Goal: Task Accomplishment & Management: Contribute content

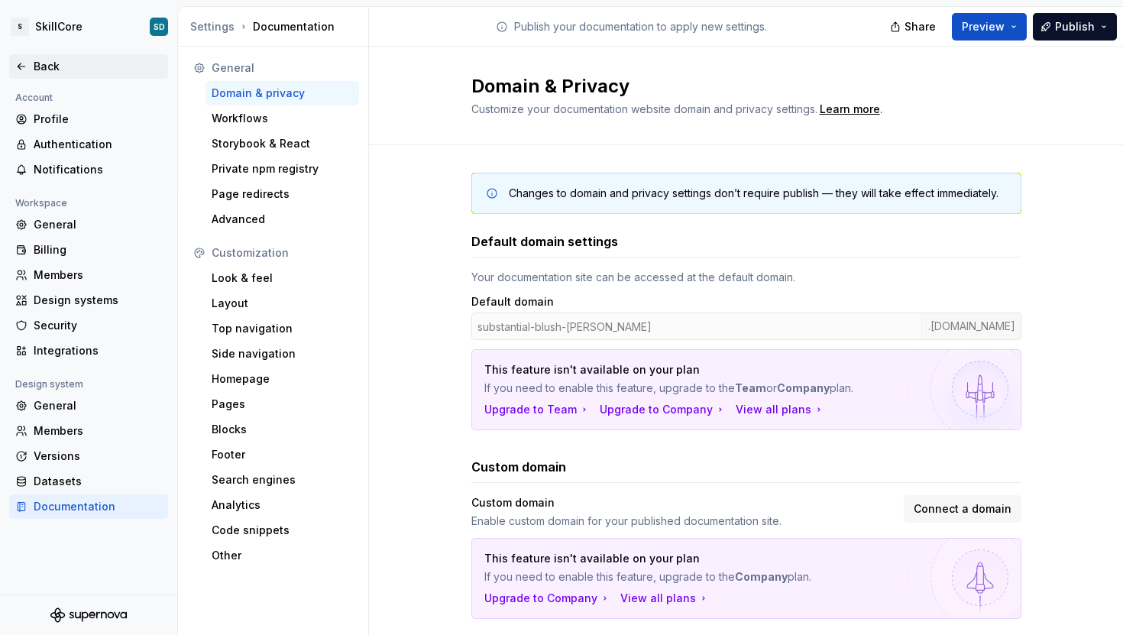
click at [34, 69] on div "Back" at bounding box center [98, 66] width 128 height 15
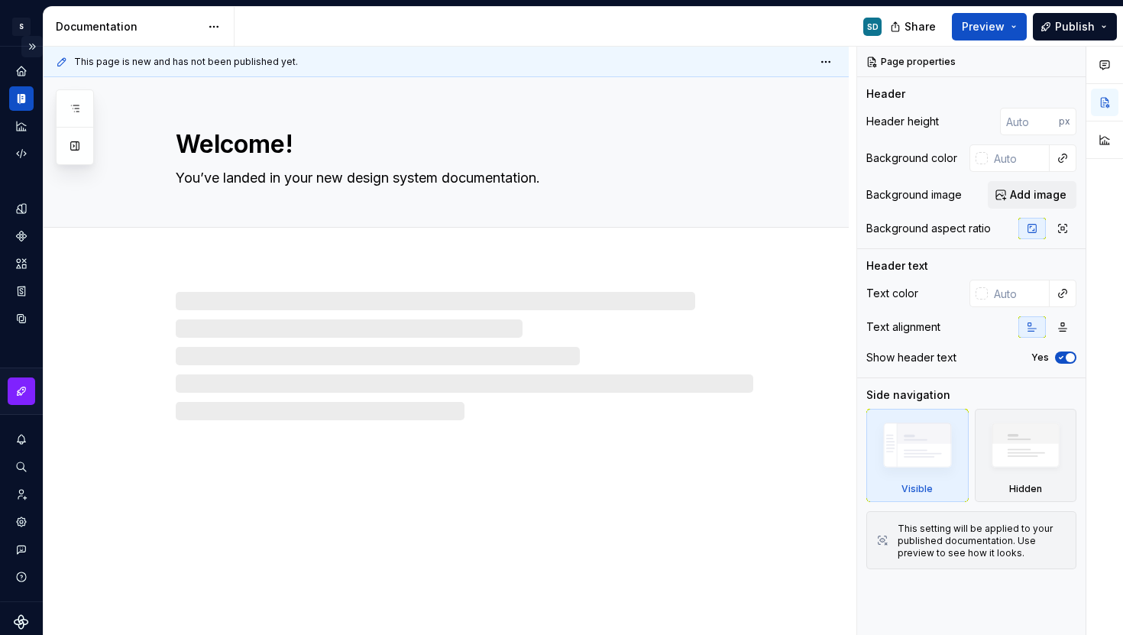
click at [29, 52] on button "Expand sidebar" at bounding box center [31, 46] width 21 height 21
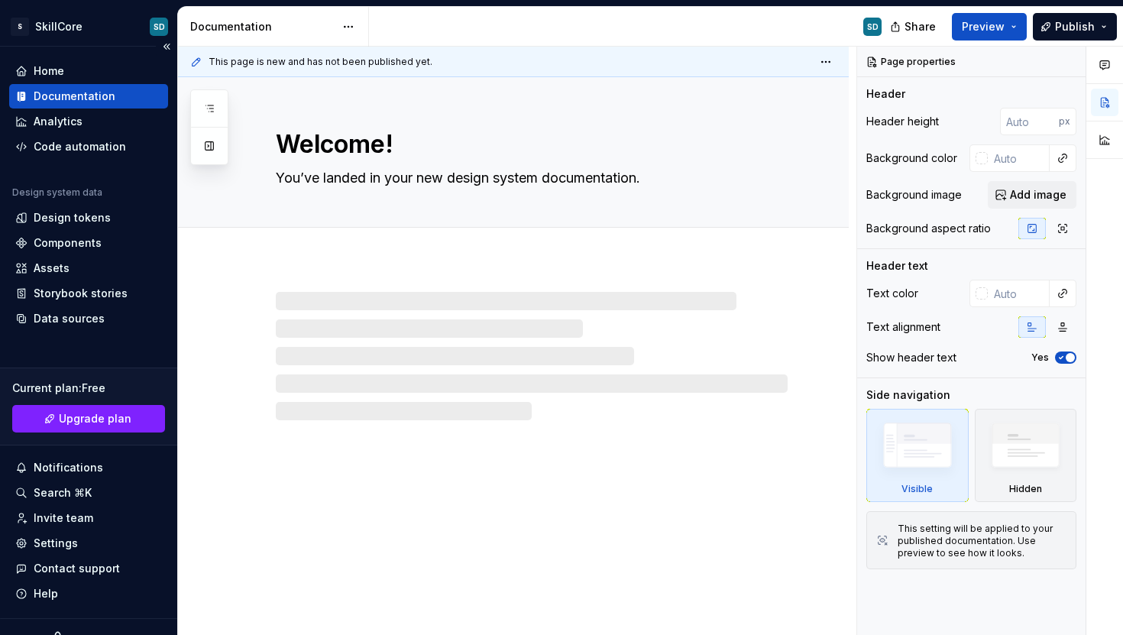
type textarea "*"
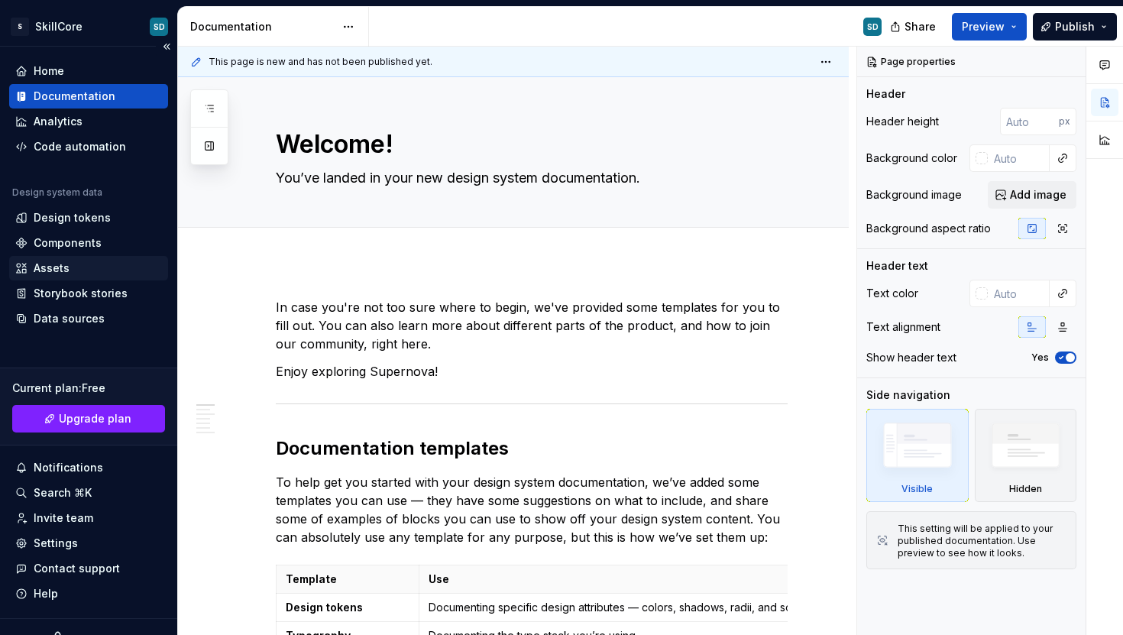
click at [66, 272] on div "Assets" at bounding box center [52, 267] width 36 height 15
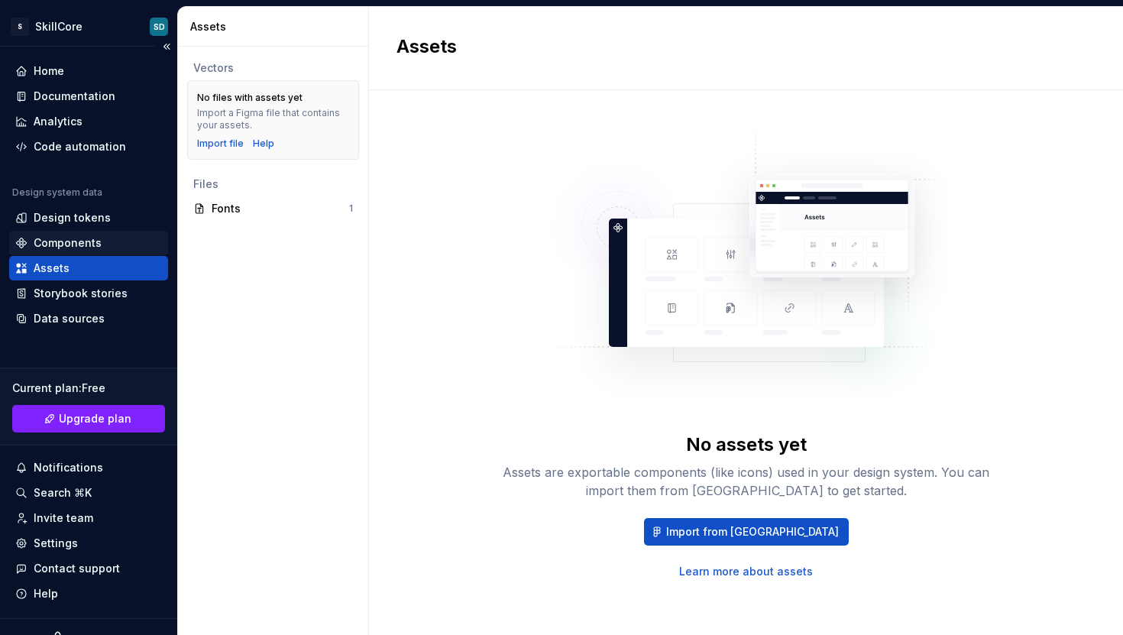
click at [60, 244] on div "Components" at bounding box center [68, 242] width 68 height 15
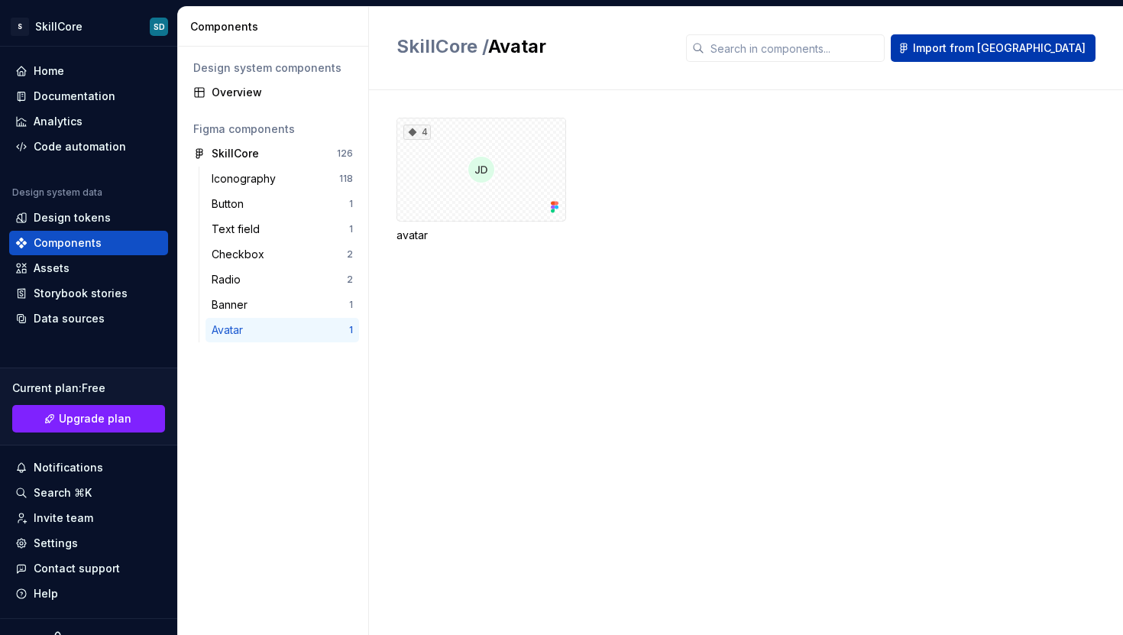
click at [1055, 50] on span "Import from [GEOGRAPHIC_DATA]" at bounding box center [999, 47] width 173 height 15
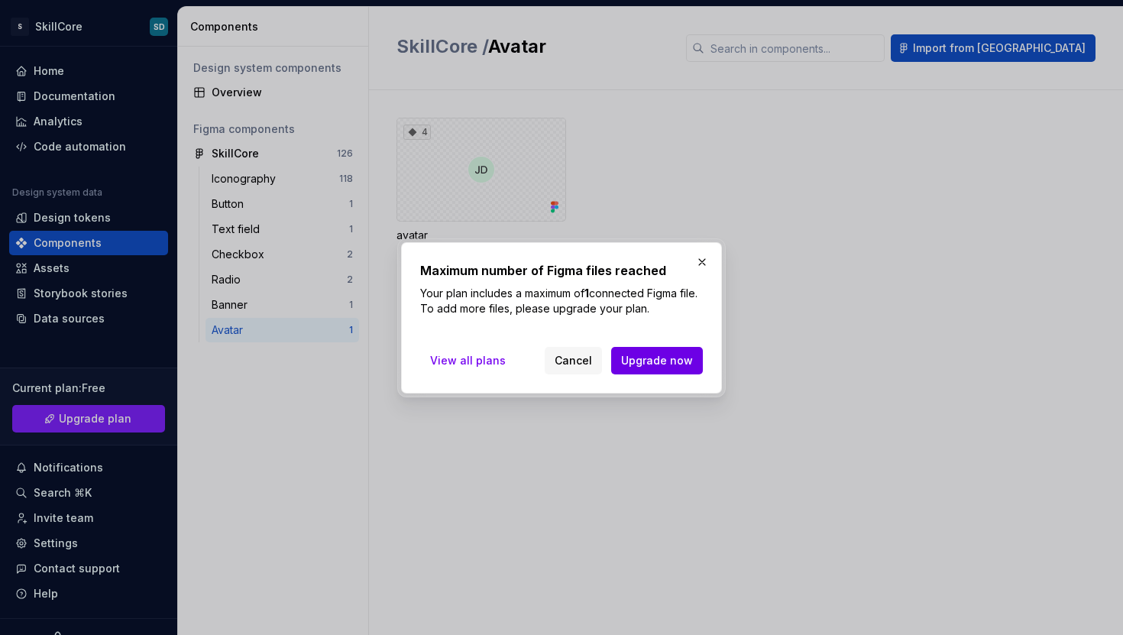
click at [660, 359] on span "Upgrade now" at bounding box center [657, 360] width 72 height 15
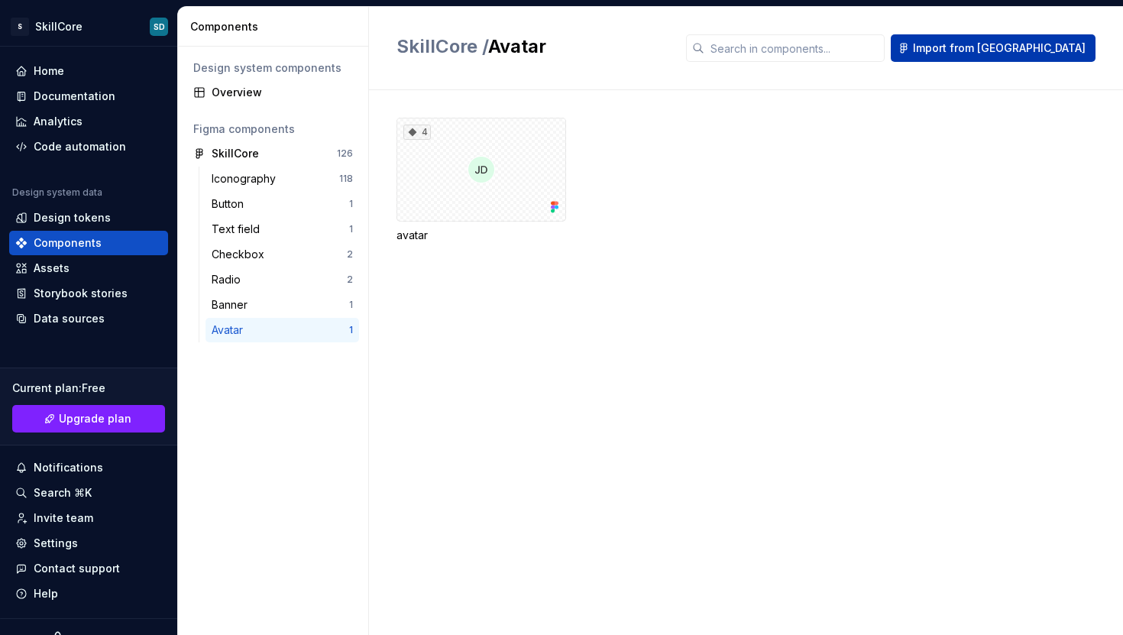
click at [1023, 54] on span "Import from [GEOGRAPHIC_DATA]" at bounding box center [999, 47] width 173 height 15
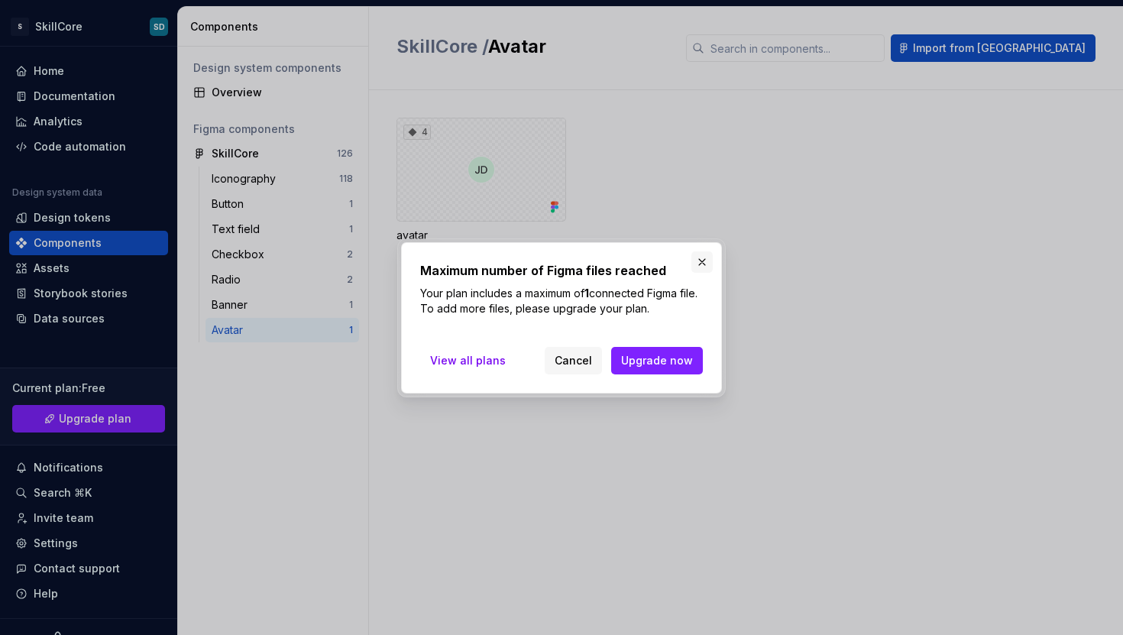
click at [697, 258] on button "button" at bounding box center [701, 261] width 21 height 21
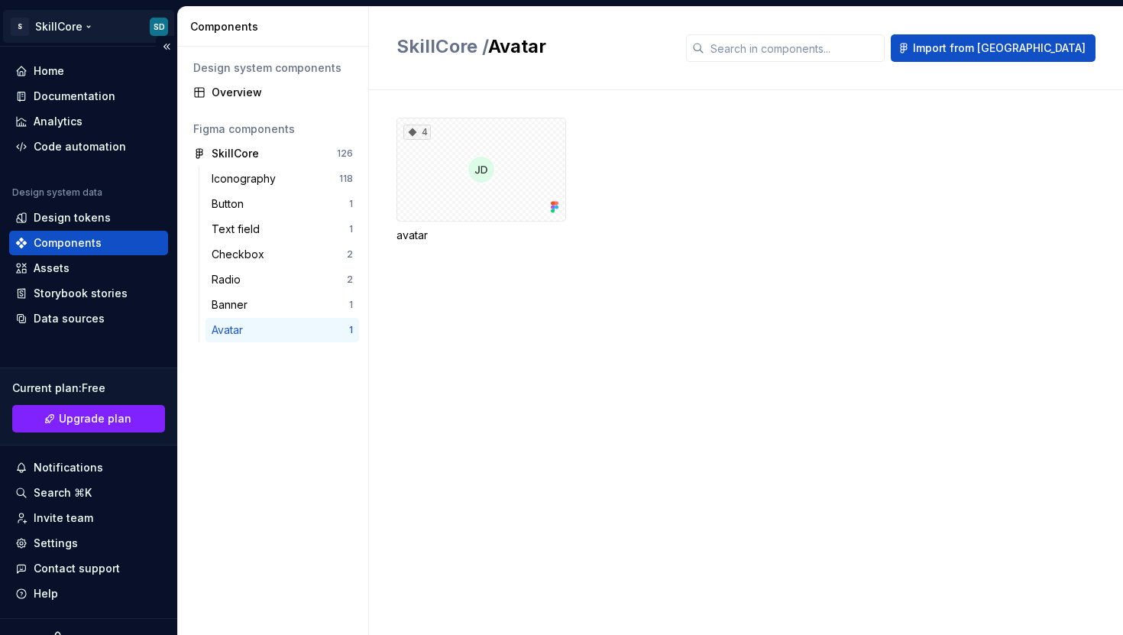
click at [62, 19] on html "S SkillCore SD Home Documentation Analytics Code automation Design system data …" at bounding box center [561, 317] width 1123 height 635
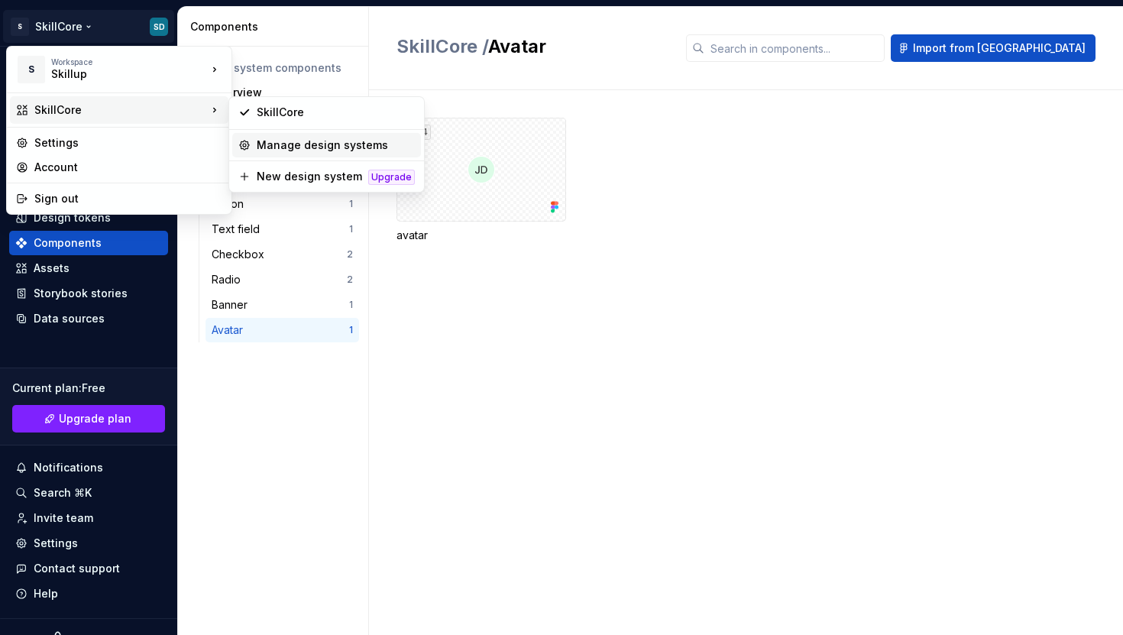
click at [267, 144] on div "Manage design systems" at bounding box center [336, 144] width 158 height 15
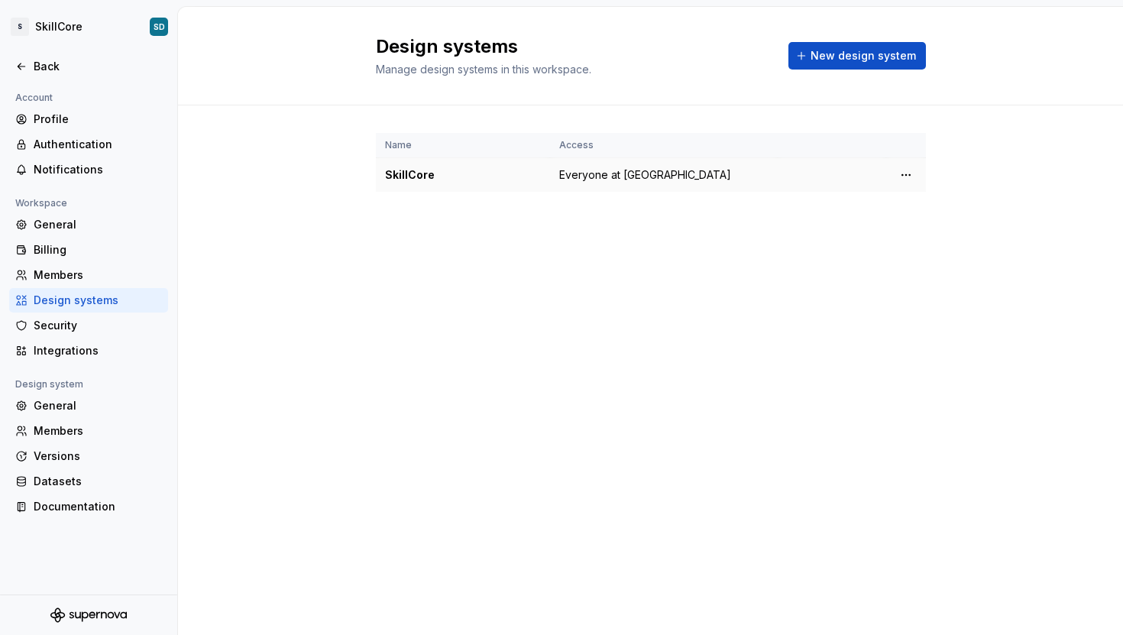
click at [414, 176] on div "SkillCore" at bounding box center [463, 174] width 156 height 15
click at [909, 175] on html "S SkillCore SD Back Account Profile Authentication Notifications Workspace Gene…" at bounding box center [561, 317] width 1123 height 635
click at [937, 235] on div "Design system settings" at bounding box center [995, 228] width 145 height 15
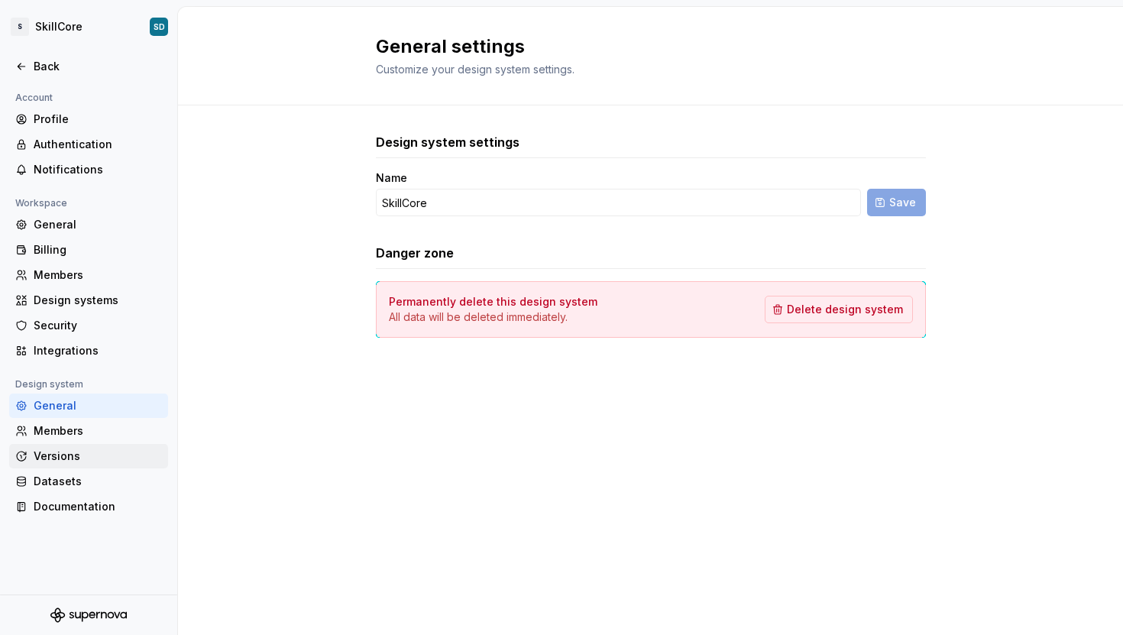
click at [55, 448] on div "Versions" at bounding box center [98, 455] width 128 height 15
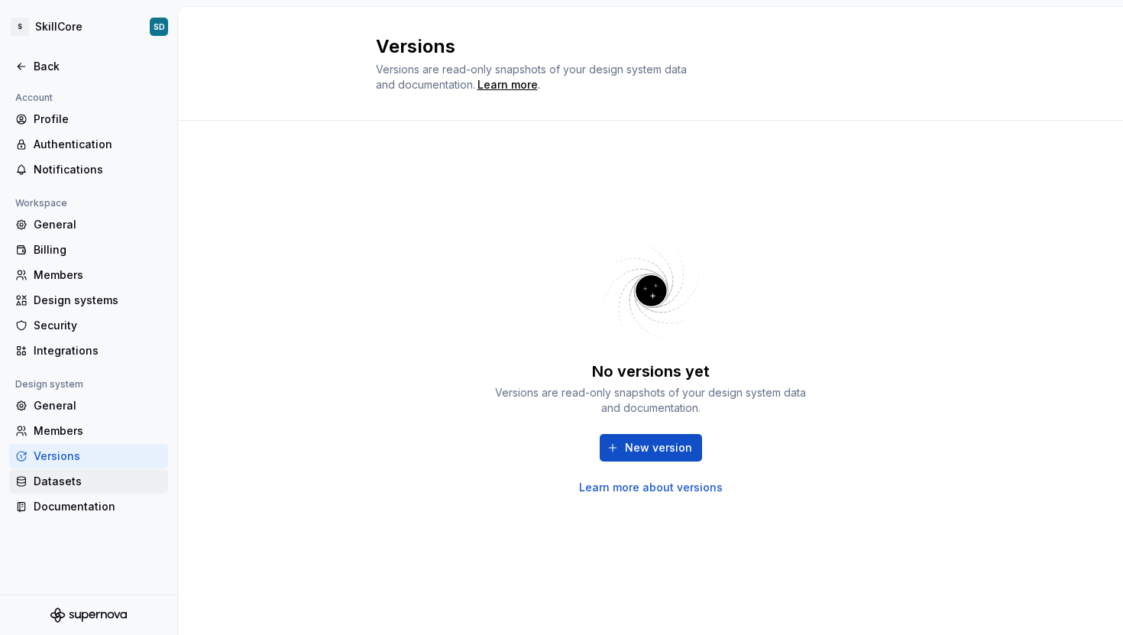
click at [55, 476] on div "Datasets" at bounding box center [98, 481] width 128 height 15
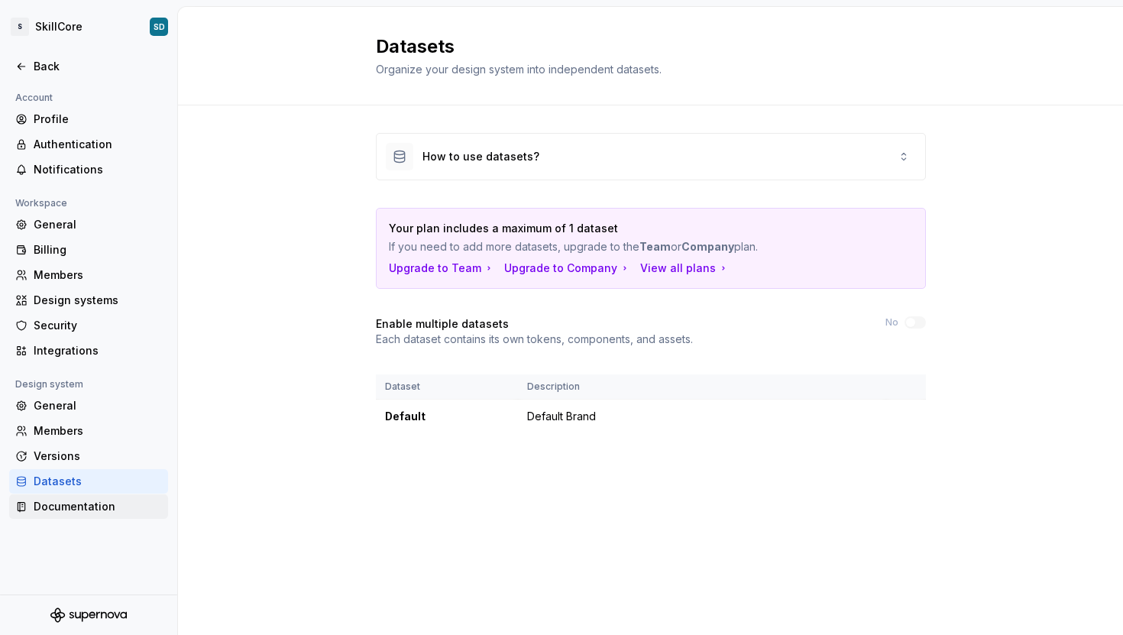
click at [54, 495] on div "Documentation" at bounding box center [88, 506] width 159 height 24
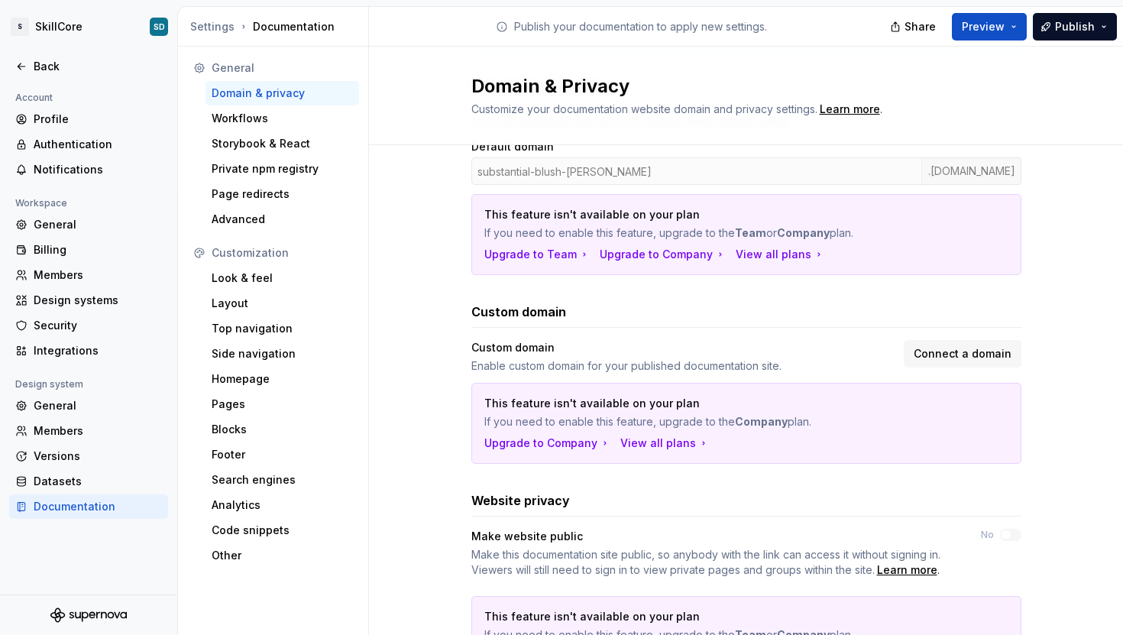
scroll to position [248, 0]
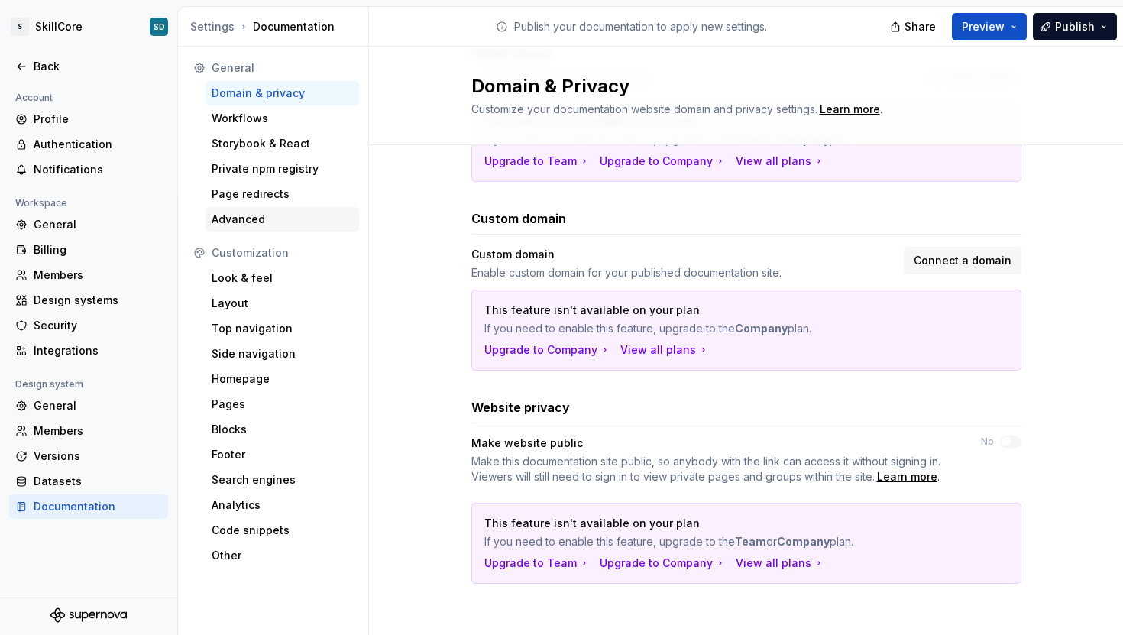
click at [258, 215] on div "Advanced" at bounding box center [282, 219] width 141 height 15
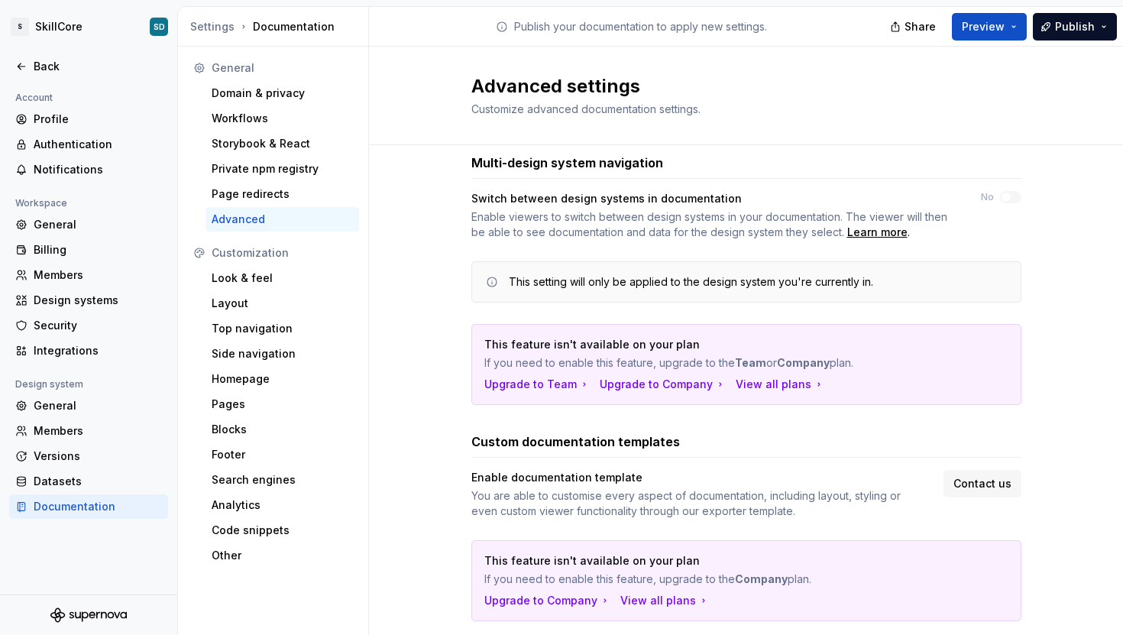
scroll to position [57, 0]
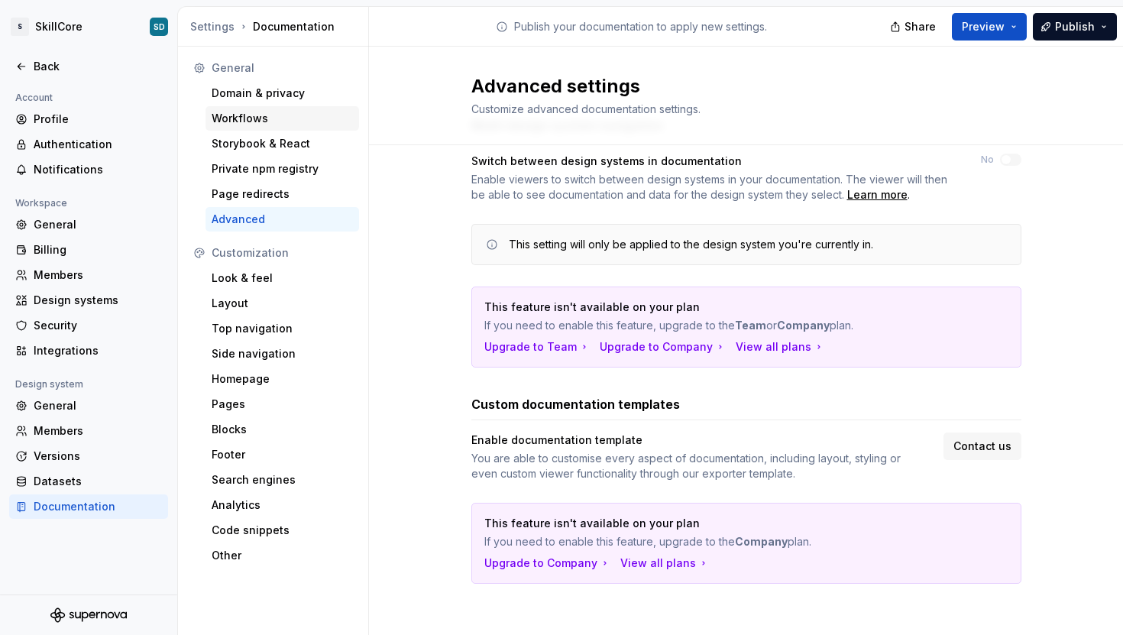
click at [232, 121] on div "Workflows" at bounding box center [282, 118] width 141 height 15
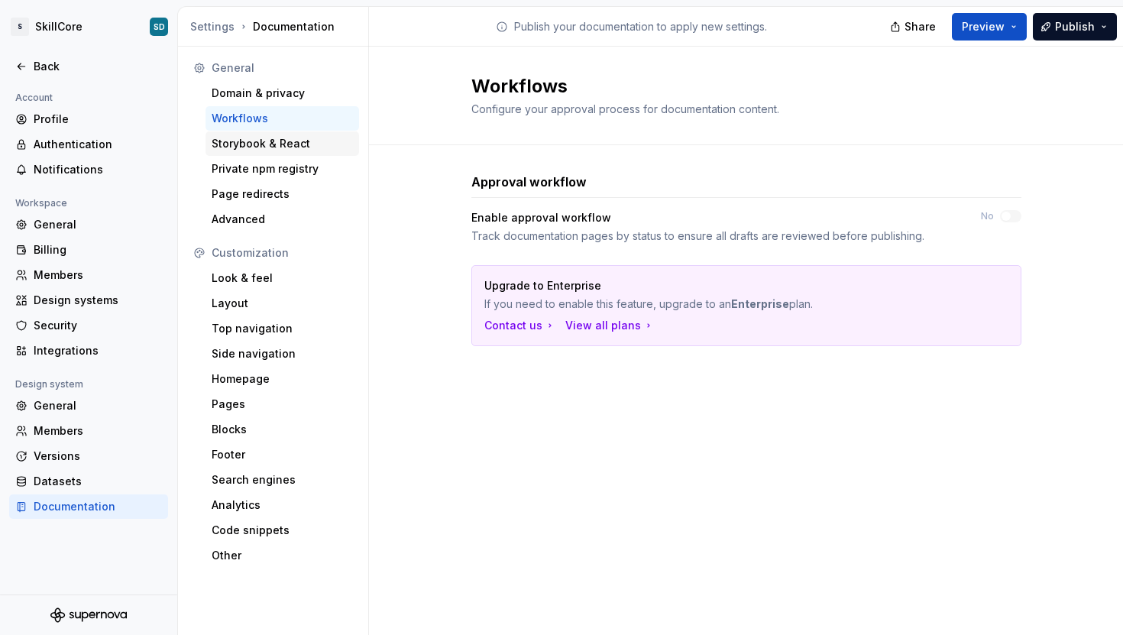
click at [244, 134] on div "Storybook & React" at bounding box center [282, 143] width 154 height 24
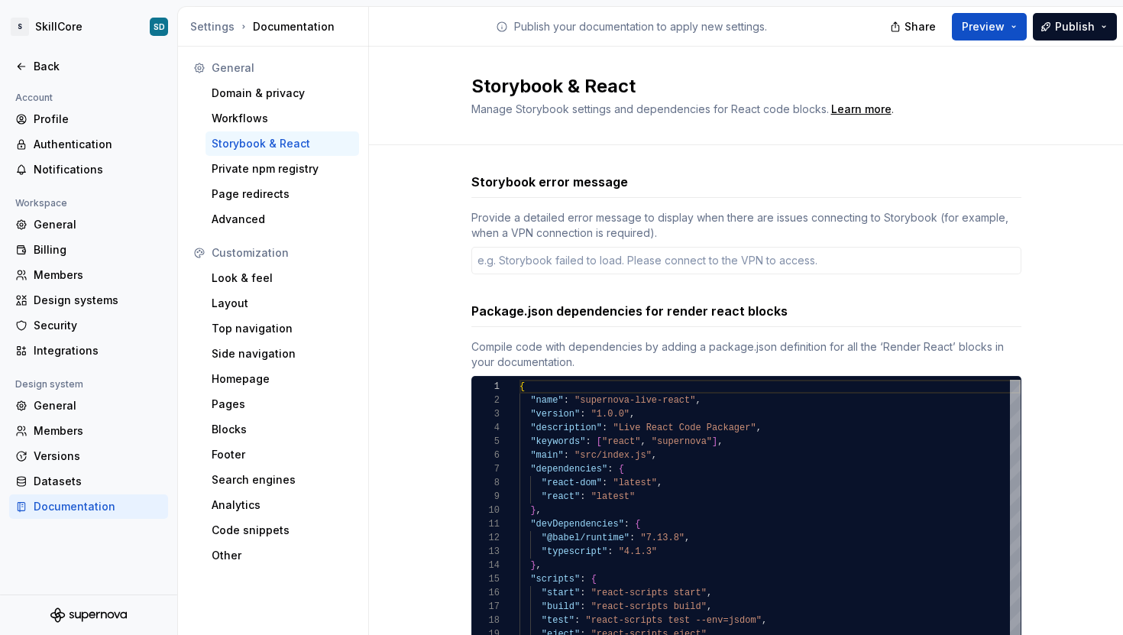
type textarea "*"
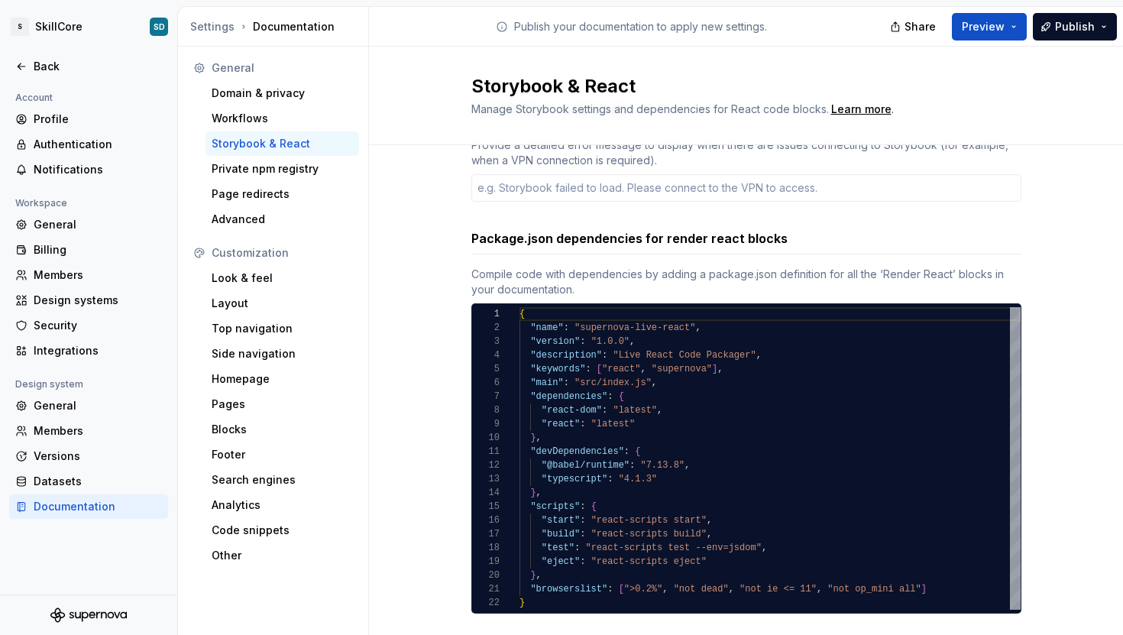
scroll to position [102, 0]
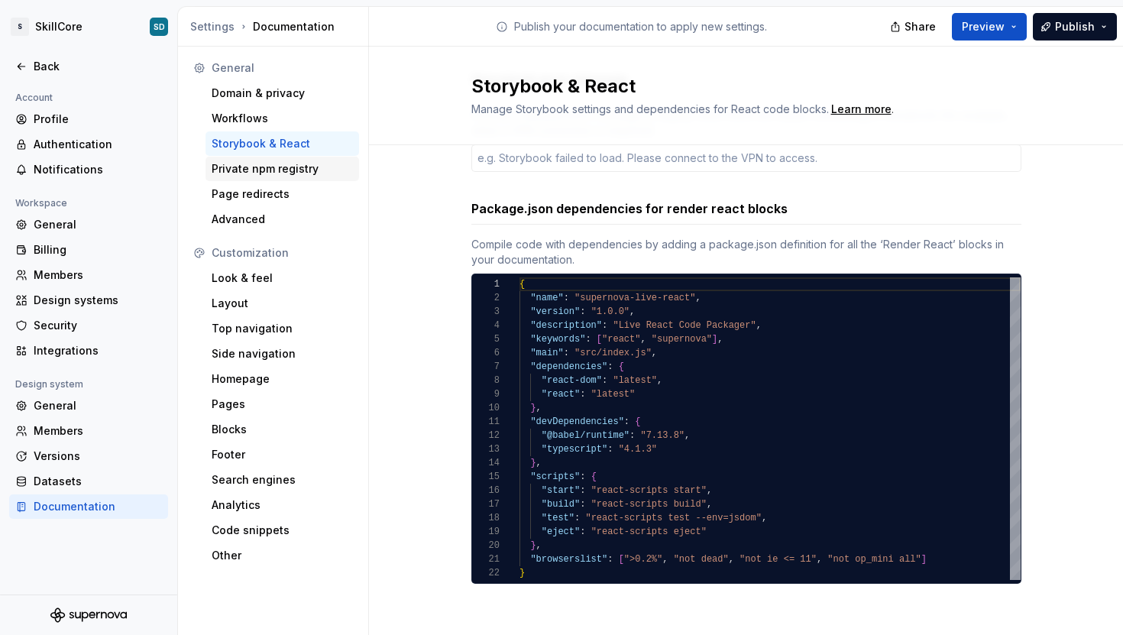
click at [260, 163] on div "Private npm registry" at bounding box center [282, 168] width 141 height 15
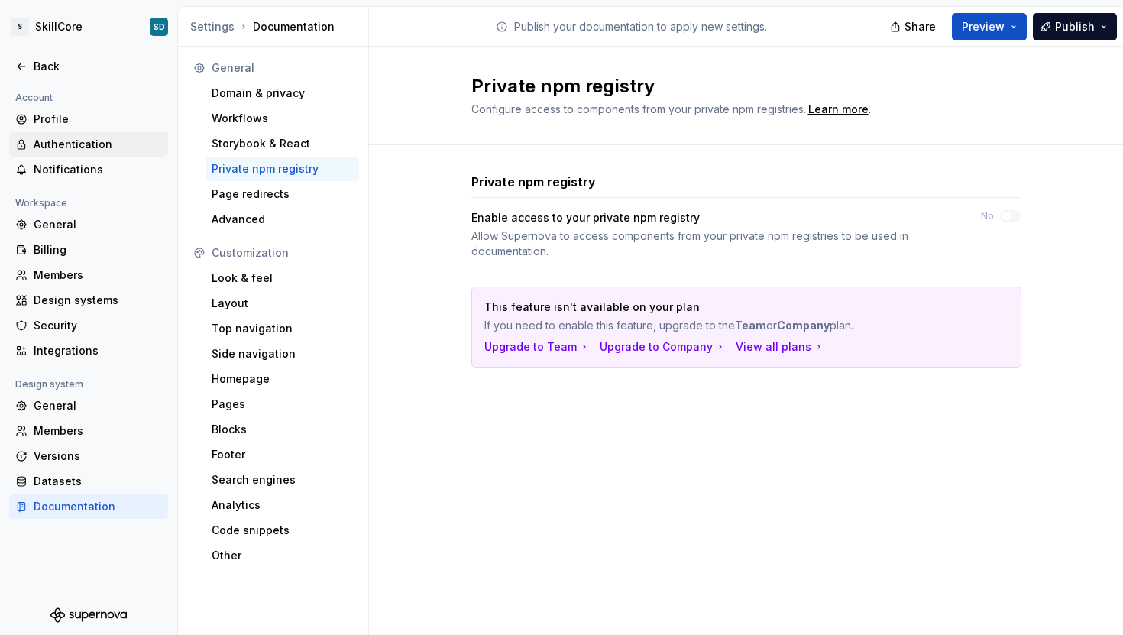
click at [55, 137] on div "Authentication" at bounding box center [98, 144] width 128 height 15
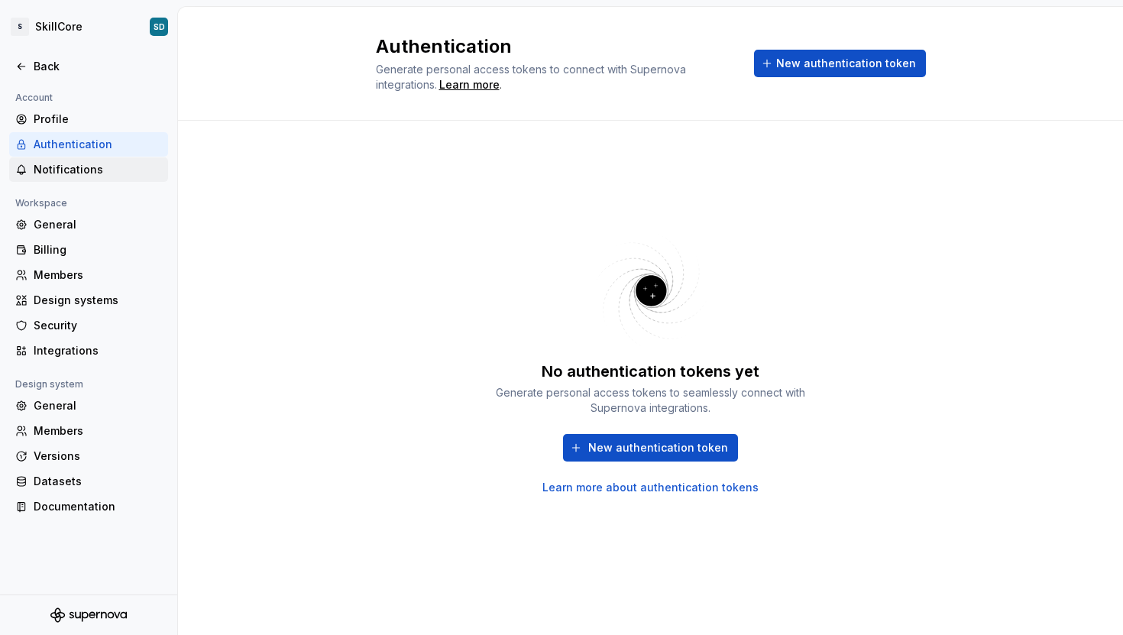
click at [58, 159] on div "Notifications" at bounding box center [88, 169] width 159 height 24
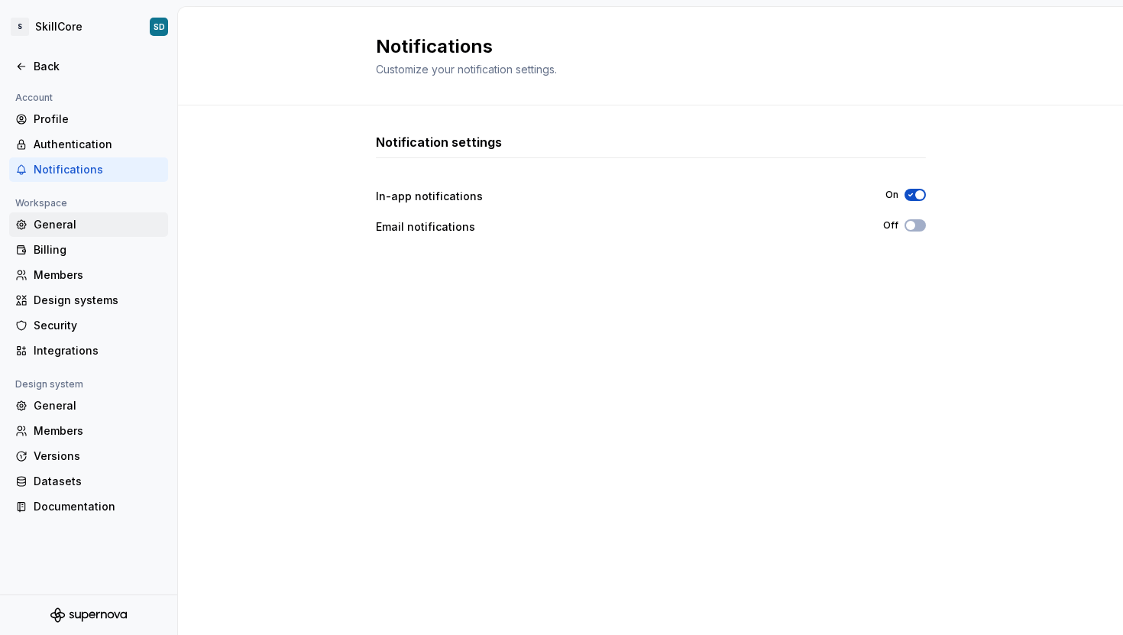
click at [50, 226] on div "General" at bounding box center [98, 224] width 128 height 15
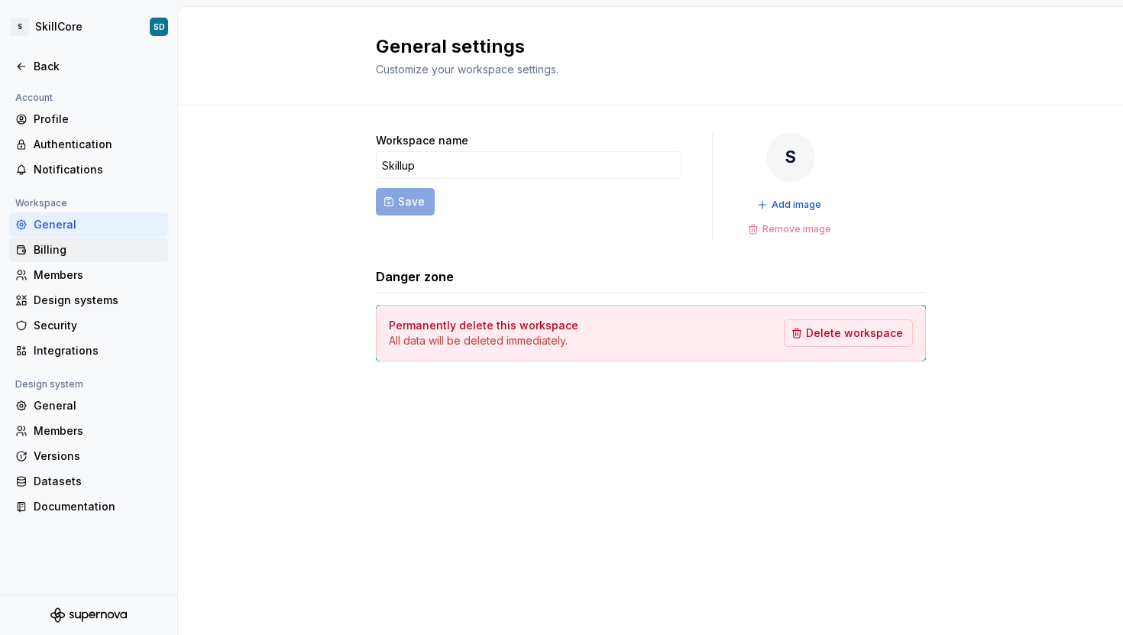
click at [50, 243] on div "Billing" at bounding box center [98, 249] width 128 height 15
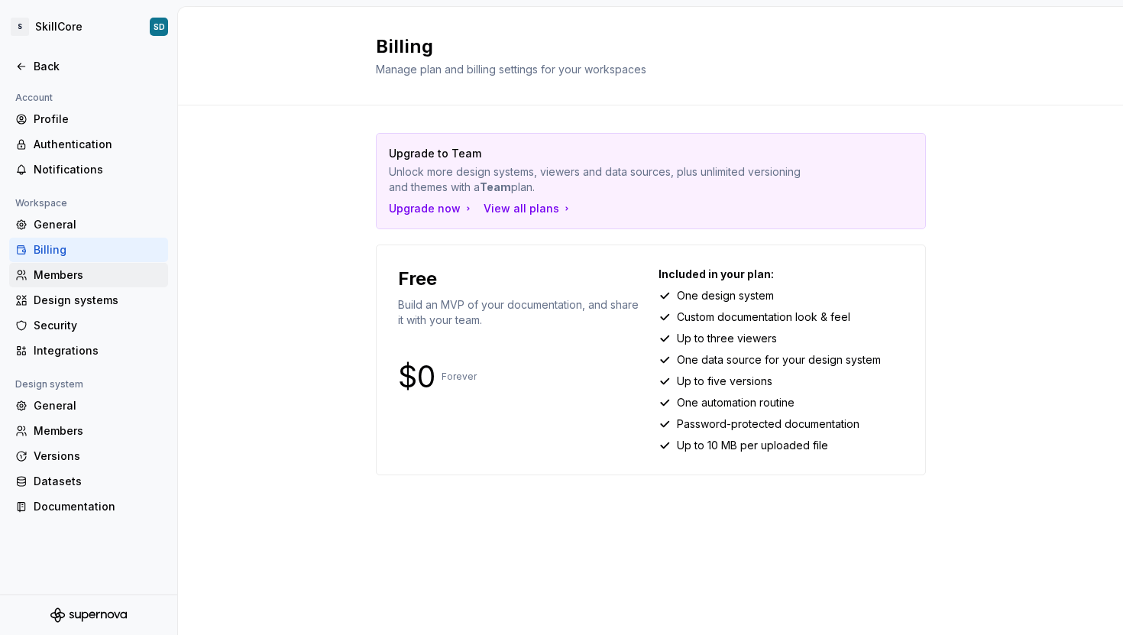
click at [44, 263] on div "Members" at bounding box center [88, 275] width 159 height 24
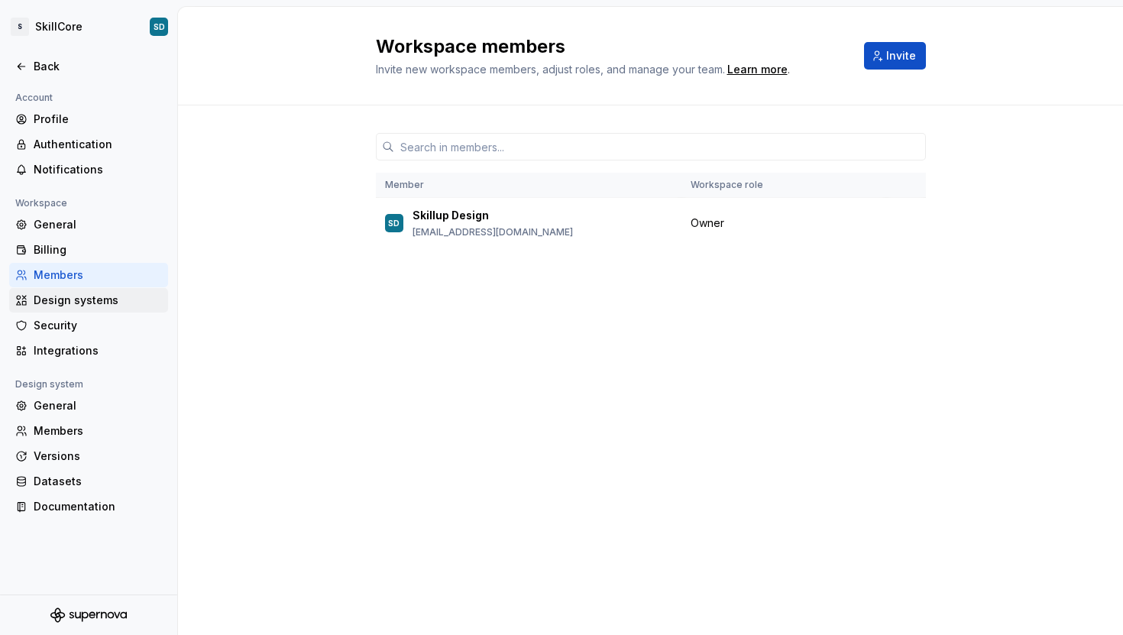
click at [46, 295] on div "Design systems" at bounding box center [98, 300] width 128 height 15
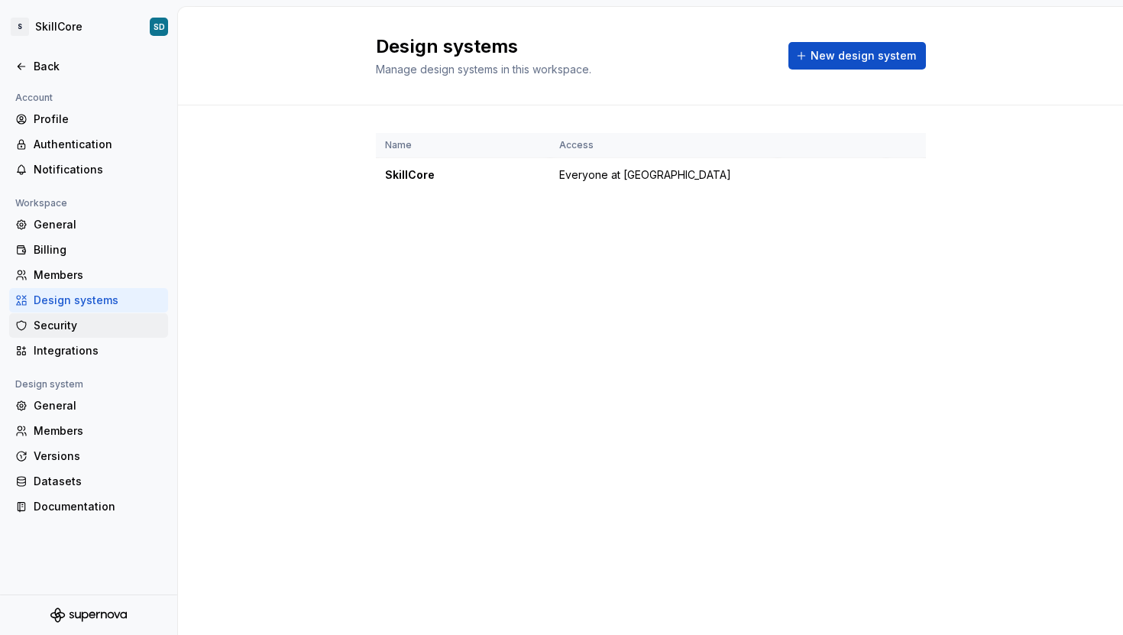
click at [52, 330] on div "Security" at bounding box center [98, 325] width 128 height 15
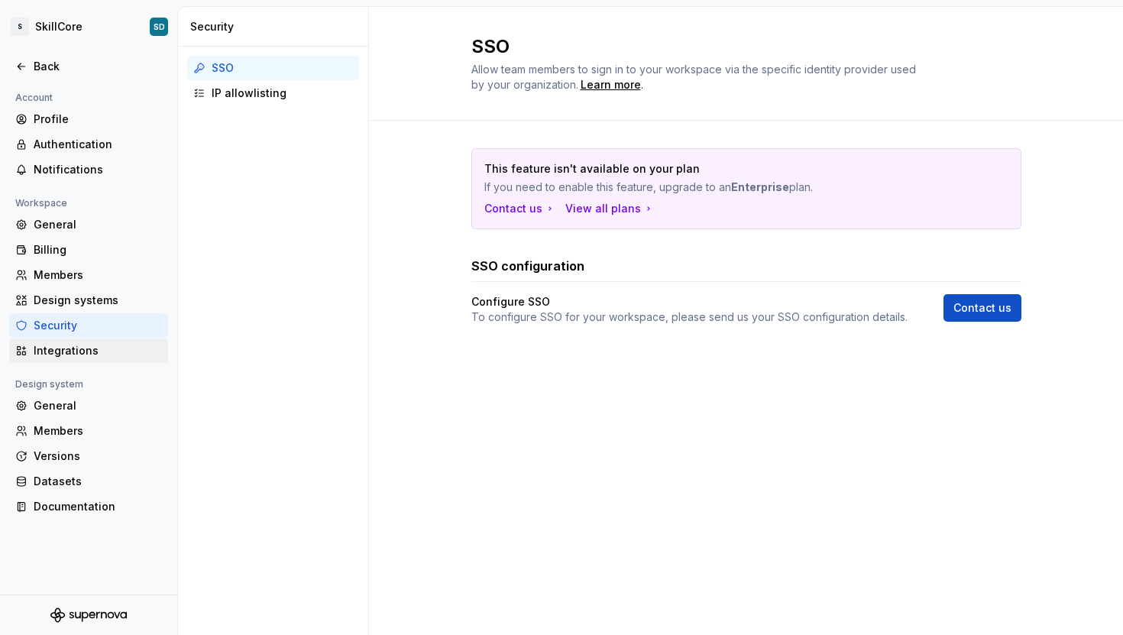
click at [50, 345] on div "Integrations" at bounding box center [98, 350] width 128 height 15
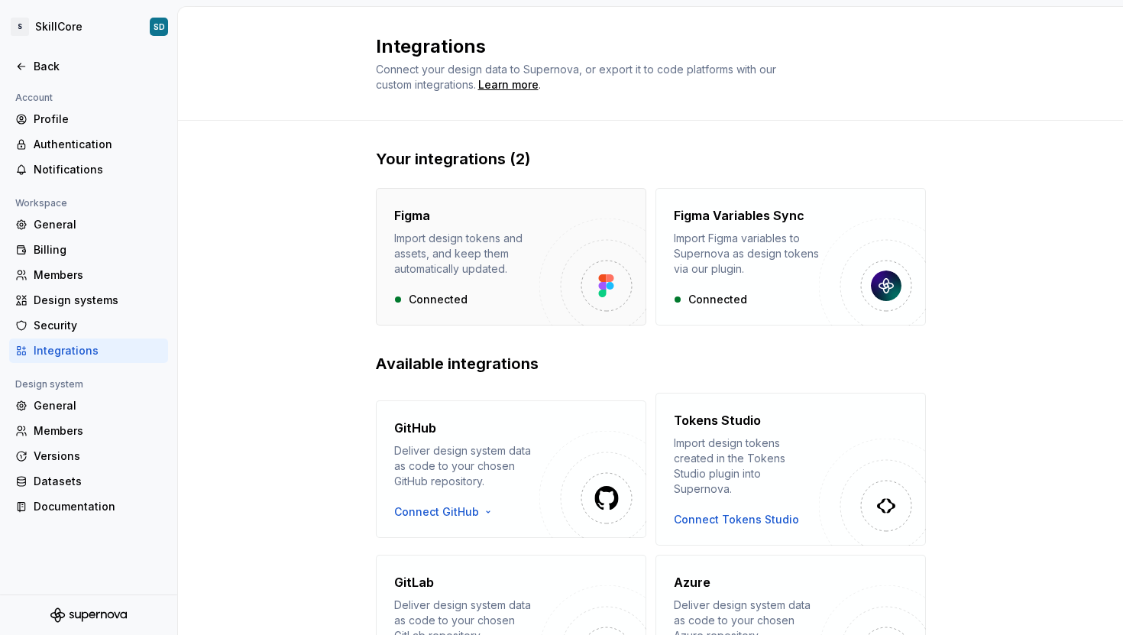
click at [560, 296] on img "button" at bounding box center [592, 271] width 107 height 107
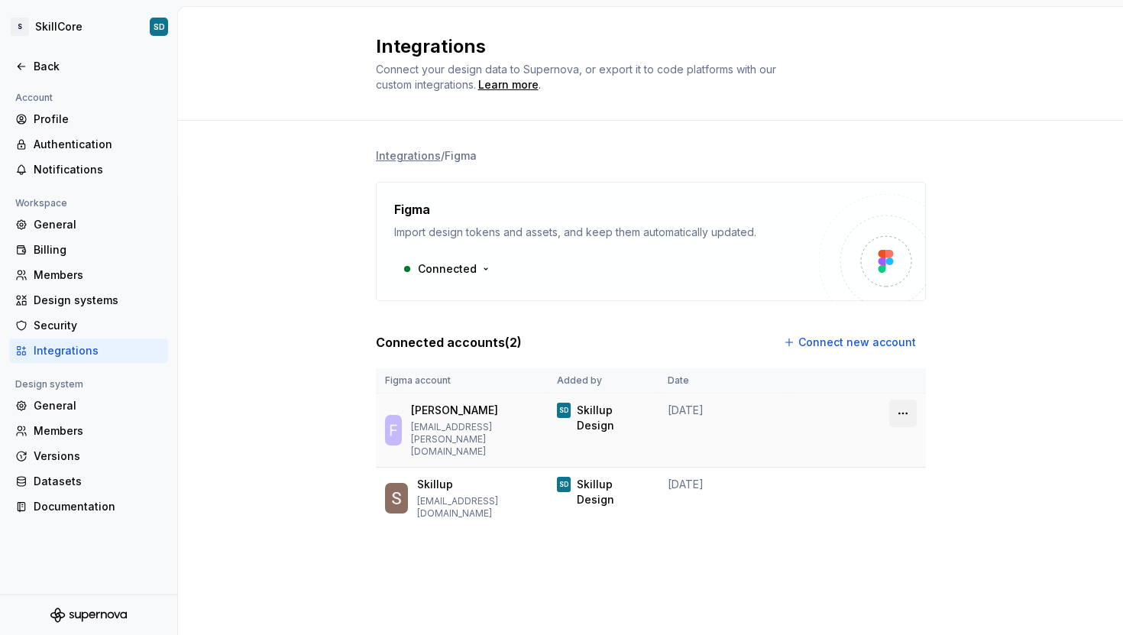
click at [907, 411] on html "S SkillCore SD Back Account Profile Authentication Notifications Workspace Gene…" at bounding box center [561, 317] width 1123 height 635
click at [907, 410] on html "S SkillCore SD Back Account Profile Authentication Notifications Workspace Gene…" at bounding box center [561, 317] width 1123 height 635
click at [465, 272] on html "S SkillCore SD Back Account Profile Authentication Notifications Workspace Gene…" at bounding box center [561, 317] width 1123 height 635
click at [463, 269] on html "S SkillCore SD Back Account Profile Authentication Notifications Workspace Gene…" at bounding box center [561, 317] width 1123 height 635
click at [266, 215] on div "Integrations / Figma Figma Import design tokens and assets, and keep them autom…" at bounding box center [650, 354] width 945 height 466
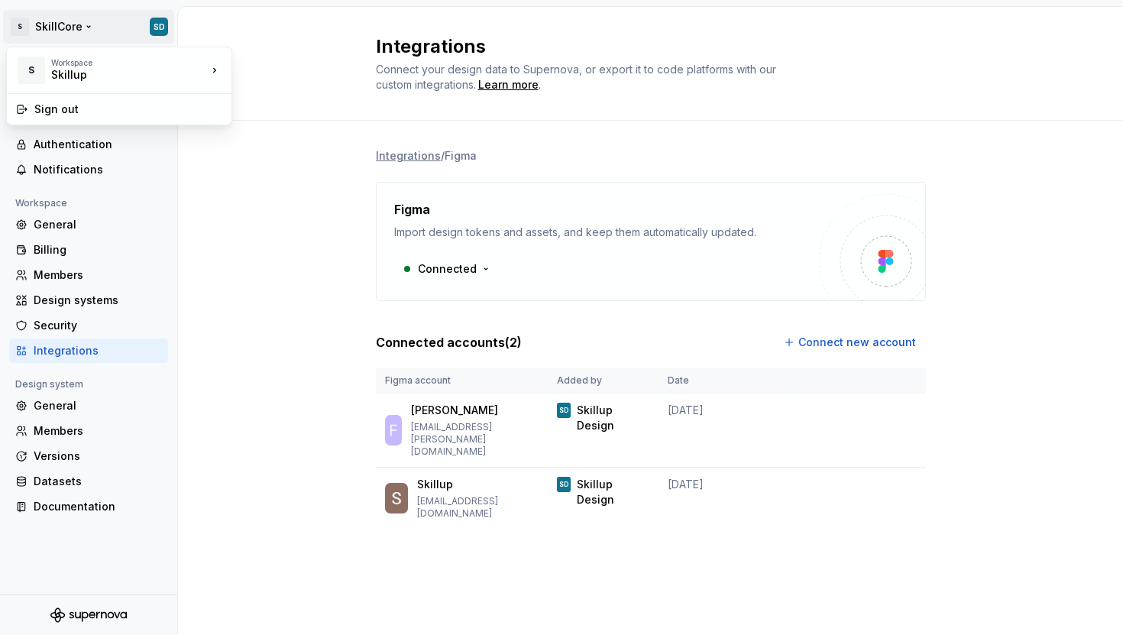
click at [154, 28] on html "S SkillCore SD Back Account Profile Authentication Notifications Workspace Gene…" at bounding box center [561, 317] width 1123 height 635
click at [149, 68] on div "Skillup" at bounding box center [116, 74] width 130 height 15
click at [130, 110] on div "Sign out" at bounding box center [128, 109] width 188 height 15
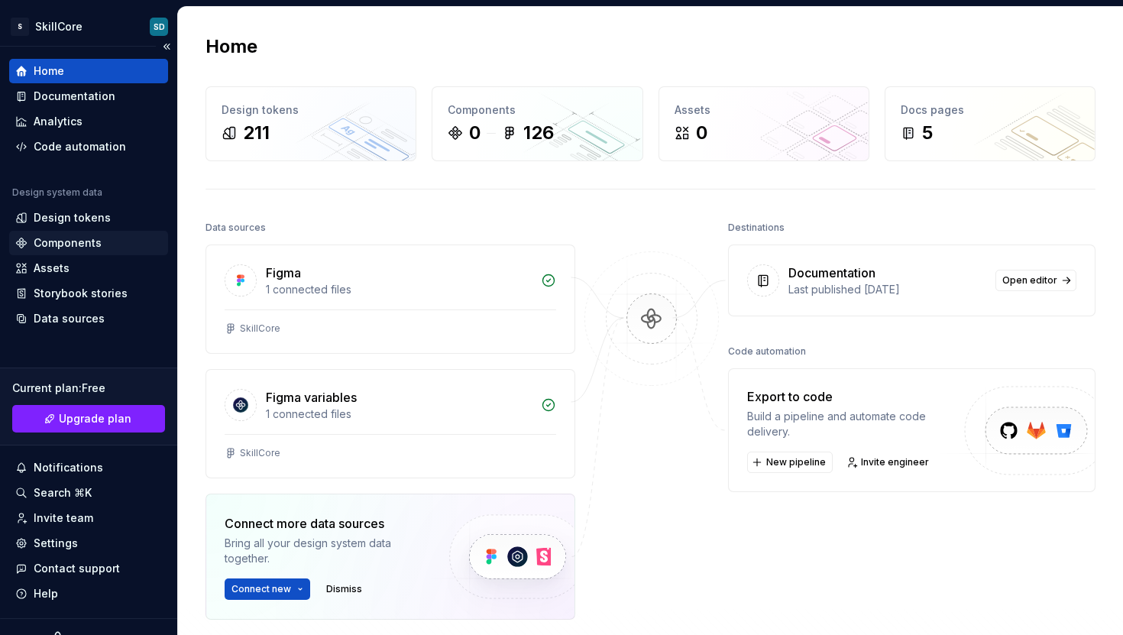
click at [42, 238] on div "Components" at bounding box center [68, 242] width 68 height 15
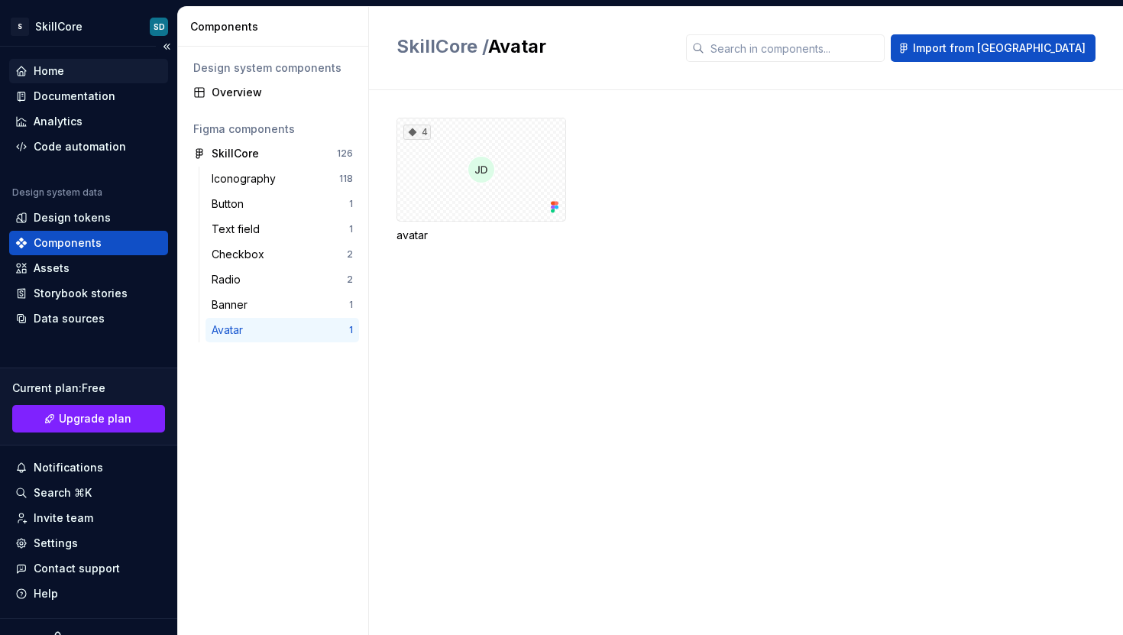
click at [48, 63] on div "Home" at bounding box center [49, 70] width 31 height 15
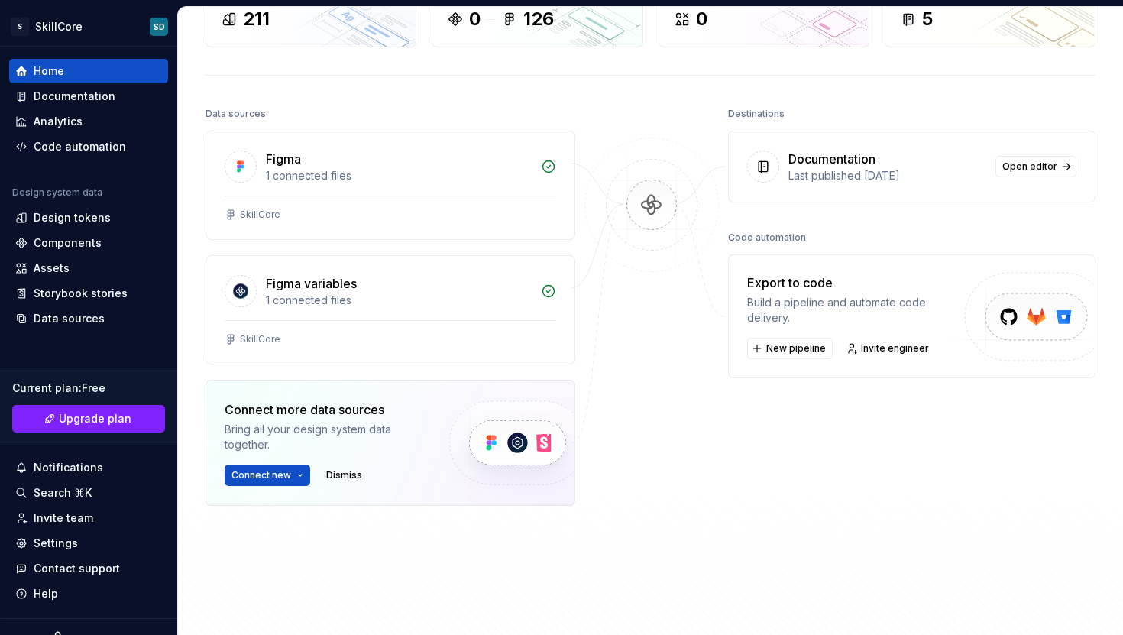
scroll to position [148, 0]
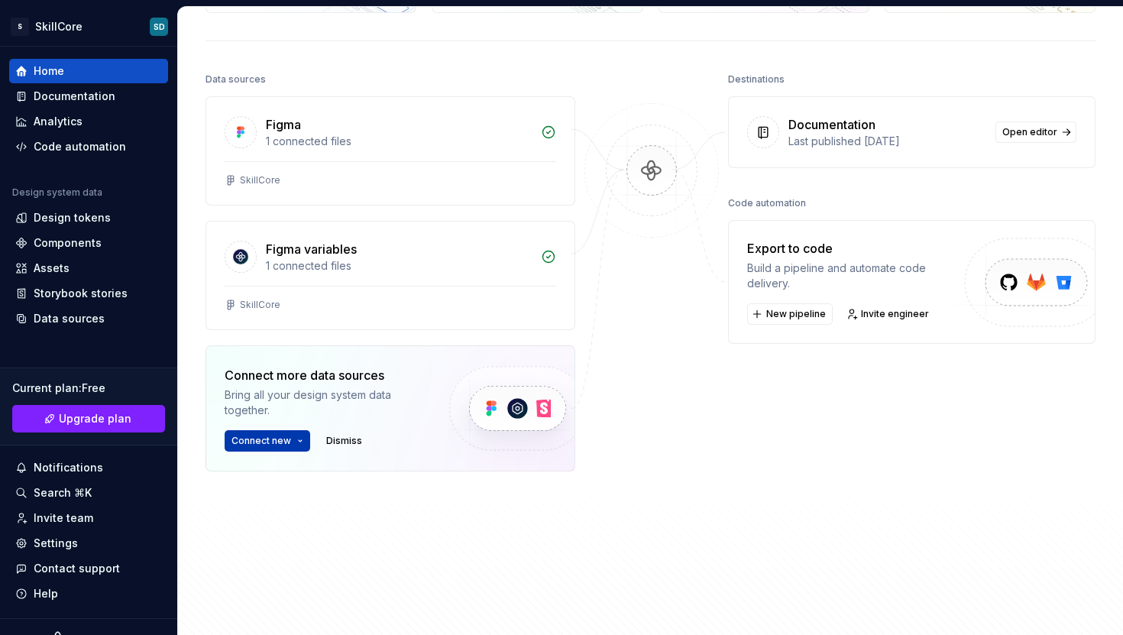
click at [284, 441] on html "S SkillCore SD Home Documentation Analytics Code automation Design system data …" at bounding box center [561, 317] width 1123 height 635
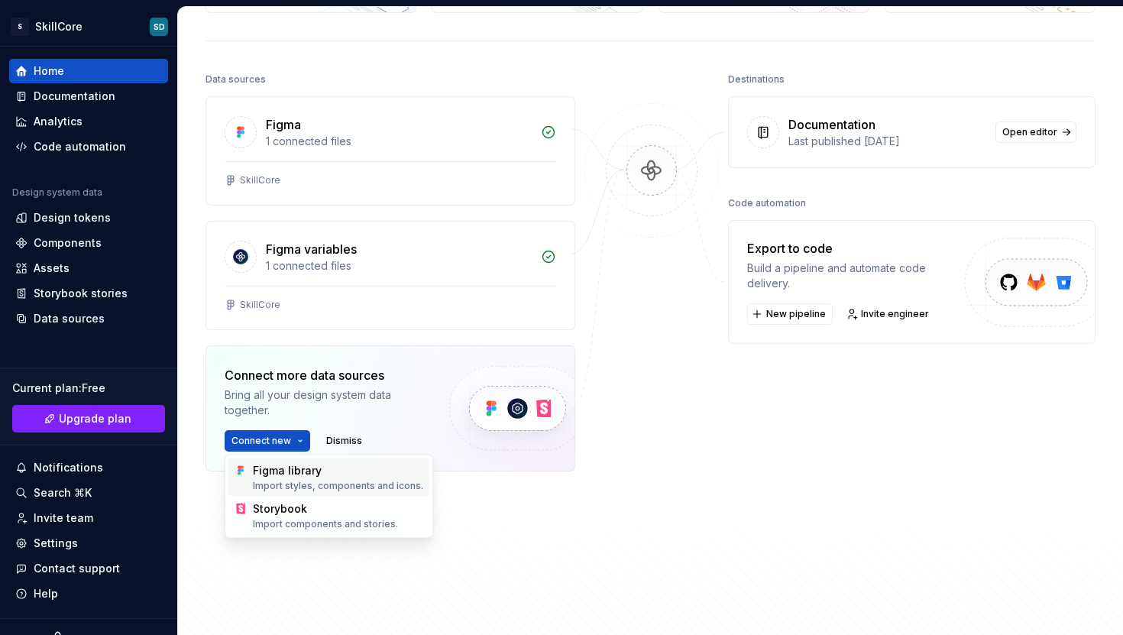
click at [289, 464] on div "Figma library Import styles, components and icons." at bounding box center [338, 477] width 170 height 29
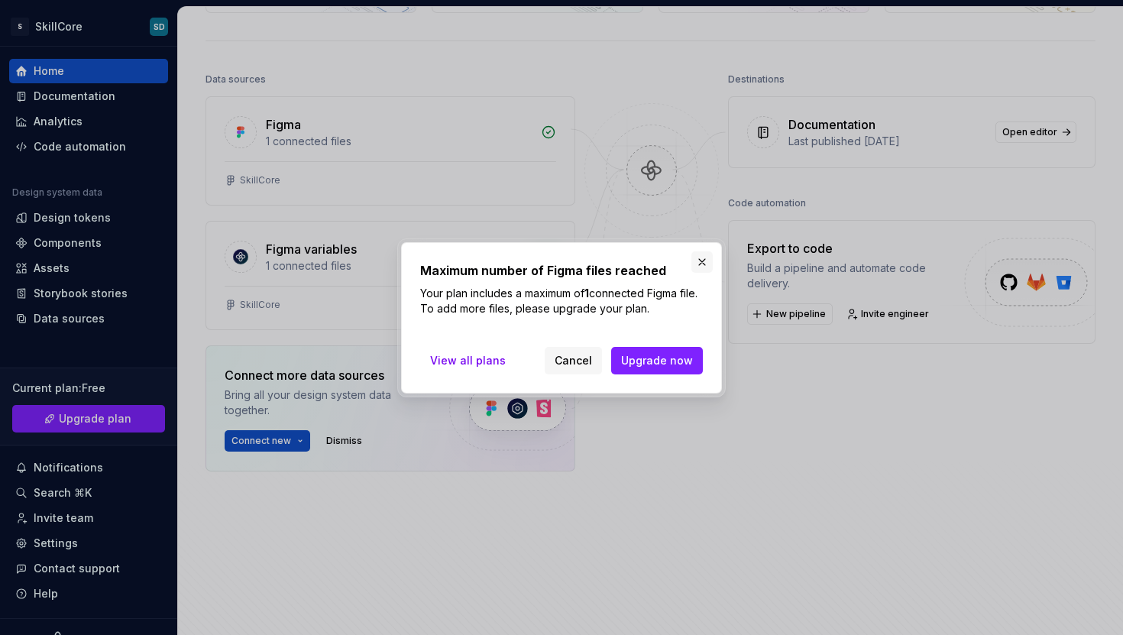
click at [706, 262] on button "button" at bounding box center [701, 261] width 21 height 21
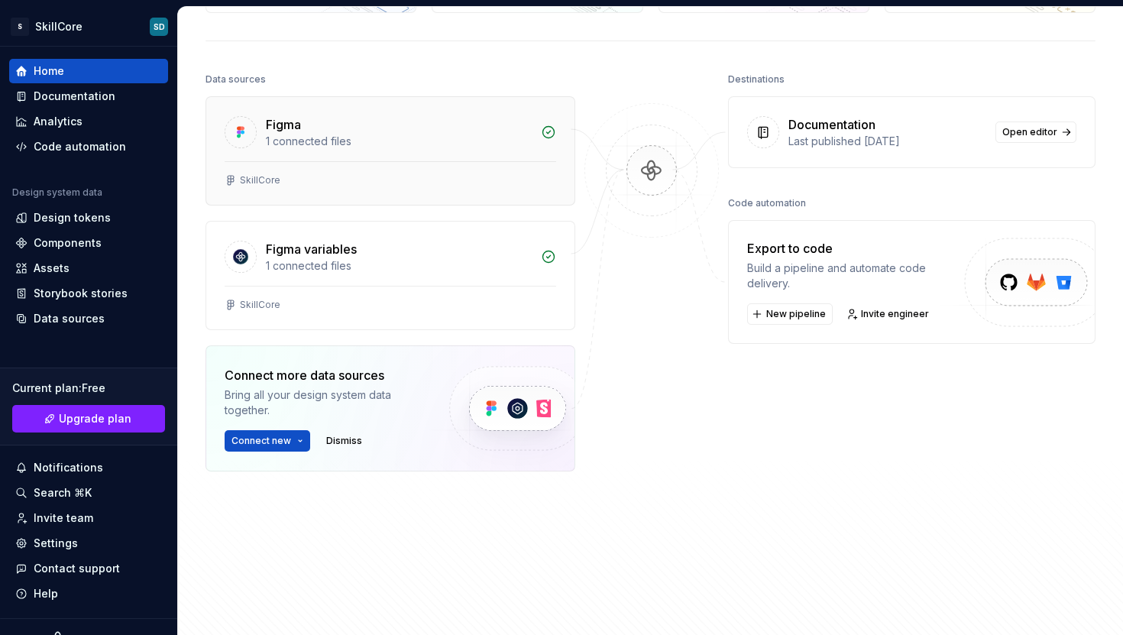
click at [405, 150] on div "Figma 1 connected files" at bounding box center [390, 129] width 368 height 64
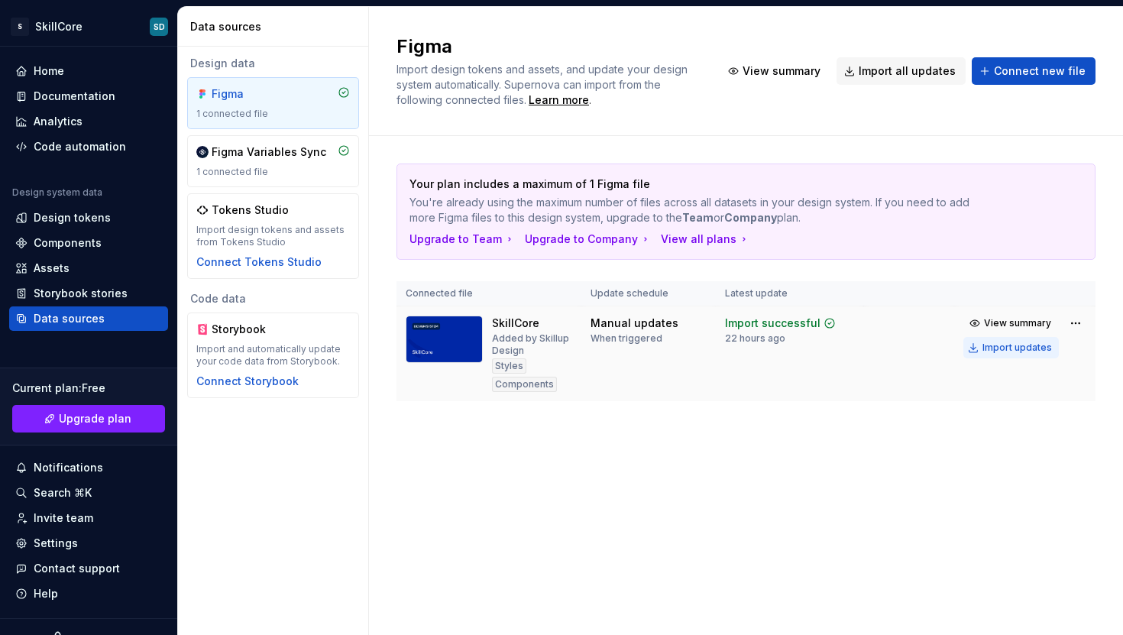
click at [1033, 351] on div "Import updates" at bounding box center [1016, 347] width 69 height 12
click at [60, 236] on div "Components" at bounding box center [68, 242] width 68 height 15
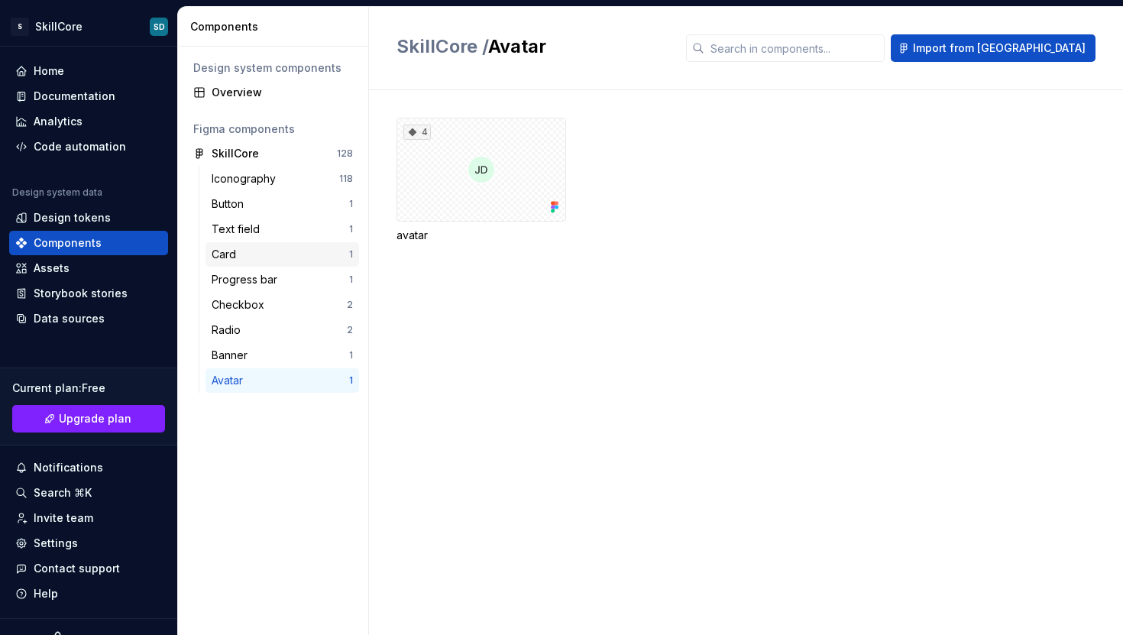
click at [237, 260] on div "Card" at bounding box center [227, 254] width 31 height 15
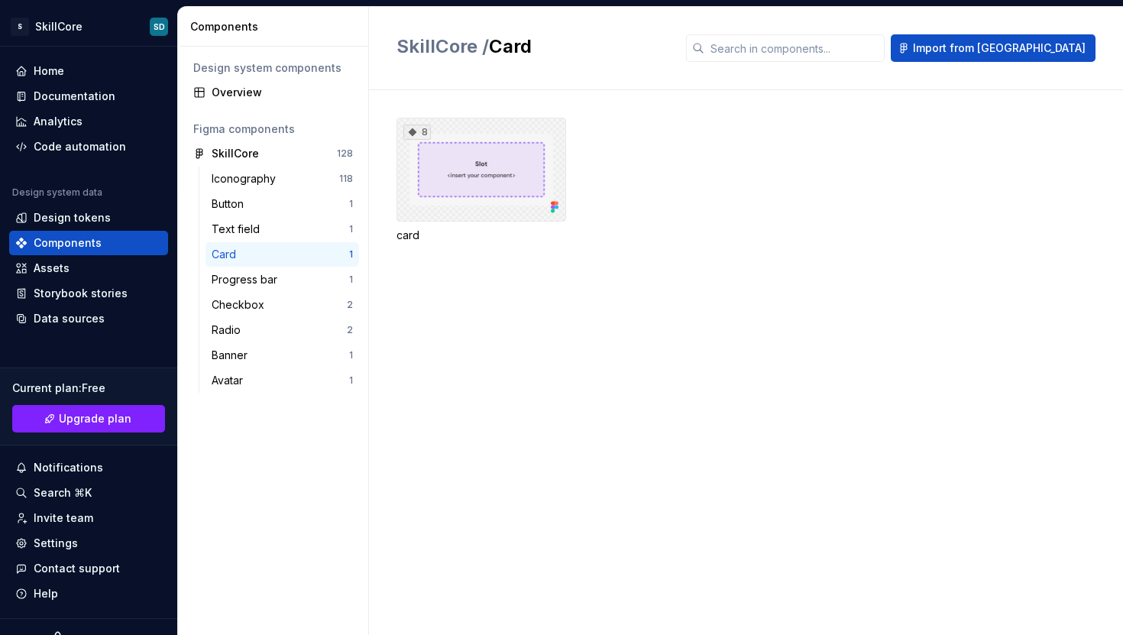
click at [522, 156] on div "8" at bounding box center [481, 170] width 170 height 104
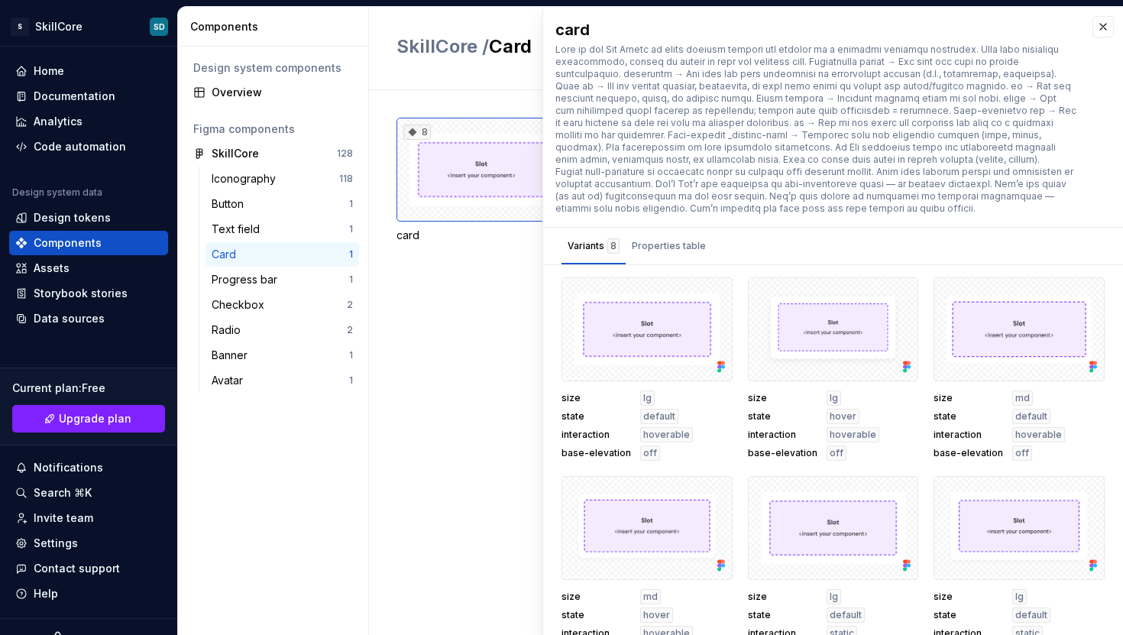
click at [674, 86] on div at bounding box center [816, 129] width 522 height 171
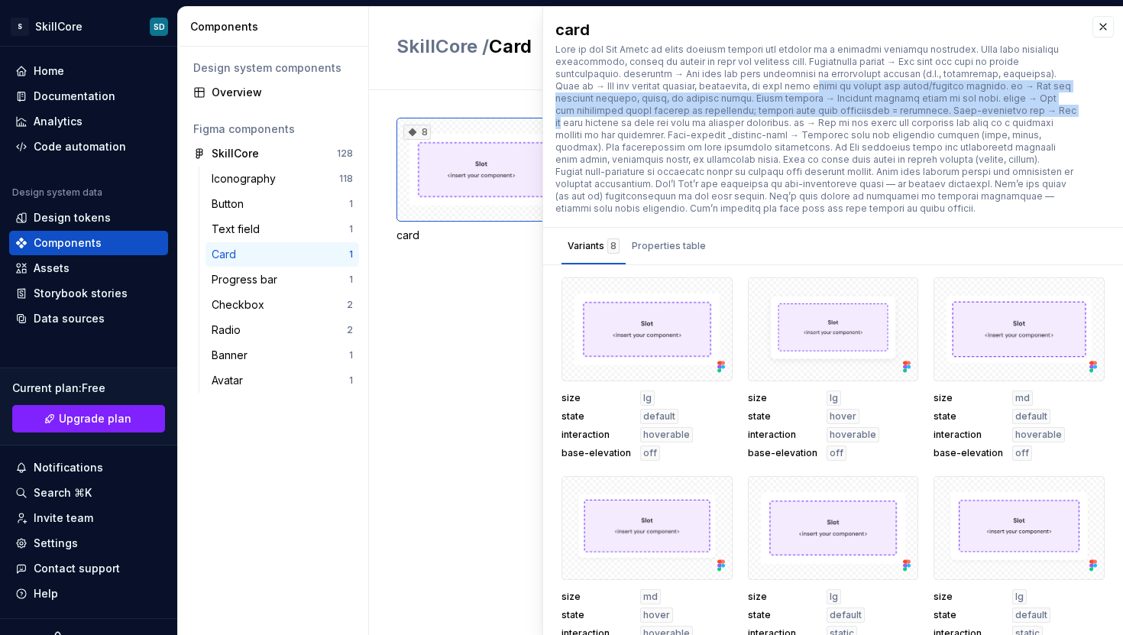
drag, startPoint x: 914, startPoint y: 99, endPoint x: 971, endPoint y: 107, distance: 57.9
click at [956, 105] on div at bounding box center [816, 129] width 522 height 171
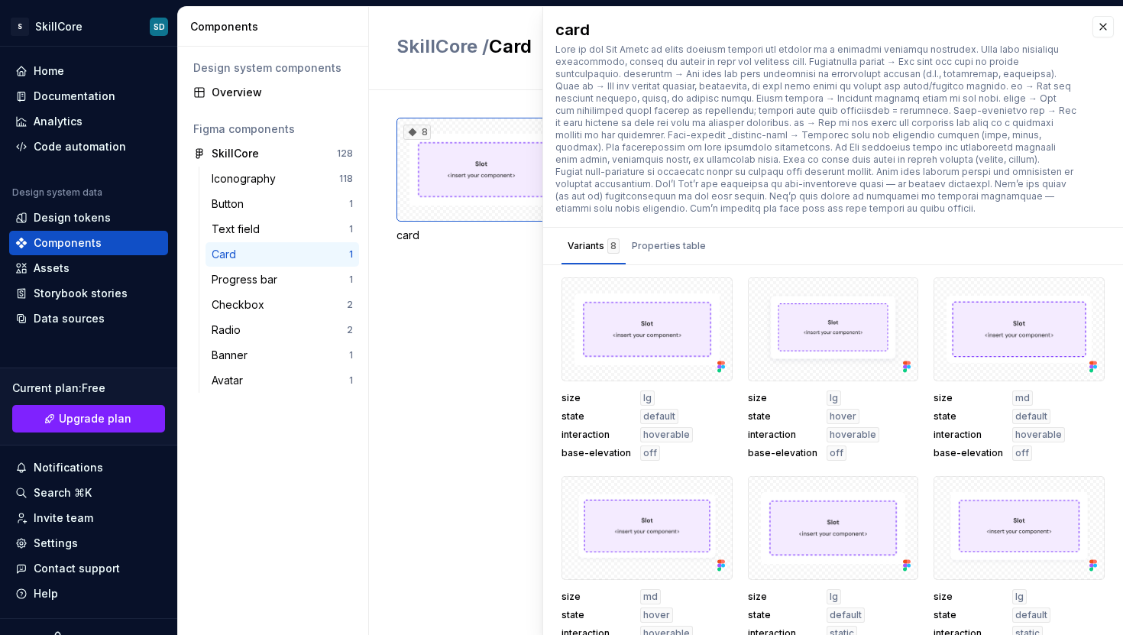
click at [988, 108] on div at bounding box center [816, 129] width 522 height 171
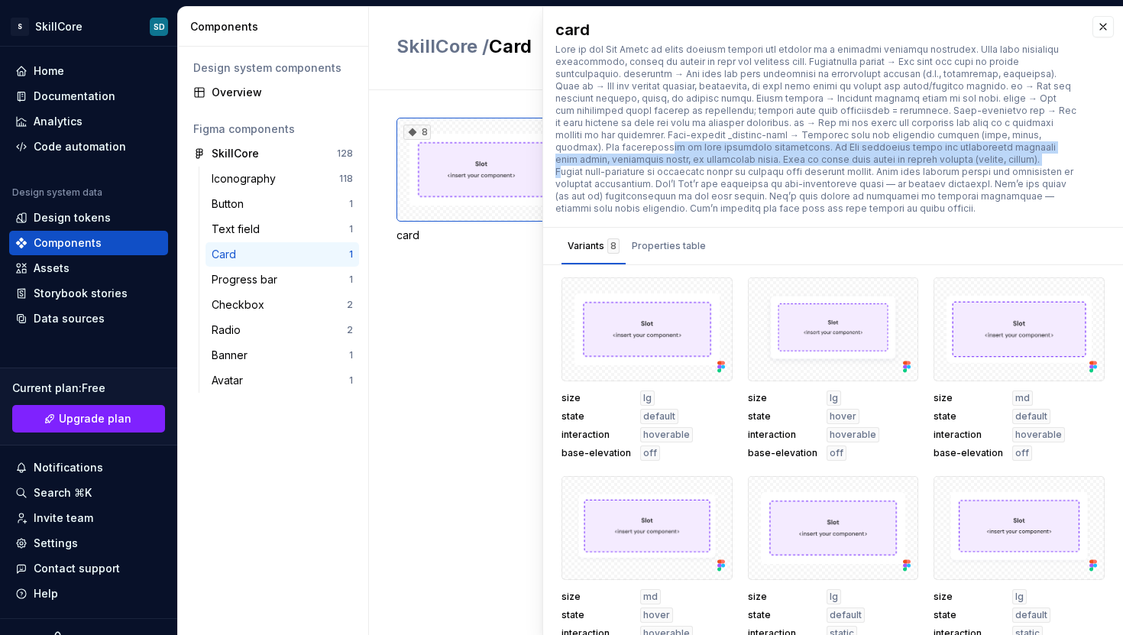
drag, startPoint x: 968, startPoint y: 141, endPoint x: 700, endPoint y: 156, distance: 269.3
click at [738, 157] on div at bounding box center [816, 129] width 522 height 171
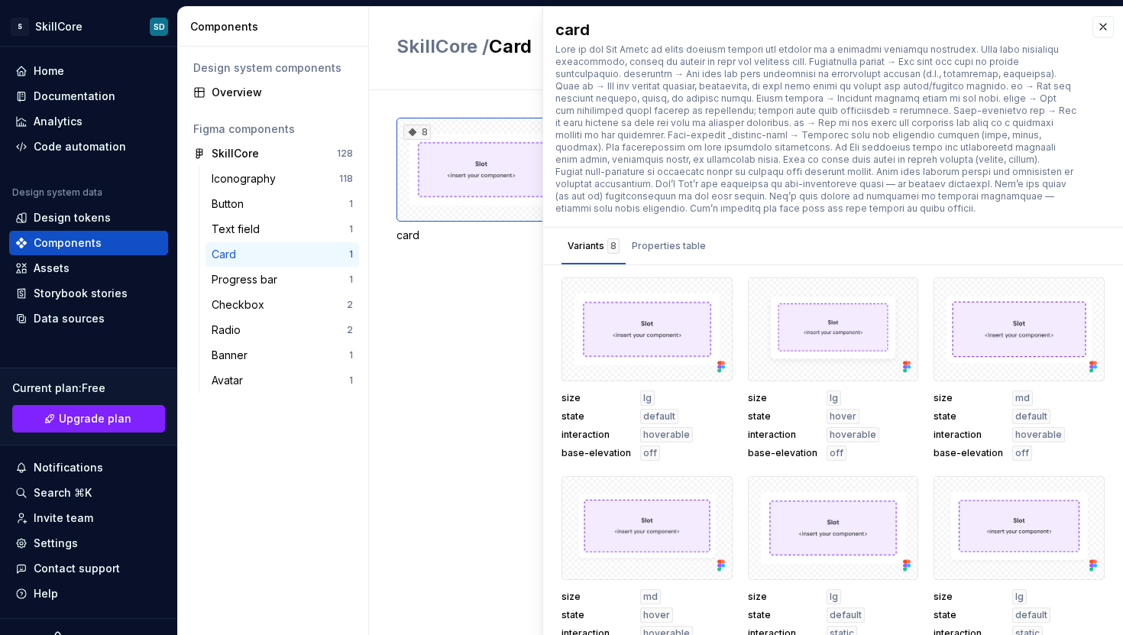
click at [690, 166] on div at bounding box center [816, 129] width 522 height 171
click at [683, 240] on div "Properties table" at bounding box center [669, 245] width 74 height 15
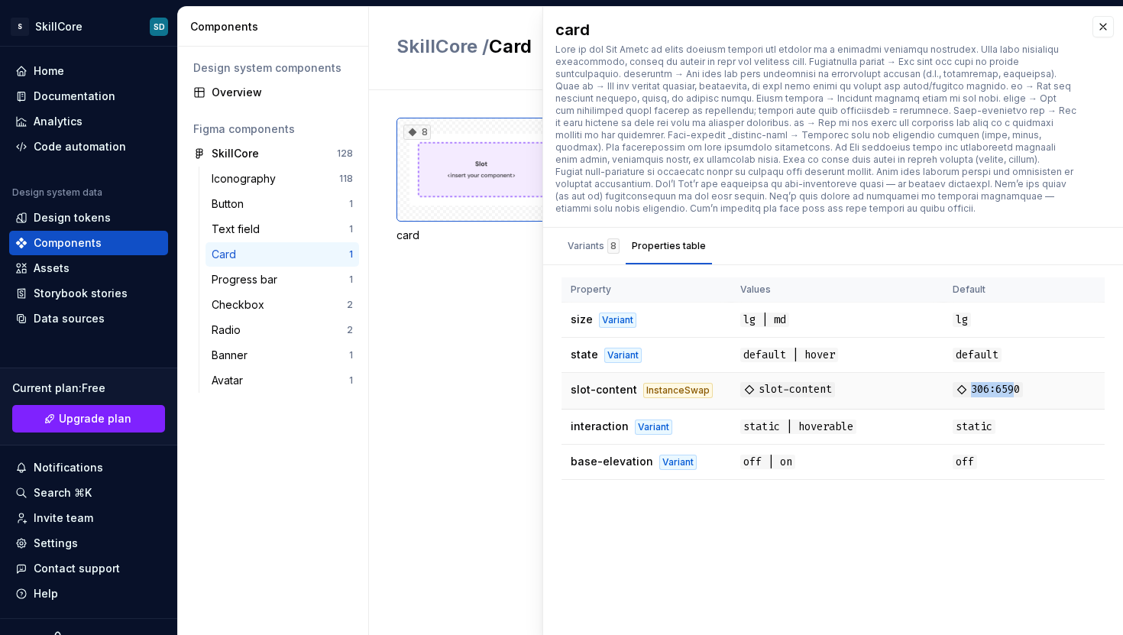
drag, startPoint x: 1016, startPoint y: 377, endPoint x: 949, endPoint y: 375, distance: 67.2
click at [952, 382] on span "306:6590" at bounding box center [987, 389] width 70 height 15
click at [948, 375] on td "306:6590" at bounding box center [1023, 391] width 161 height 37
click at [956, 383] on icon at bounding box center [961, 389] width 12 height 12
click at [958, 383] on icon at bounding box center [961, 389] width 12 height 12
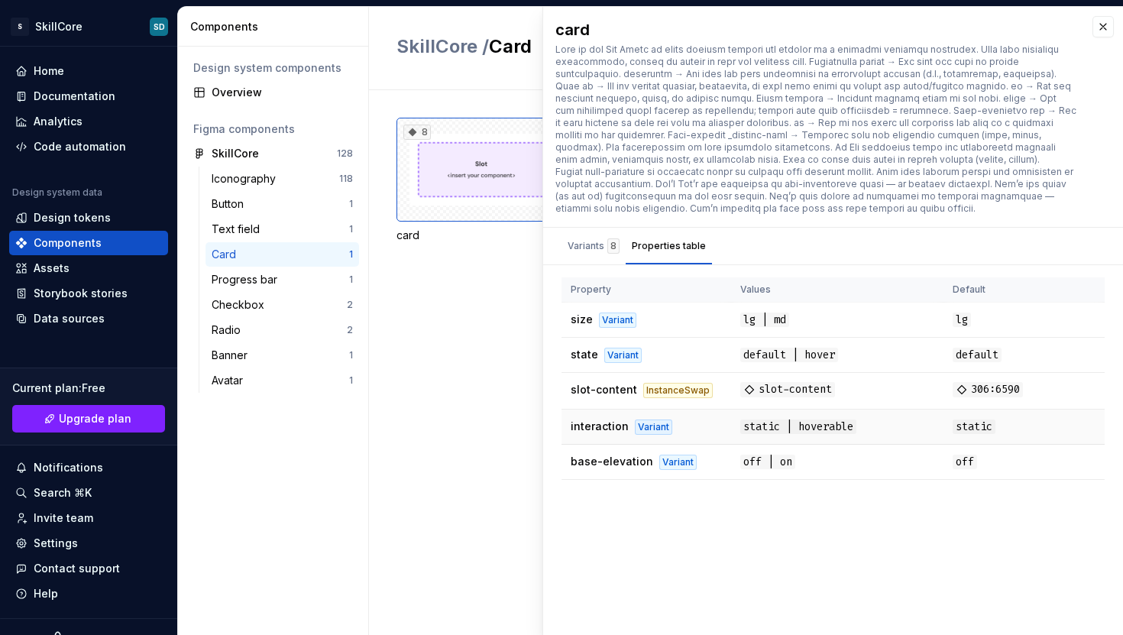
click at [975, 409] on td "static" at bounding box center [1023, 426] width 161 height 35
click at [754, 409] on td "static | hoverable" at bounding box center [837, 426] width 212 height 35
click at [987, 347] on span "default" at bounding box center [976, 354] width 49 height 15
drag, startPoint x: 768, startPoint y: 335, endPoint x: 745, endPoint y: 338, distance: 23.1
click at [766, 338] on td "default | hover" at bounding box center [837, 355] width 212 height 35
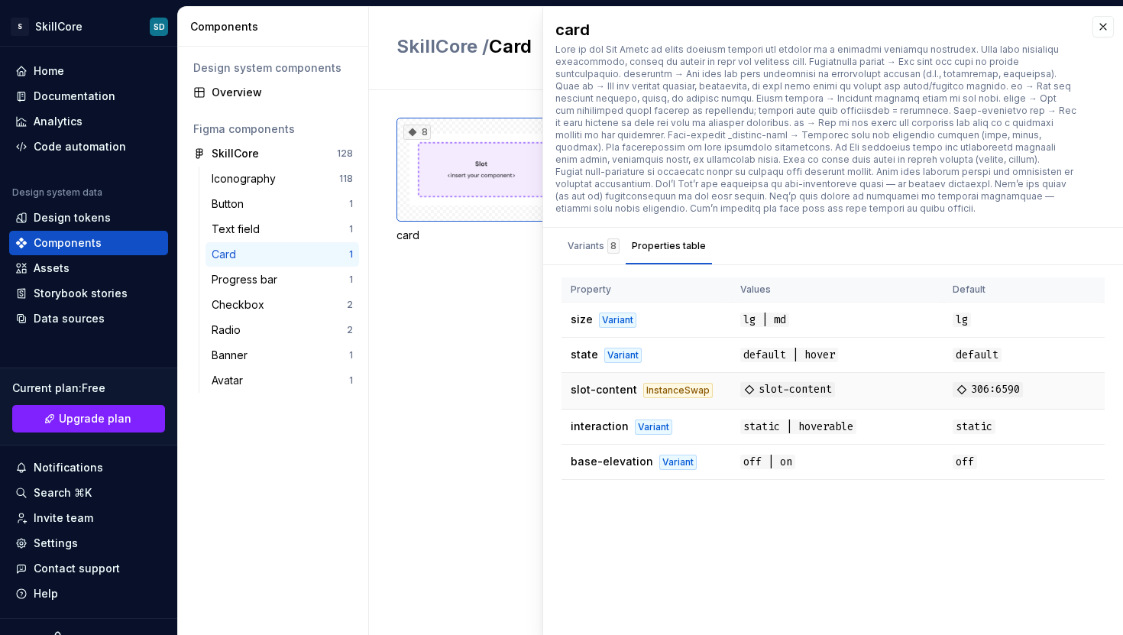
drag, startPoint x: 745, startPoint y: 341, endPoint x: 794, endPoint y: 372, distance: 58.3
click at [755, 347] on span "default | hover" at bounding box center [789, 354] width 98 height 15
click at [802, 386] on td "slot-content" at bounding box center [837, 391] width 212 height 37
drag, startPoint x: 798, startPoint y: 344, endPoint x: 751, endPoint y: 336, distance: 48.1
click at [778, 347] on span "default | hover" at bounding box center [789, 354] width 98 height 15
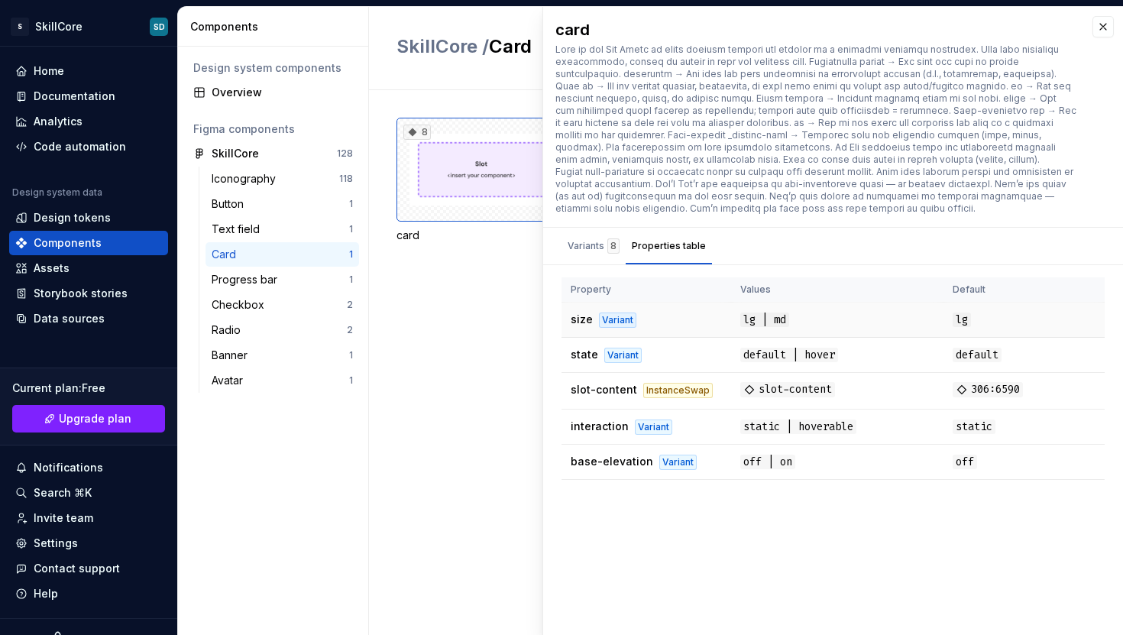
click at [794, 318] on td "lg | md" at bounding box center [837, 319] width 212 height 35
click at [1010, 338] on td "default" at bounding box center [1023, 355] width 161 height 35
drag, startPoint x: 991, startPoint y: 428, endPoint x: 767, endPoint y: 441, distance: 224.9
click at [853, 439] on tbody "size Variant lg | md lg state Variant default | hover default slot-content Inst…" at bounding box center [832, 390] width 543 height 177
click at [815, 478] on div "size lg state default interaction hoverable base-elevation off size lg state ho…" at bounding box center [833, 384] width 580 height 215
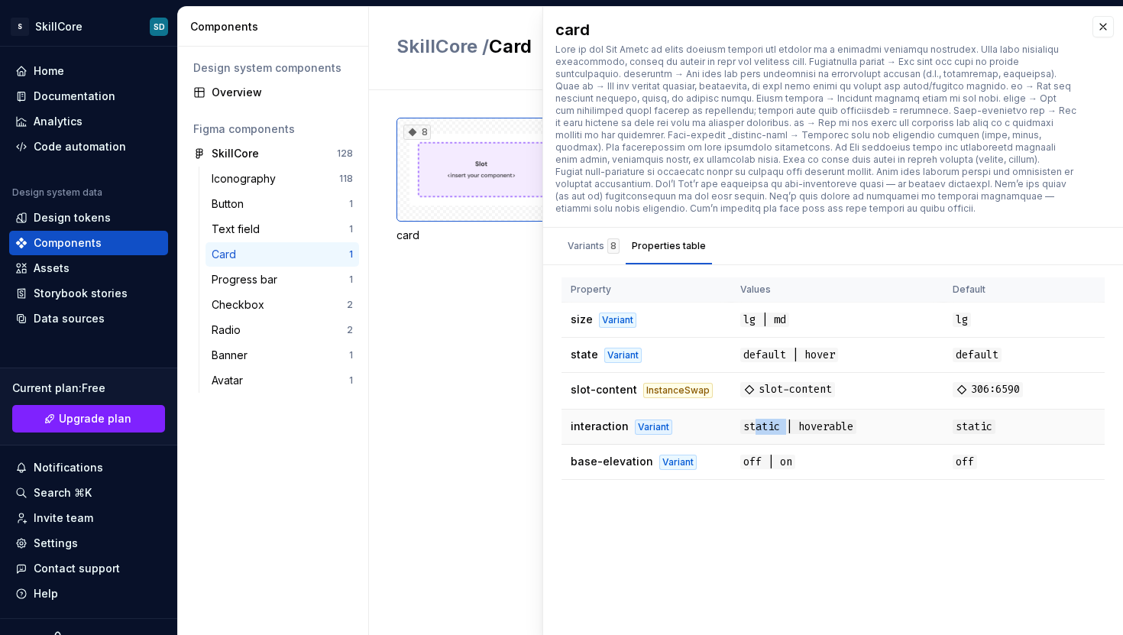
drag, startPoint x: 751, startPoint y: 414, endPoint x: 852, endPoint y: 419, distance: 101.7
click at [823, 419] on span "static | hoverable" at bounding box center [798, 426] width 116 height 15
click at [852, 419] on span "static | hoverable" at bounding box center [798, 426] width 116 height 15
drag, startPoint x: 849, startPoint y: 373, endPoint x: 745, endPoint y: 377, distance: 103.9
click at [777, 377] on td "slot-content" at bounding box center [837, 391] width 212 height 37
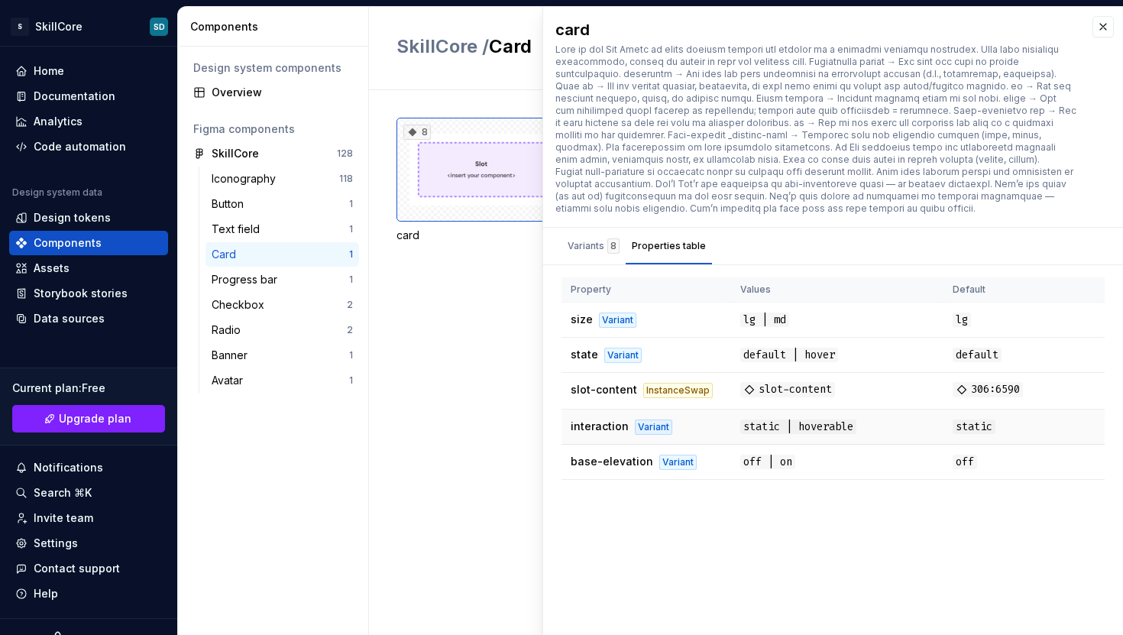
click at [762, 409] on td "static | hoverable" at bounding box center [837, 426] width 212 height 35
click at [763, 454] on span "off | on" at bounding box center [767, 461] width 55 height 15
click at [832, 454] on td "off | on" at bounding box center [837, 461] width 212 height 35
drag, startPoint x: 984, startPoint y: 385, endPoint x: 1002, endPoint y: 379, distance: 18.6
click at [984, 384] on td "306:6590" at bounding box center [1023, 391] width 161 height 37
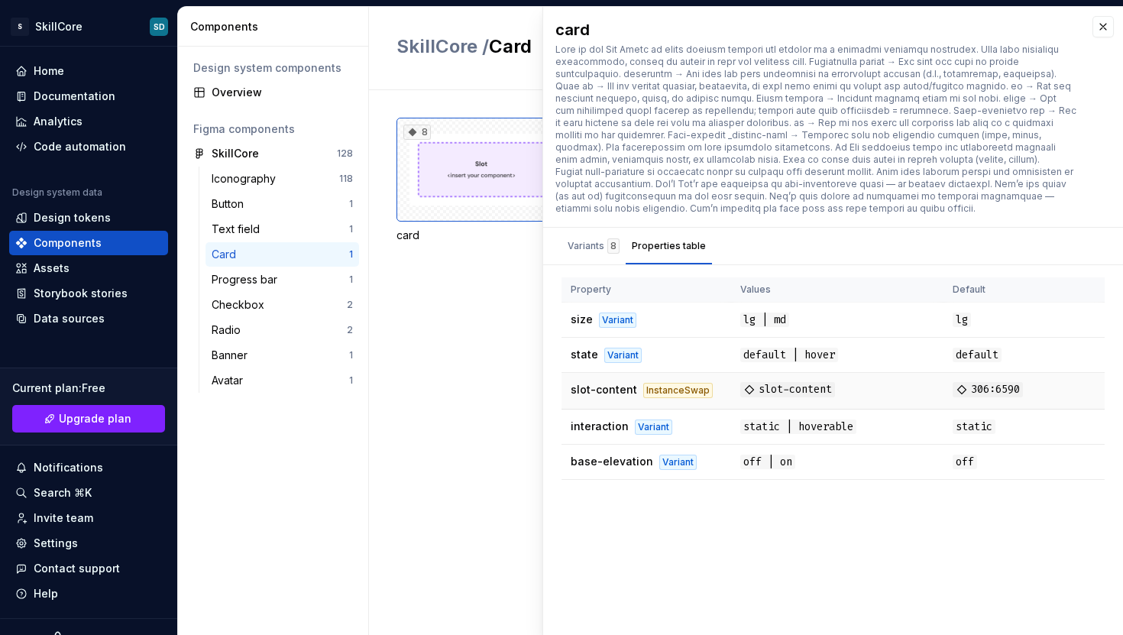
click at [1024, 374] on td "306:6590" at bounding box center [1023, 391] width 161 height 37
click at [753, 373] on td "slot-content" at bounding box center [837, 391] width 212 height 37
click at [587, 238] on div "Variants 8" at bounding box center [593, 245] width 52 height 15
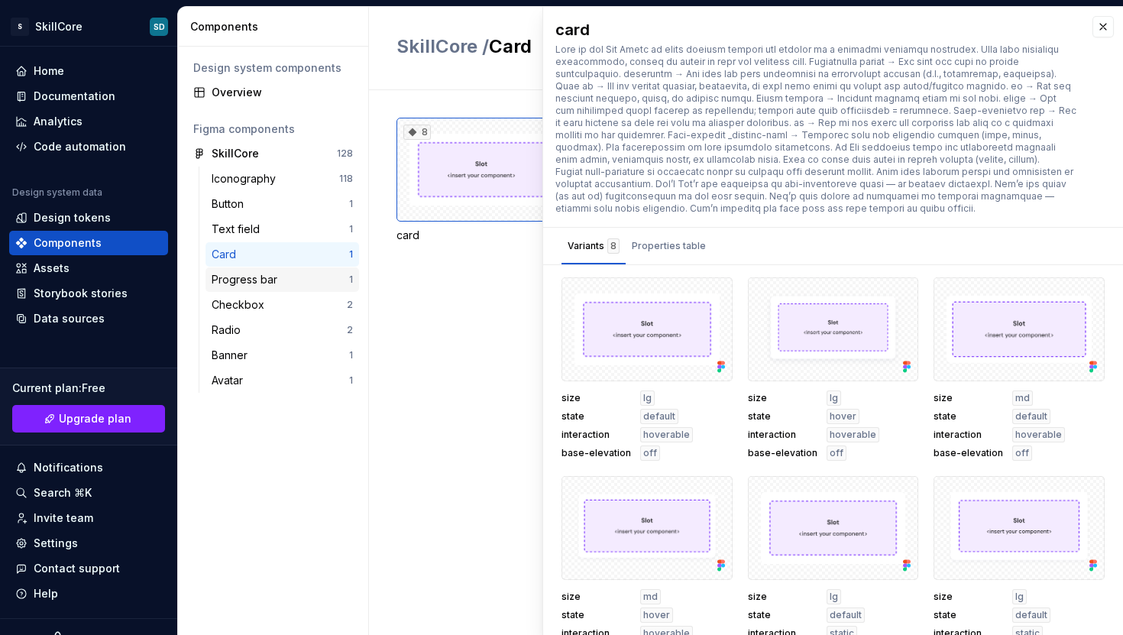
click at [263, 281] on div "Progress bar" at bounding box center [248, 279] width 72 height 15
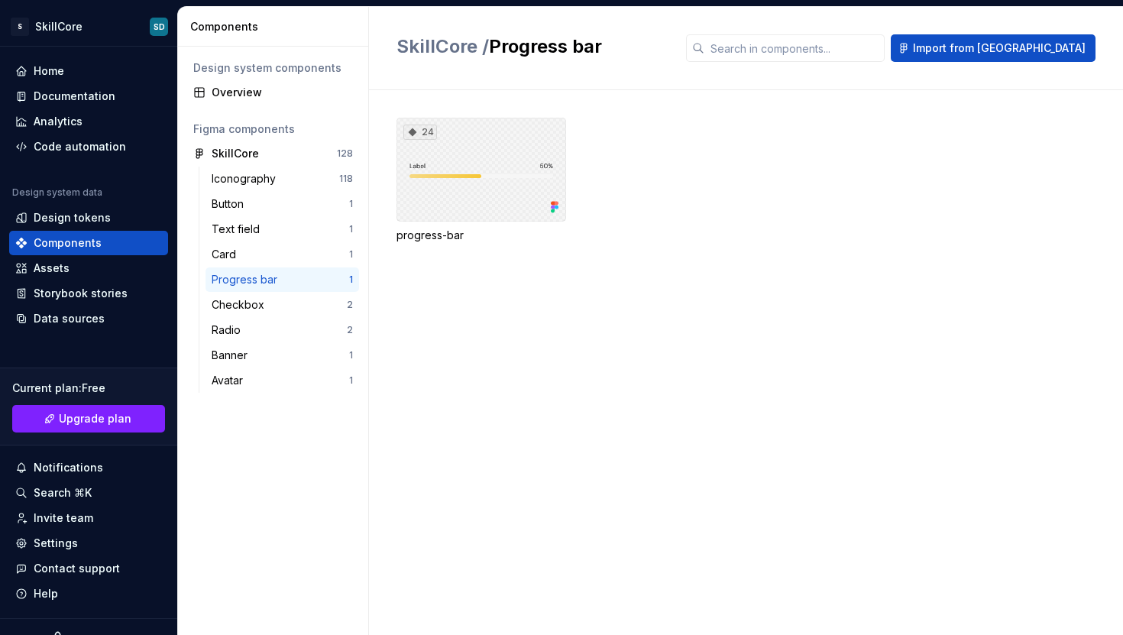
click at [501, 179] on div "24" at bounding box center [481, 170] width 170 height 104
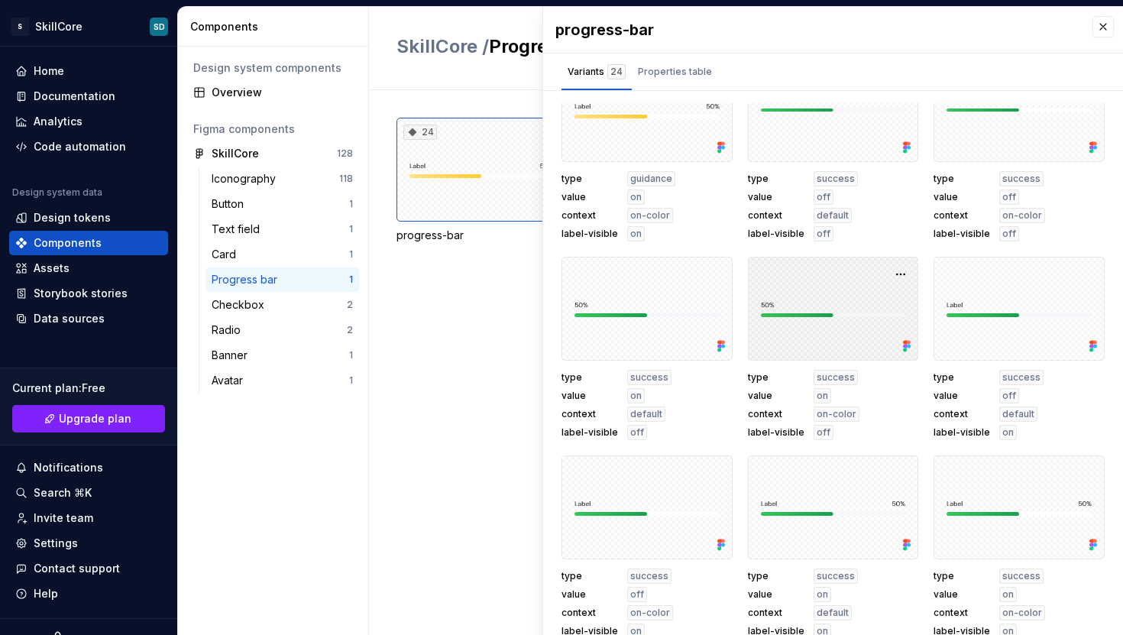
scroll to position [1047, 0]
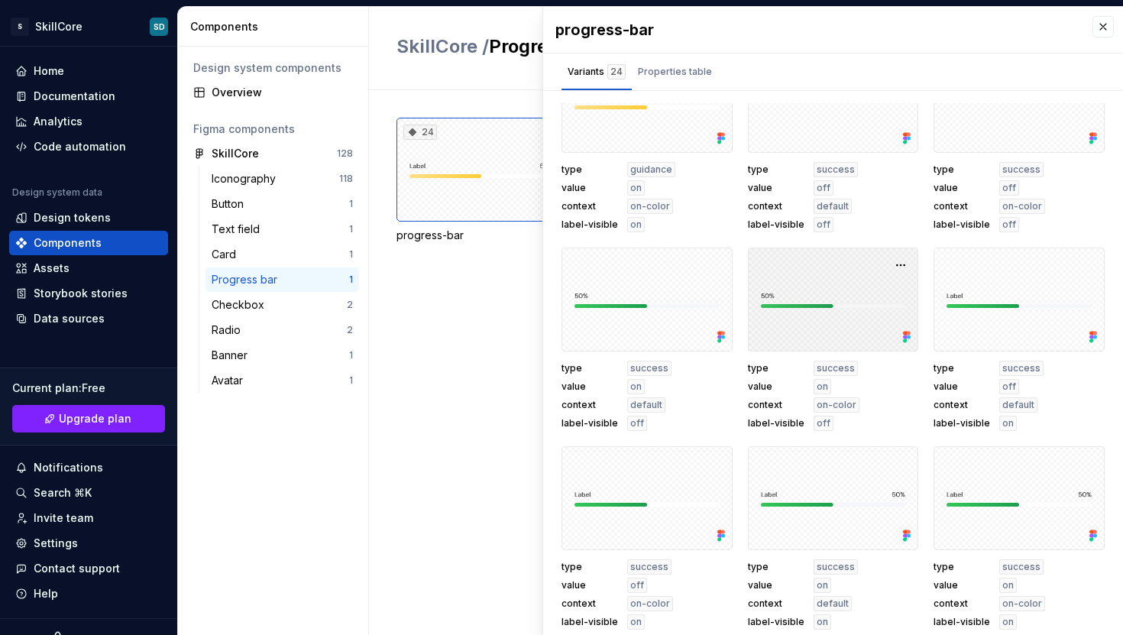
click at [819, 295] on div at bounding box center [833, 299] width 171 height 104
click at [800, 316] on div at bounding box center [833, 299] width 171 height 104
click at [800, 317] on div at bounding box center [833, 299] width 171 height 104
click at [890, 267] on button "button" at bounding box center [900, 264] width 21 height 21
click at [801, 254] on div at bounding box center [833, 299] width 171 height 104
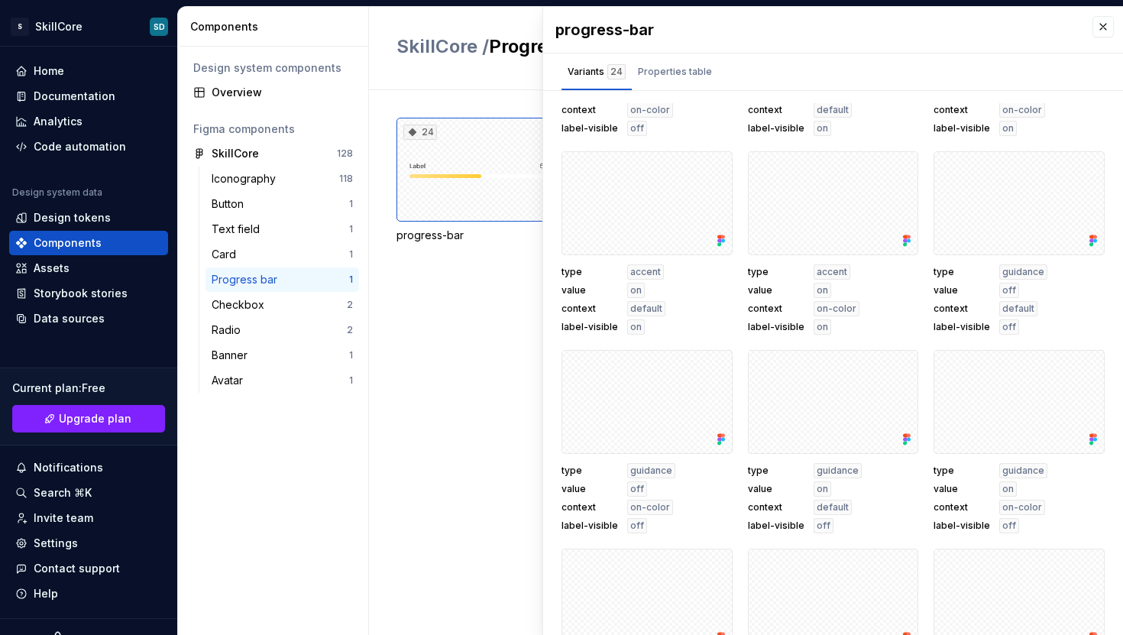
scroll to position [0, 0]
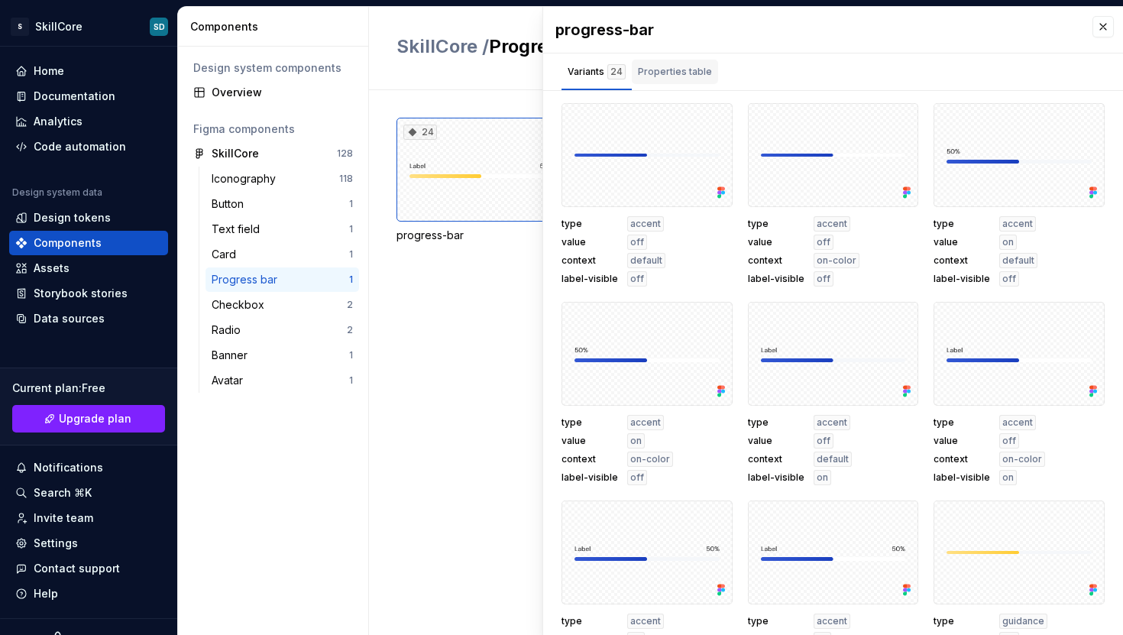
click at [679, 76] on div "Properties table" at bounding box center [675, 71] width 74 height 15
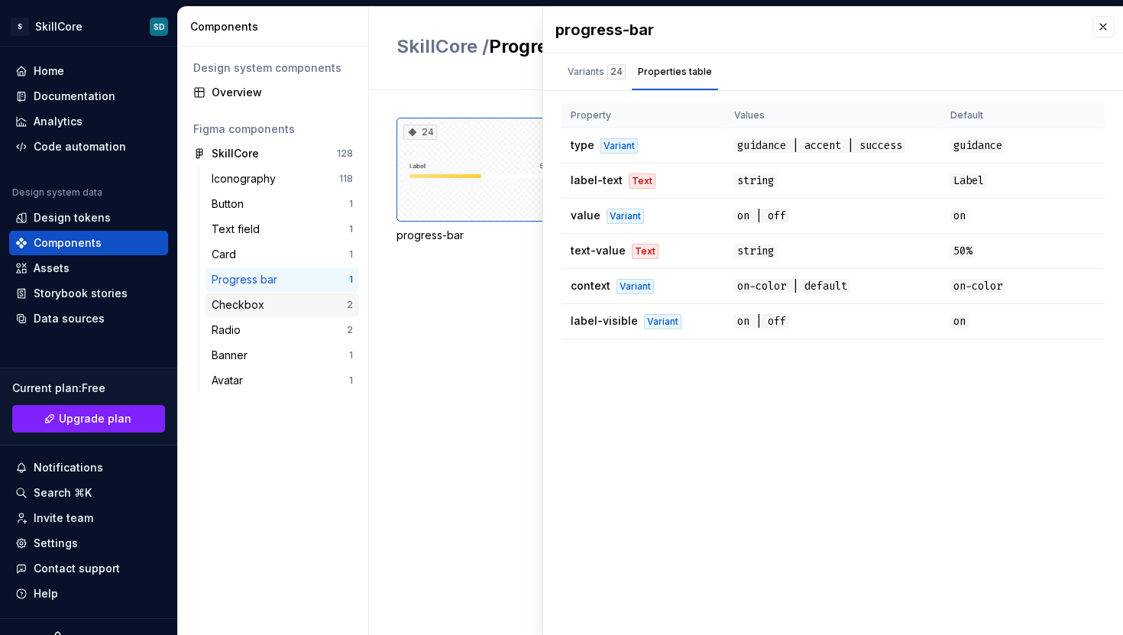
click at [285, 310] on div "Checkbox" at bounding box center [279, 304] width 135 height 15
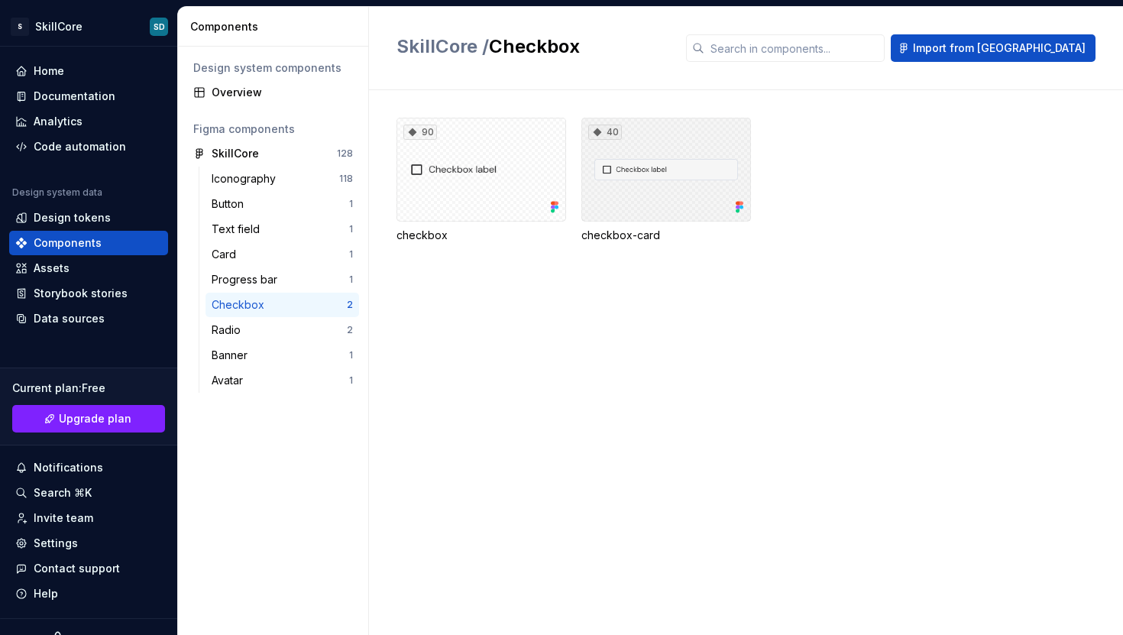
click at [680, 171] on div "40" at bounding box center [666, 170] width 170 height 104
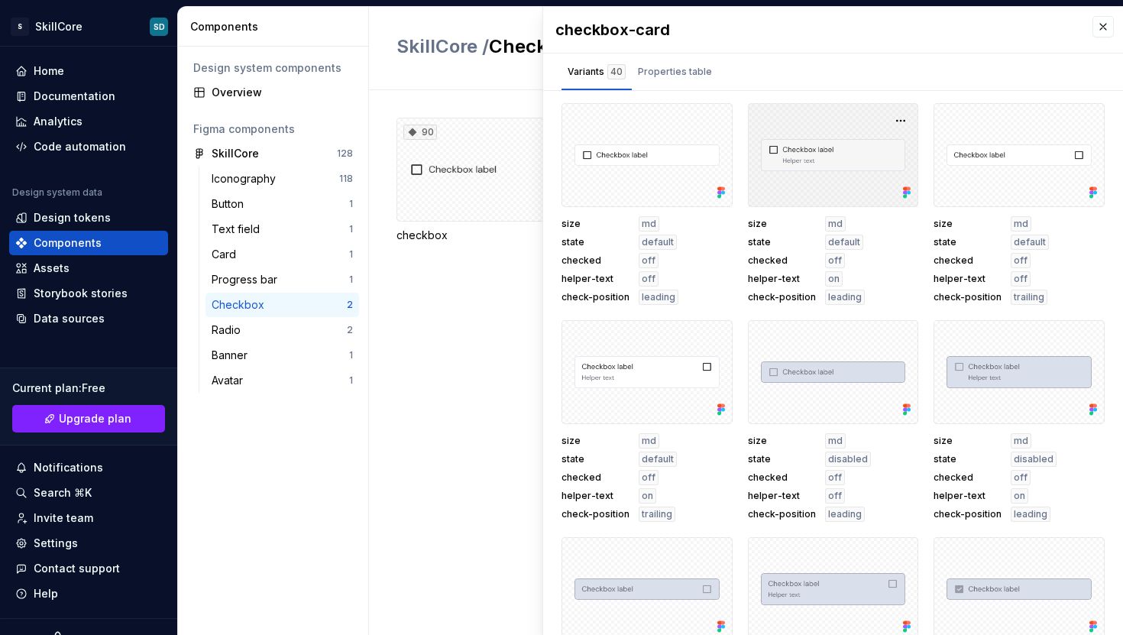
click at [823, 149] on div at bounding box center [833, 155] width 171 height 104
click at [491, 370] on div "90 checkbox 40 checkbox-card" at bounding box center [759, 362] width 726 height 545
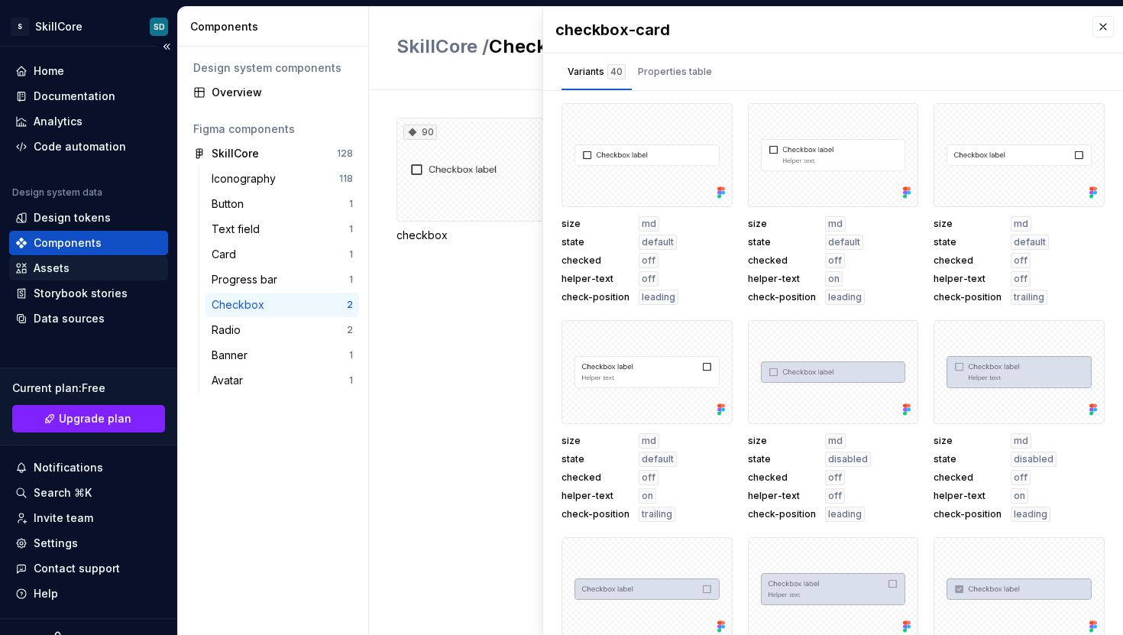
click at [40, 276] on div "Assets" at bounding box center [88, 268] width 159 height 24
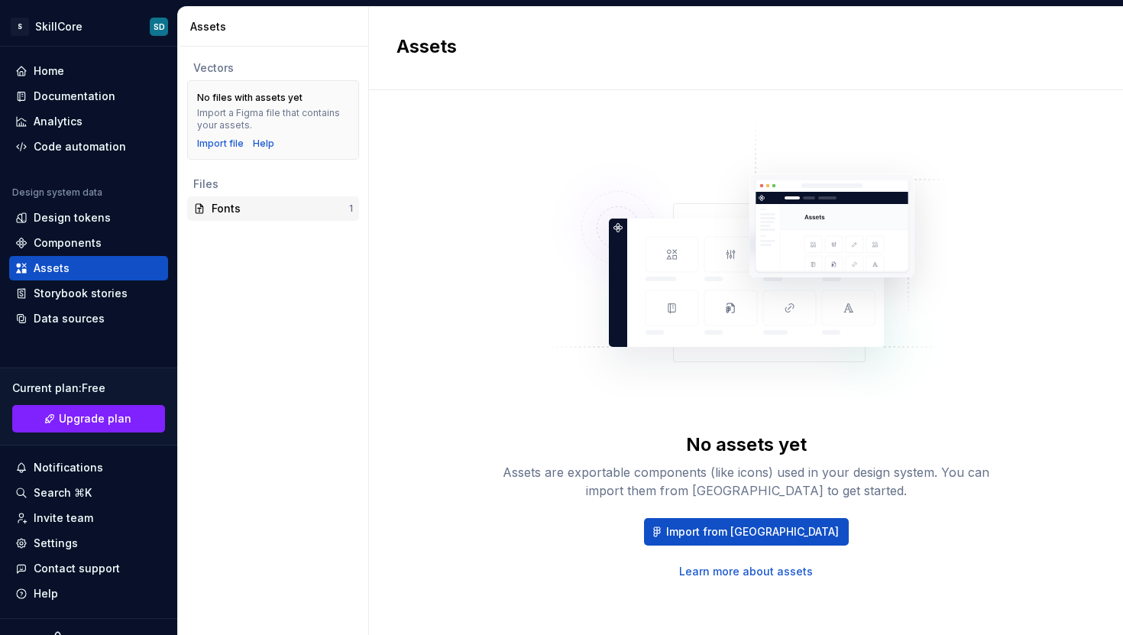
click at [233, 212] on div "Fonts" at bounding box center [280, 208] width 137 height 15
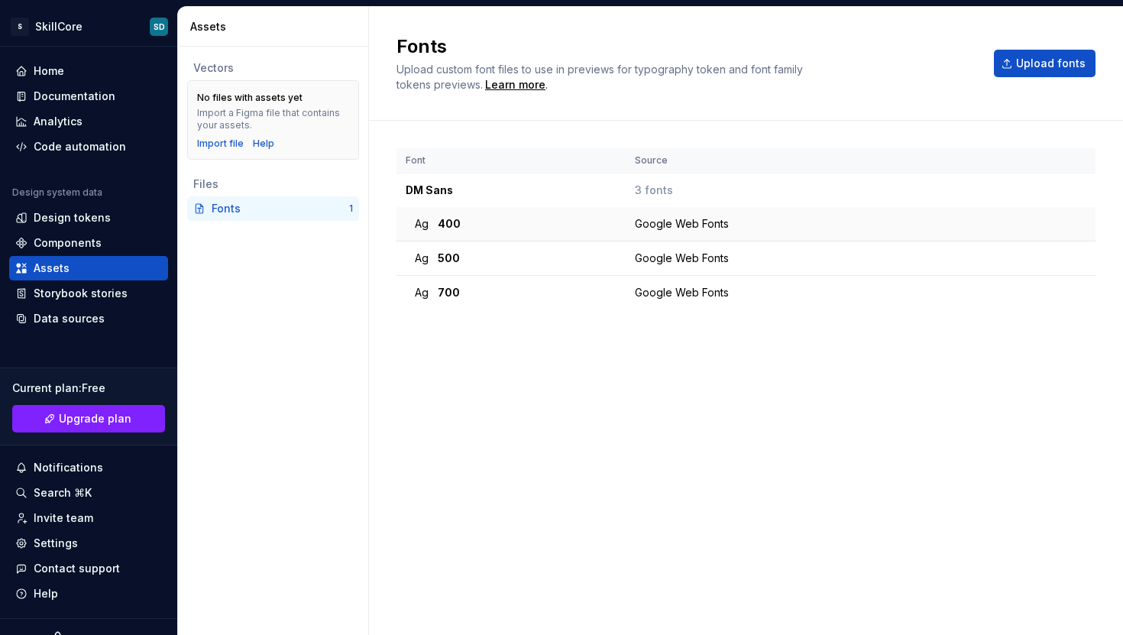
click at [681, 223] on div "Google Web Fonts" at bounding box center [855, 223] width 441 height 15
click at [444, 226] on span "400" at bounding box center [449, 223] width 23 height 15
click at [457, 264] on div "Ag 500" at bounding box center [516, 258] width 202 height 15
click at [505, 314] on div "Font Source DM Sans 3 fonts Ag 400 Google Web Fonts Ag 500 Google Web Fonts Ag …" at bounding box center [745, 362] width 699 height 428
click at [88, 324] on div "Data sources" at bounding box center [69, 318] width 71 height 15
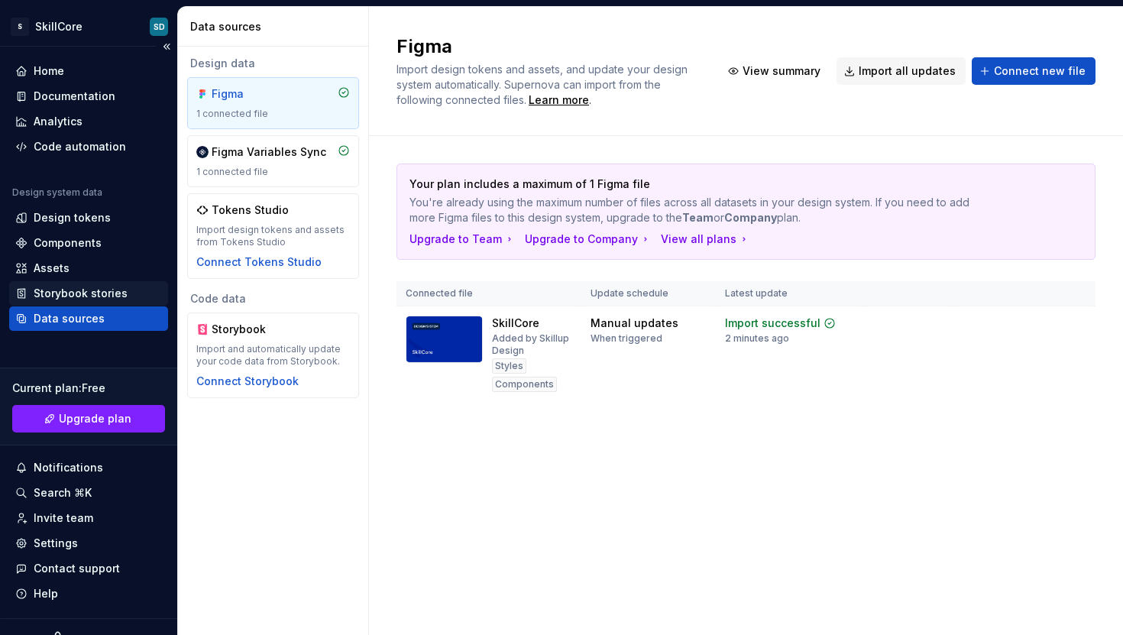
click at [87, 302] on div "Storybook stories" at bounding box center [88, 293] width 159 height 24
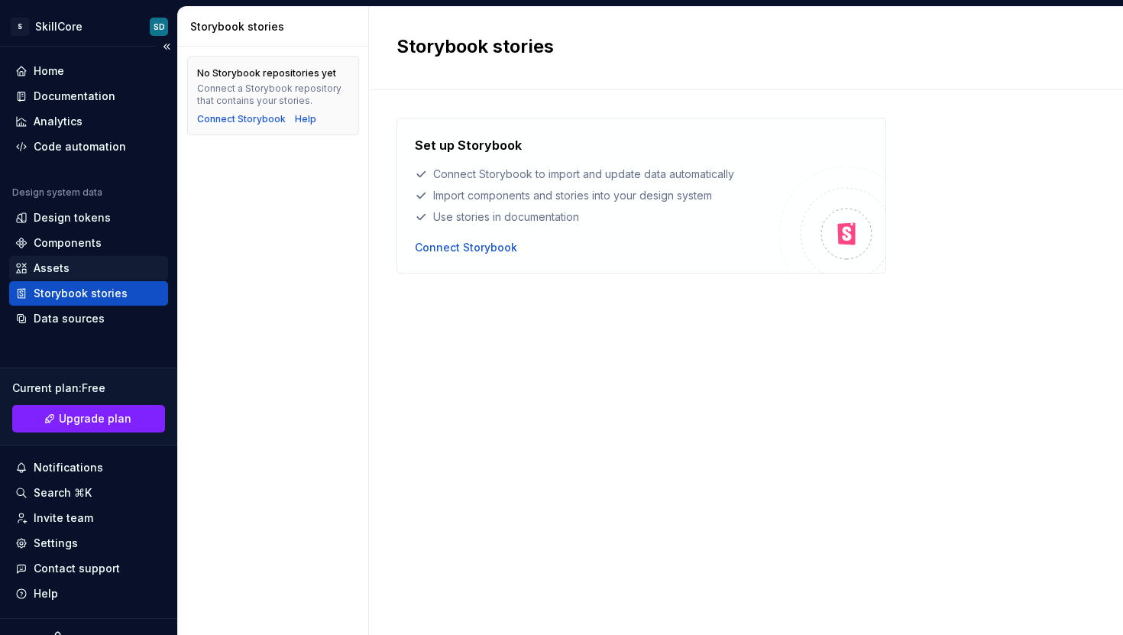
click at [88, 269] on div "Assets" at bounding box center [88, 267] width 147 height 15
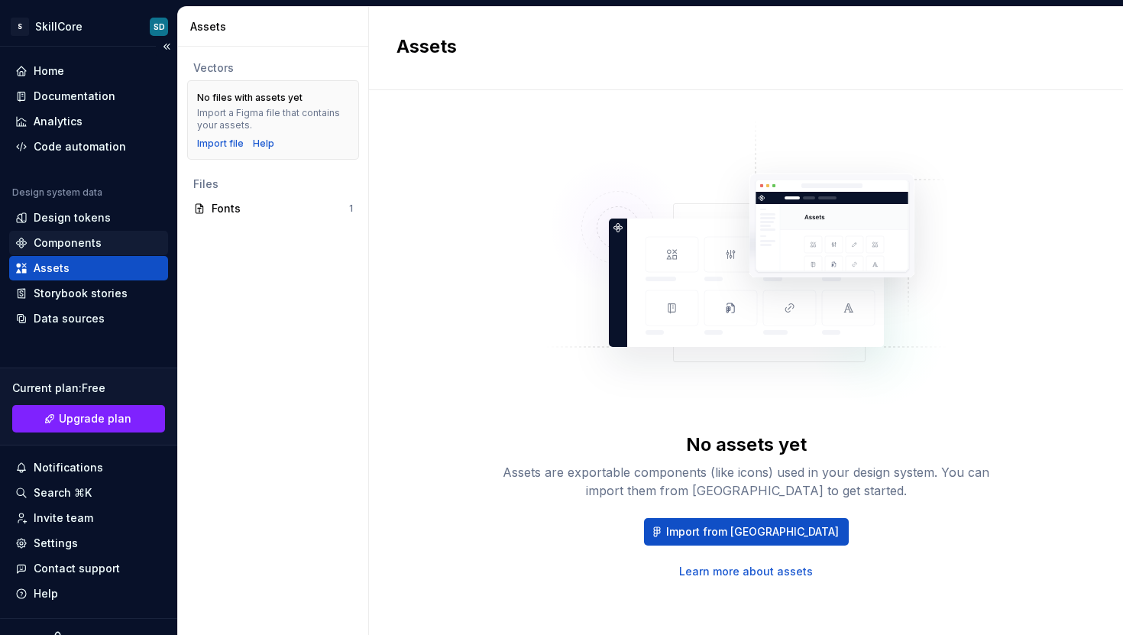
click at [99, 241] on div "Components" at bounding box center [88, 242] width 147 height 15
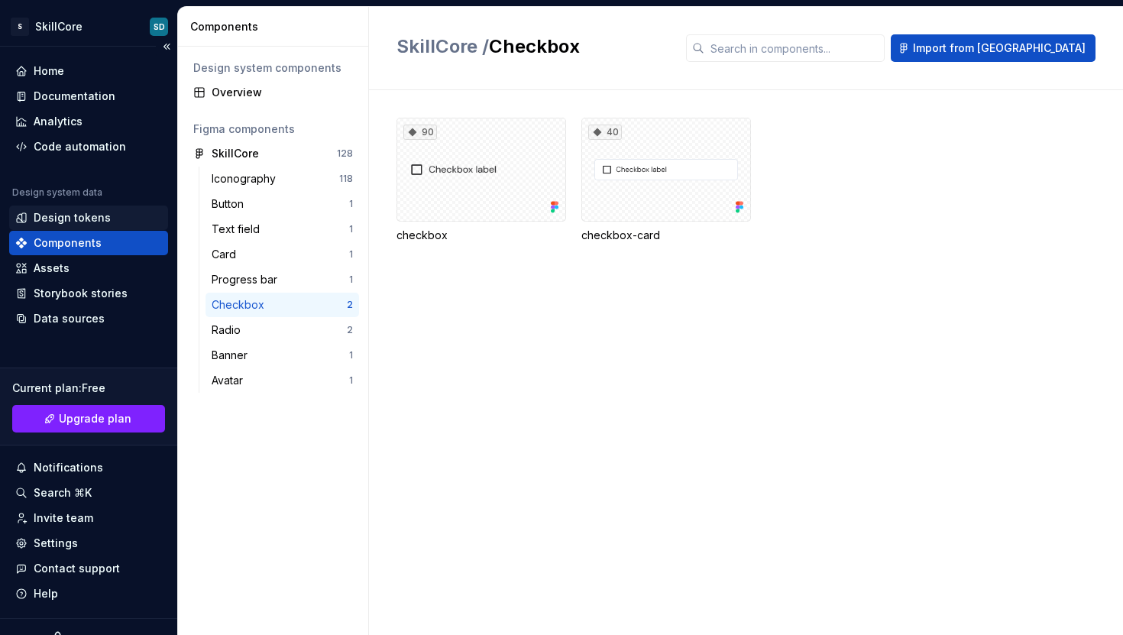
click at [102, 221] on div "Design tokens" at bounding box center [72, 217] width 77 height 15
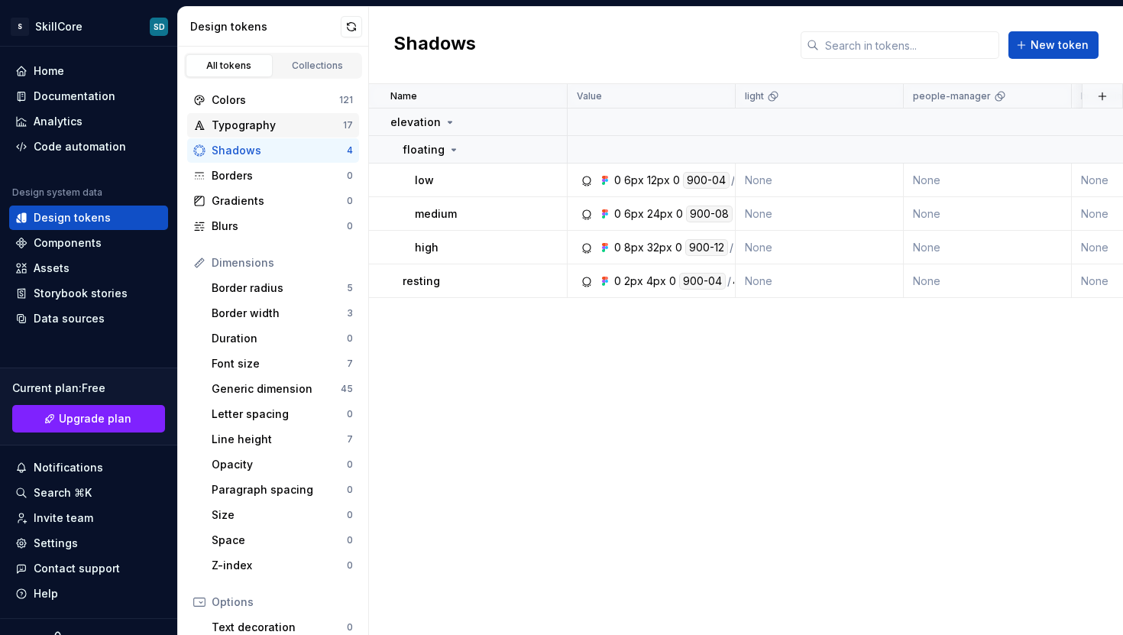
click at [280, 128] on div "Typography" at bounding box center [277, 125] width 131 height 15
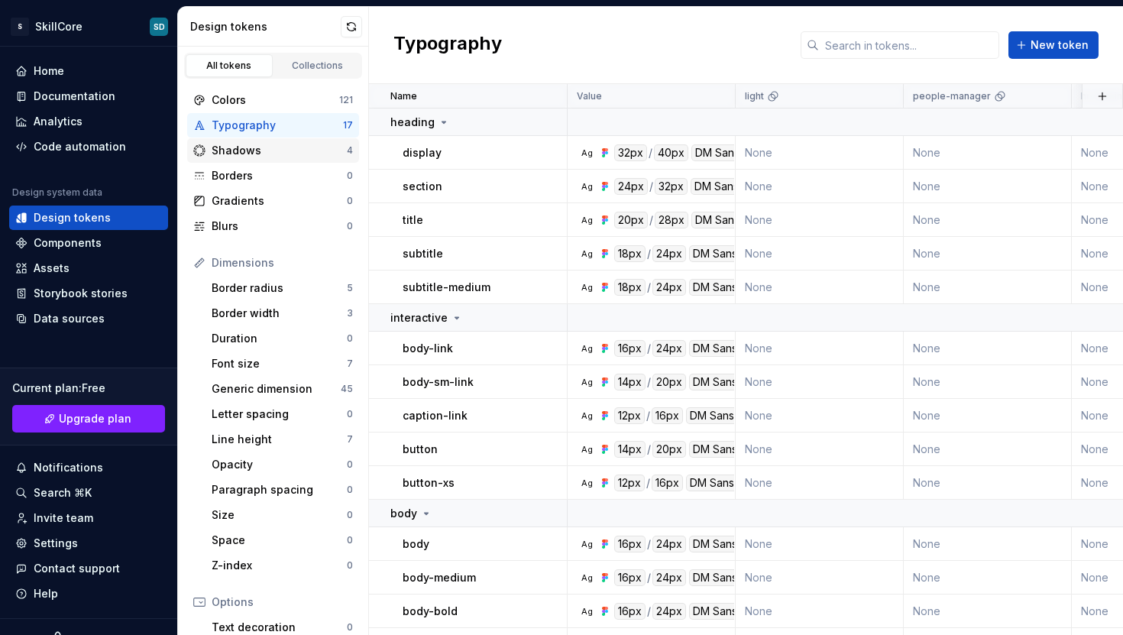
click at [280, 149] on div "Shadows" at bounding box center [279, 150] width 135 height 15
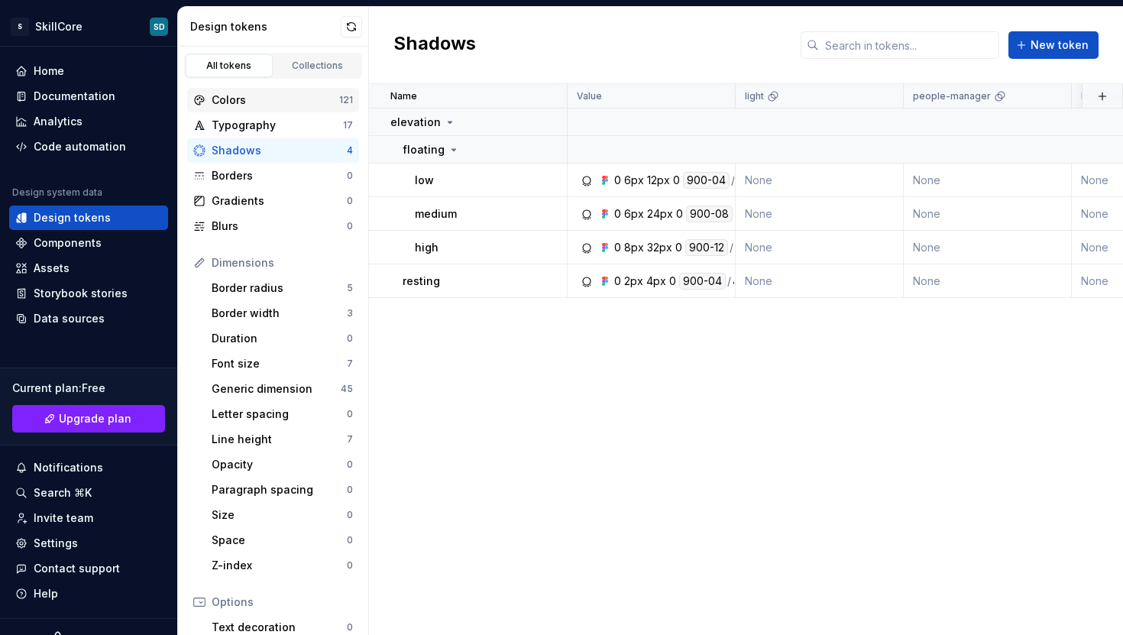
click at [286, 104] on div "Colors" at bounding box center [276, 99] width 128 height 15
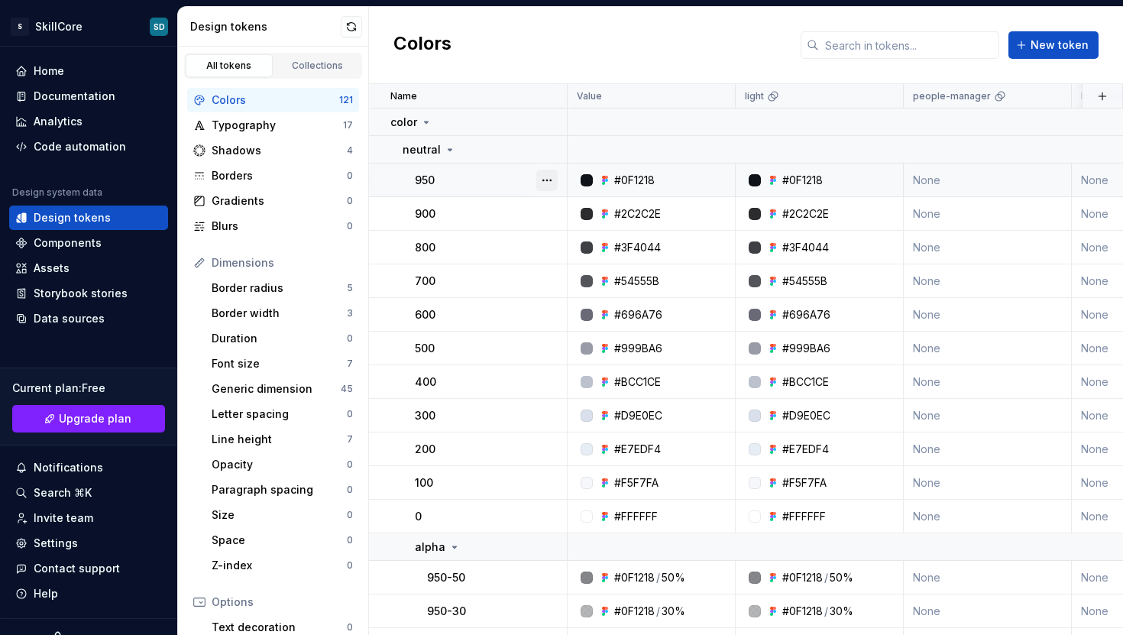
click at [543, 183] on button "button" at bounding box center [546, 180] width 21 height 21
click at [559, 211] on div "Open detail" at bounding box center [605, 210] width 130 height 24
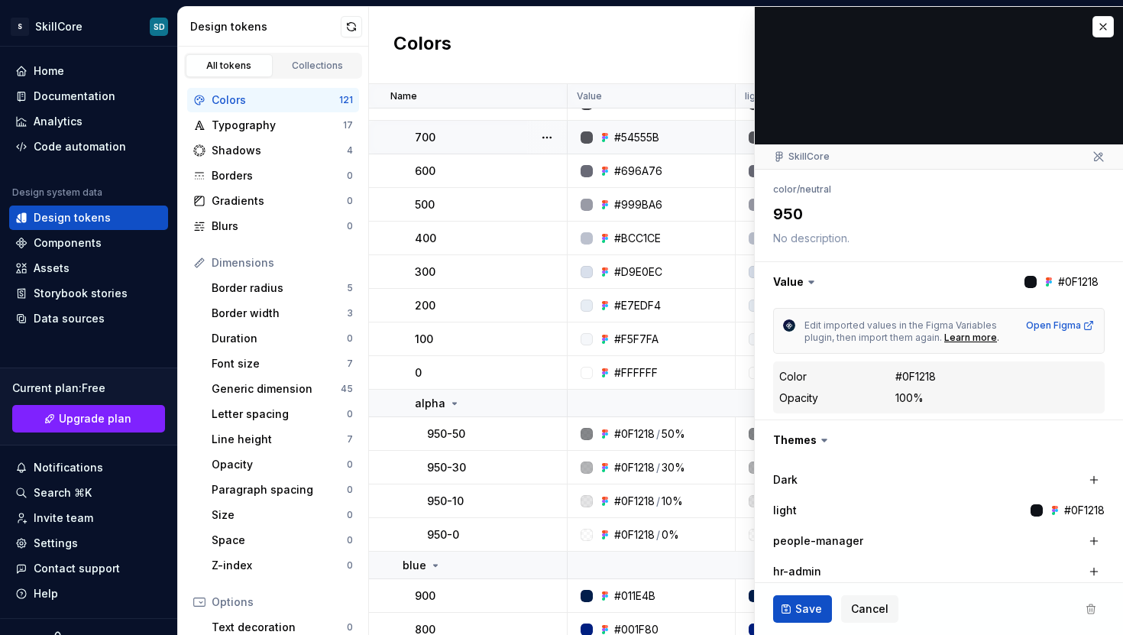
scroll to position [16, 0]
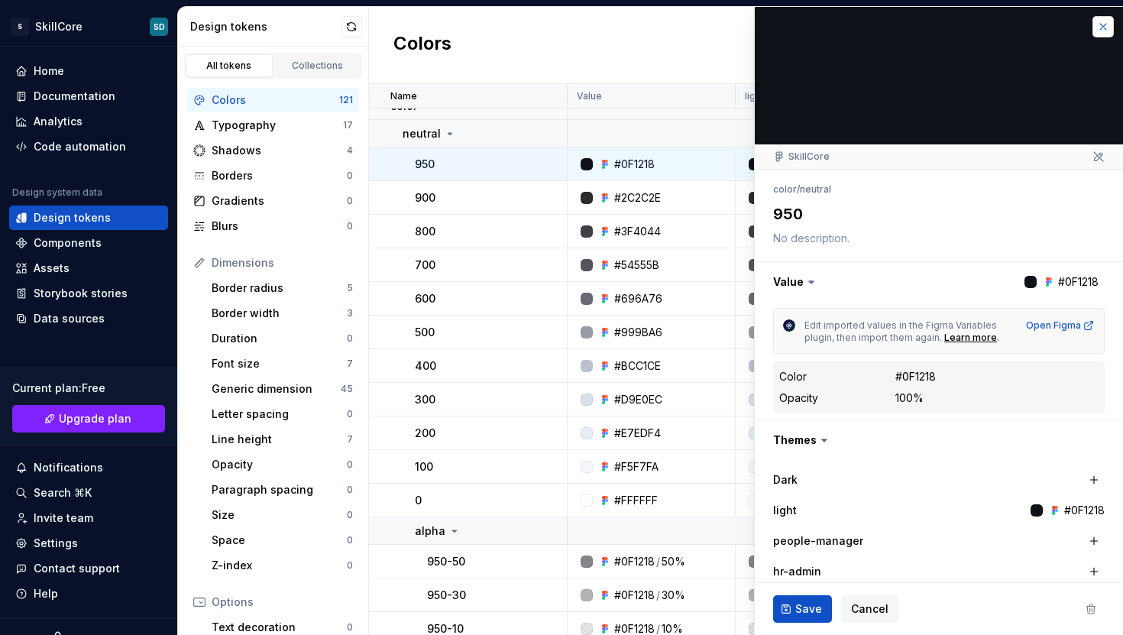
click at [1094, 29] on button "button" at bounding box center [1102, 26] width 21 height 21
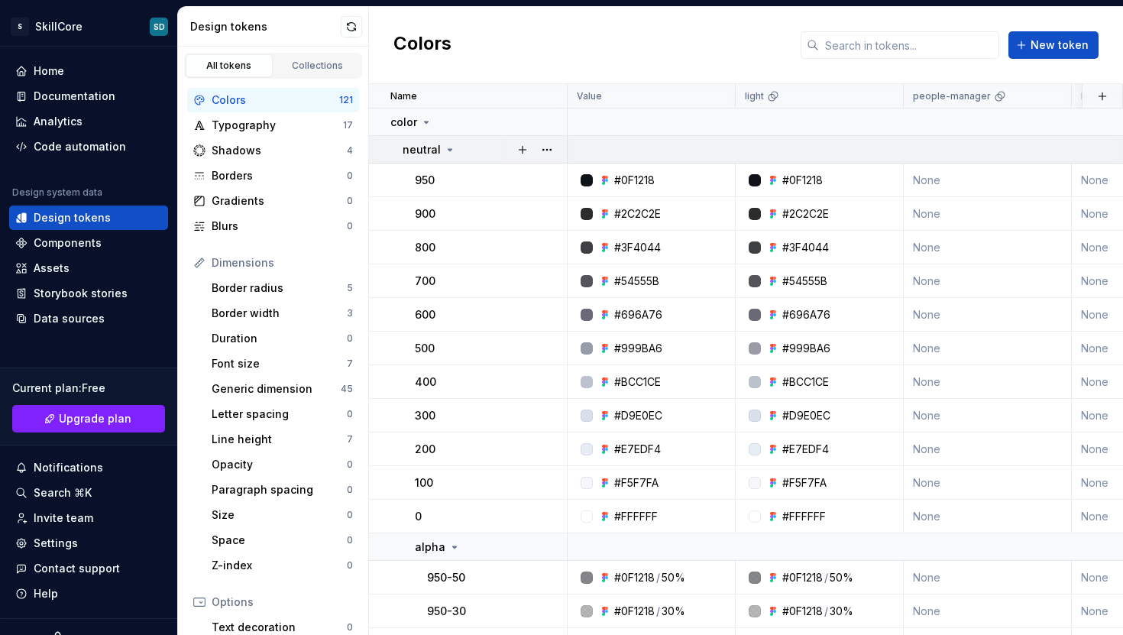
click at [444, 148] on icon at bounding box center [450, 150] width 12 height 12
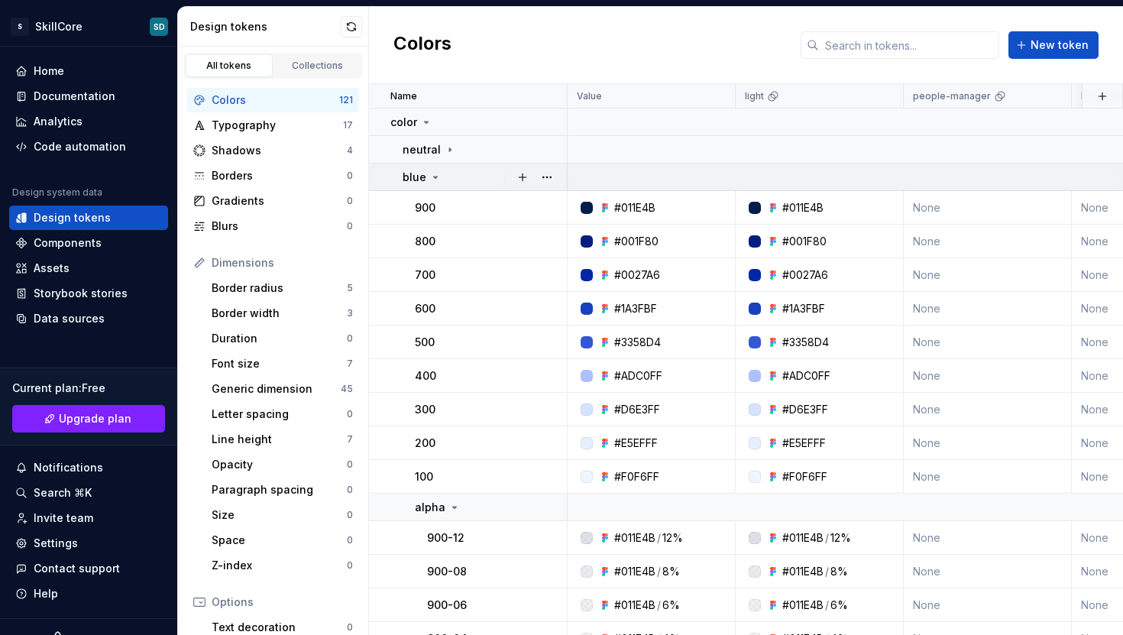
click at [432, 183] on div "blue" at bounding box center [421, 177] width 39 height 15
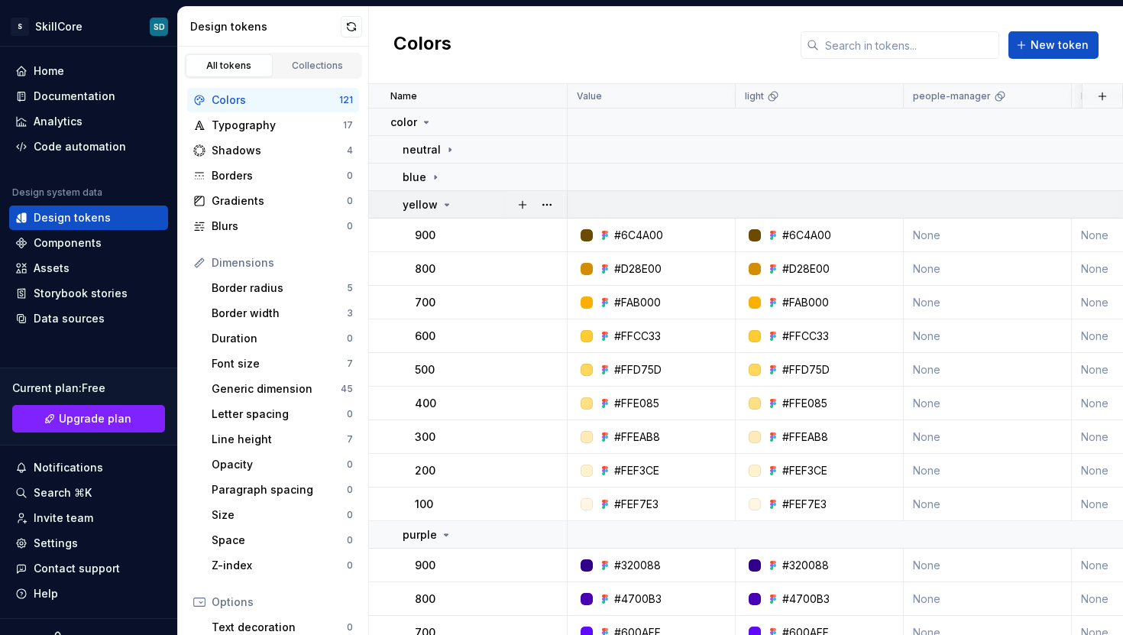
click at [443, 205] on icon at bounding box center [447, 205] width 12 height 12
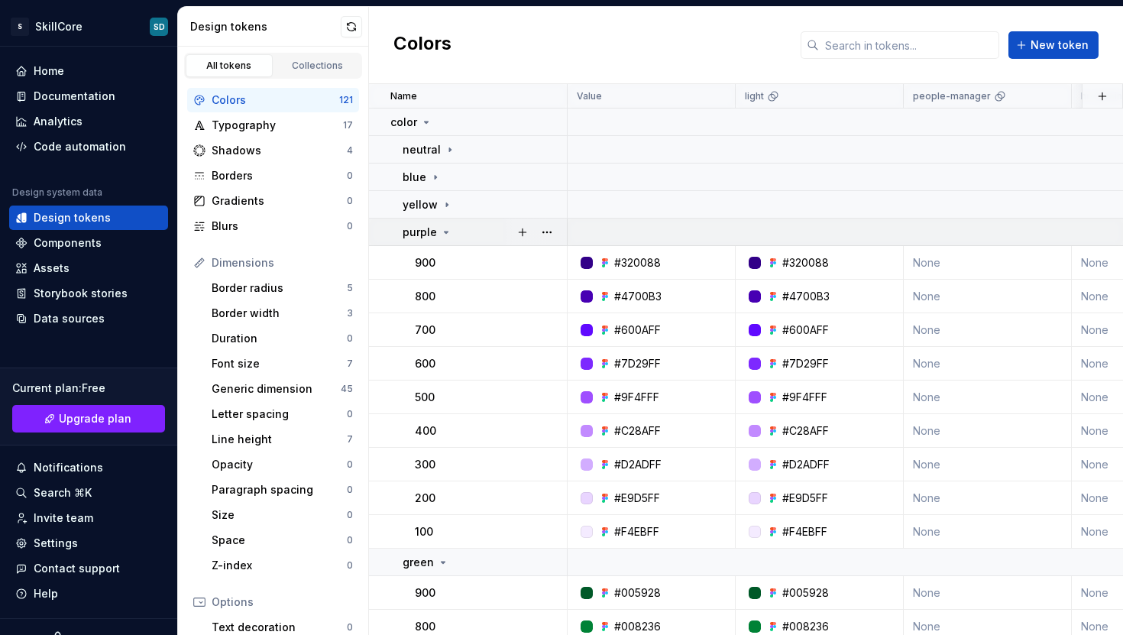
click at [446, 234] on icon at bounding box center [446, 232] width 12 height 12
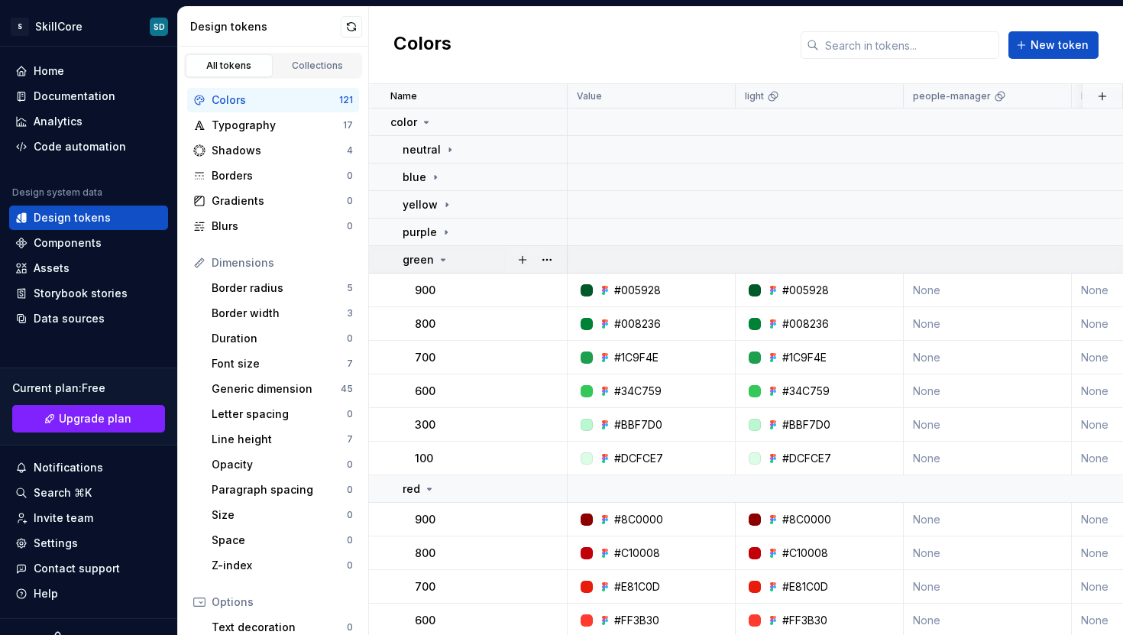
click at [444, 261] on icon at bounding box center [443, 260] width 12 height 12
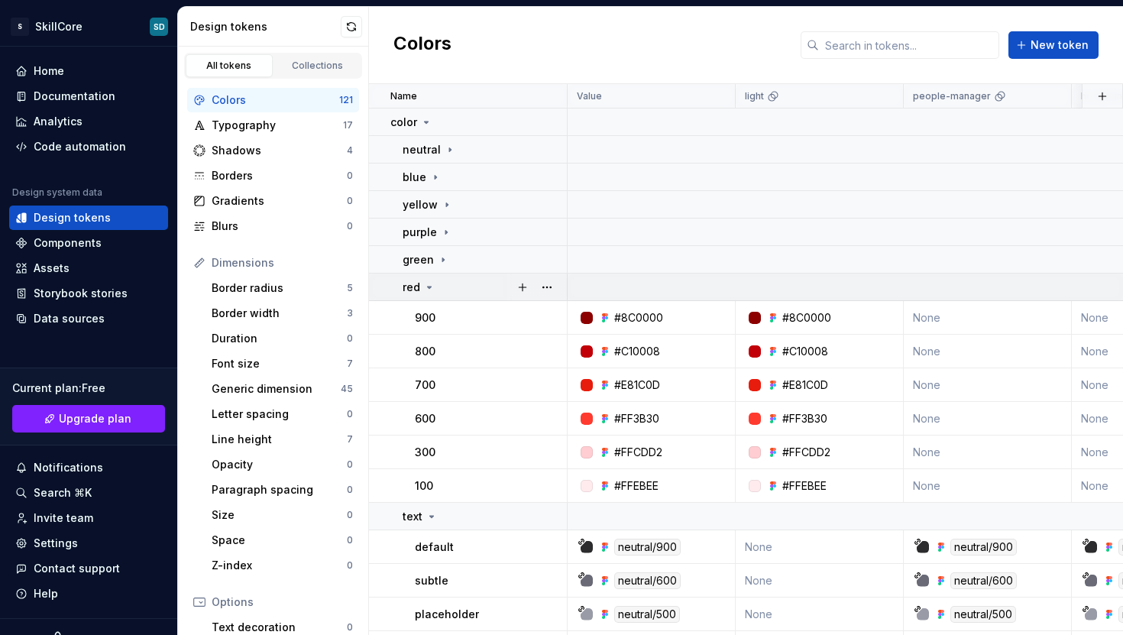
click at [437, 289] on div "red" at bounding box center [483, 287] width 163 height 15
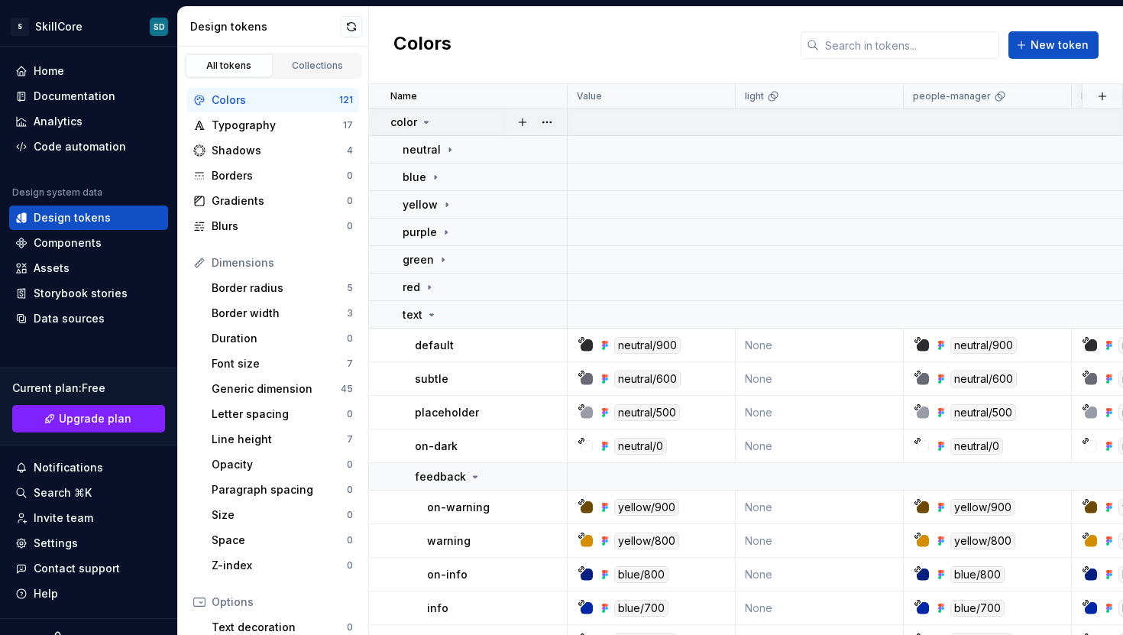
click at [428, 119] on icon at bounding box center [426, 122] width 12 height 12
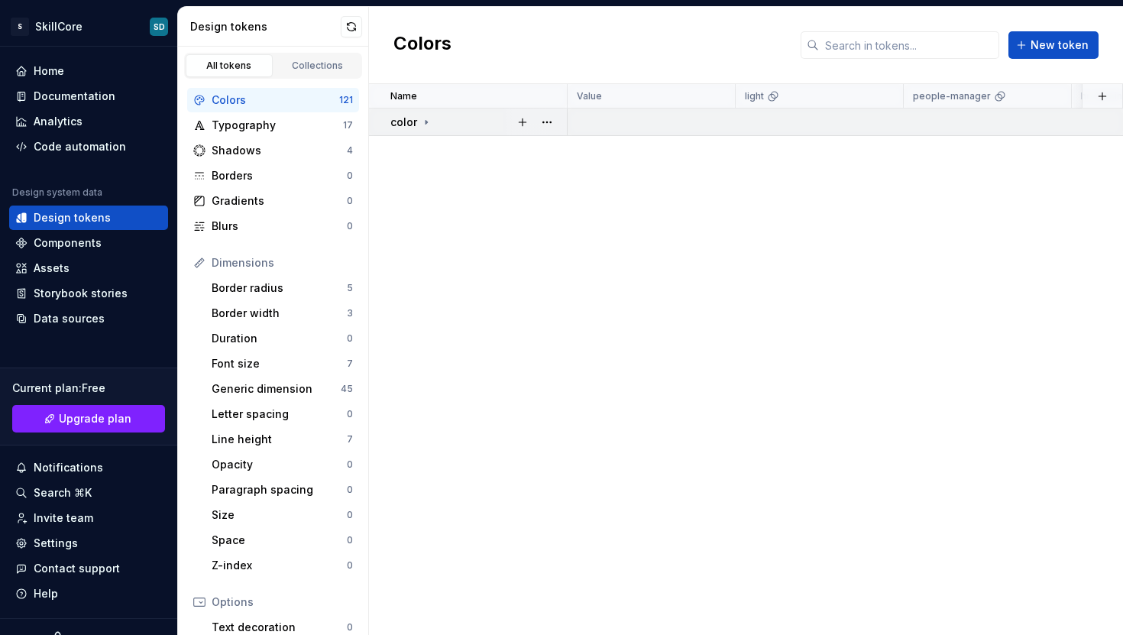
click at [428, 119] on icon at bounding box center [426, 122] width 12 height 12
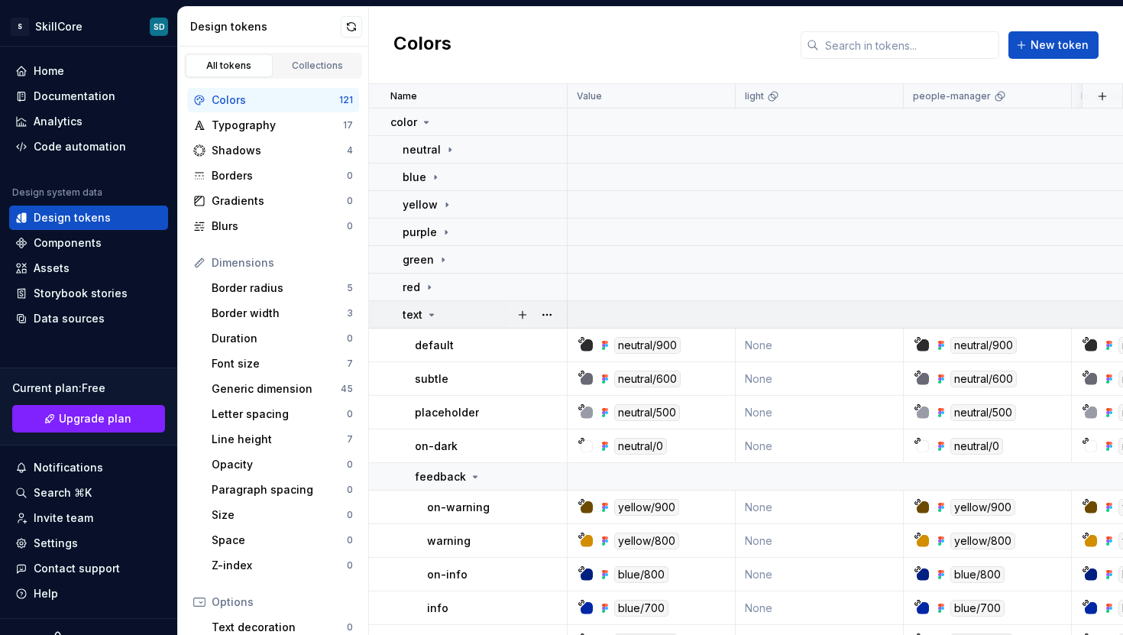
click at [430, 314] on icon at bounding box center [432, 315] width 4 height 2
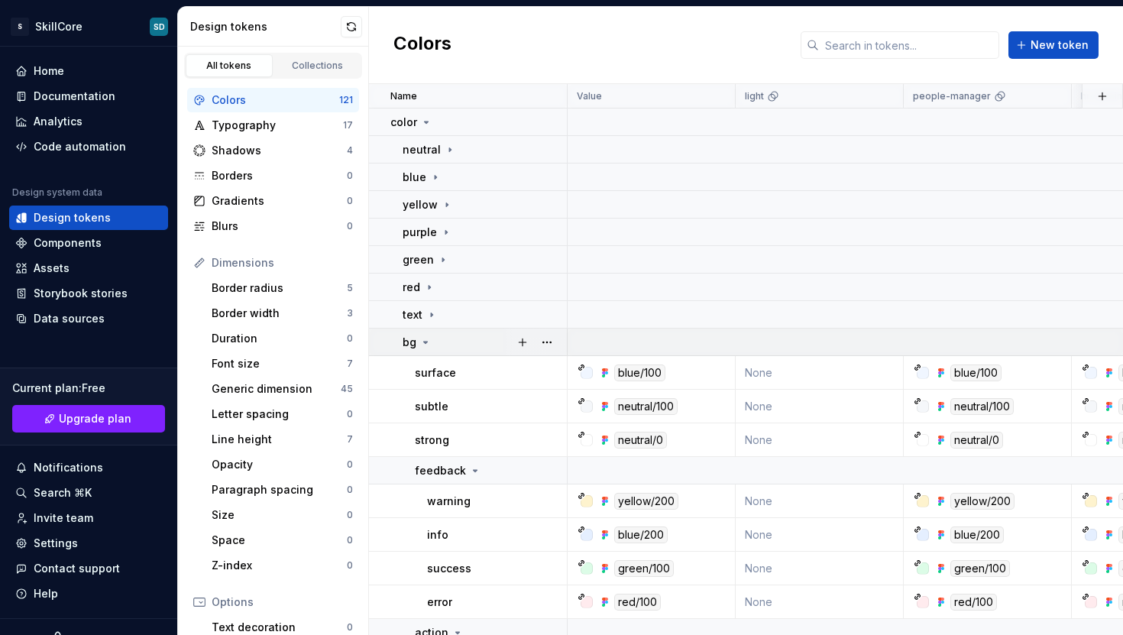
click at [428, 340] on icon at bounding box center [425, 342] width 12 height 12
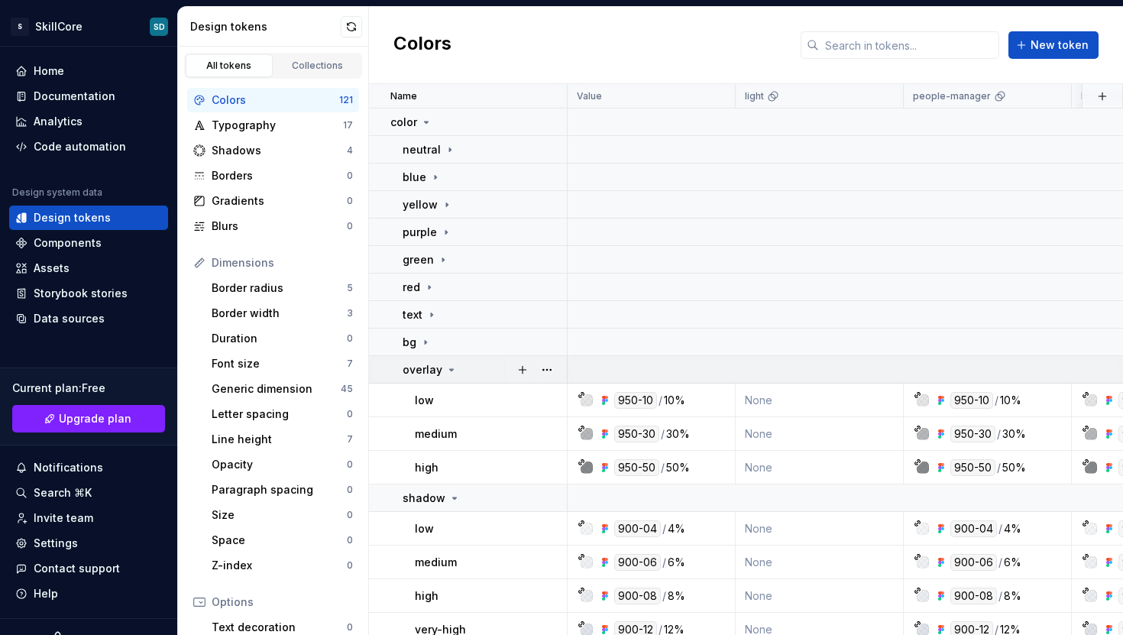
click at [445, 369] on icon at bounding box center [451, 370] width 12 height 12
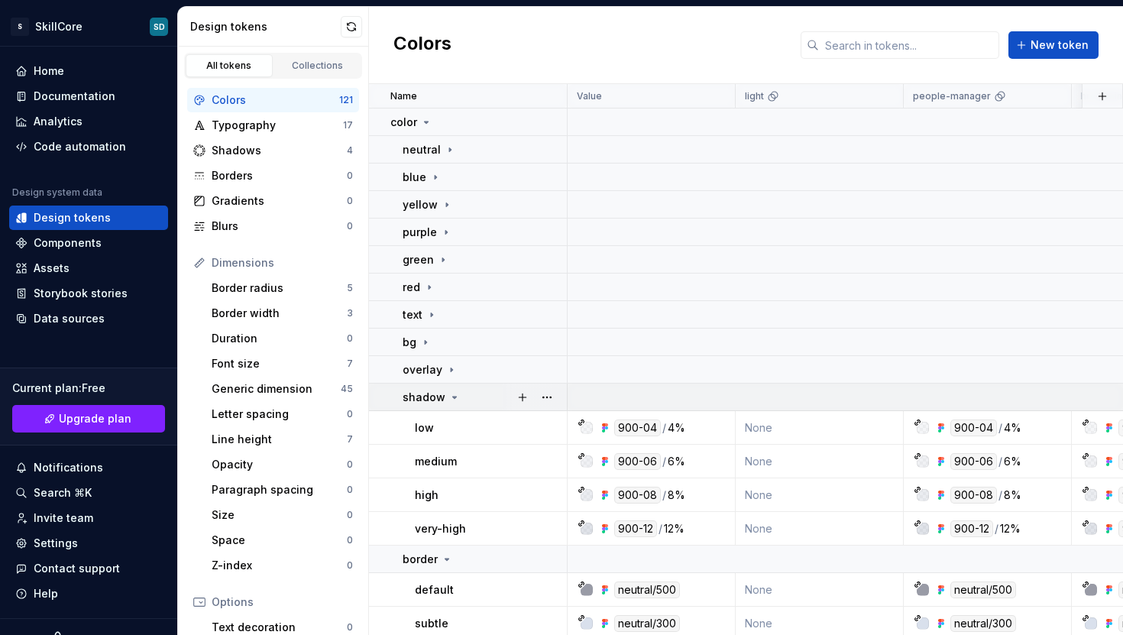
click at [448, 396] on icon at bounding box center [454, 397] width 12 height 12
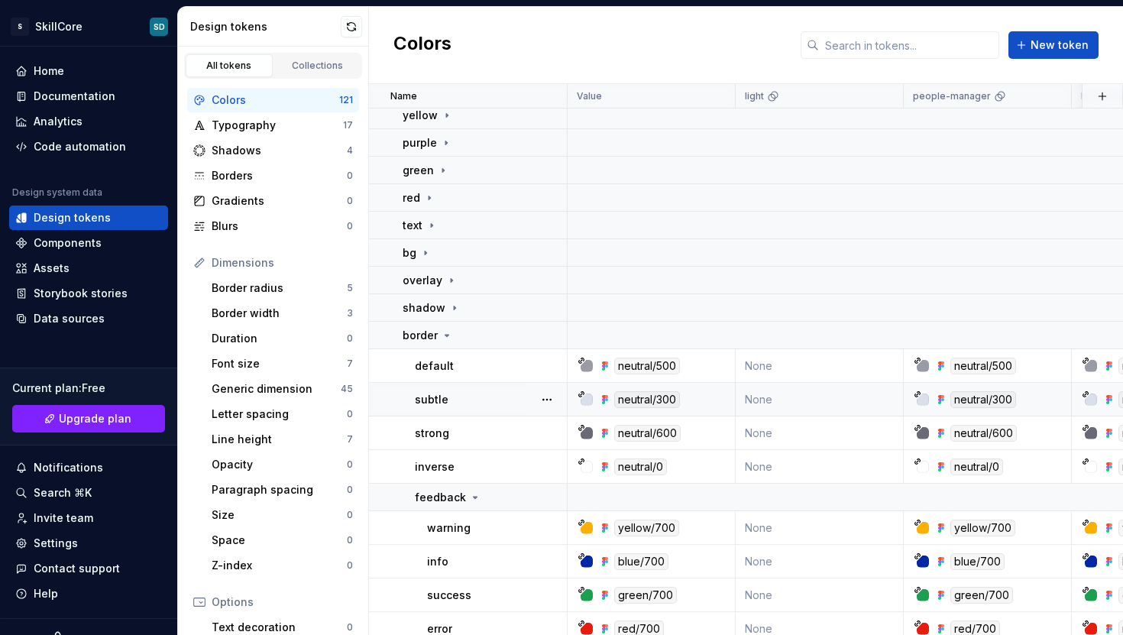
scroll to position [93, 0]
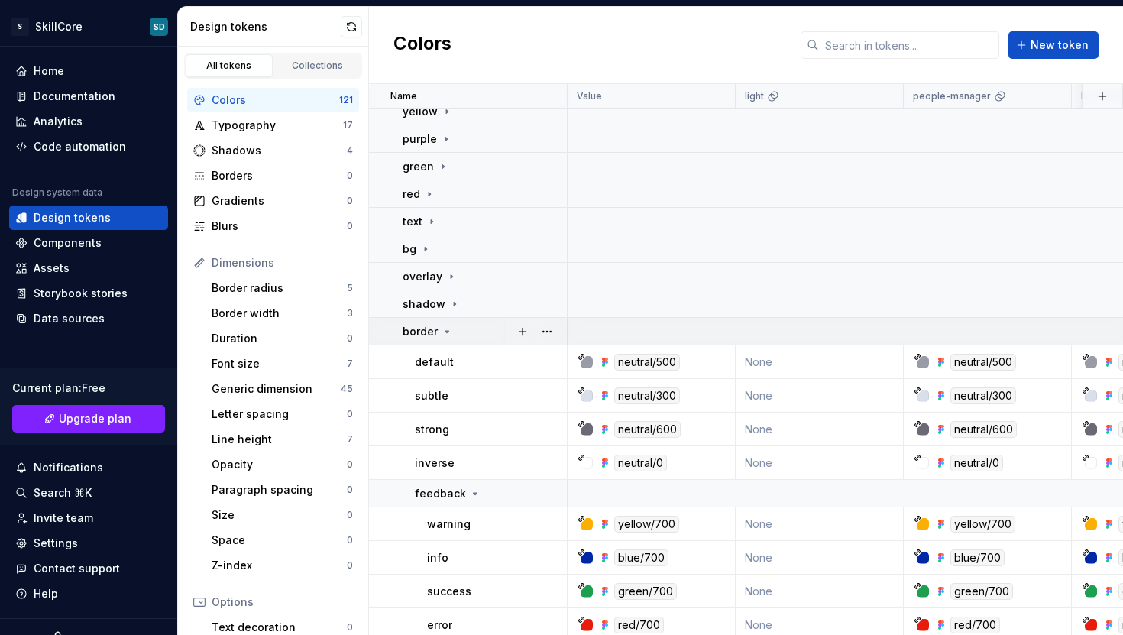
click at [446, 335] on icon at bounding box center [447, 331] width 12 height 12
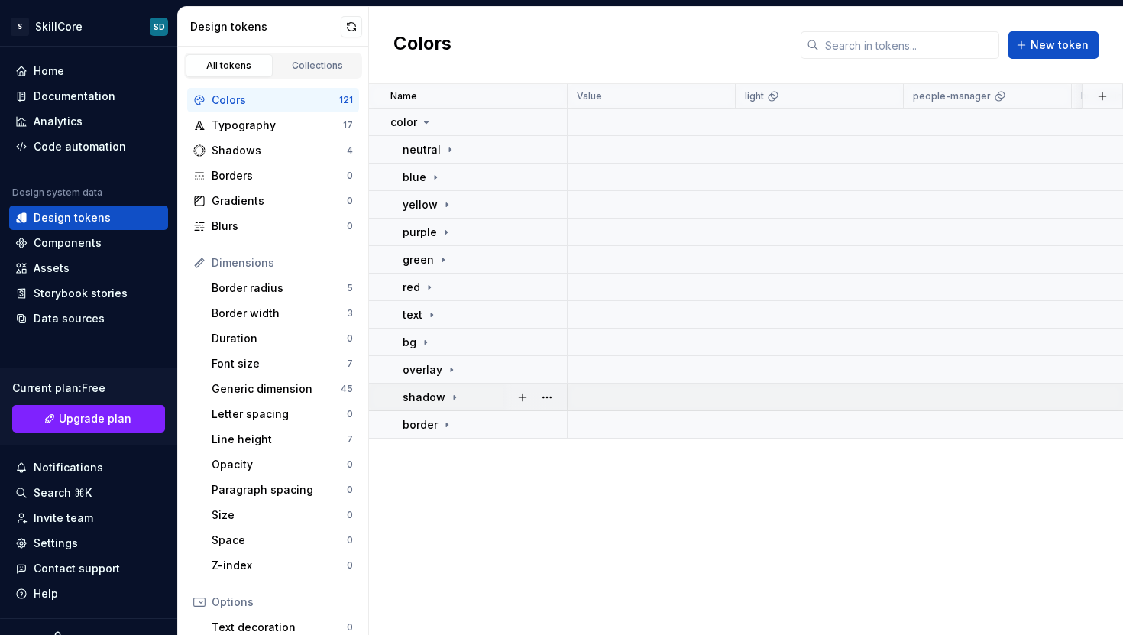
scroll to position [0, 0]
click at [258, 291] on div "Border radius" at bounding box center [279, 287] width 135 height 15
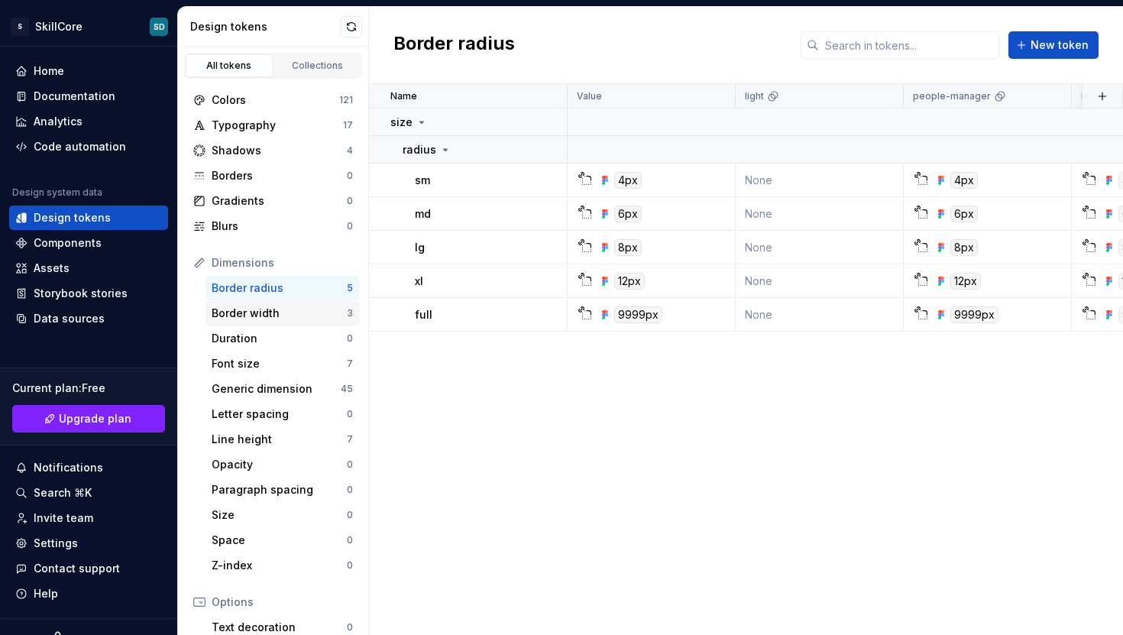
click at [262, 303] on div "Border width 3" at bounding box center [282, 313] width 154 height 24
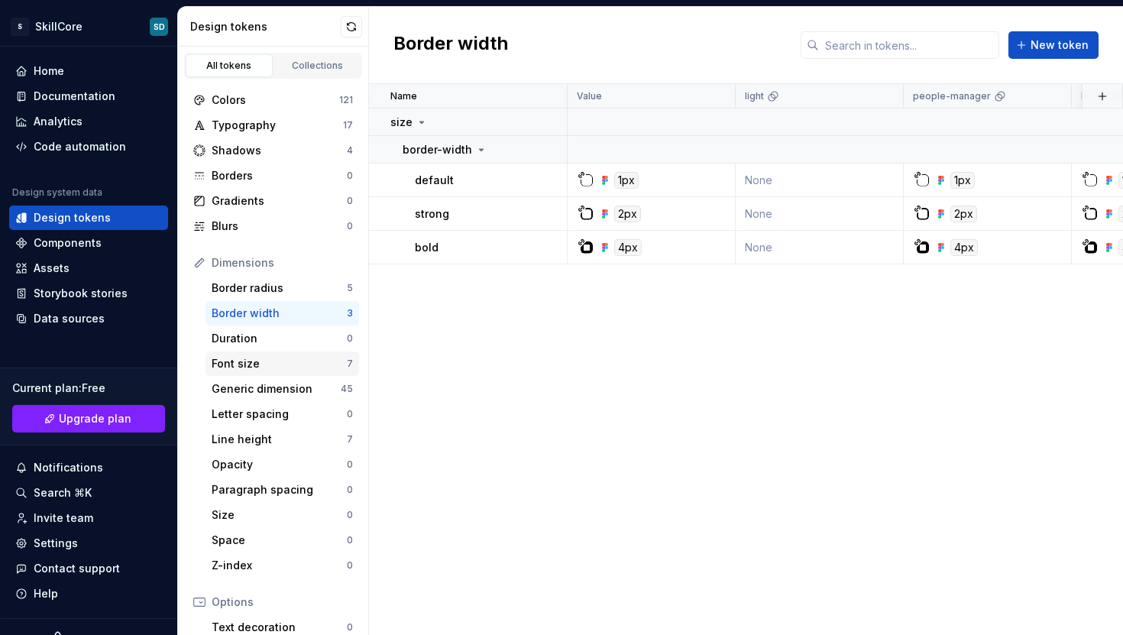
click at [277, 369] on div "Font size" at bounding box center [279, 363] width 135 height 15
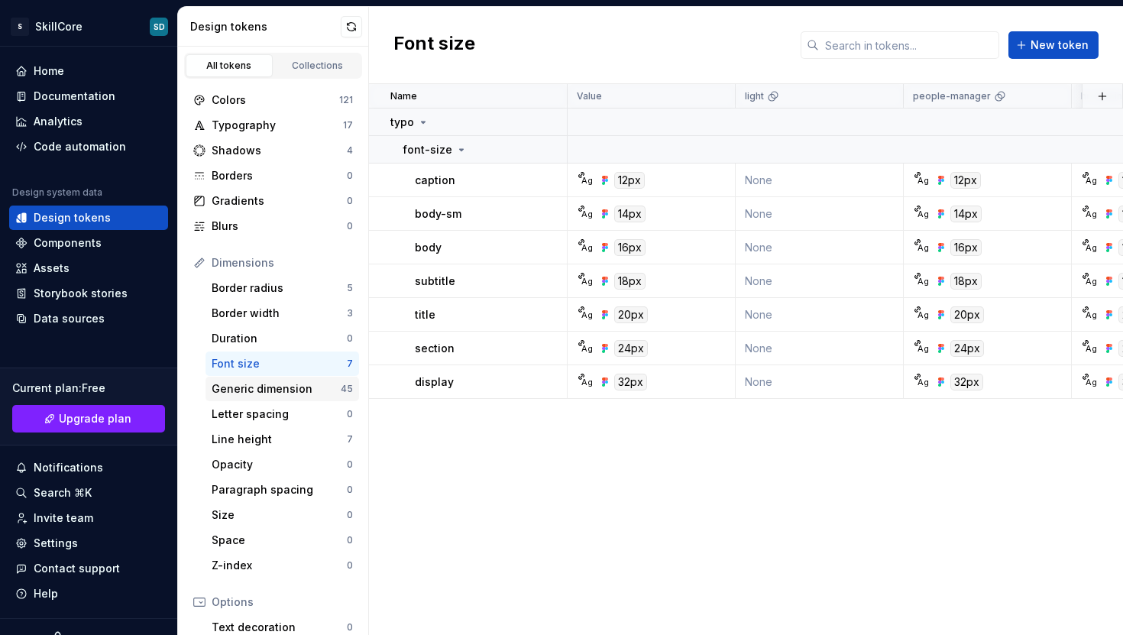
click at [304, 396] on div "Generic dimension 45" at bounding box center [282, 389] width 154 height 24
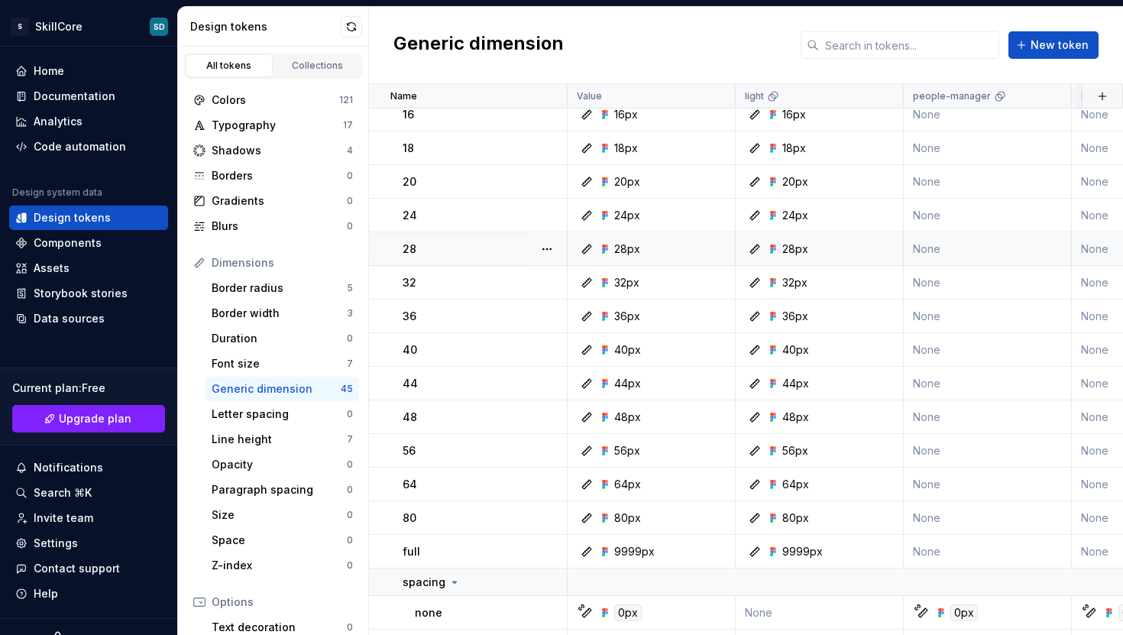
scroll to position [631, 0]
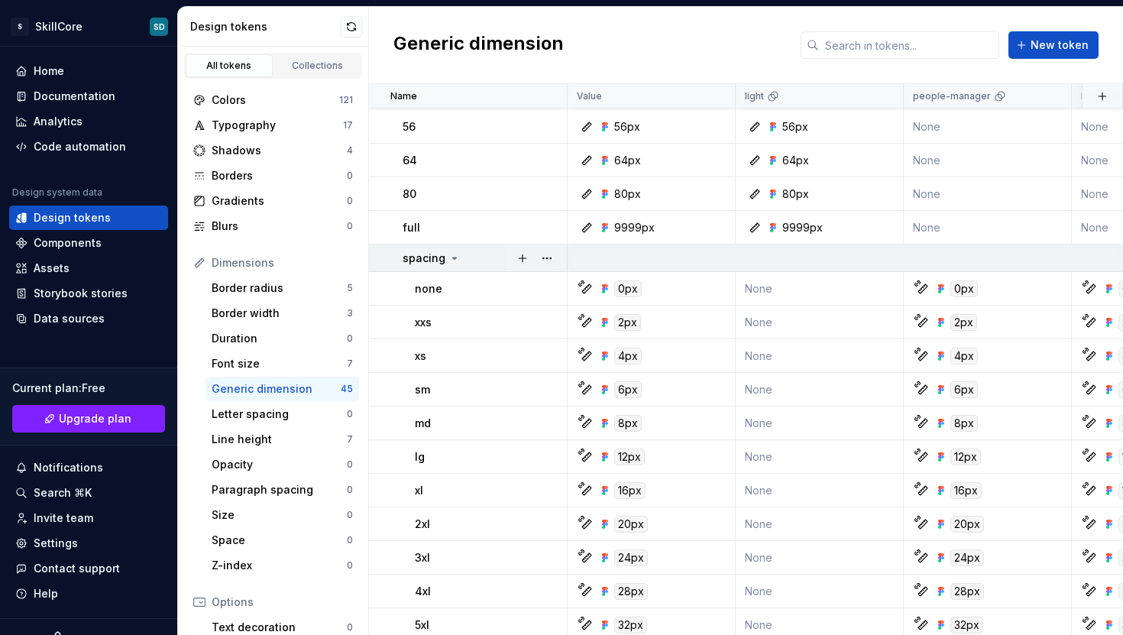
click at [454, 256] on icon at bounding box center [454, 258] width 12 height 12
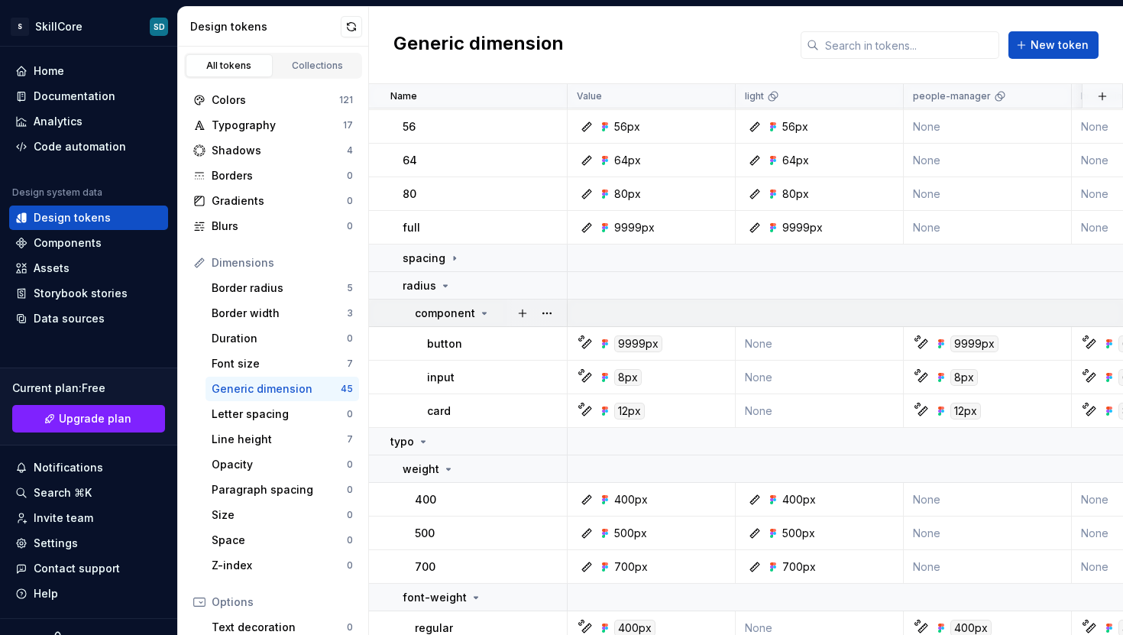
click at [469, 311] on p "component" at bounding box center [445, 312] width 60 height 15
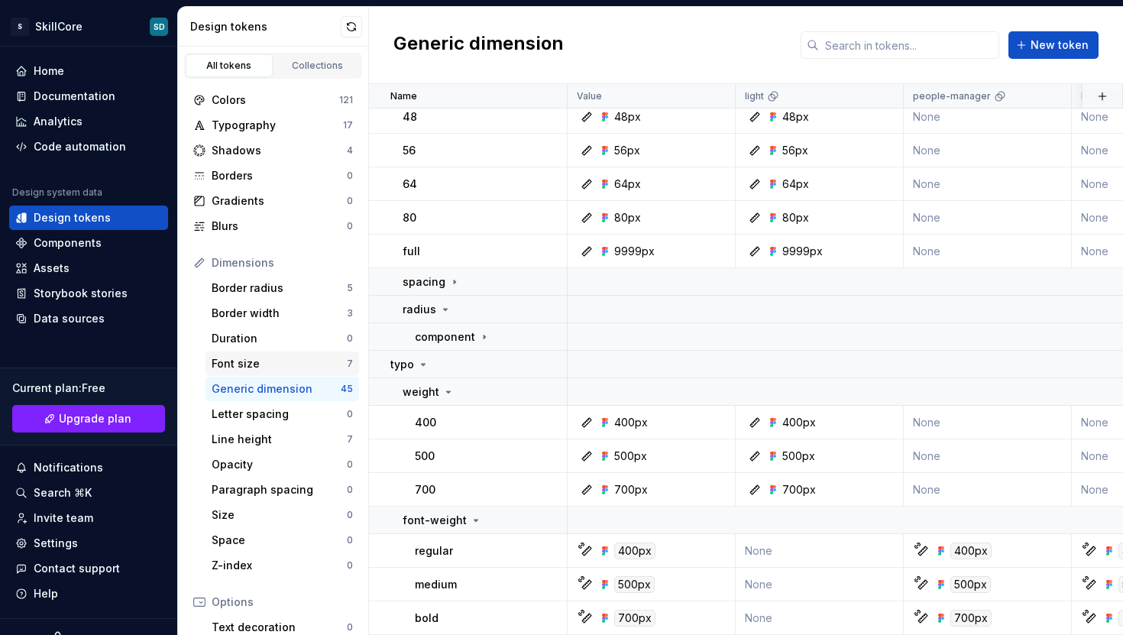
scroll to position [112, 0]
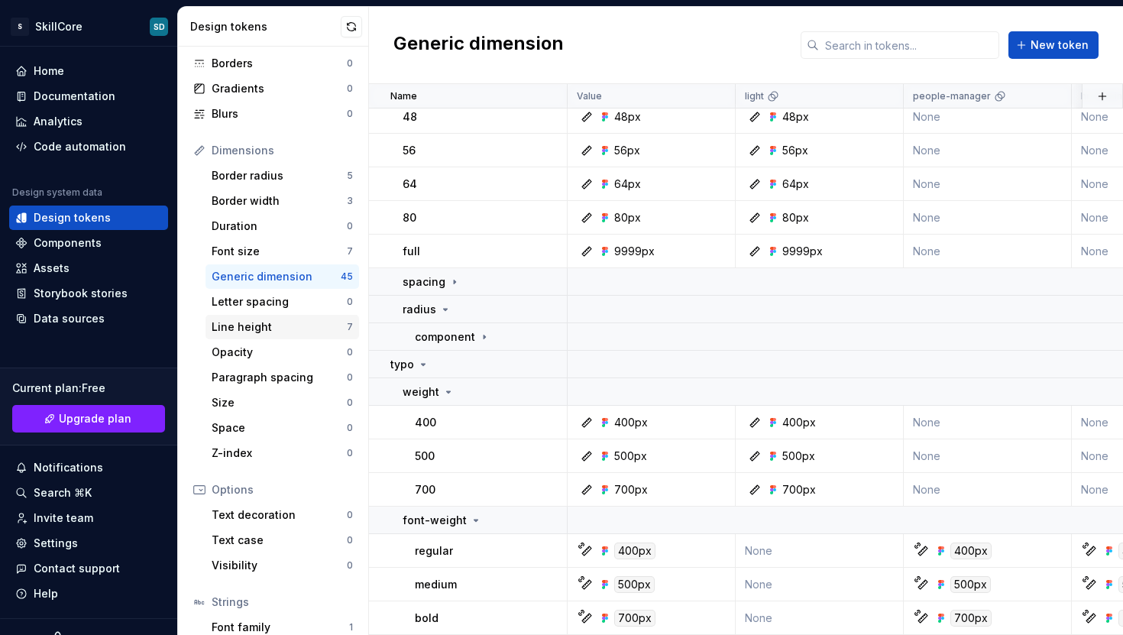
click at [299, 329] on div "Line height" at bounding box center [279, 326] width 135 height 15
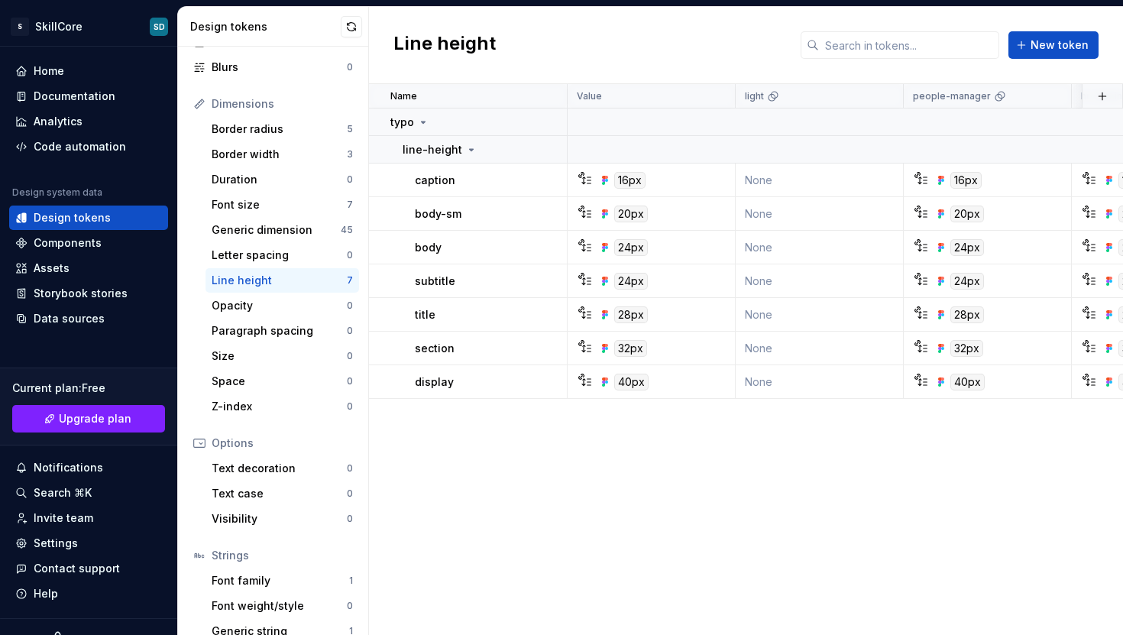
scroll to position [202, 0]
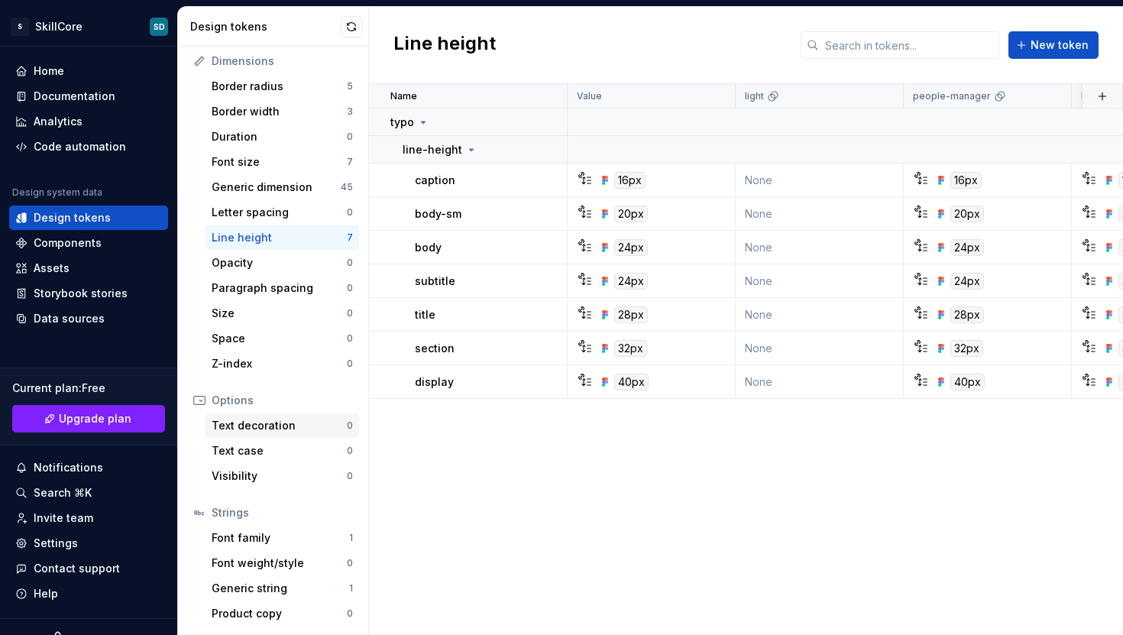
click at [291, 425] on div "Text decoration" at bounding box center [279, 425] width 135 height 15
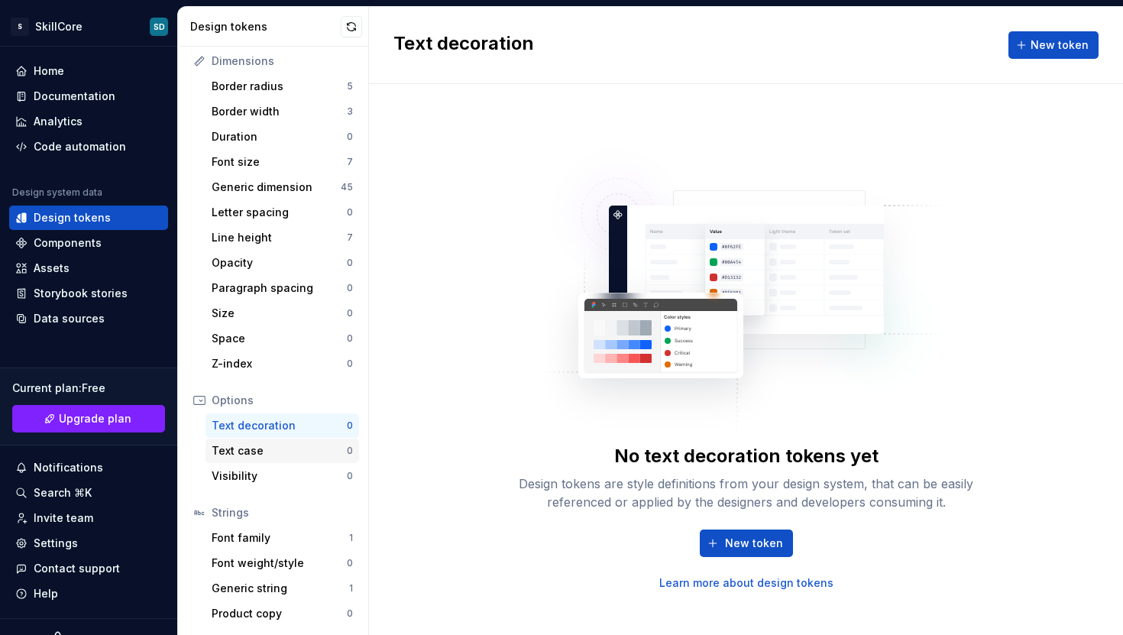
click at [284, 444] on div "Text case" at bounding box center [279, 450] width 135 height 15
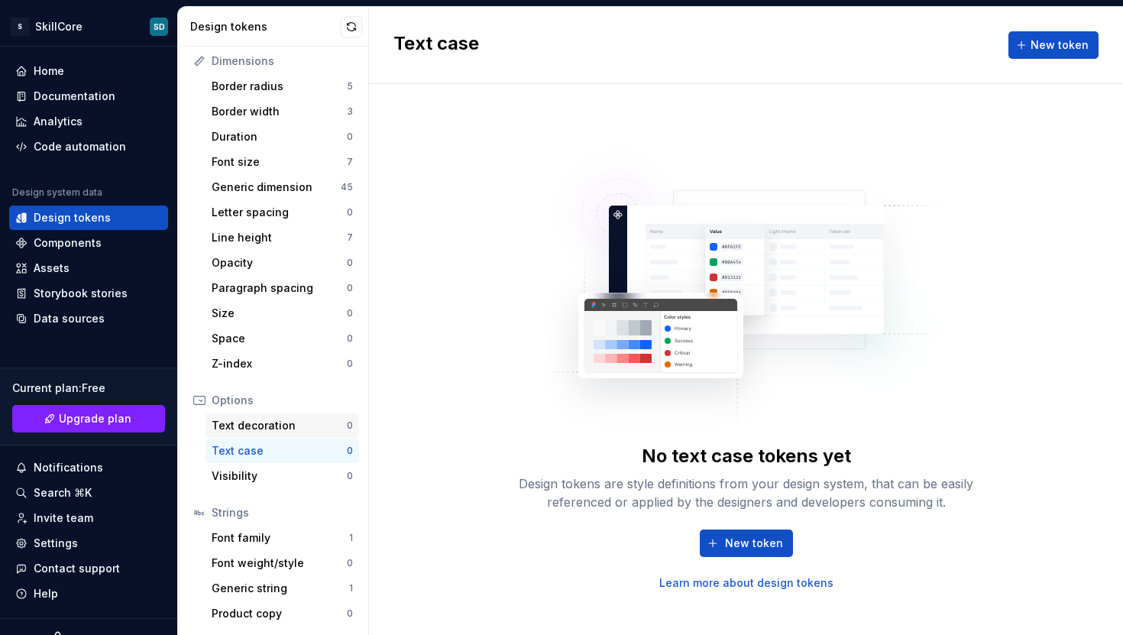
click at [275, 430] on div "Text decoration" at bounding box center [279, 425] width 135 height 15
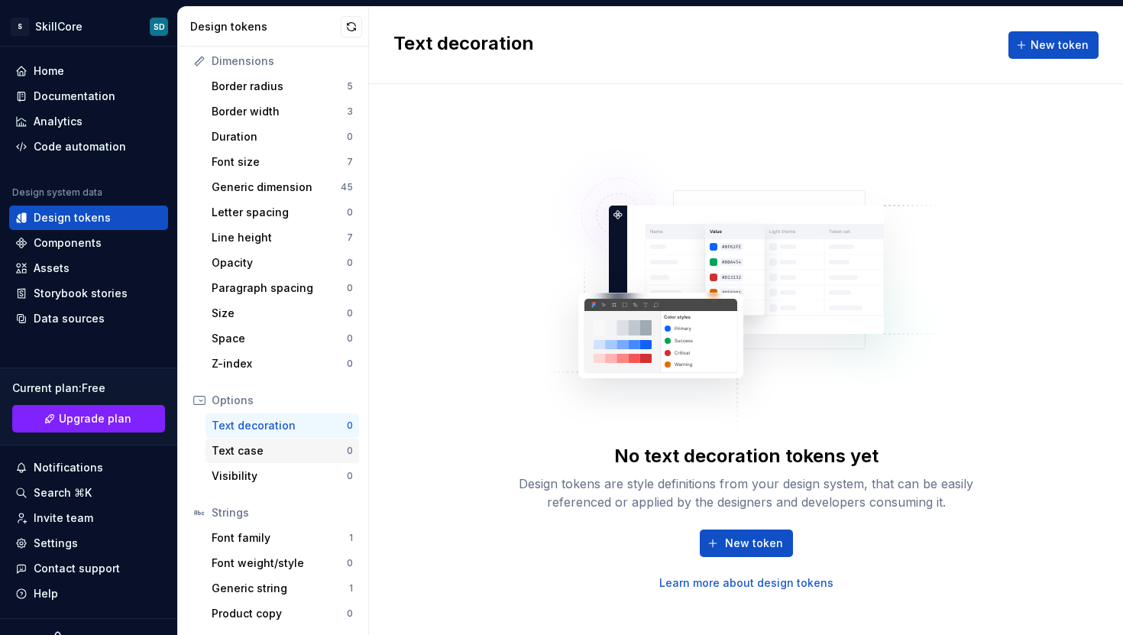
click at [274, 445] on div "Text case" at bounding box center [279, 450] width 135 height 15
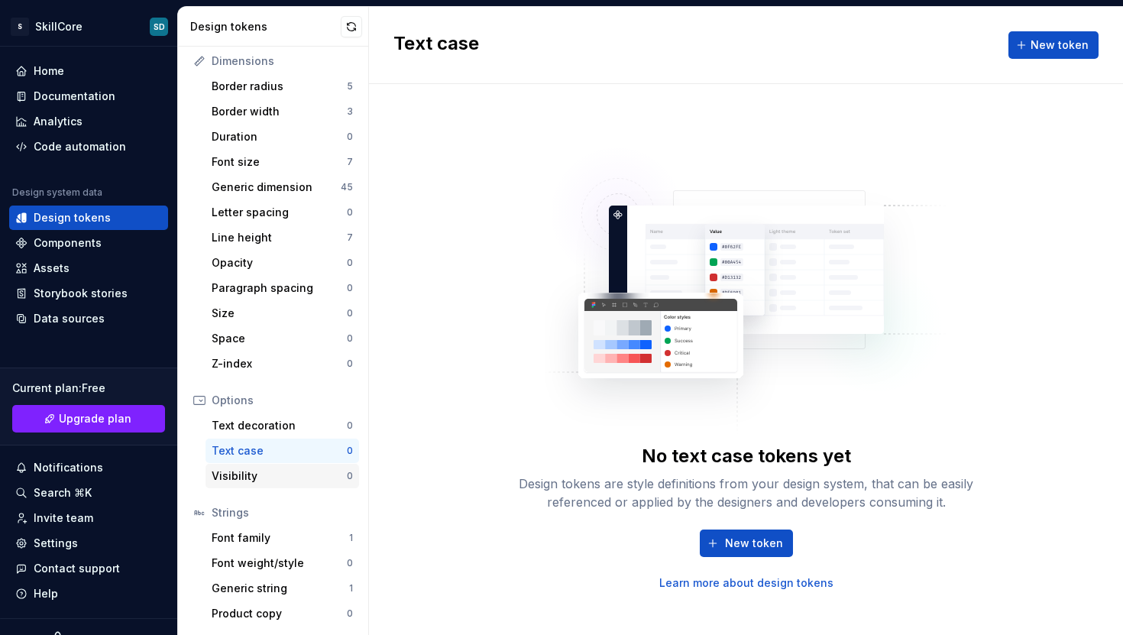
click at [268, 477] on div "Visibility" at bounding box center [279, 475] width 135 height 15
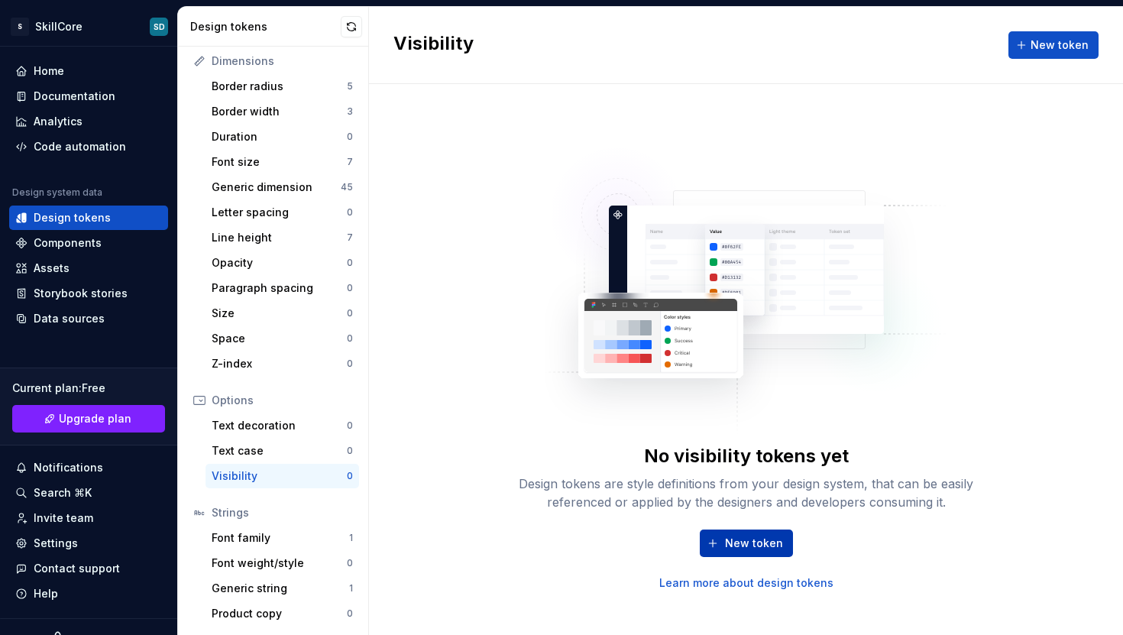
click at [737, 541] on span "New token" at bounding box center [754, 542] width 58 height 15
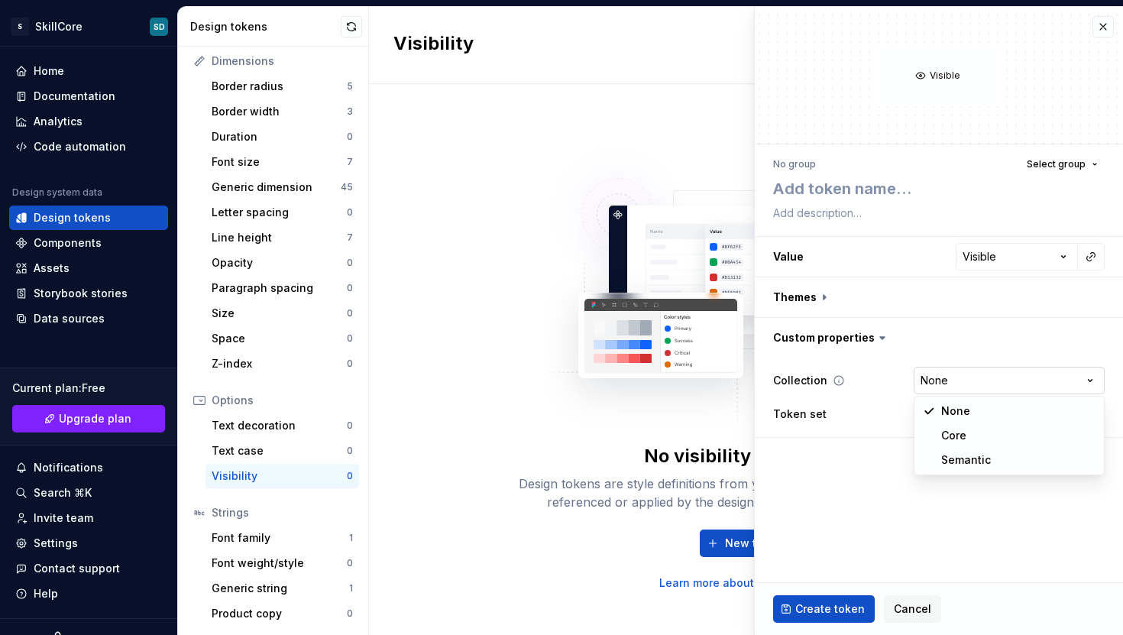
click at [984, 380] on html "S SkillCore SD Home Documentation Analytics Code automation Design system data …" at bounding box center [561, 317] width 1123 height 635
click at [820, 301] on button "button" at bounding box center [939, 297] width 368 height 40
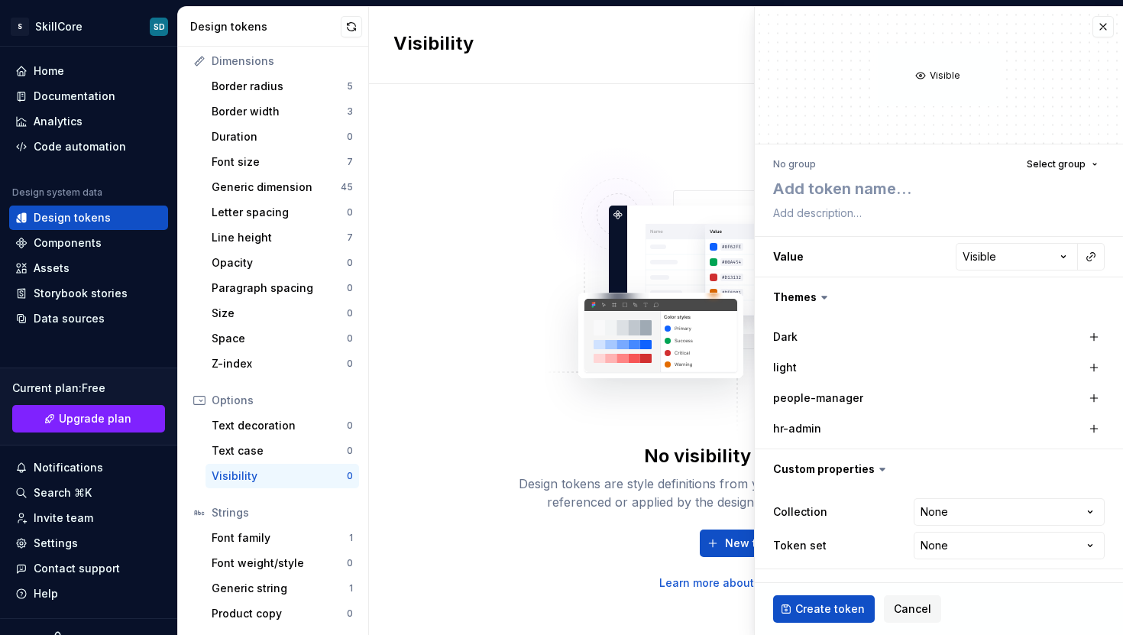
click at [820, 302] on icon at bounding box center [823, 296] width 15 height 15
click at [822, 298] on icon at bounding box center [824, 297] width 5 height 2
click at [810, 296] on button "button" at bounding box center [939, 297] width 368 height 40
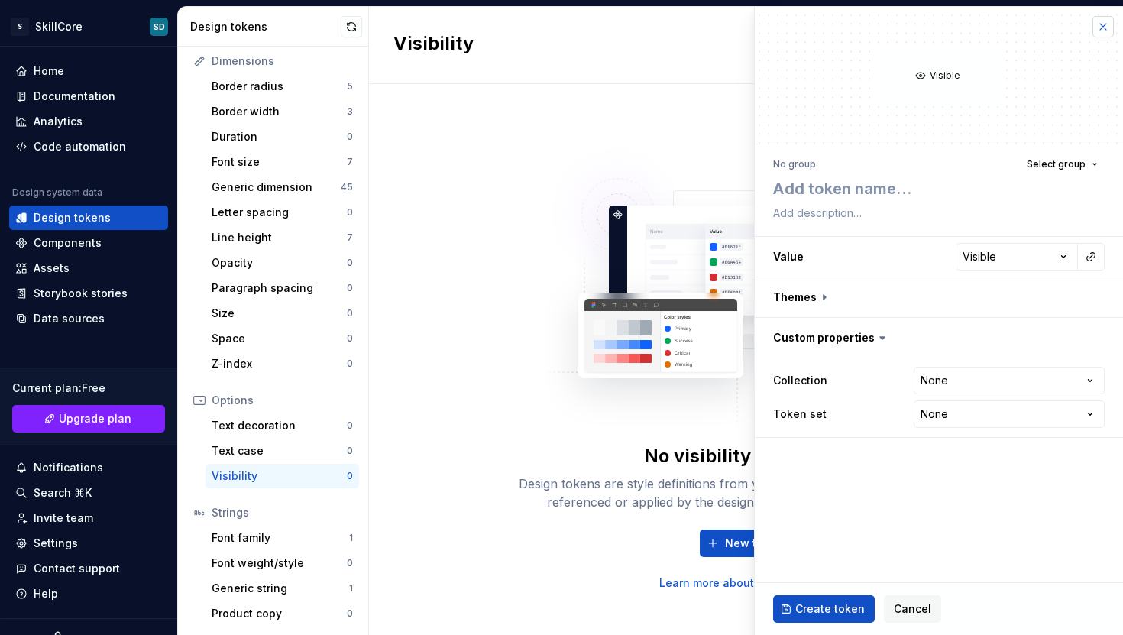
click at [1103, 30] on button "button" at bounding box center [1102, 26] width 21 height 21
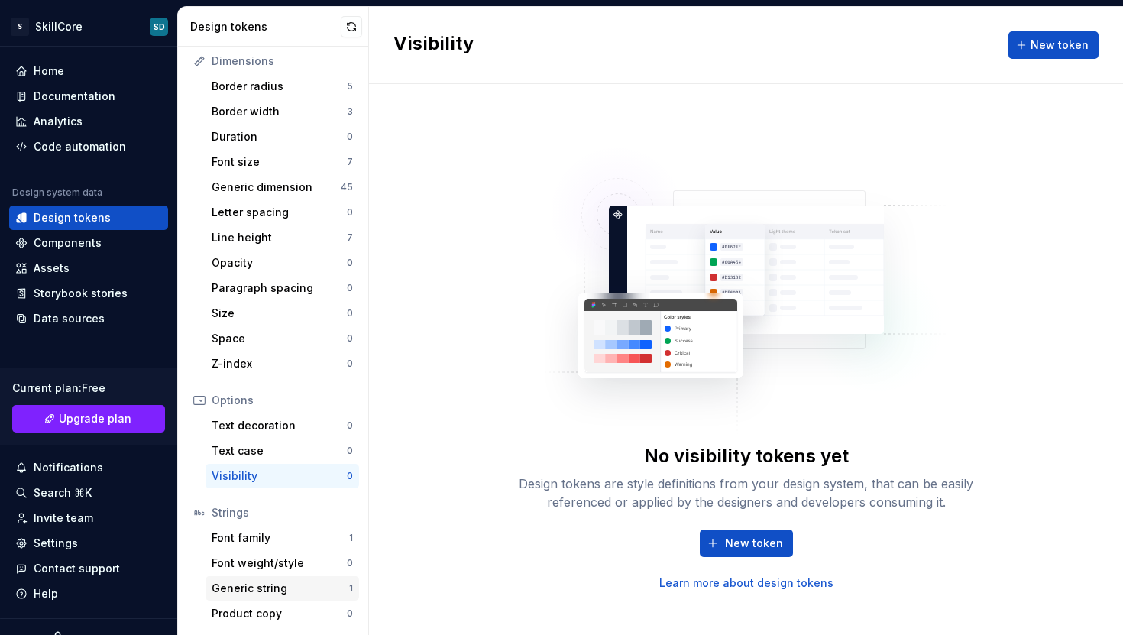
click at [274, 580] on div "Generic string" at bounding box center [280, 587] width 137 height 15
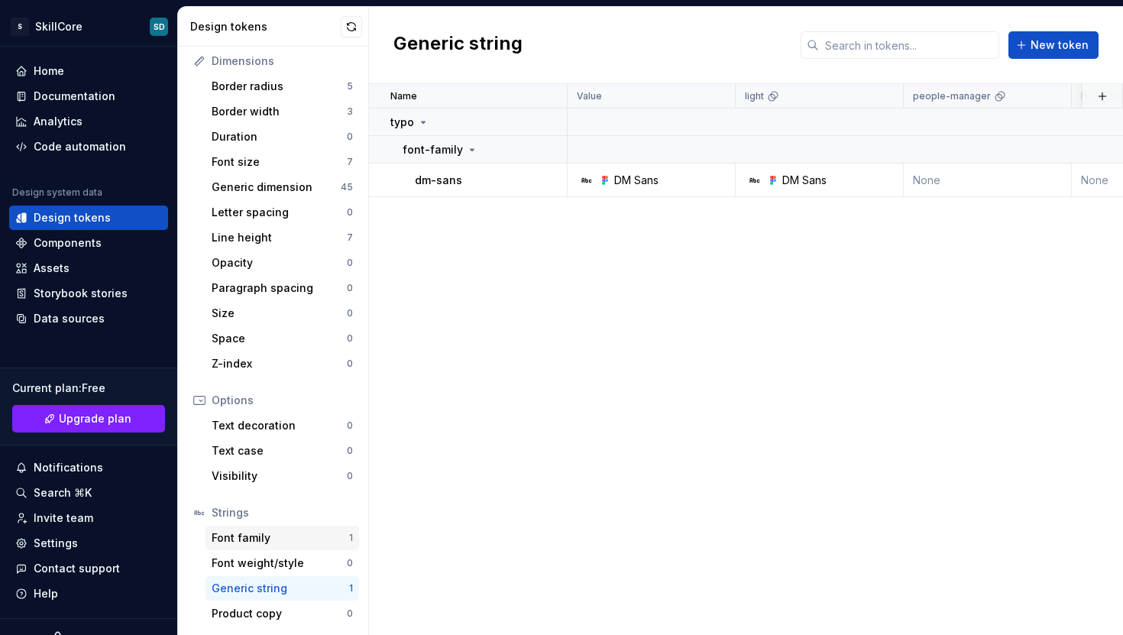
click at [270, 539] on div "Font family" at bounding box center [280, 537] width 137 height 15
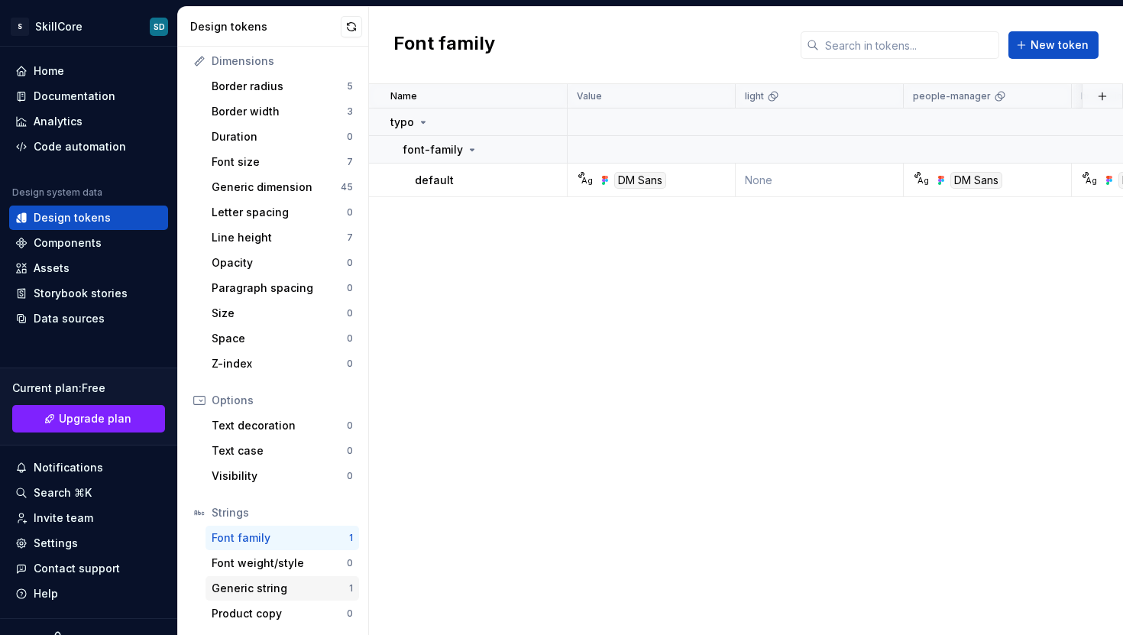
click at [276, 579] on div "Generic string 1" at bounding box center [282, 588] width 154 height 24
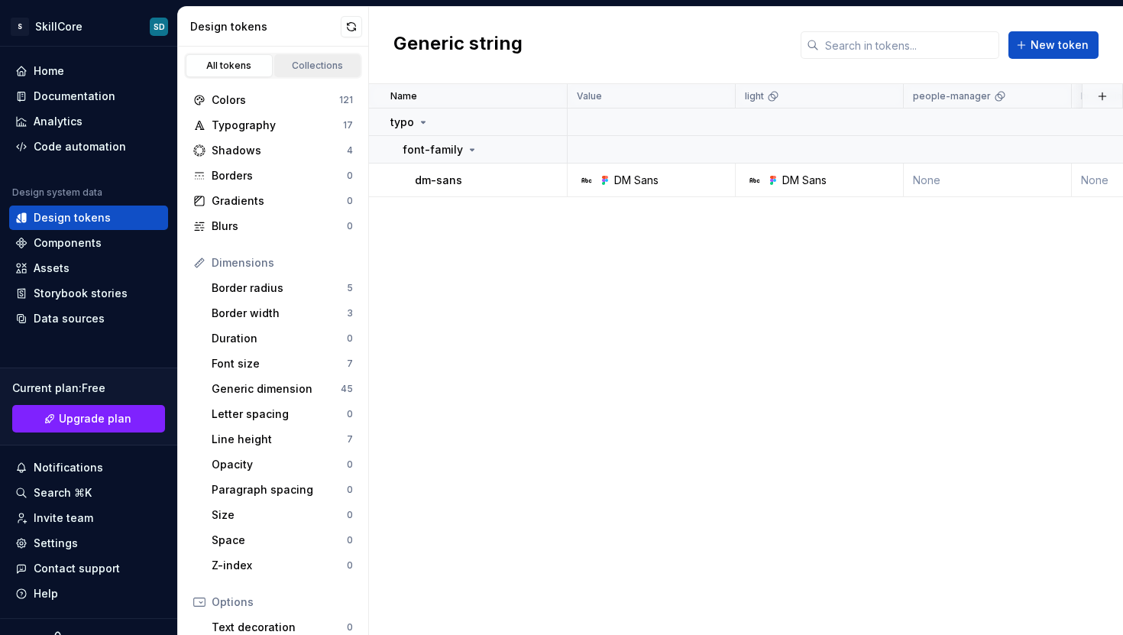
click at [283, 65] on div "Collections" at bounding box center [318, 66] width 76 height 12
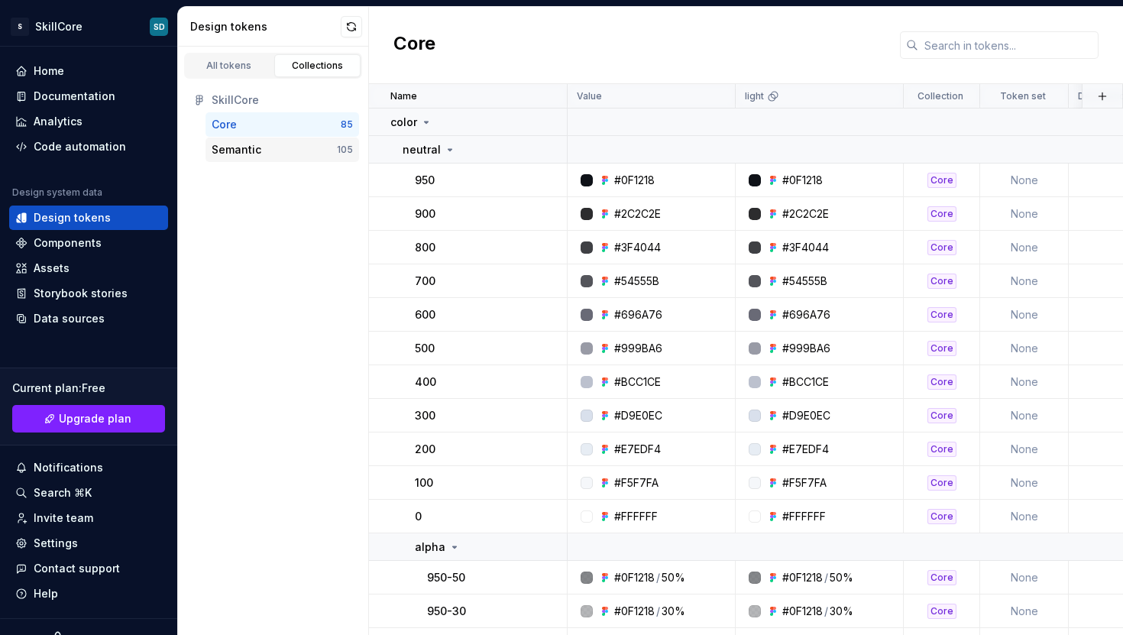
click at [242, 151] on div "Semantic" at bounding box center [237, 149] width 50 height 15
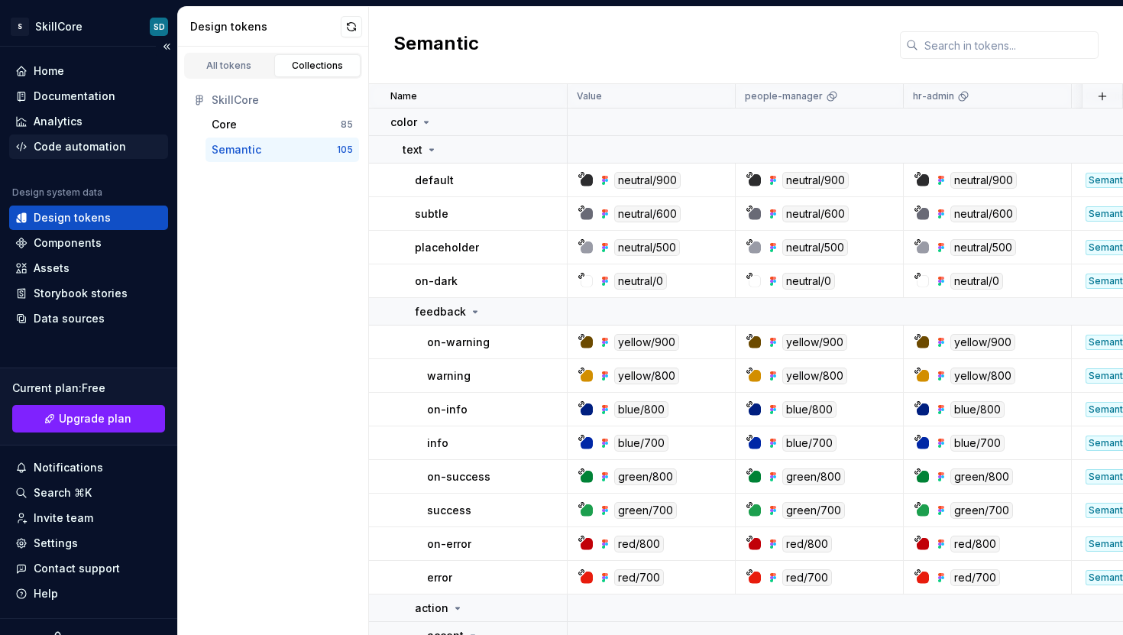
click at [86, 143] on div "Code automation" at bounding box center [80, 146] width 92 height 15
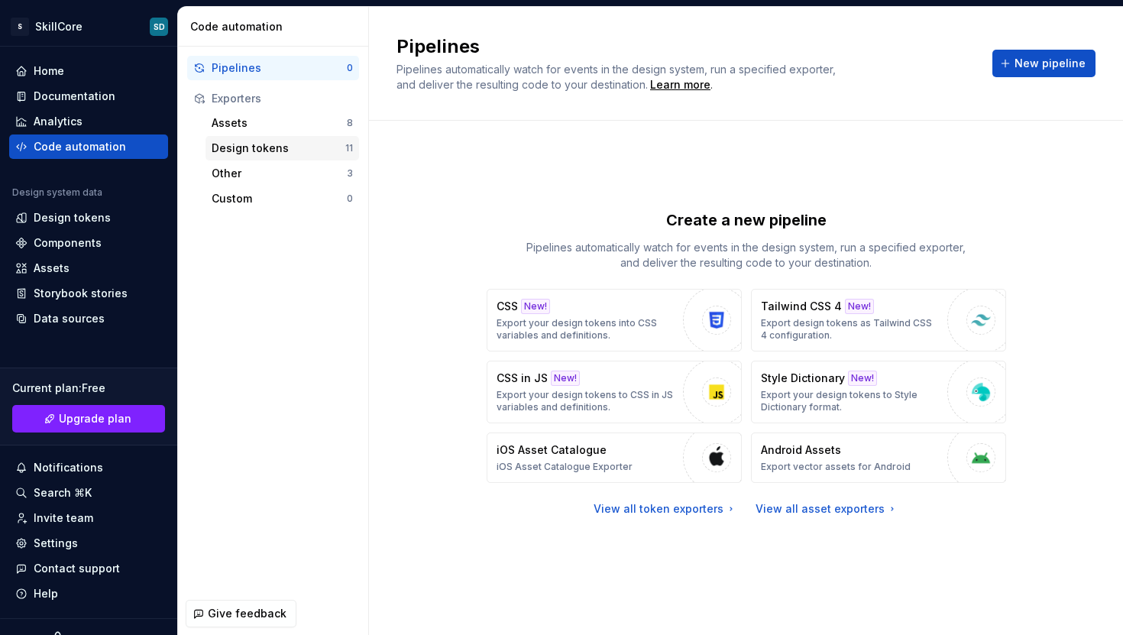
click at [284, 145] on div "Design tokens" at bounding box center [279, 148] width 134 height 15
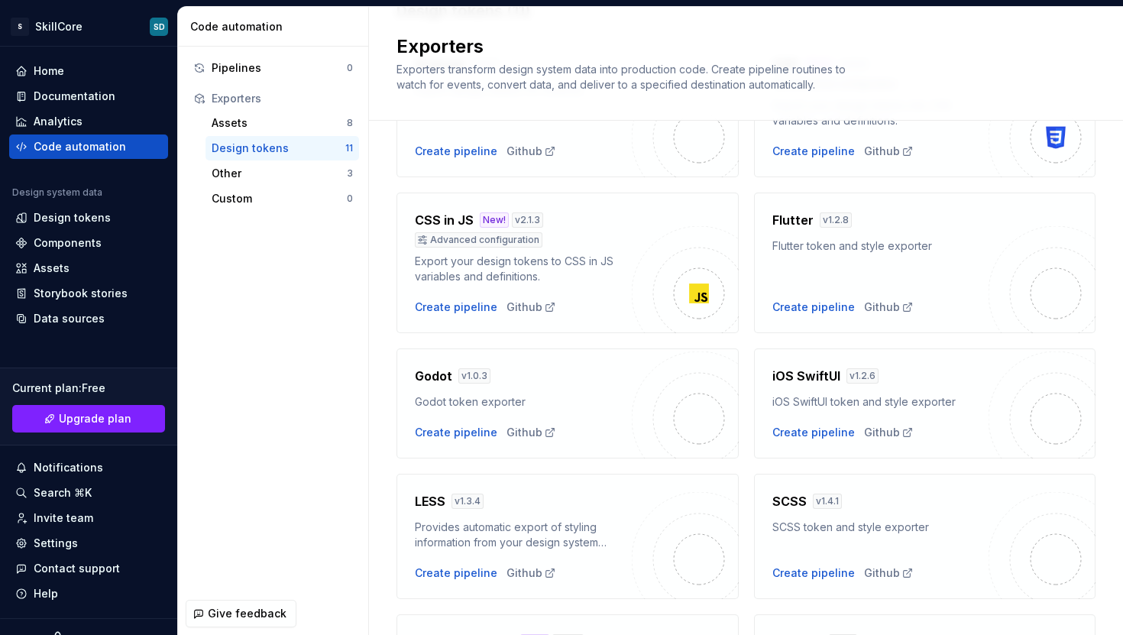
scroll to position [45, 0]
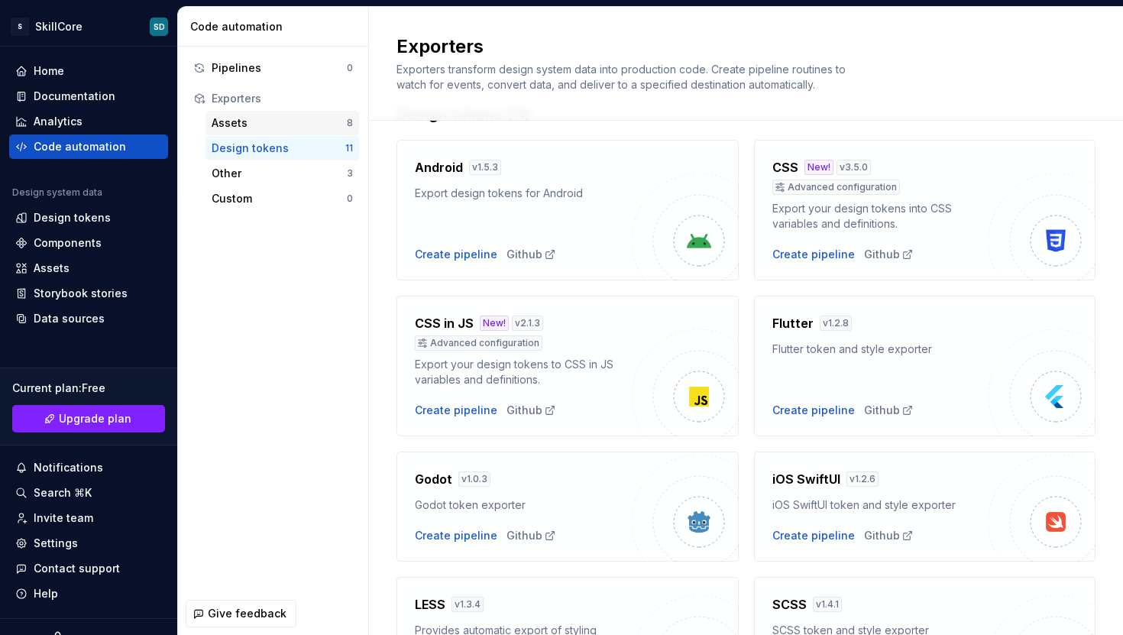
click at [264, 127] on div "Assets" at bounding box center [279, 122] width 135 height 15
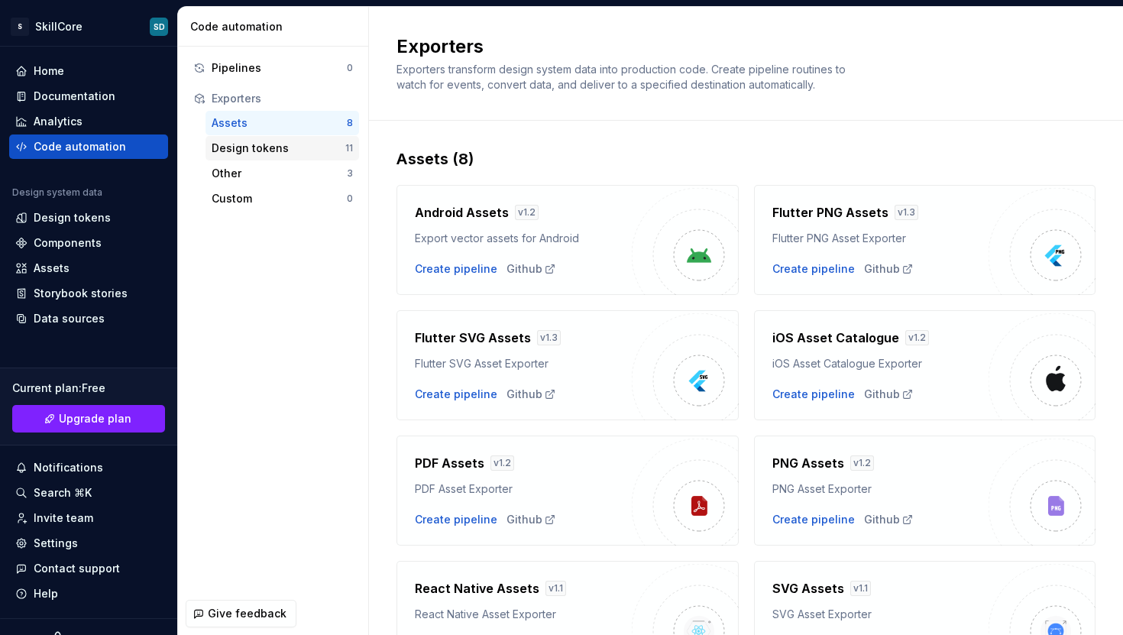
click at [245, 139] on div "Design tokens 11" at bounding box center [282, 148] width 154 height 24
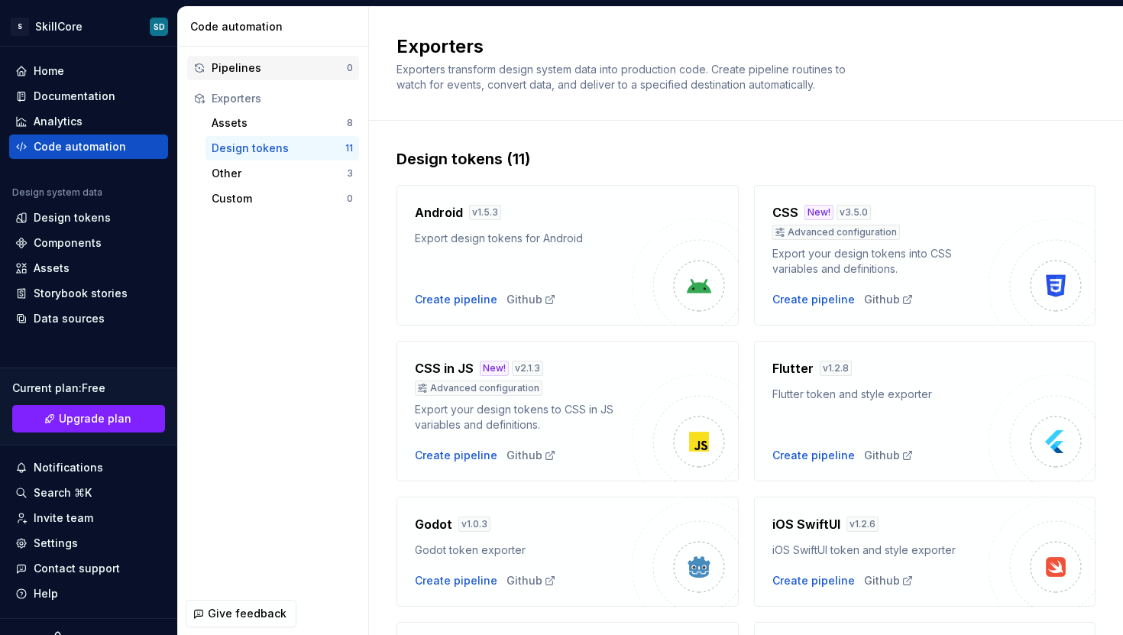
click at [241, 68] on div "Pipelines" at bounding box center [279, 67] width 135 height 15
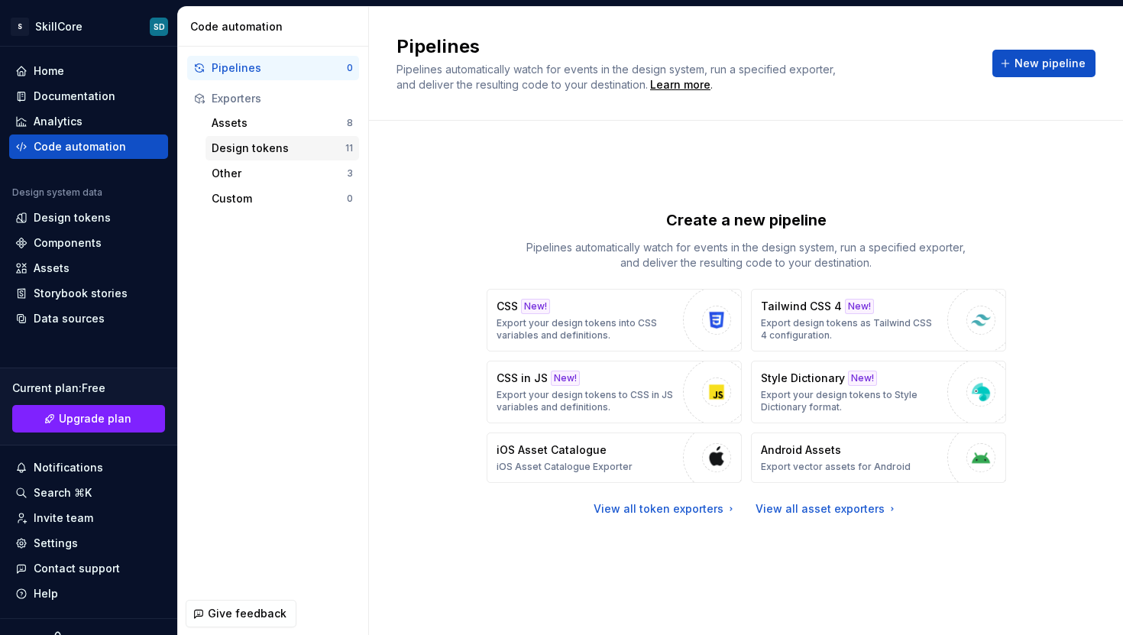
click at [247, 152] on div "Design tokens" at bounding box center [279, 148] width 134 height 15
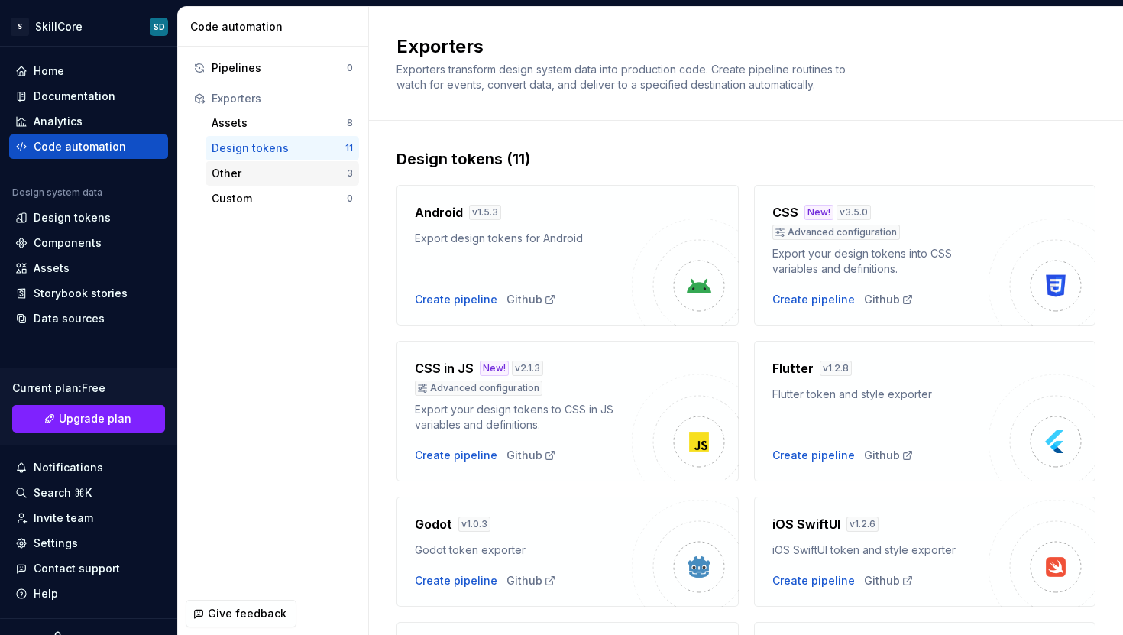
click at [251, 168] on div "Other" at bounding box center [279, 173] width 135 height 15
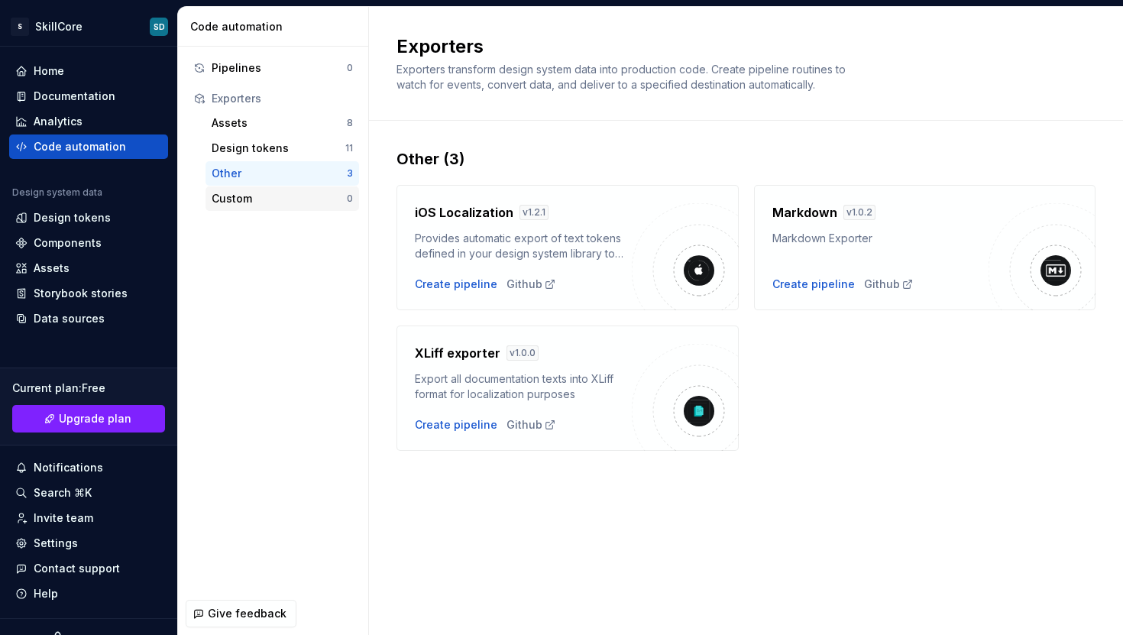
click at [250, 199] on div "Custom" at bounding box center [279, 198] width 135 height 15
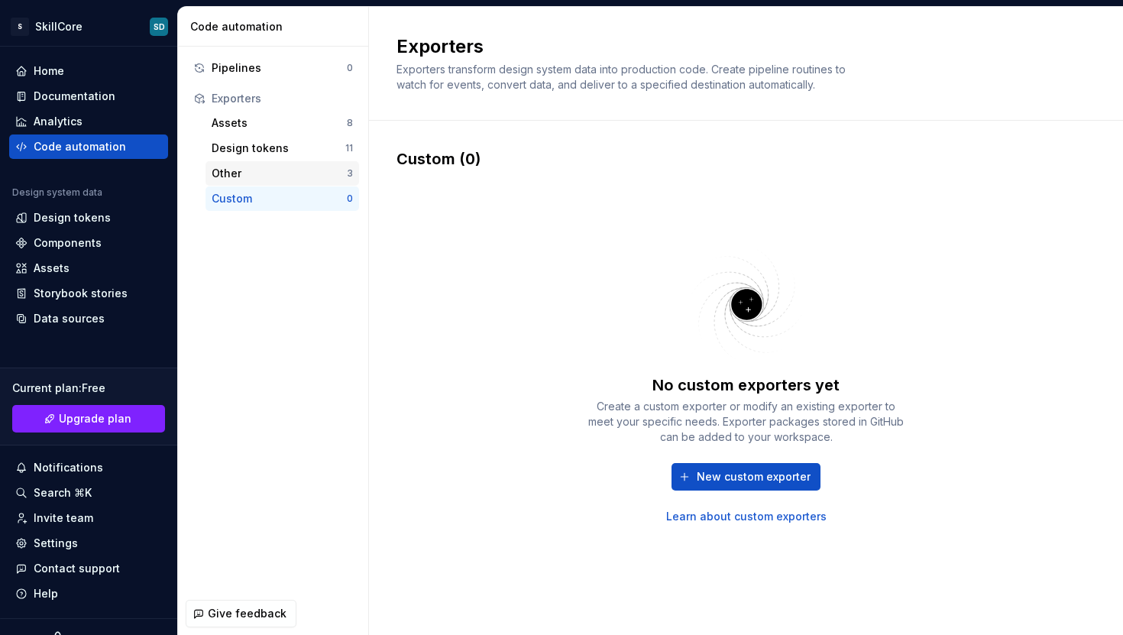
click at [243, 183] on div "Other 3" at bounding box center [282, 173] width 154 height 24
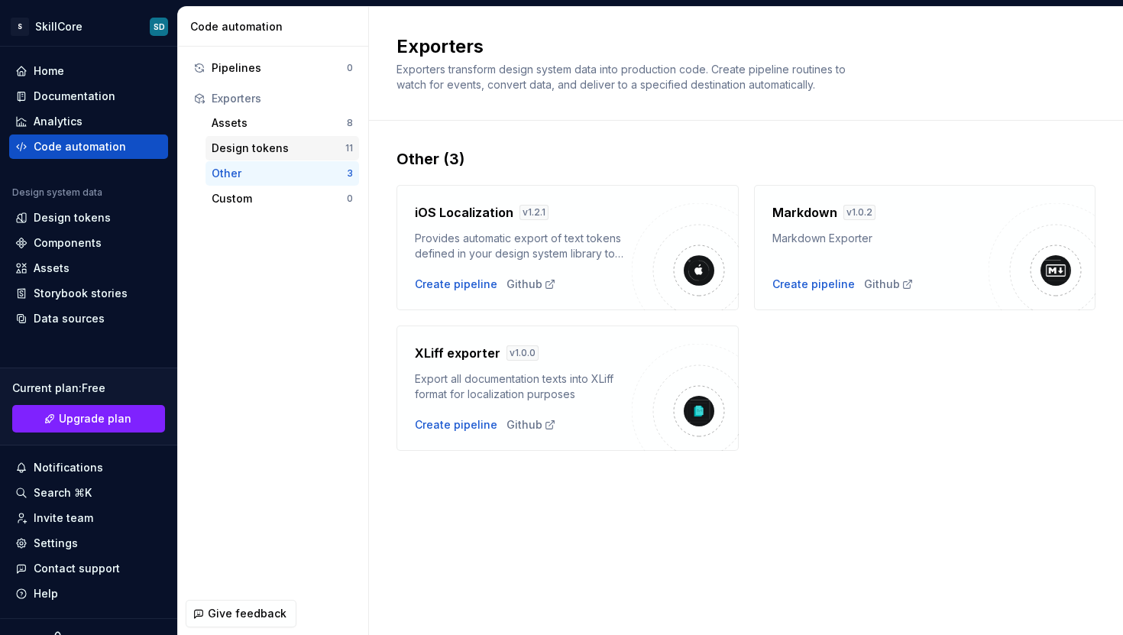
click at [241, 159] on div "Design tokens 11" at bounding box center [282, 148] width 154 height 24
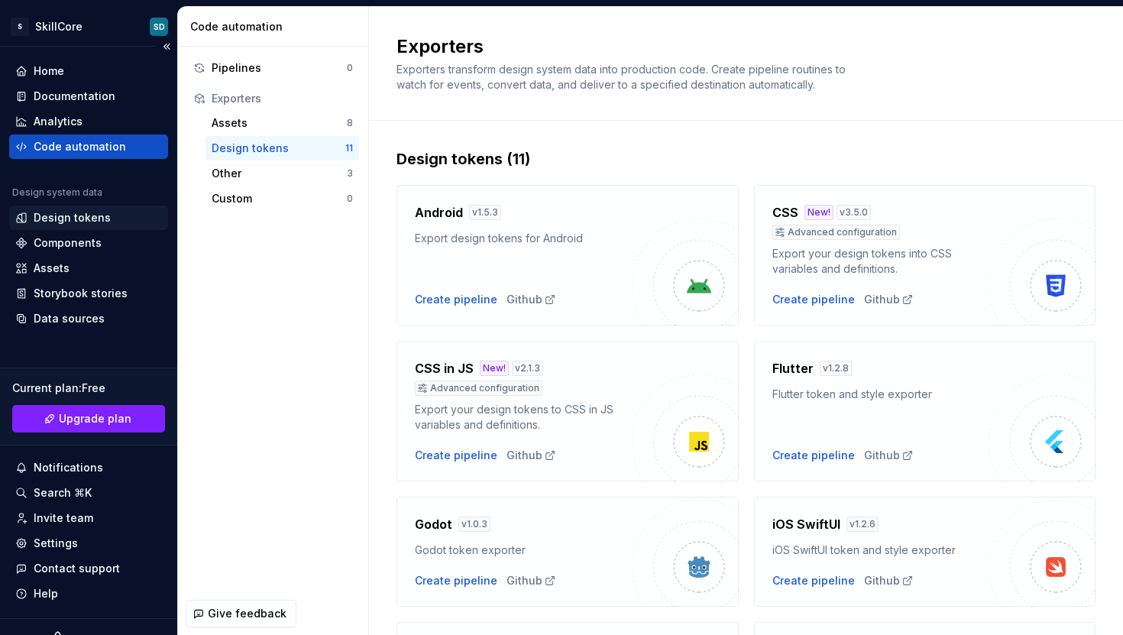
click at [95, 212] on div "Design tokens" at bounding box center [72, 217] width 77 height 15
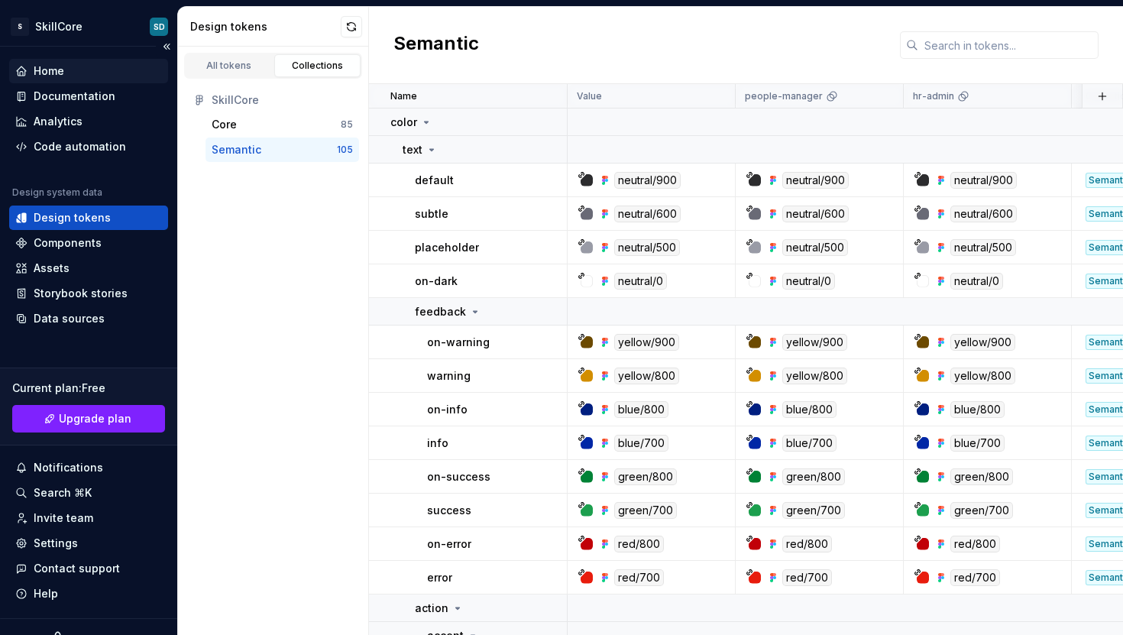
click at [40, 67] on div "Home" at bounding box center [49, 70] width 31 height 15
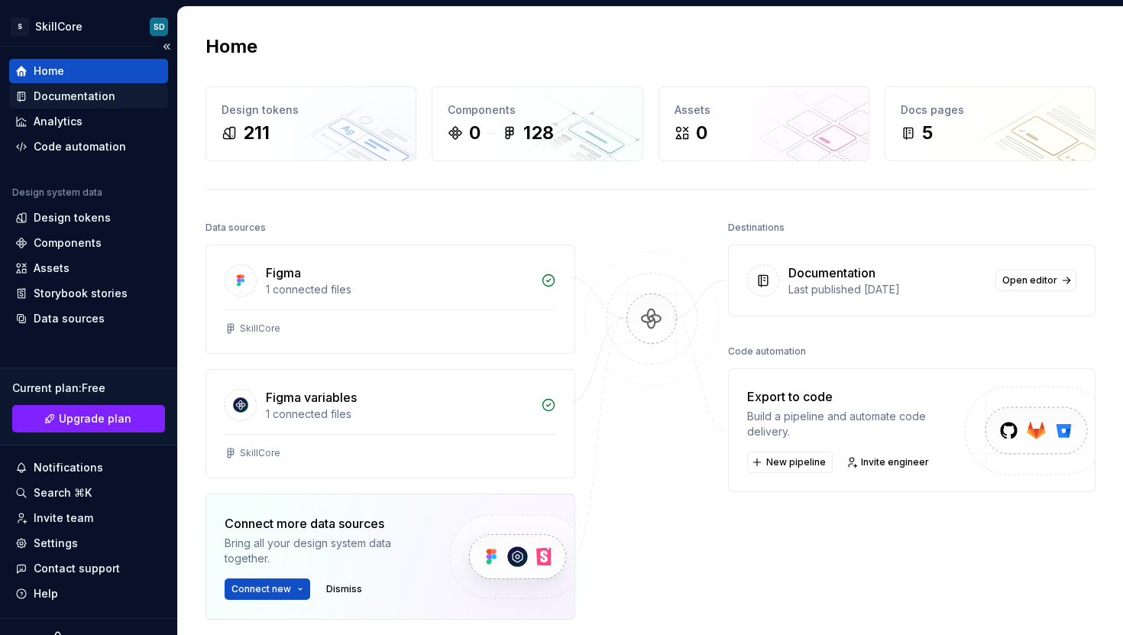
click at [76, 100] on div "Documentation" at bounding box center [75, 96] width 82 height 15
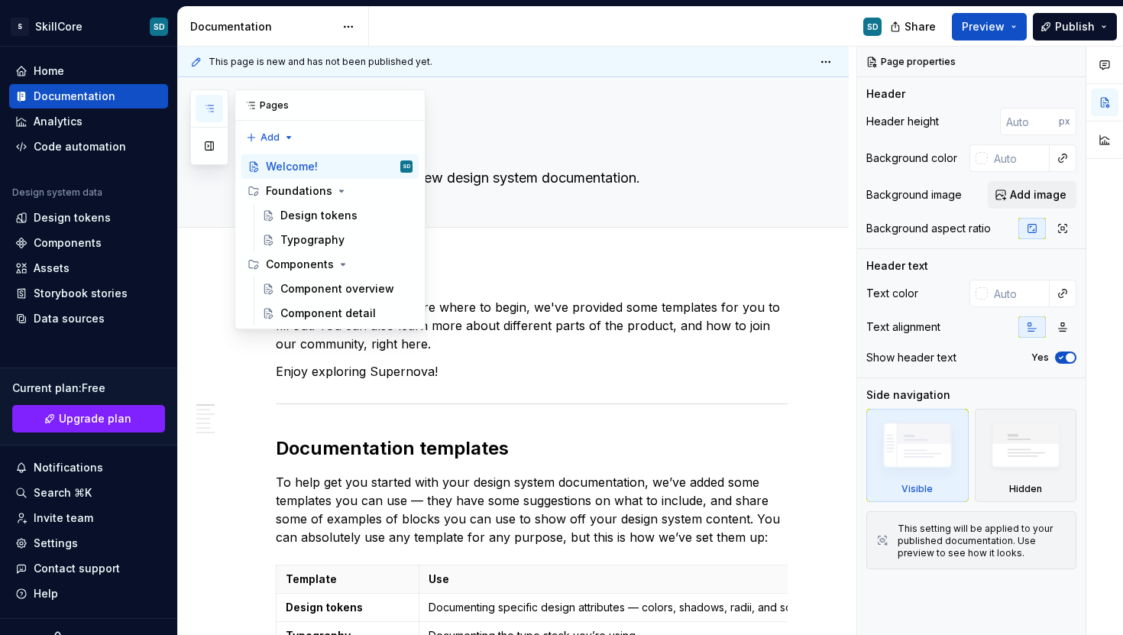
click at [215, 104] on icon "button" at bounding box center [209, 108] width 12 height 12
click at [324, 219] on div "Design tokens" at bounding box center [318, 215] width 77 height 15
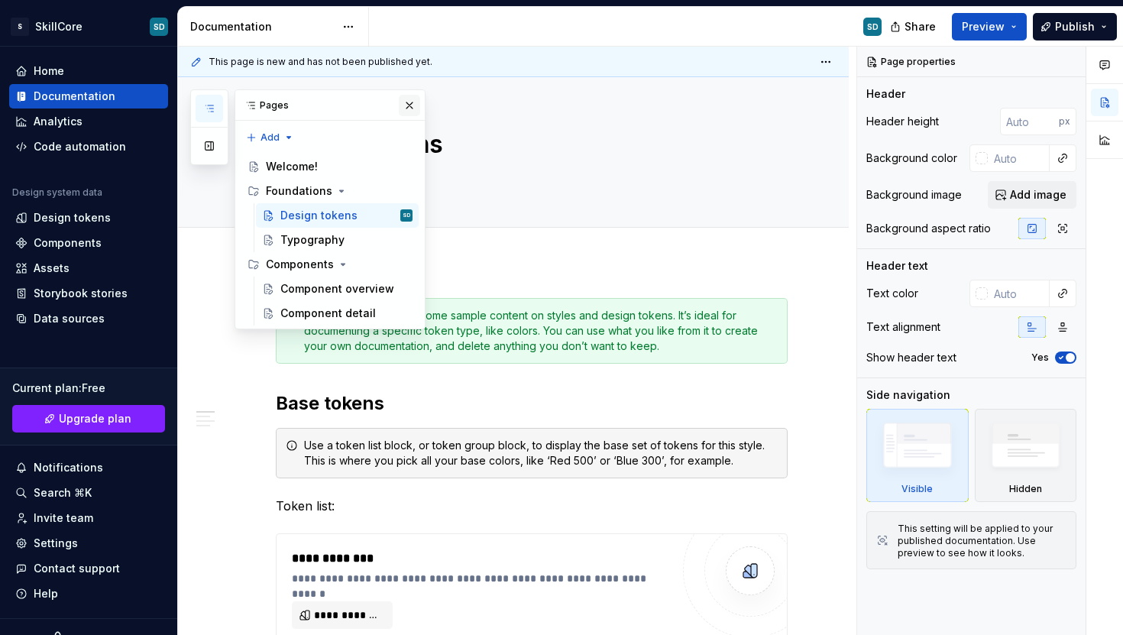
click at [407, 103] on button "button" at bounding box center [409, 105] width 21 height 21
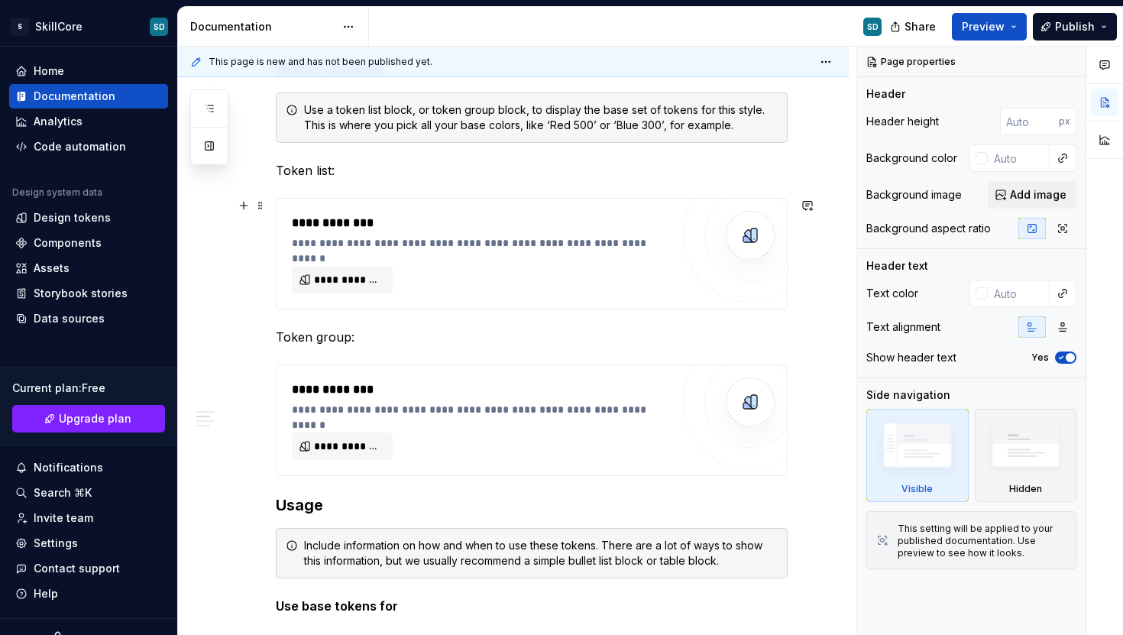
scroll to position [376, 0]
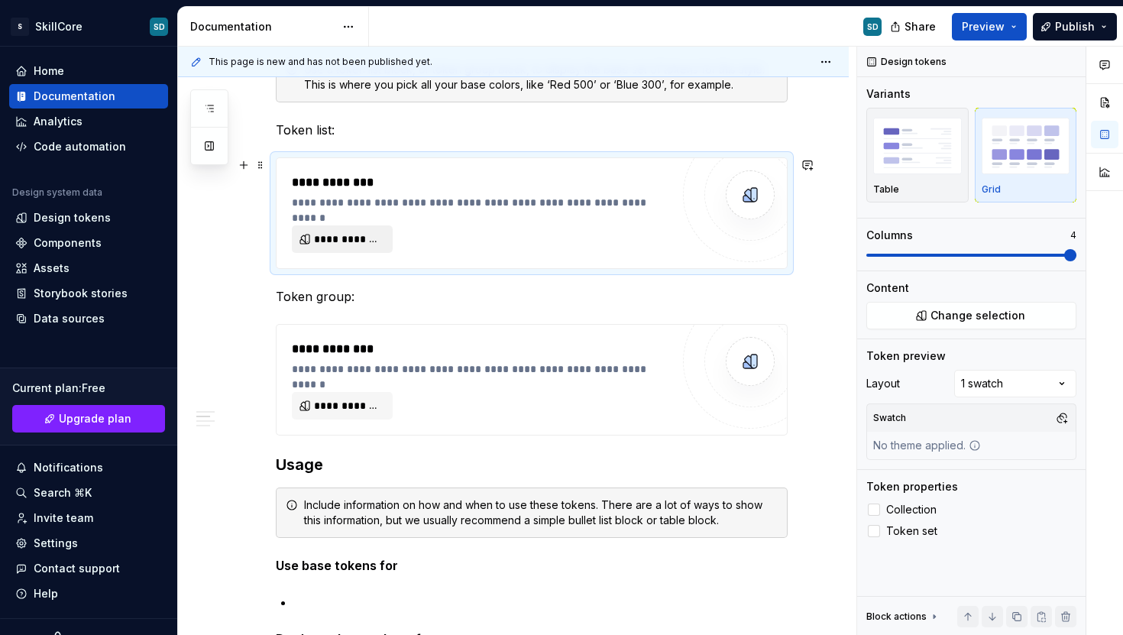
click at [370, 232] on span "**********" at bounding box center [348, 238] width 69 height 15
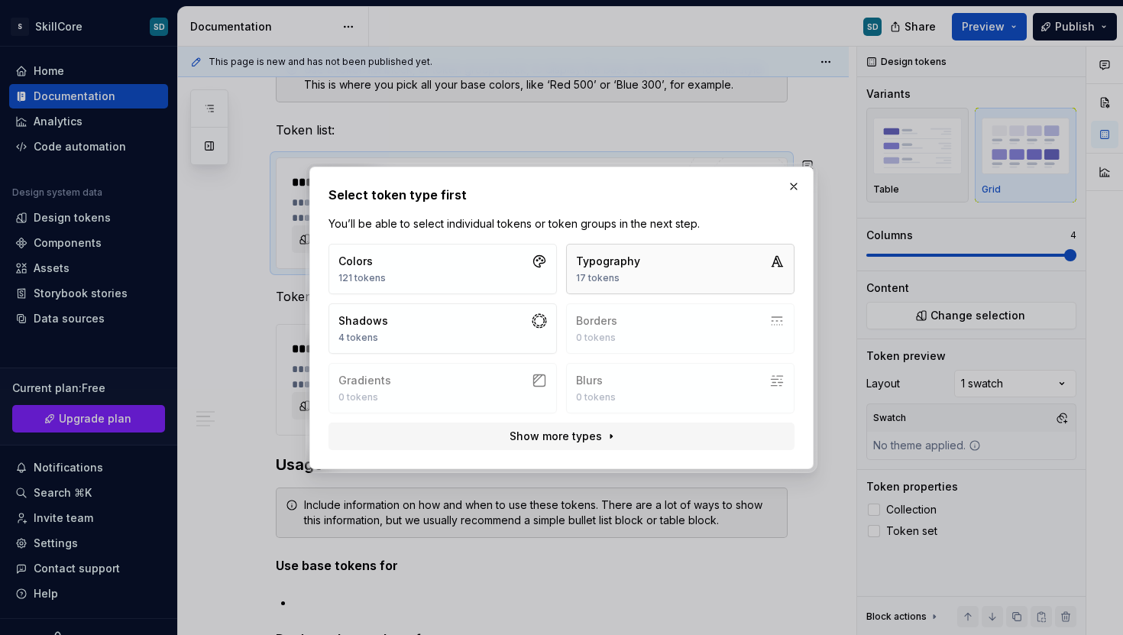
click at [583, 269] on div "Typography 17 tokens" at bounding box center [608, 269] width 64 height 31
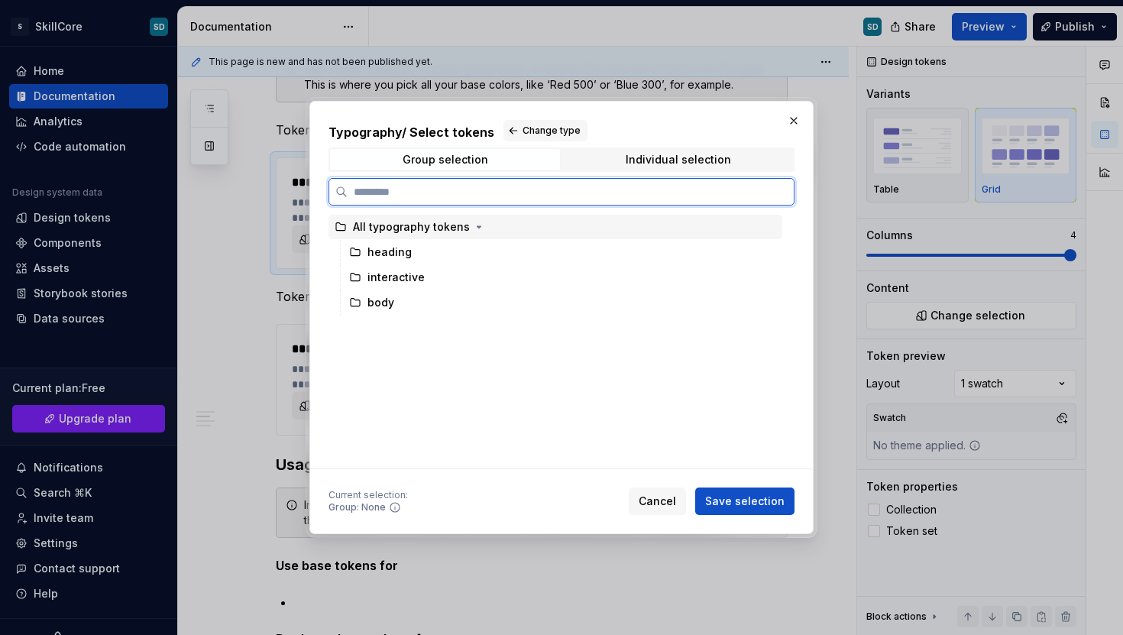
click at [387, 231] on div "All typography tokens" at bounding box center [411, 226] width 117 height 15
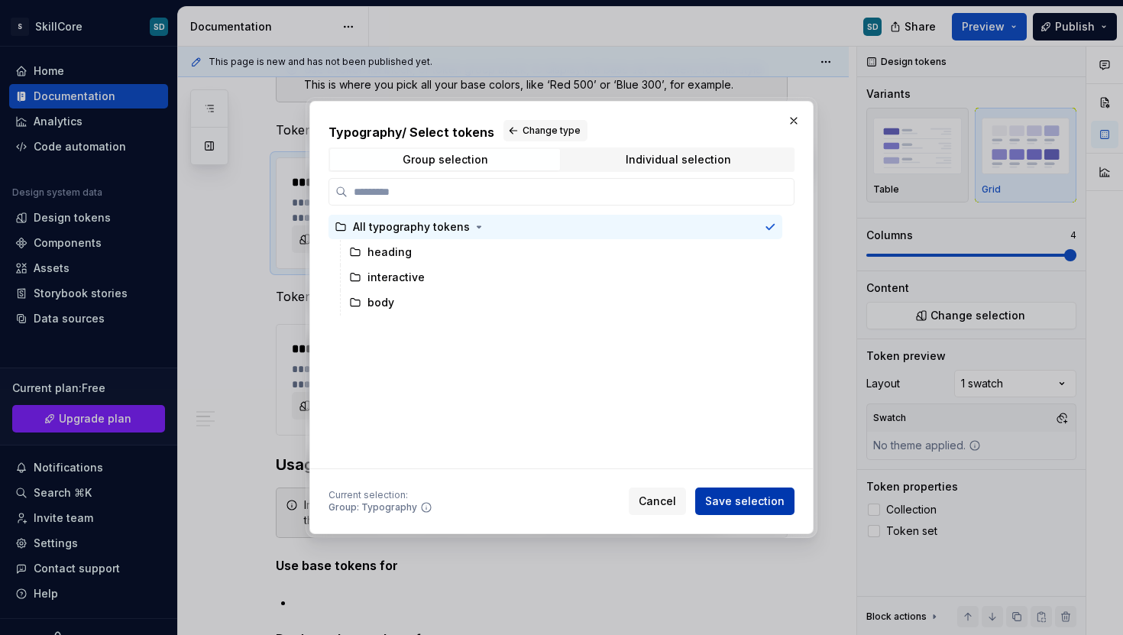
click at [745, 499] on span "Save selection" at bounding box center [744, 500] width 79 height 15
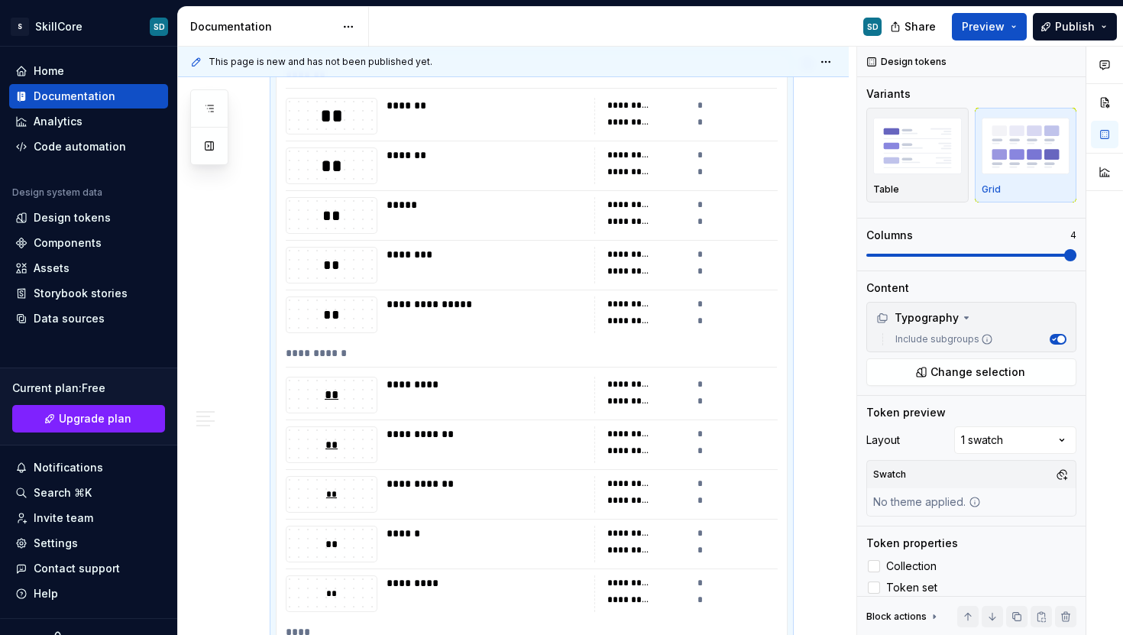
scroll to position [454, 0]
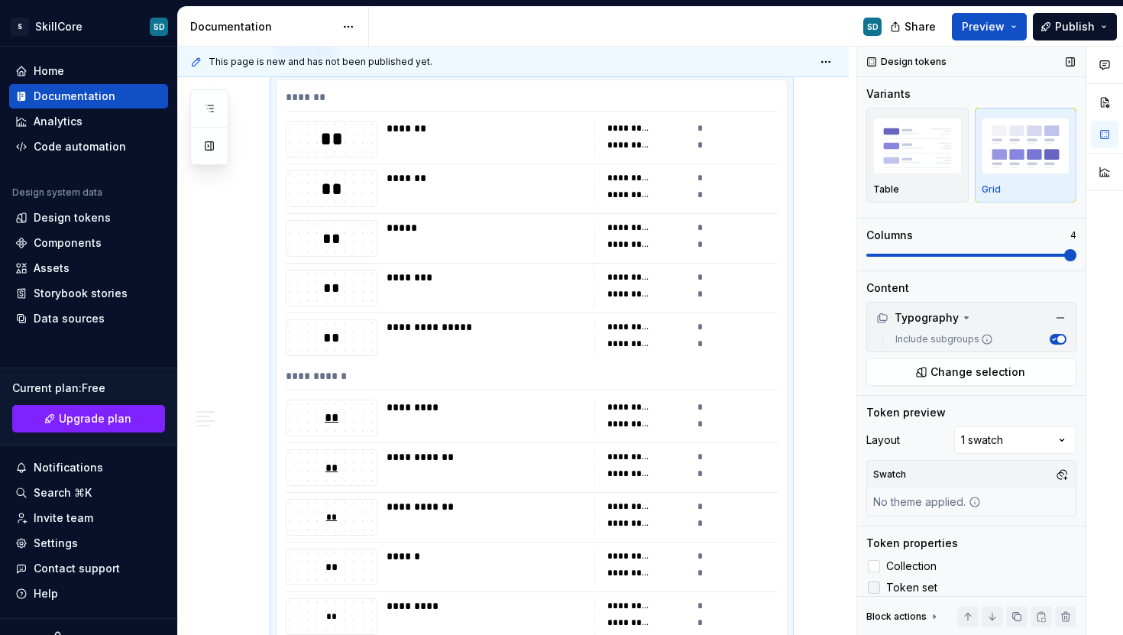
click at [874, 587] on icon at bounding box center [874, 587] width 0 height 0
click at [874, 566] on polyline at bounding box center [874, 566] width 0 height 0
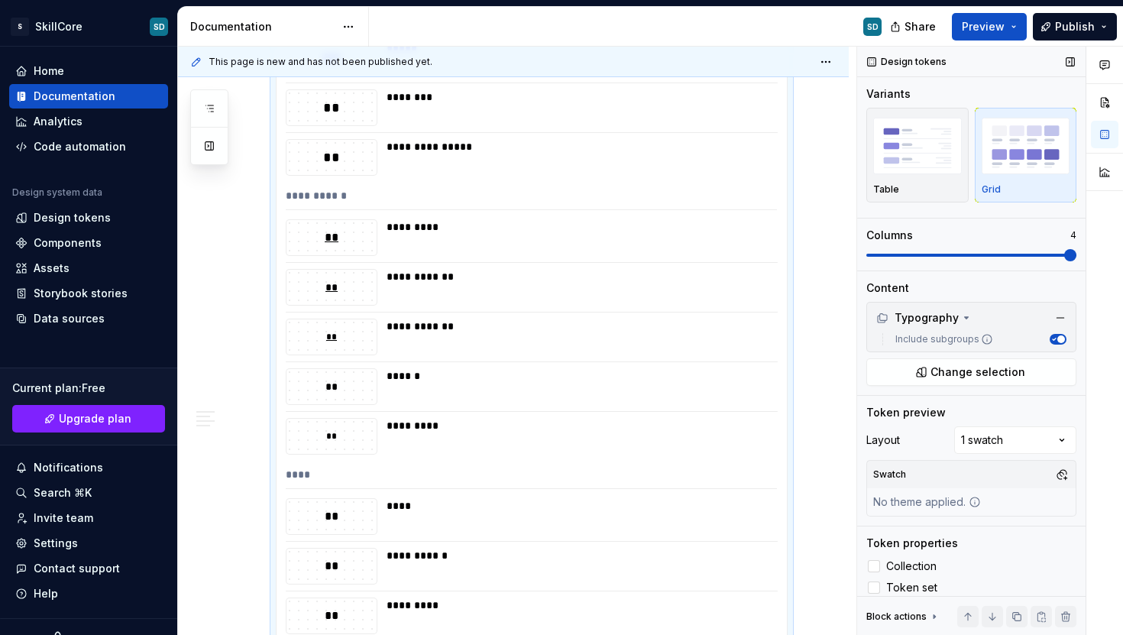
scroll to position [549, 0]
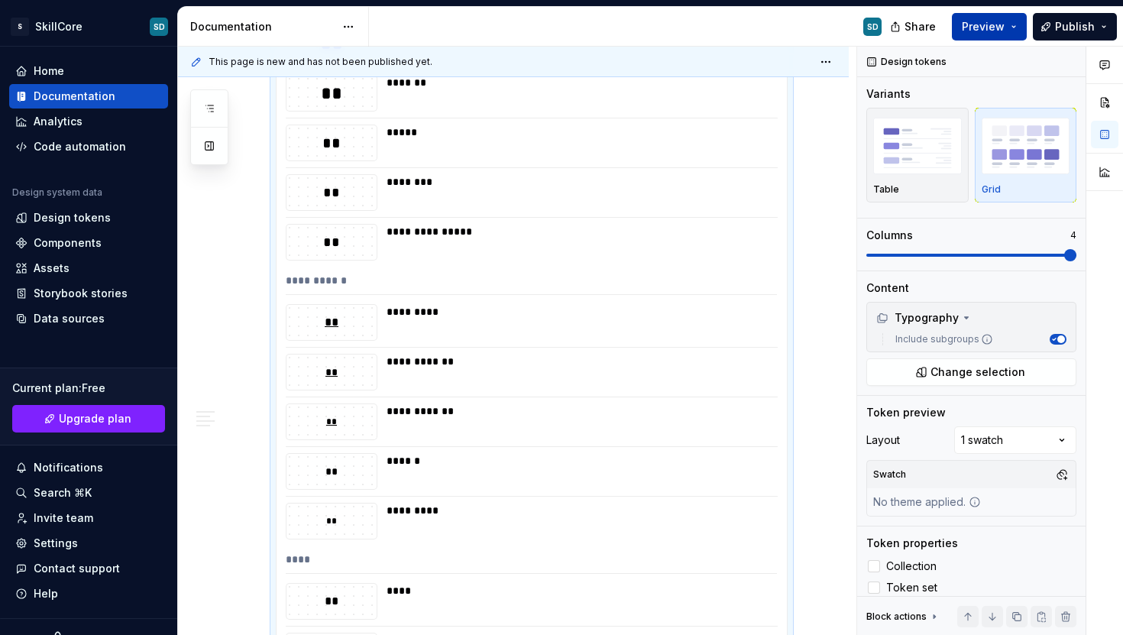
click at [1002, 25] on span "Preview" at bounding box center [983, 26] width 43 height 15
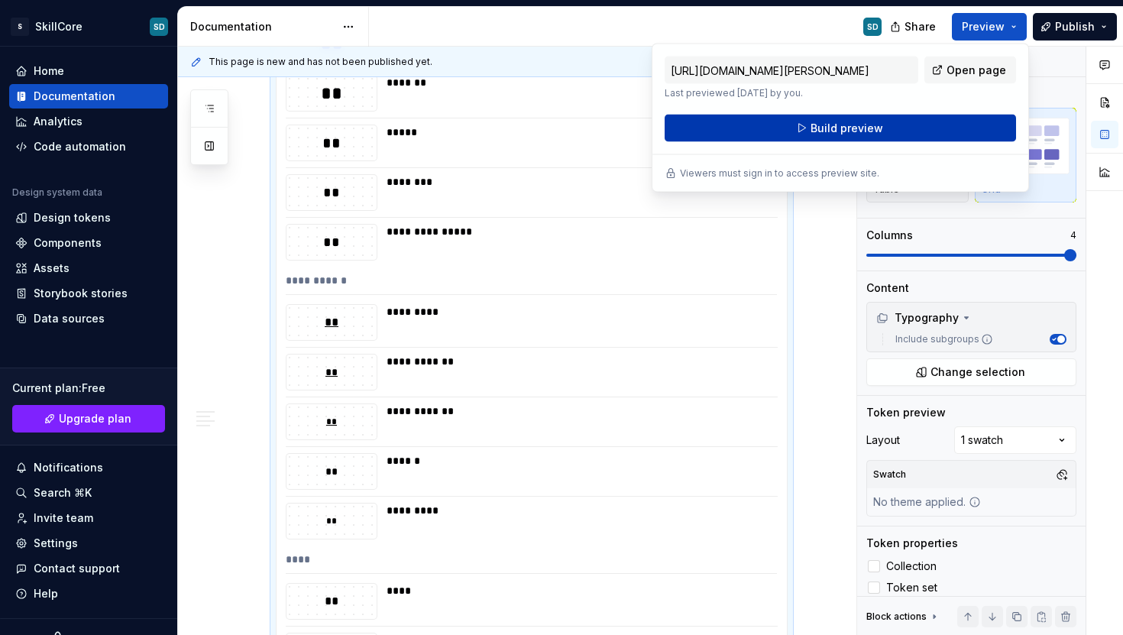
click at [905, 125] on button "Build preview" at bounding box center [839, 128] width 351 height 27
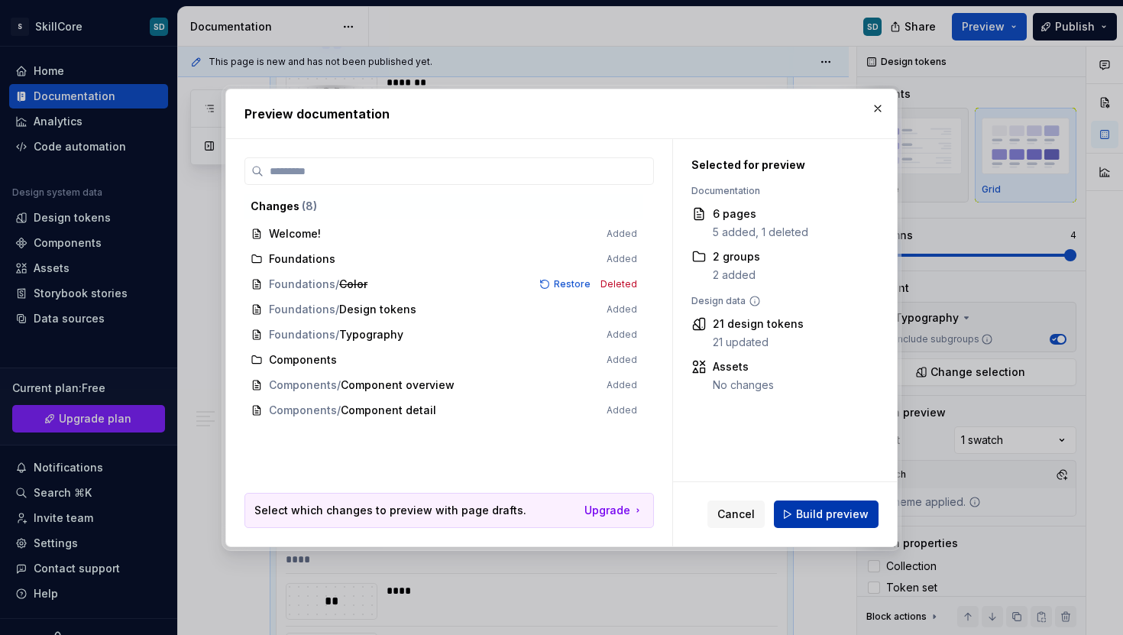
click at [829, 519] on span "Build preview" at bounding box center [832, 513] width 73 height 15
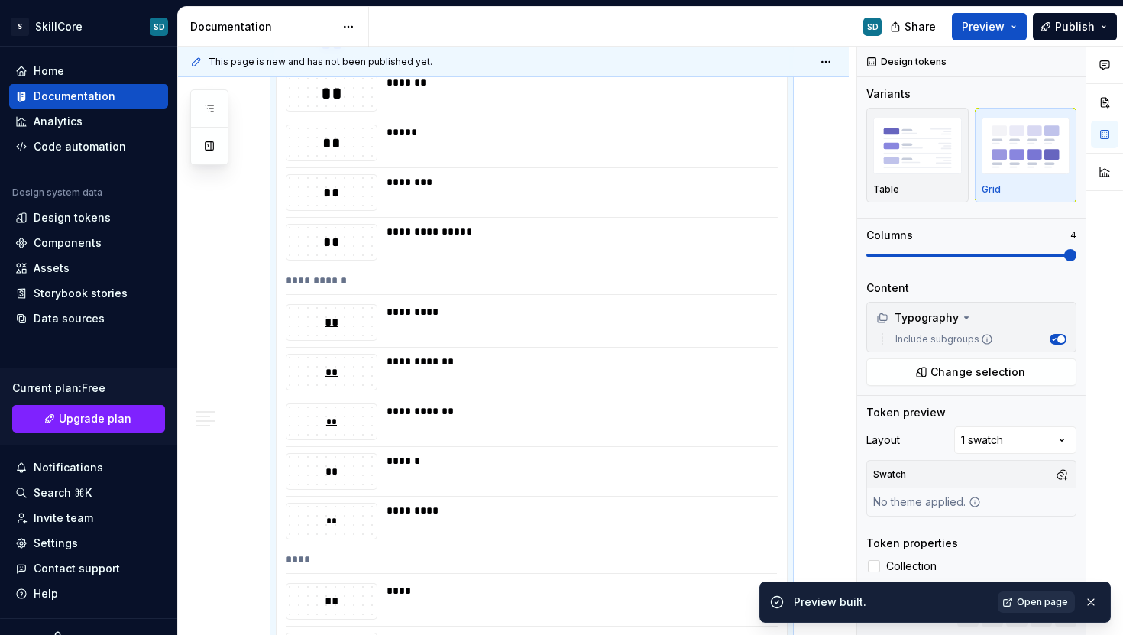
click at [1029, 606] on span "Open page" at bounding box center [1042, 602] width 51 height 12
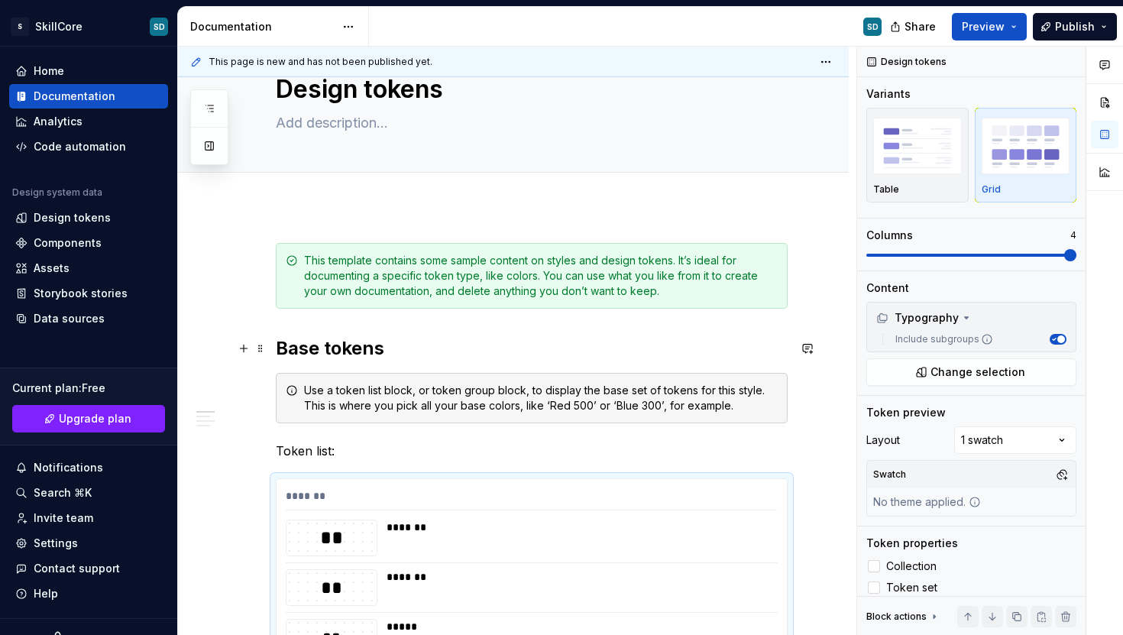
scroll to position [73, 0]
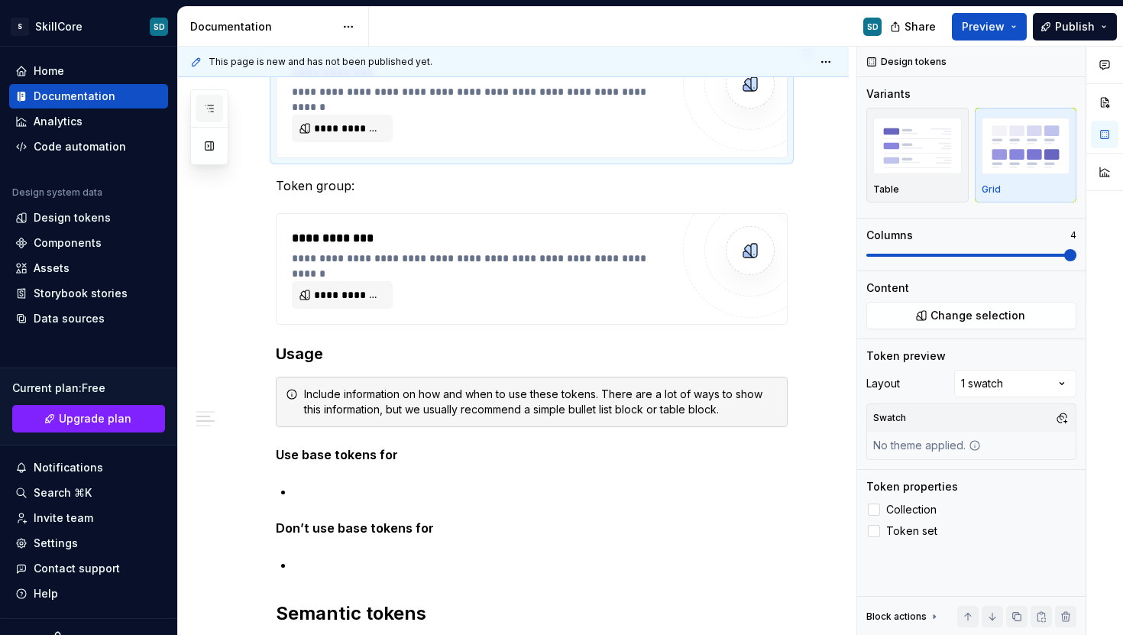
click at [210, 105] on icon "button" at bounding box center [209, 108] width 12 height 12
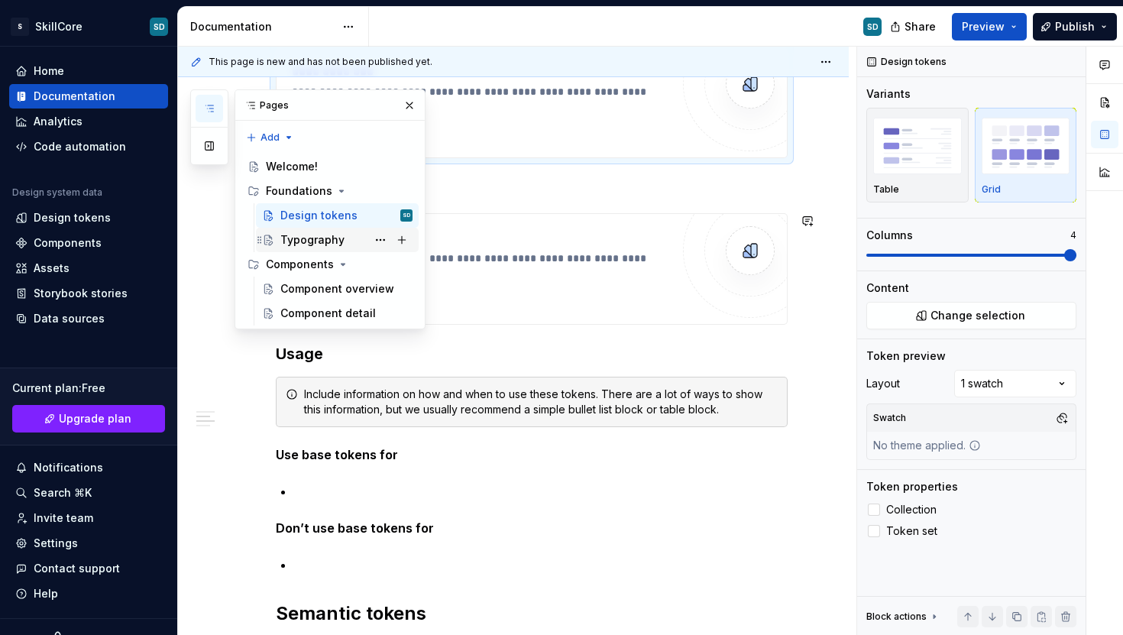
click at [310, 235] on div "Typography" at bounding box center [312, 239] width 64 height 15
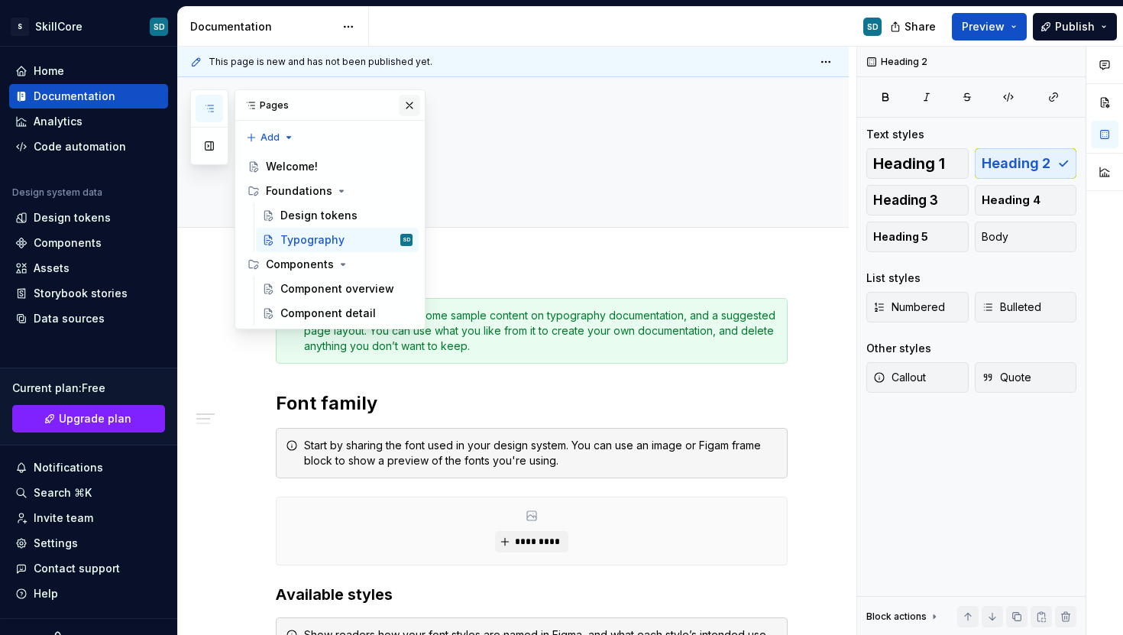
click at [414, 100] on button "button" at bounding box center [409, 105] width 21 height 21
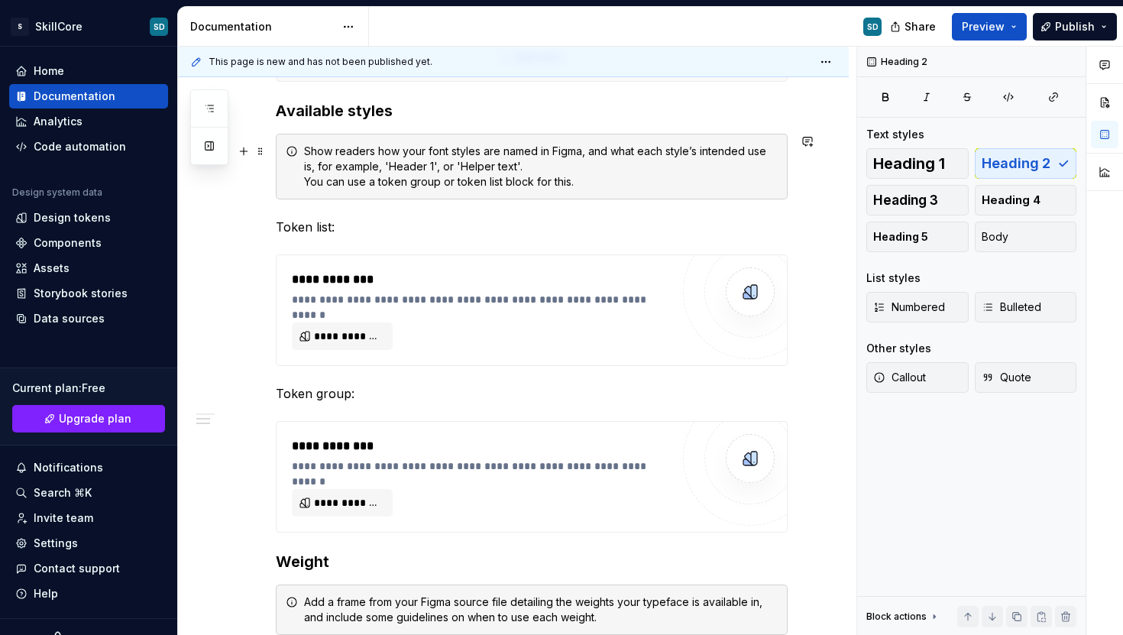
scroll to position [488, 0]
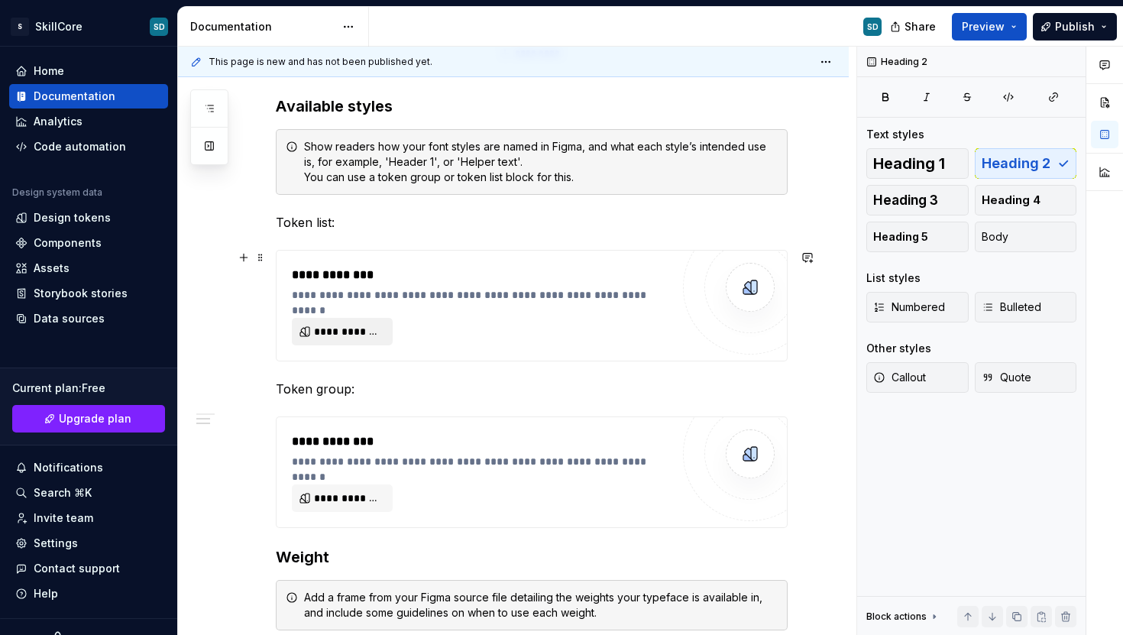
click at [373, 325] on span "**********" at bounding box center [348, 331] width 69 height 15
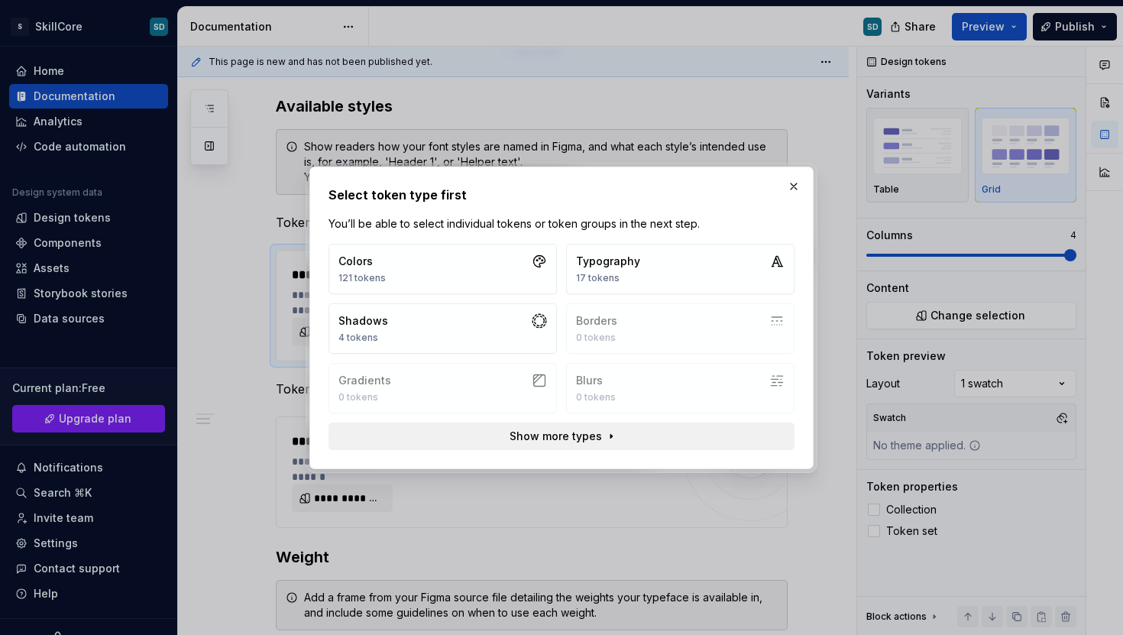
click at [627, 435] on button "Show more types" at bounding box center [561, 435] width 466 height 27
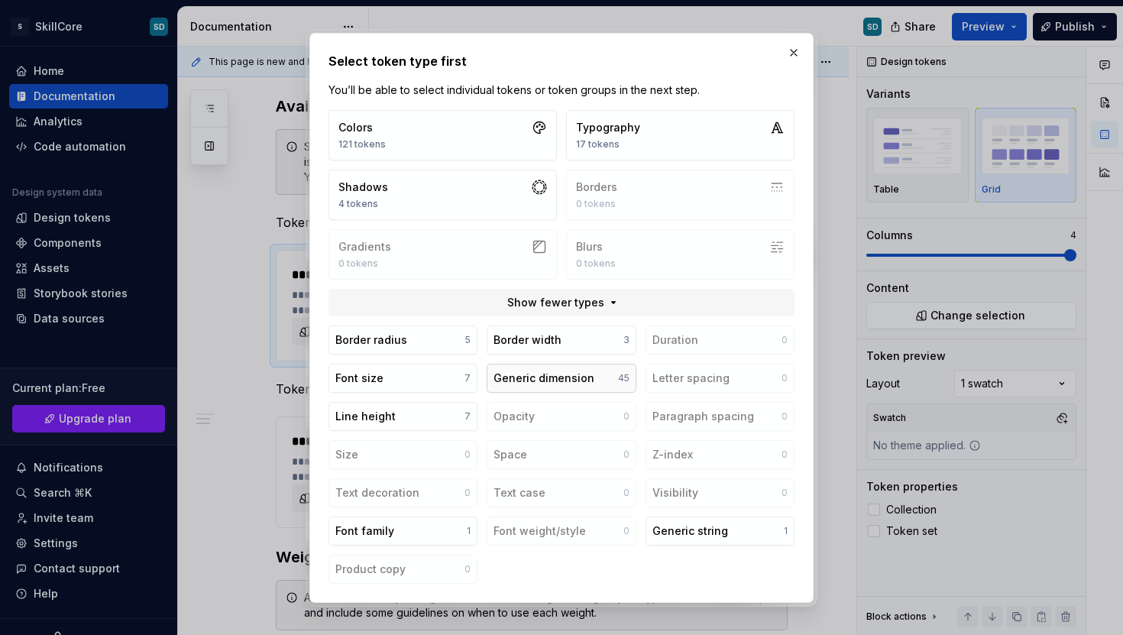
click at [590, 385] on button "Generic dimension 45" at bounding box center [560, 378] width 149 height 29
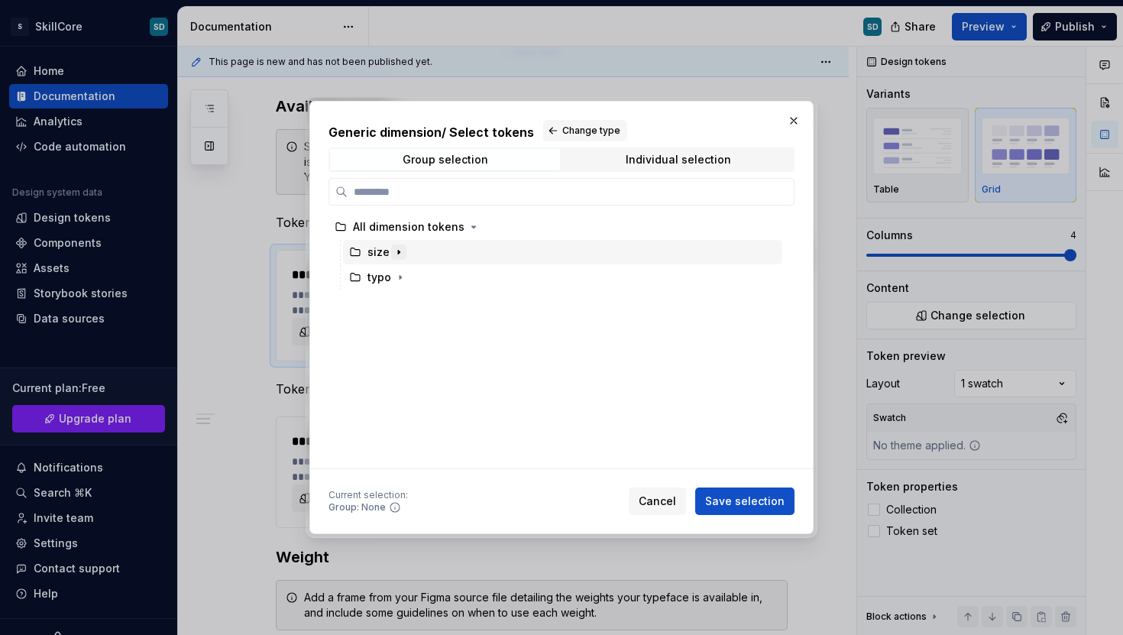
click at [393, 255] on icon "button" at bounding box center [399, 252] width 12 height 12
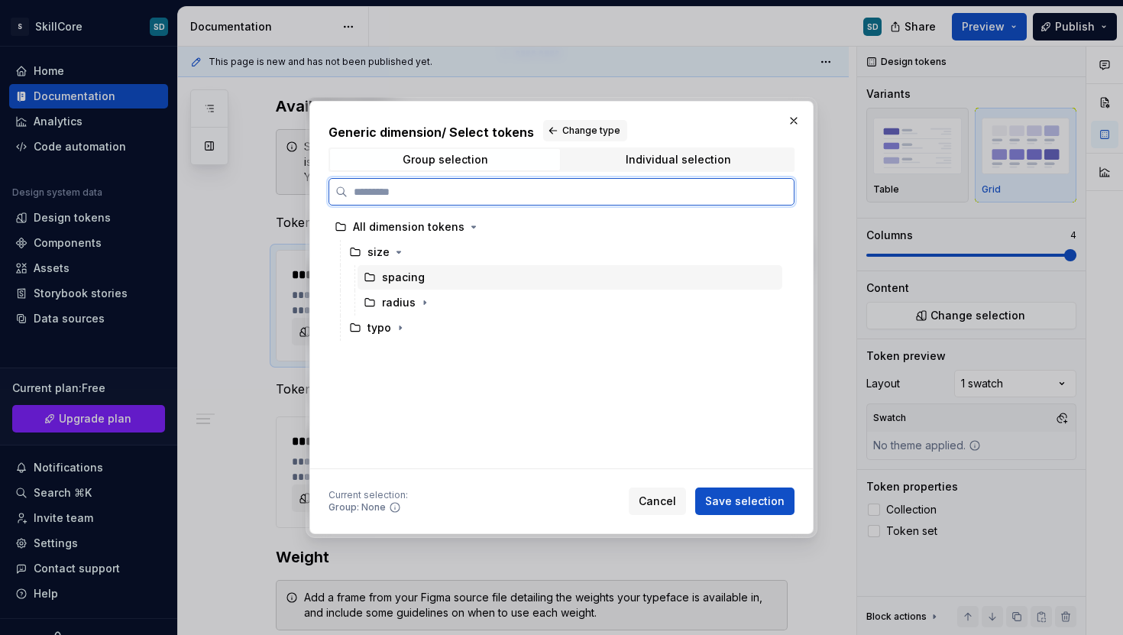
click at [399, 273] on div "spacing" at bounding box center [403, 277] width 43 height 15
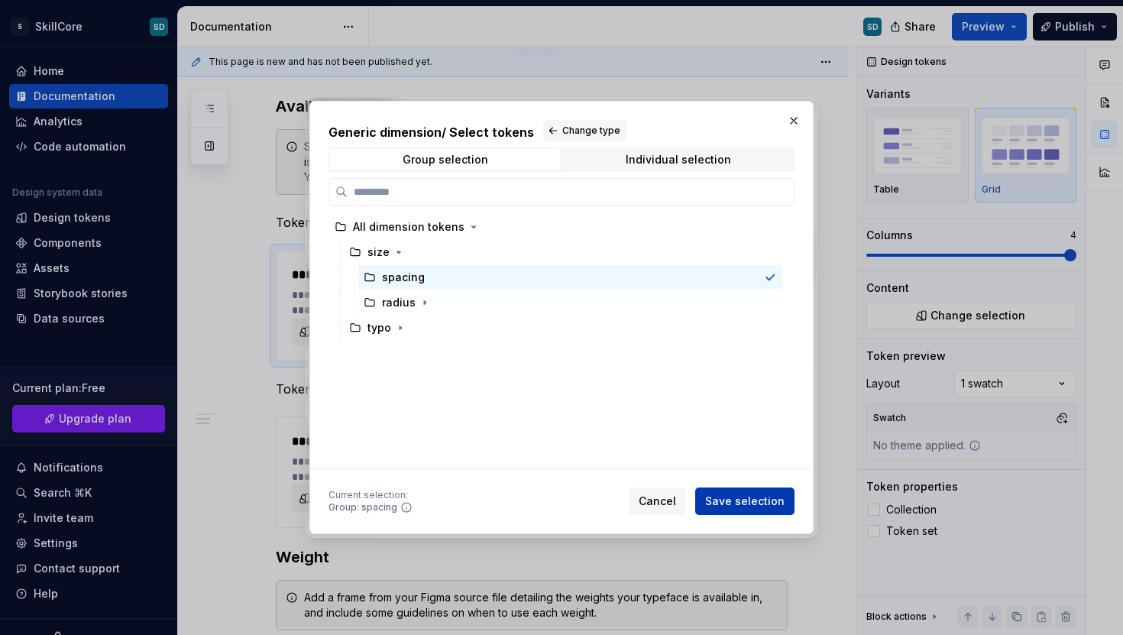
click at [755, 503] on span "Save selection" at bounding box center [744, 500] width 79 height 15
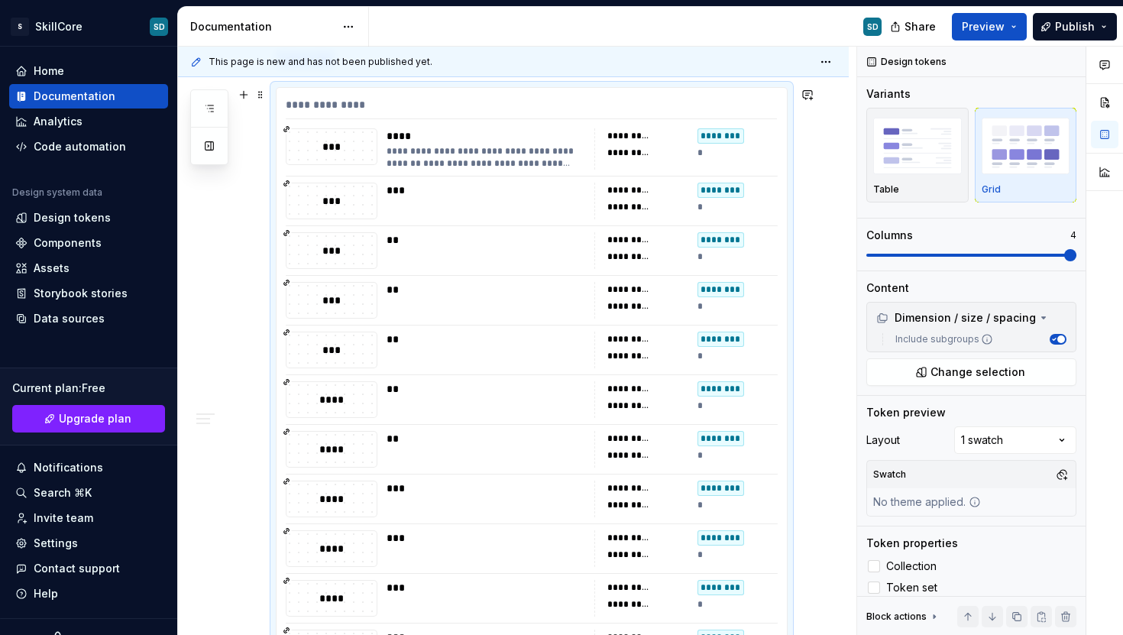
scroll to position [571, 0]
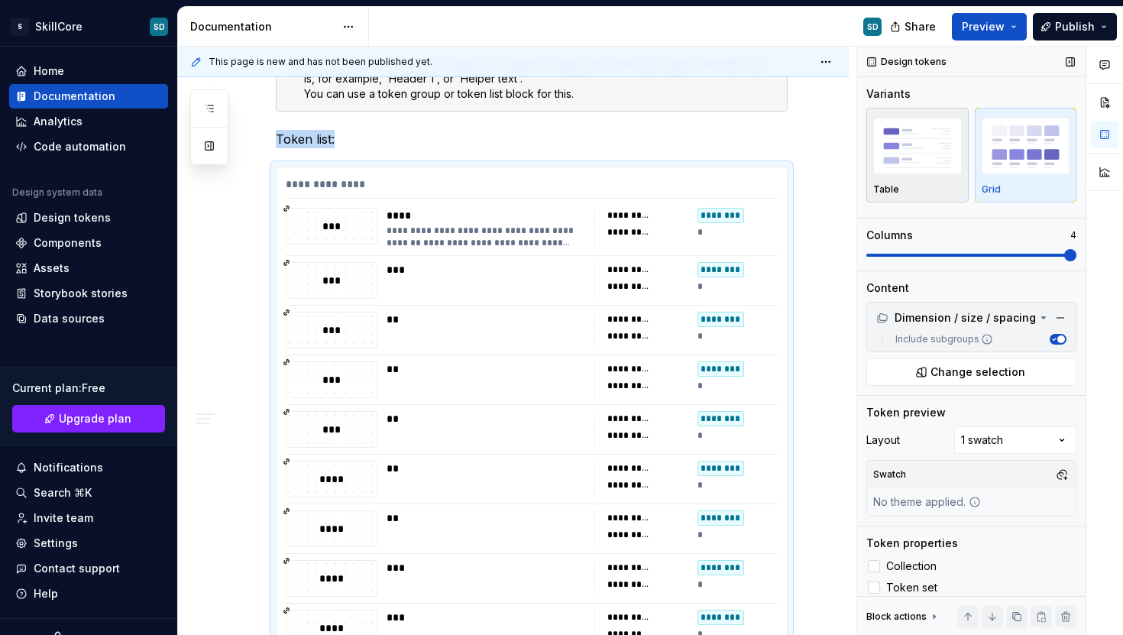
click at [916, 173] on div "button" at bounding box center [917, 146] width 89 height 63
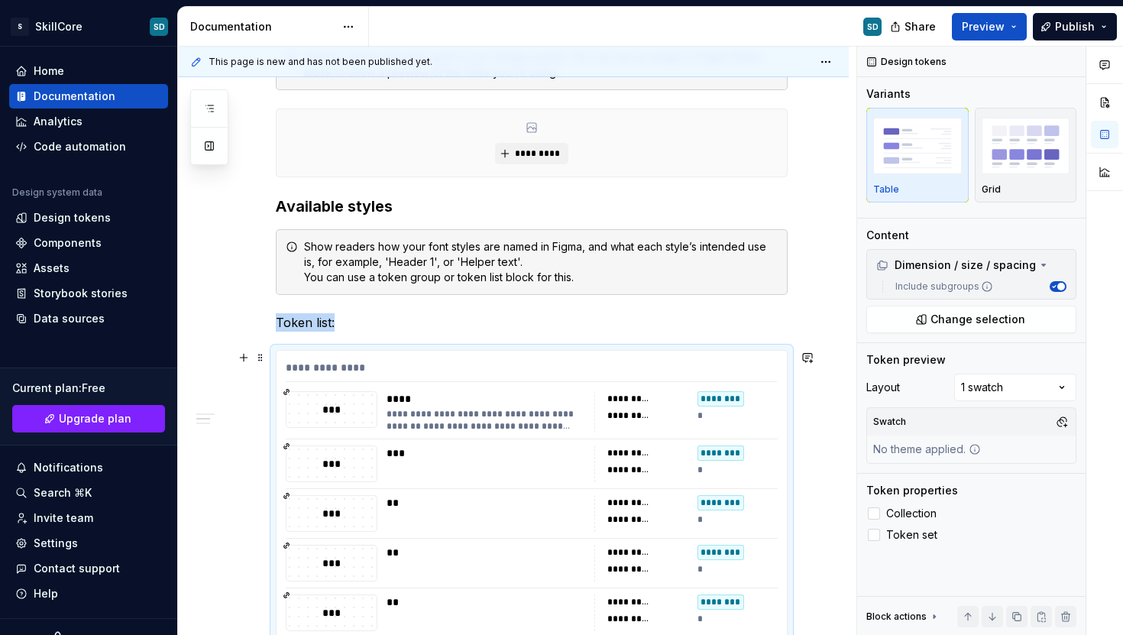
scroll to position [386, 0]
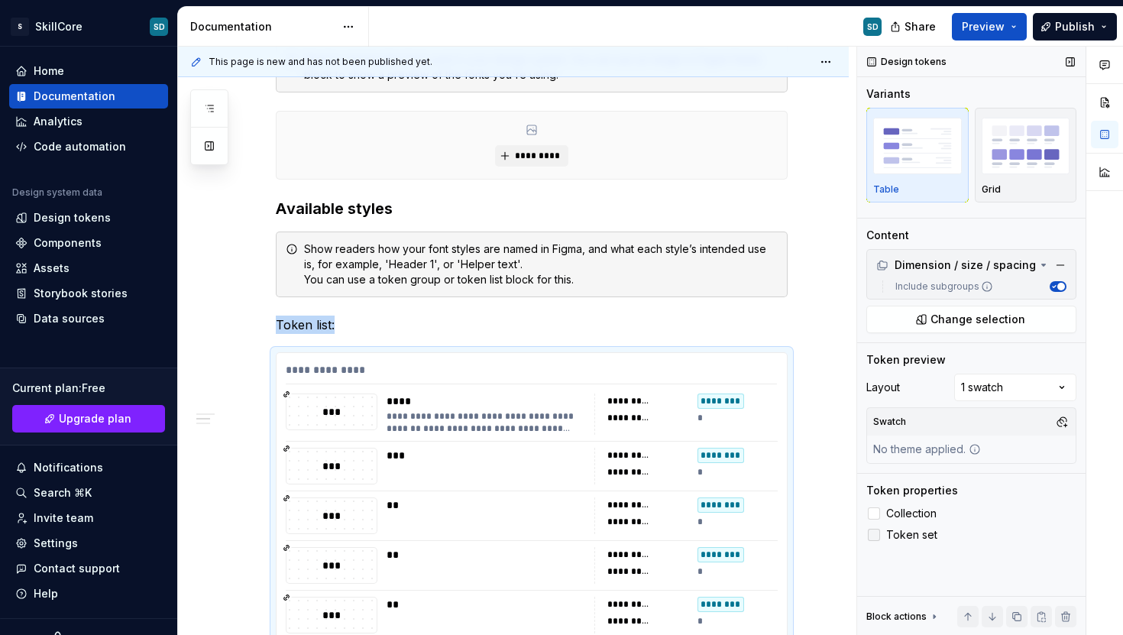
click at [874, 535] on icon at bounding box center [874, 535] width 0 height 0
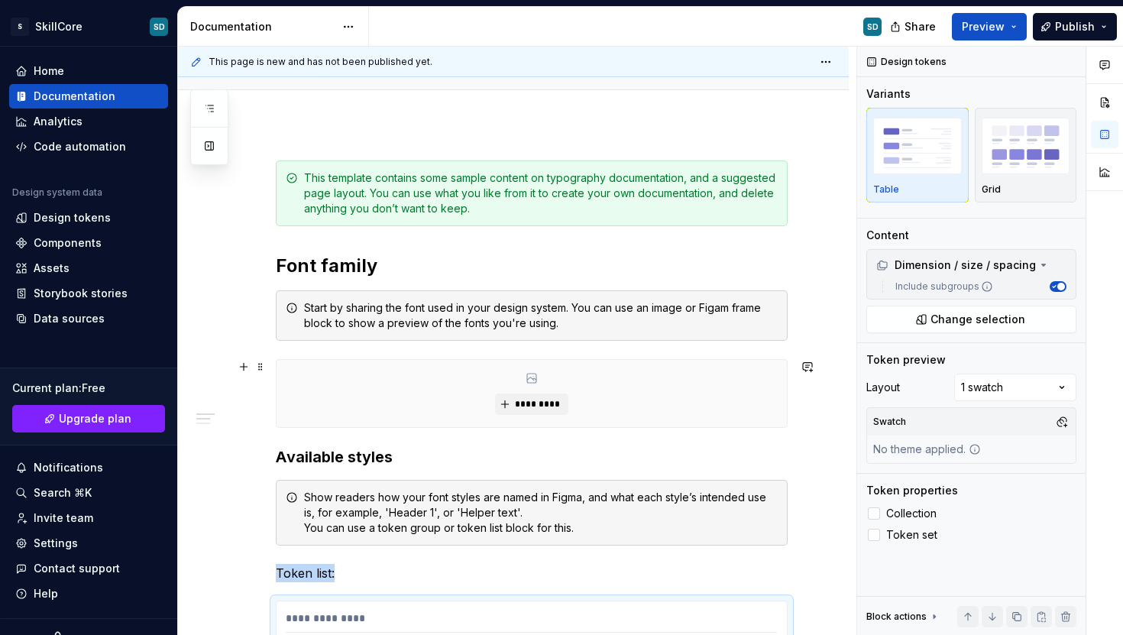
scroll to position [618, 0]
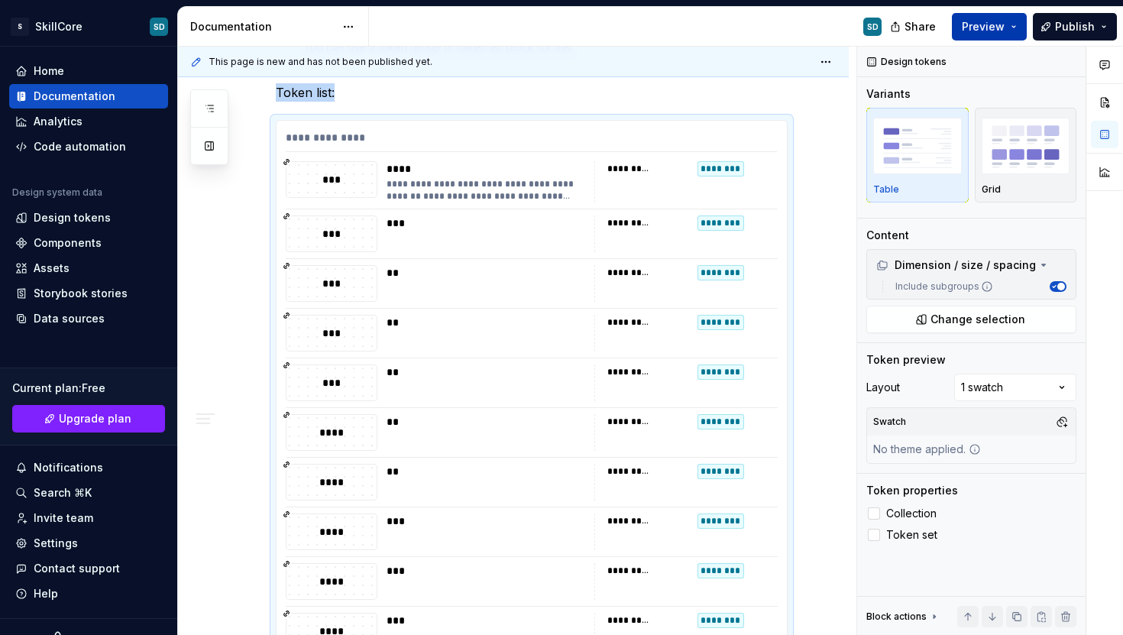
click at [997, 30] on span "Preview" at bounding box center [983, 26] width 43 height 15
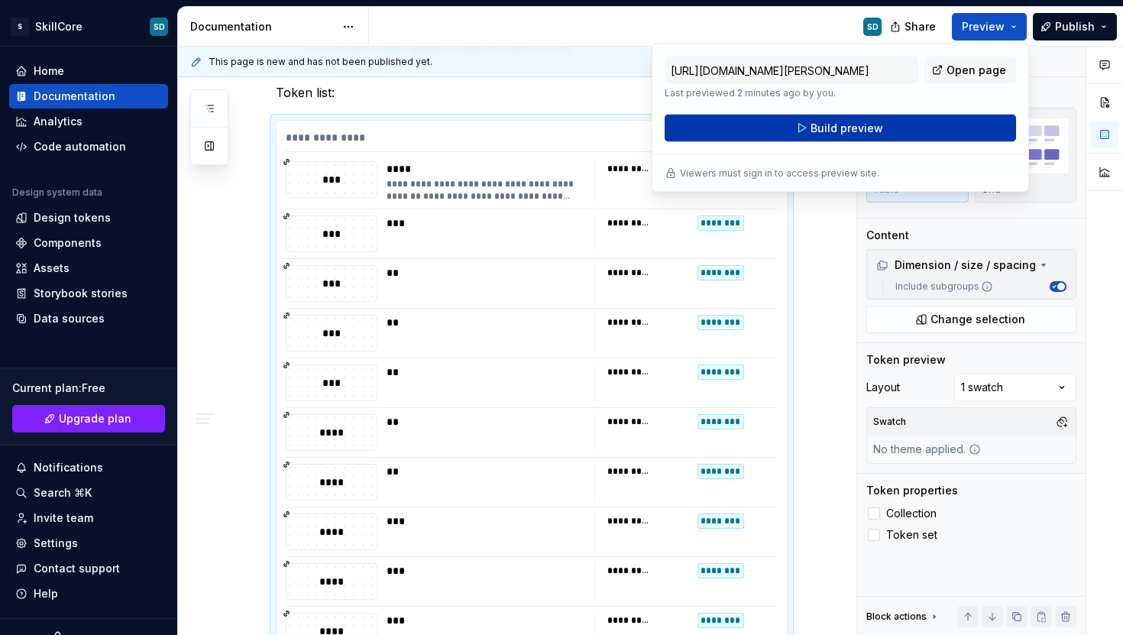
click at [954, 124] on button "Build preview" at bounding box center [839, 128] width 351 height 27
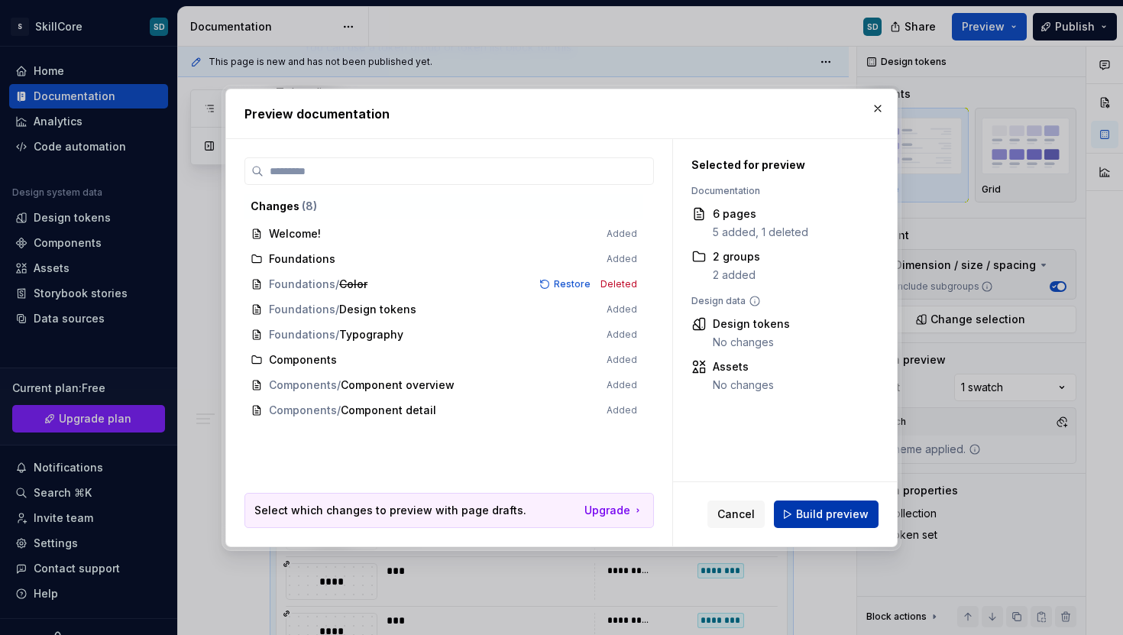
click at [814, 516] on span "Build preview" at bounding box center [832, 513] width 73 height 15
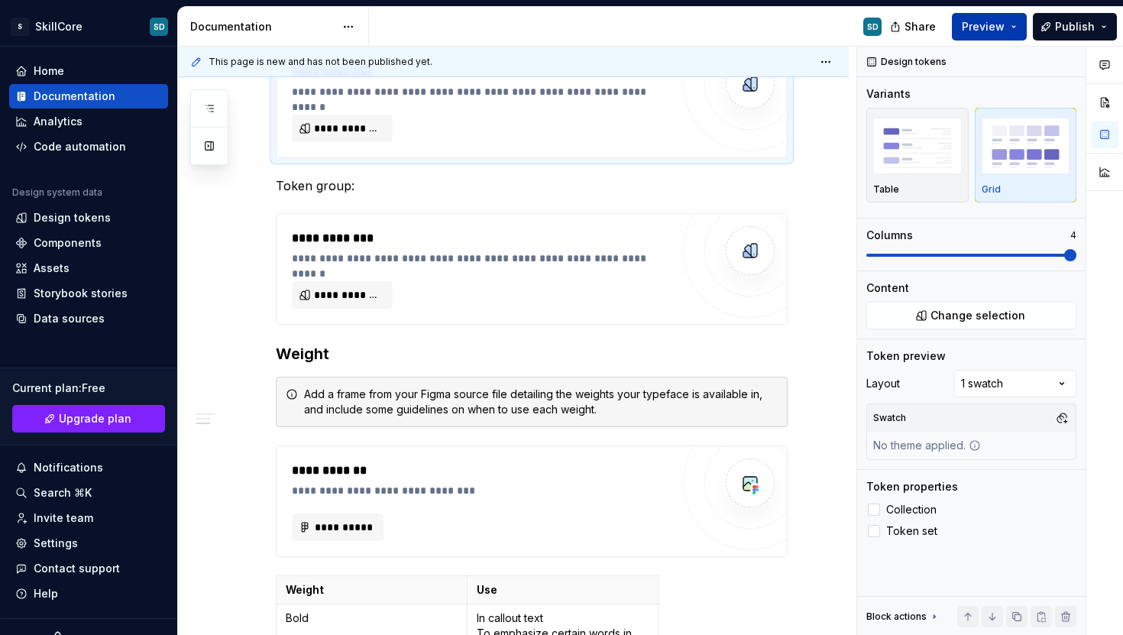
click at [997, 31] on span "Preview" at bounding box center [983, 26] width 43 height 15
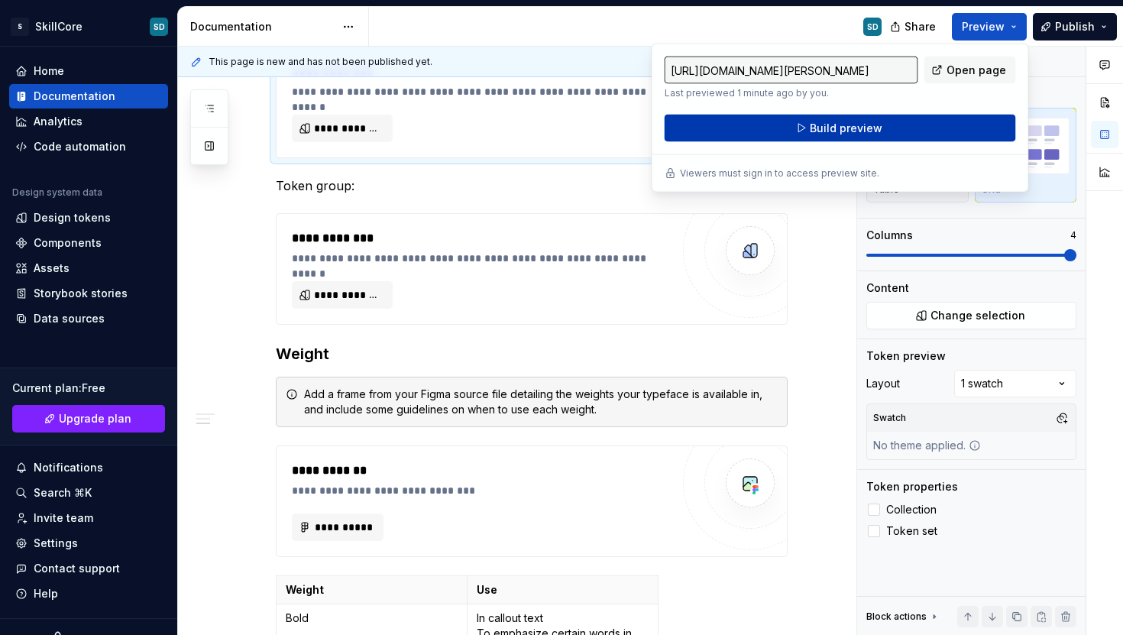
click at [922, 130] on button "Build preview" at bounding box center [839, 128] width 351 height 27
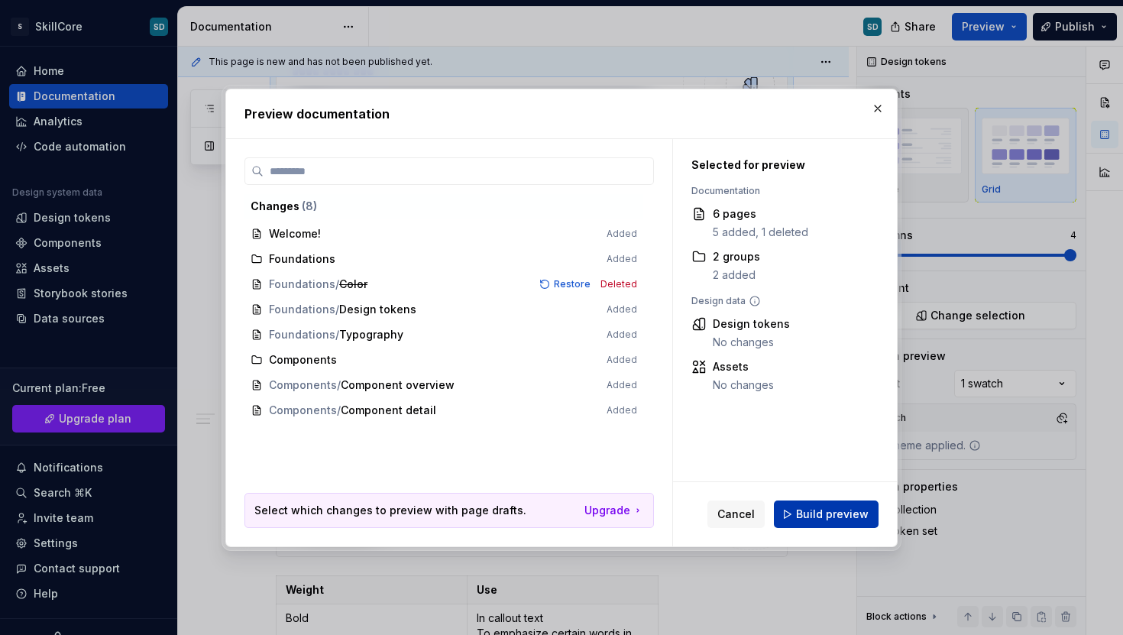
click at [826, 517] on span "Build preview" at bounding box center [832, 513] width 73 height 15
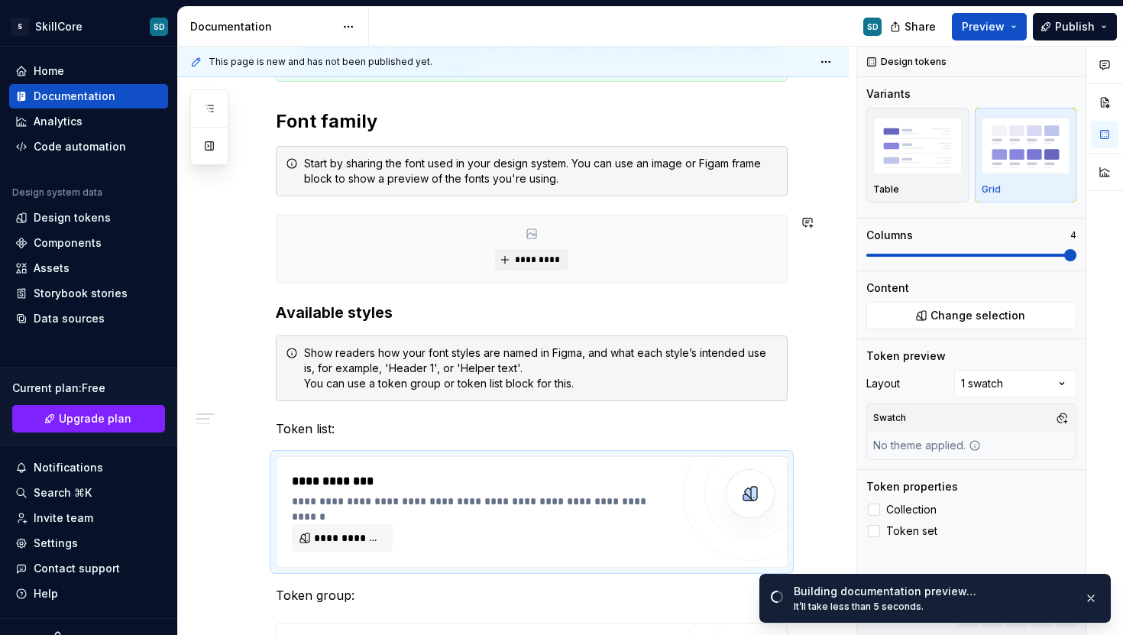
scroll to position [0, 0]
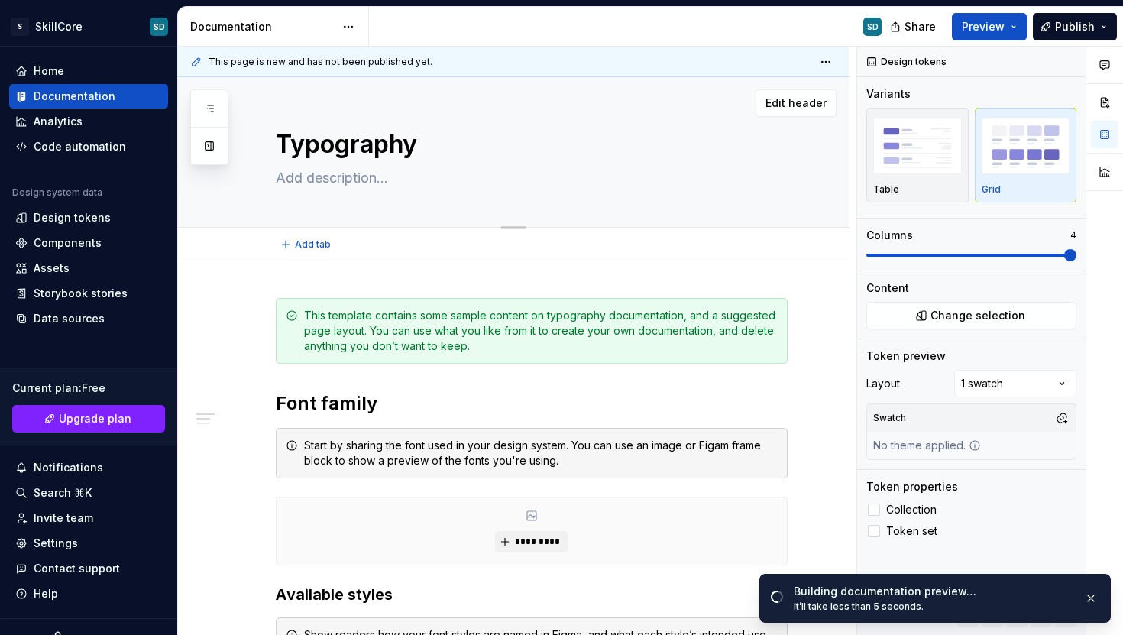
drag, startPoint x: 357, startPoint y: 141, endPoint x: 463, endPoint y: 156, distance: 107.3
click at [461, 155] on textarea "Typography" at bounding box center [529, 144] width 512 height 37
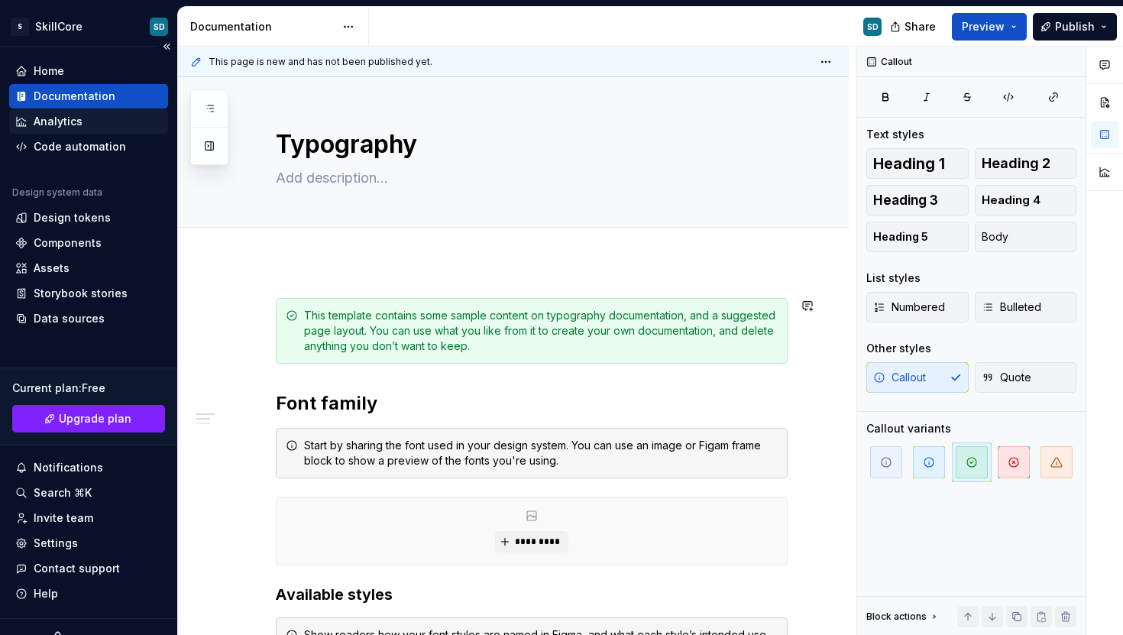
type textarea "*"
click at [63, 71] on div "Home" at bounding box center [49, 70] width 31 height 15
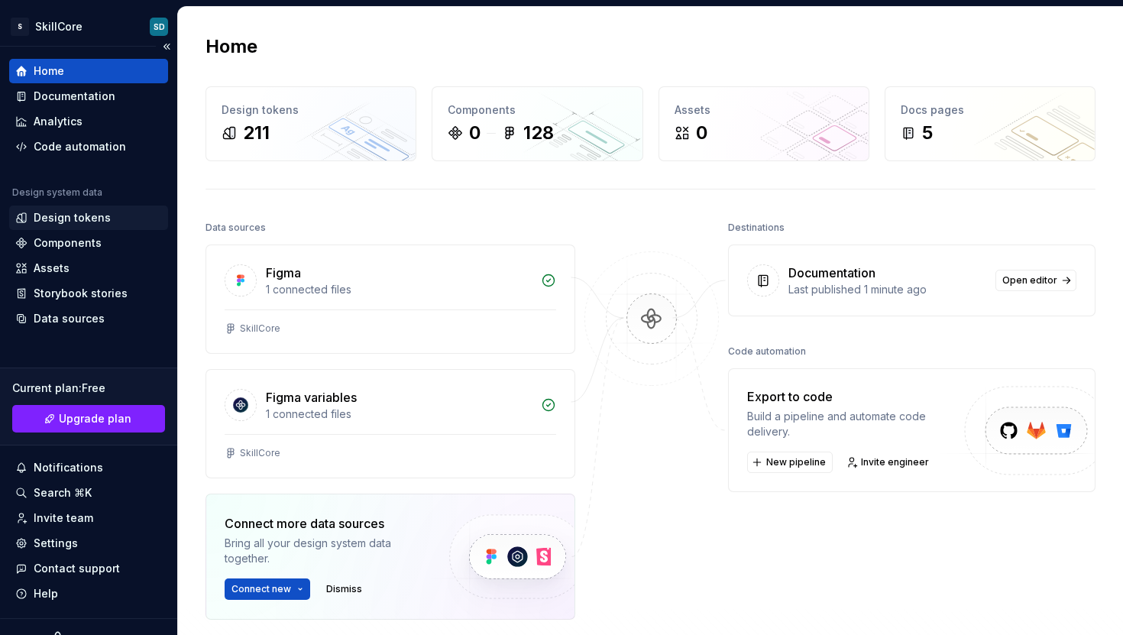
click at [86, 221] on div "Design tokens" at bounding box center [72, 217] width 77 height 15
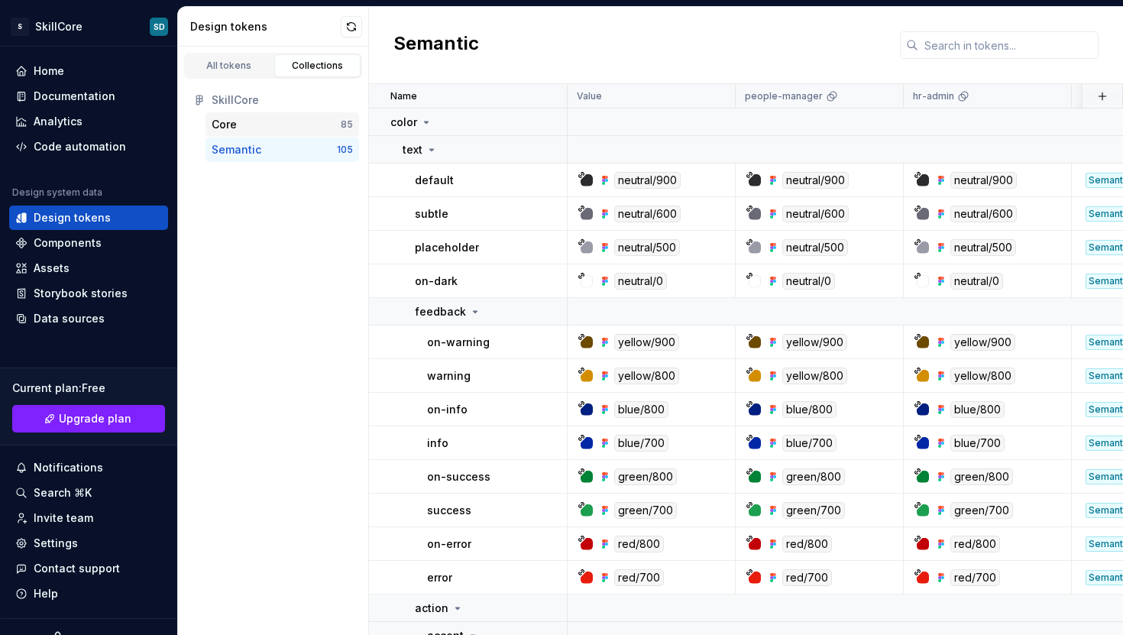
click at [270, 124] on div "Core" at bounding box center [276, 124] width 129 height 15
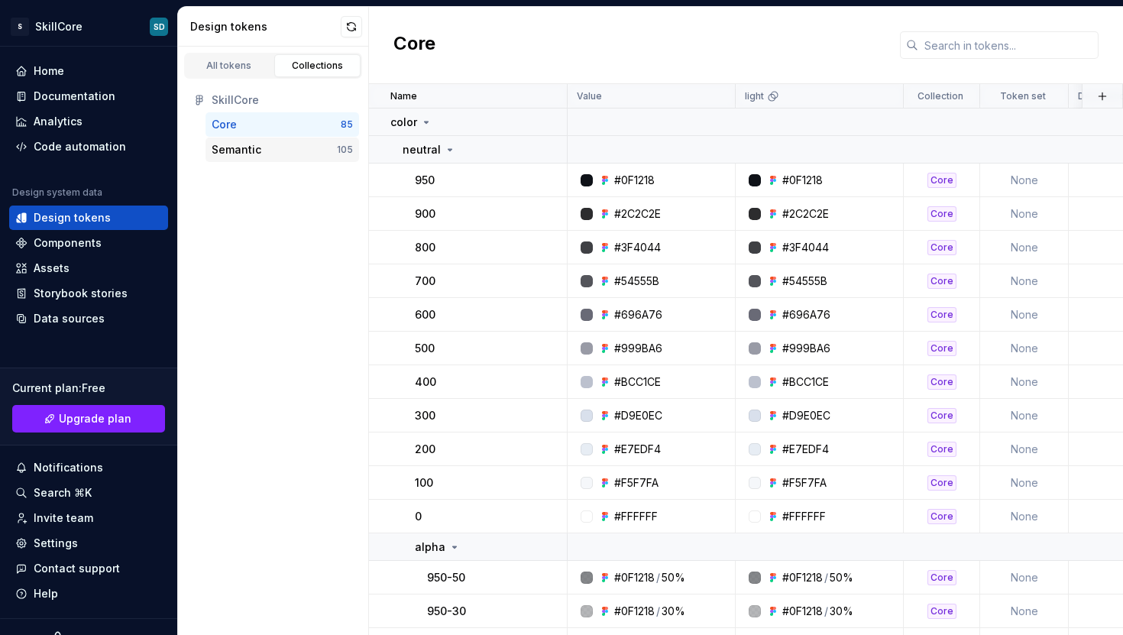
click at [270, 145] on div "Semantic" at bounding box center [274, 149] width 125 height 15
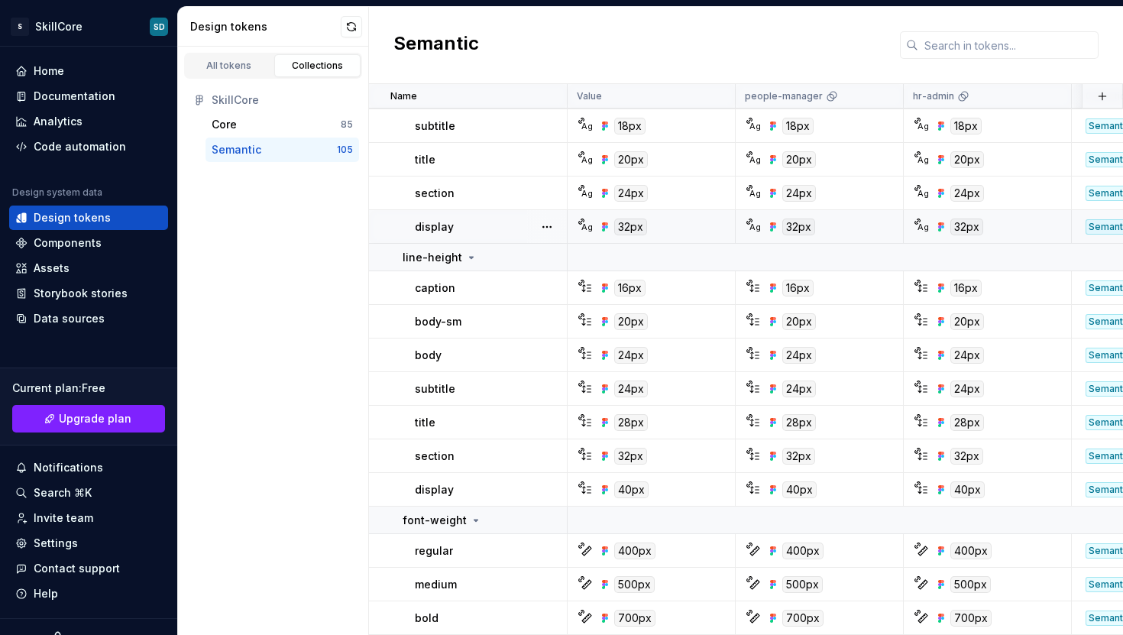
scroll to position [3808, 0]
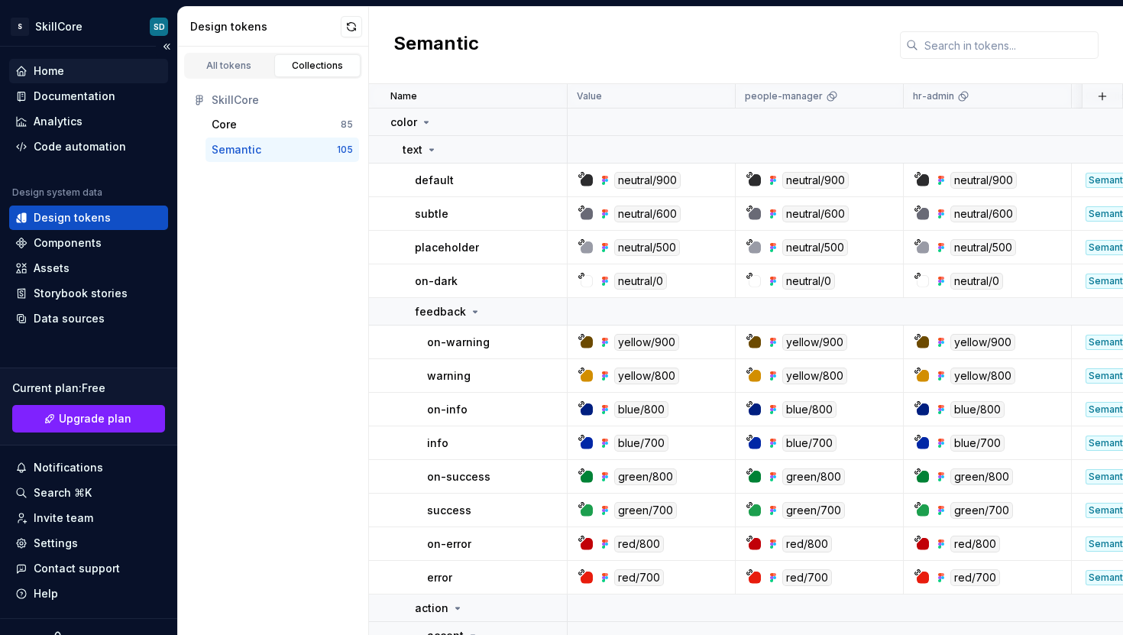
click at [47, 76] on div "Home" at bounding box center [49, 70] width 31 height 15
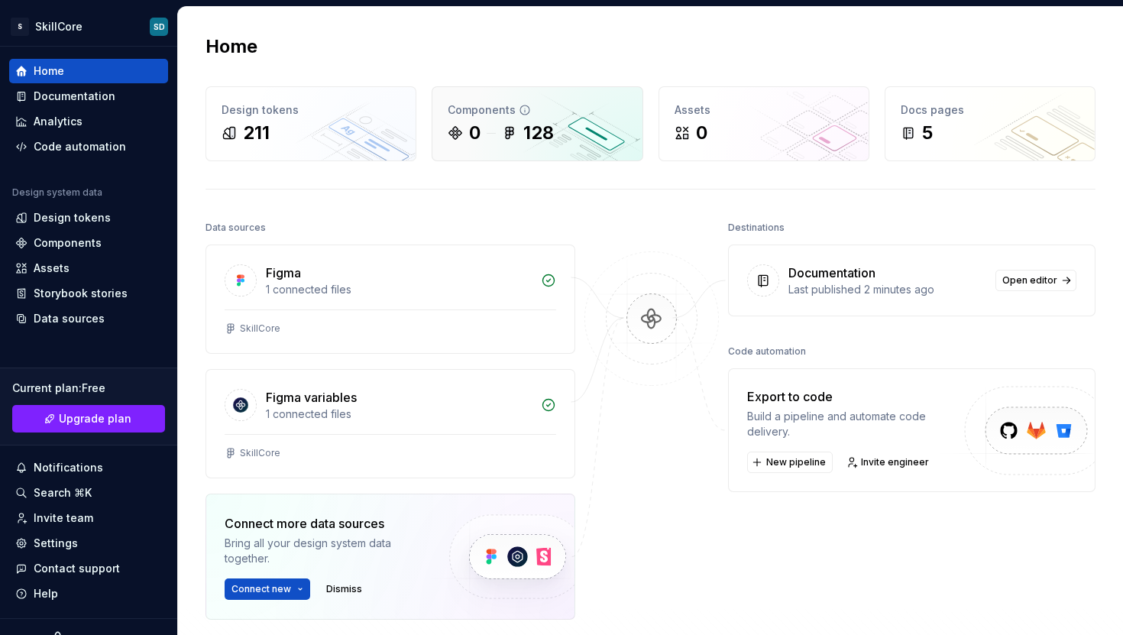
click at [508, 126] on icon at bounding box center [509, 132] width 15 height 15
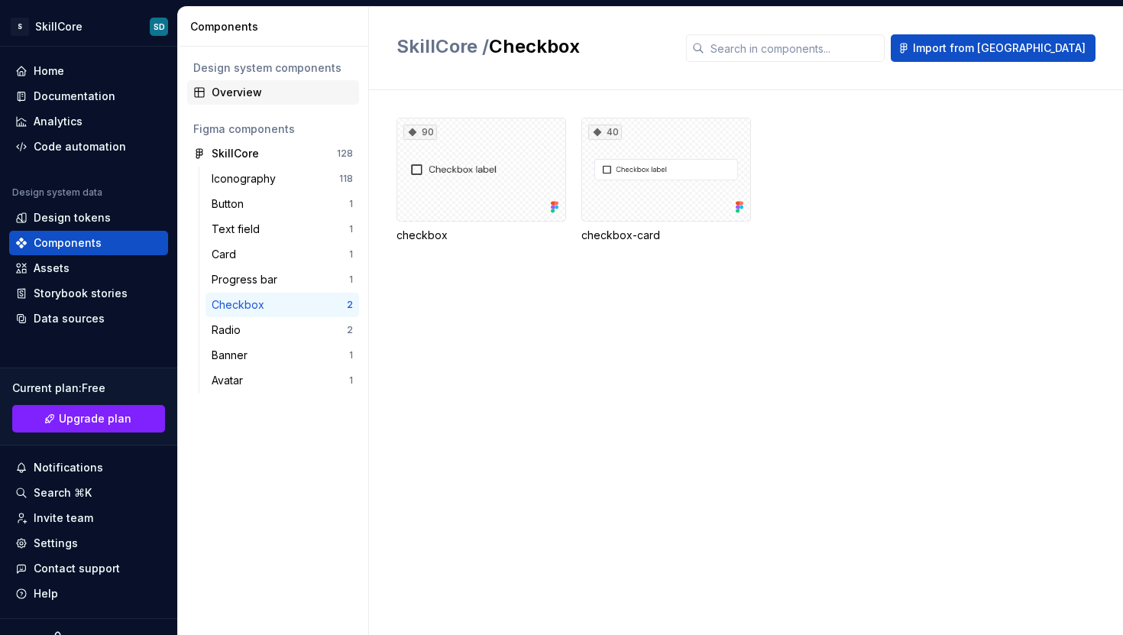
click at [231, 94] on div "Overview" at bounding box center [282, 92] width 141 height 15
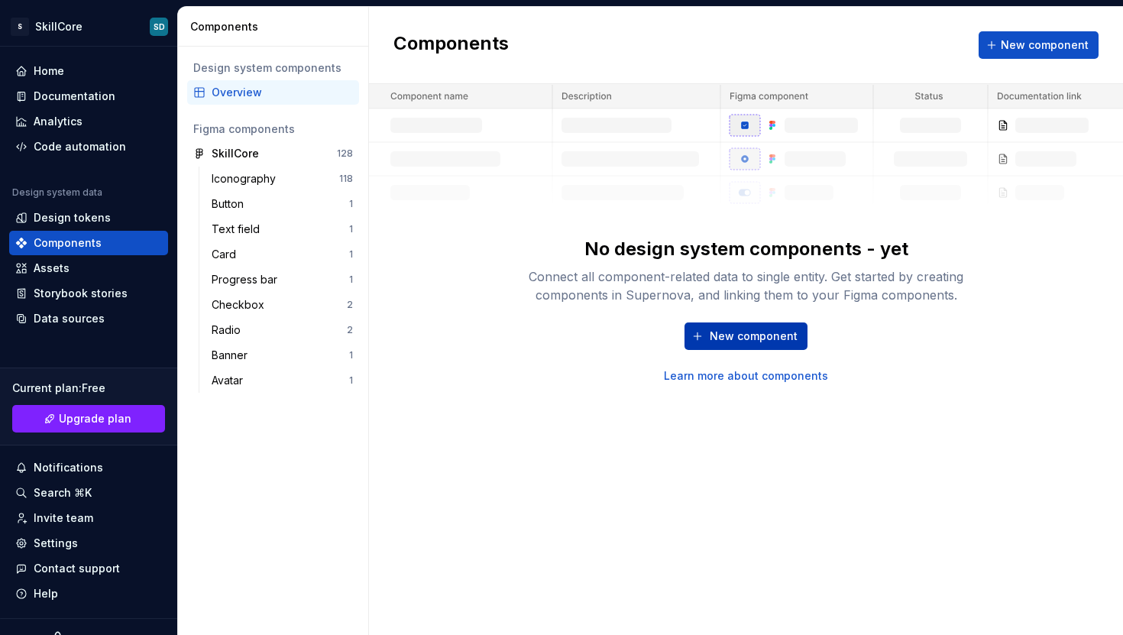
click at [784, 344] on button "New component" at bounding box center [745, 335] width 123 height 27
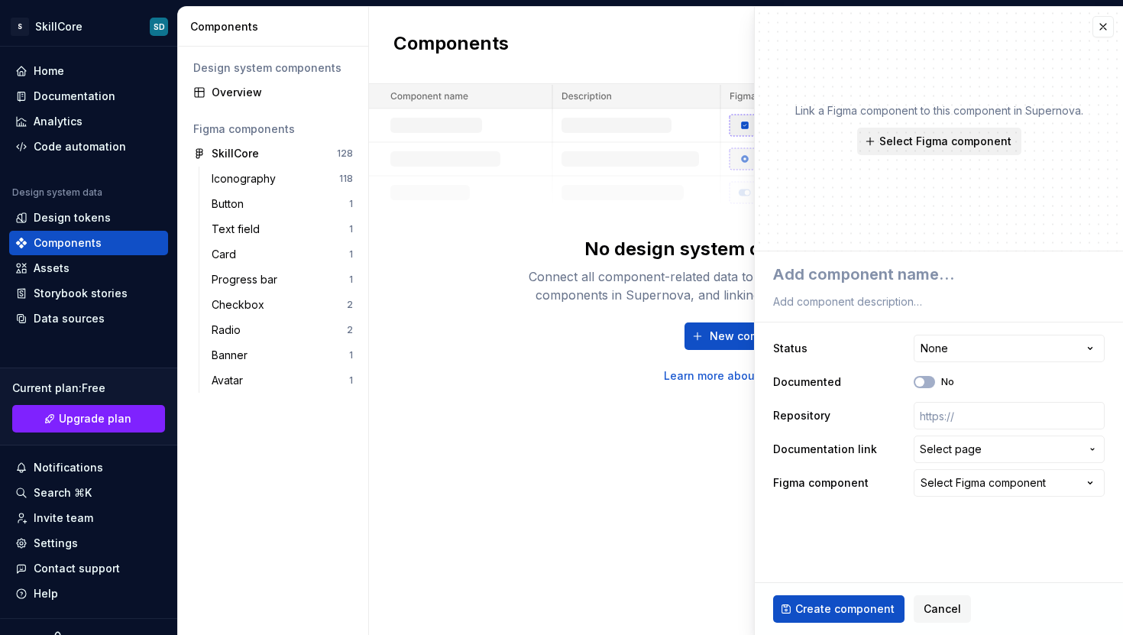
click at [878, 141] on button "Select Figma component" at bounding box center [939, 141] width 164 height 27
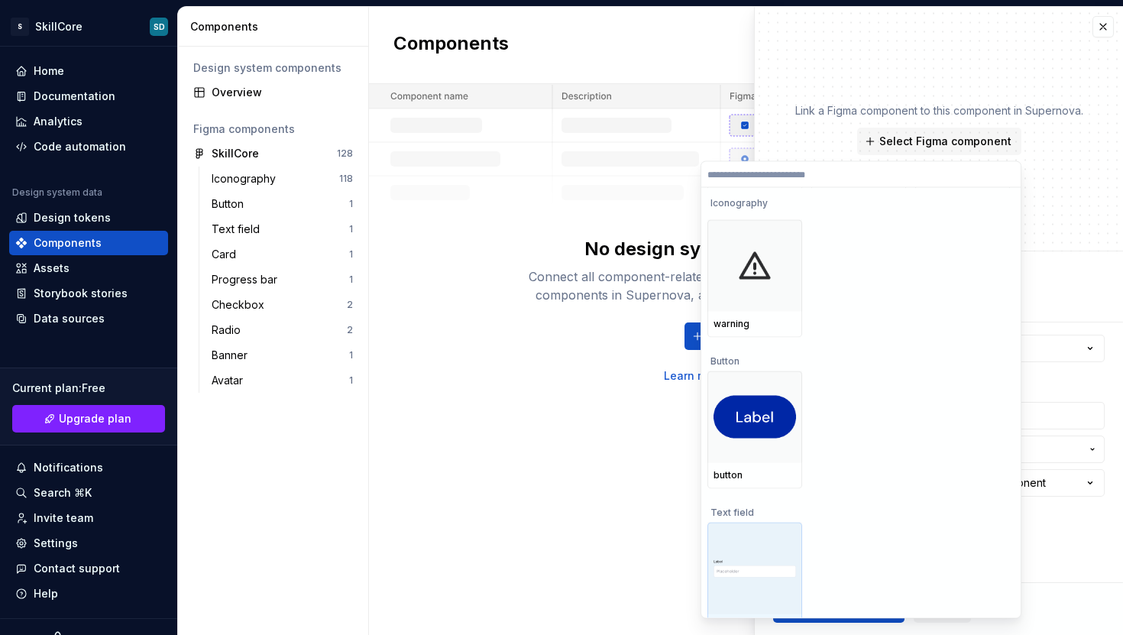
scroll to position [4813, 0]
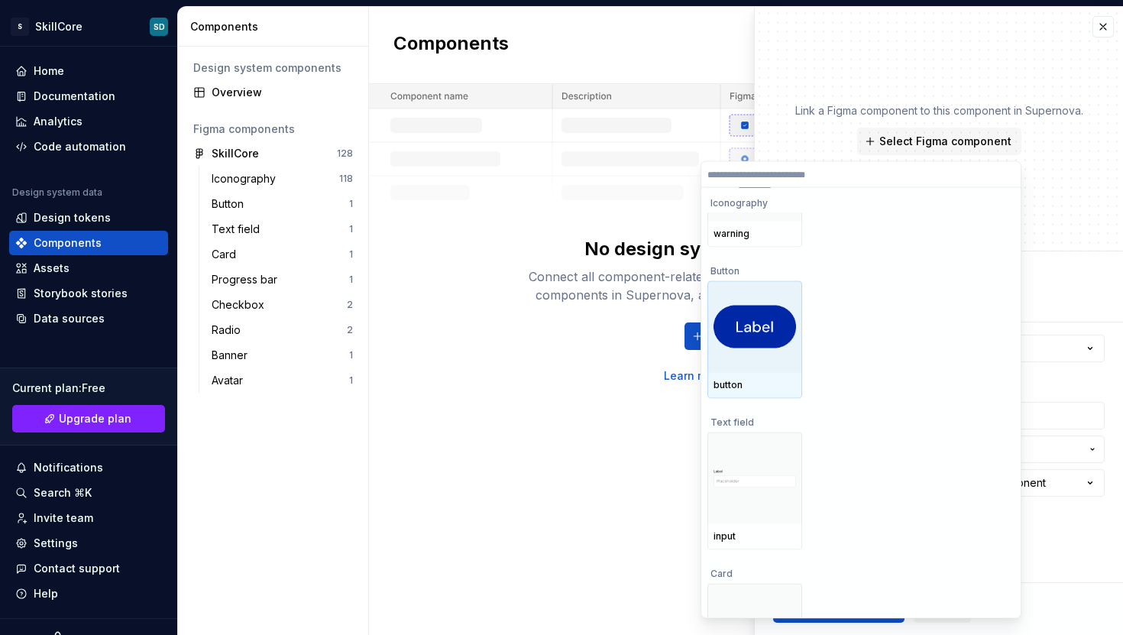
click at [768, 284] on div at bounding box center [754, 327] width 95 height 92
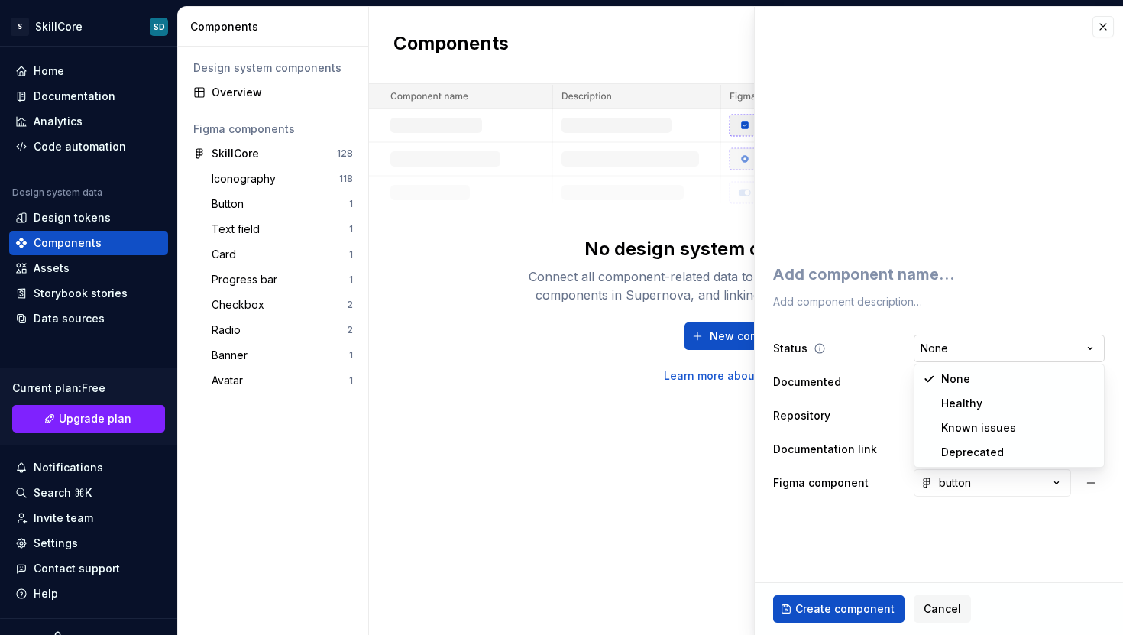
click at [962, 347] on html "**********" at bounding box center [561, 317] width 1123 height 635
click at [819, 348] on icon at bounding box center [819, 348] width 12 height 12
click at [956, 354] on html "**********" at bounding box center [561, 317] width 1123 height 635
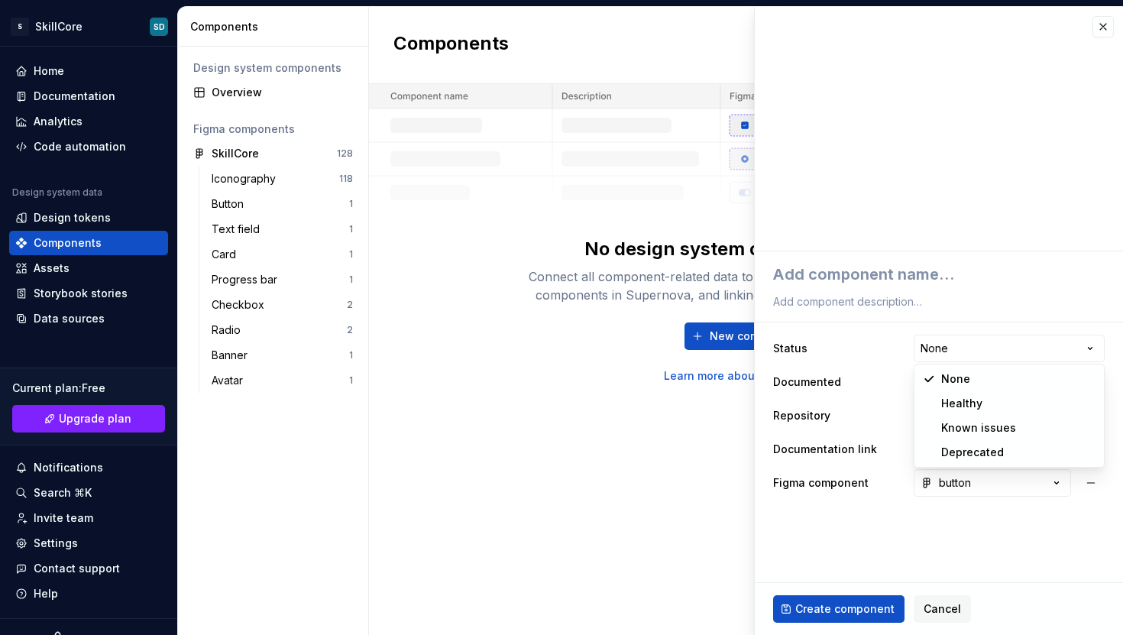
click at [965, 343] on html "**********" at bounding box center [561, 317] width 1123 height 635
click at [926, 356] on html "**********" at bounding box center [561, 317] width 1123 height 635
click at [917, 383] on span "button" at bounding box center [919, 381] width 9 height 9
click at [917, 383] on icon "button" at bounding box center [919, 381] width 12 height 9
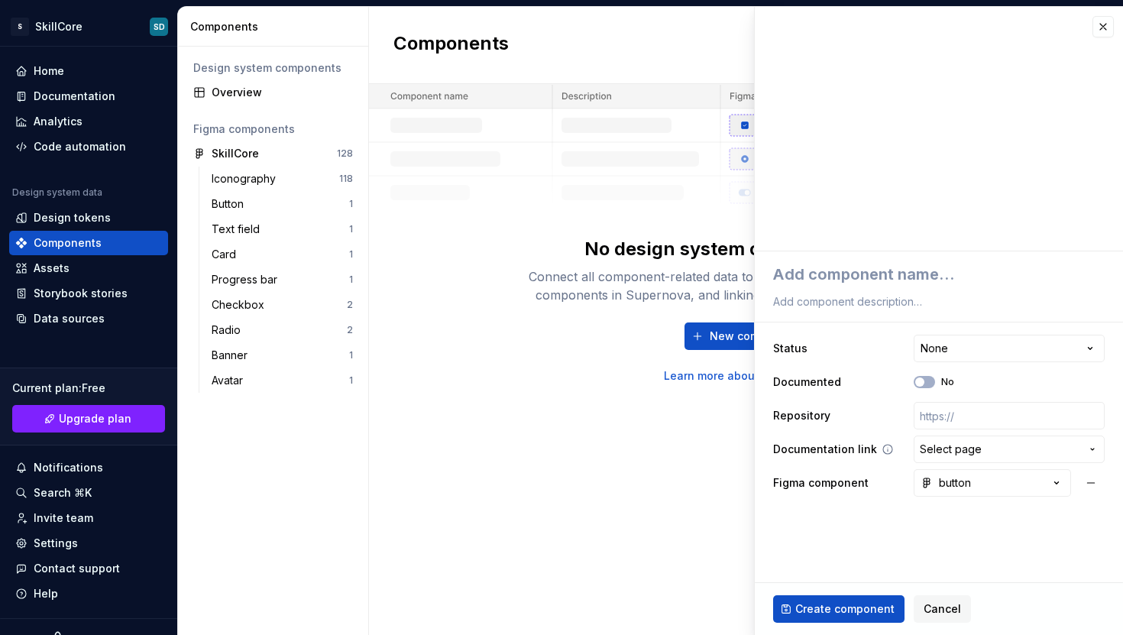
click at [1002, 441] on span "Select page" at bounding box center [1000, 448] width 160 height 15
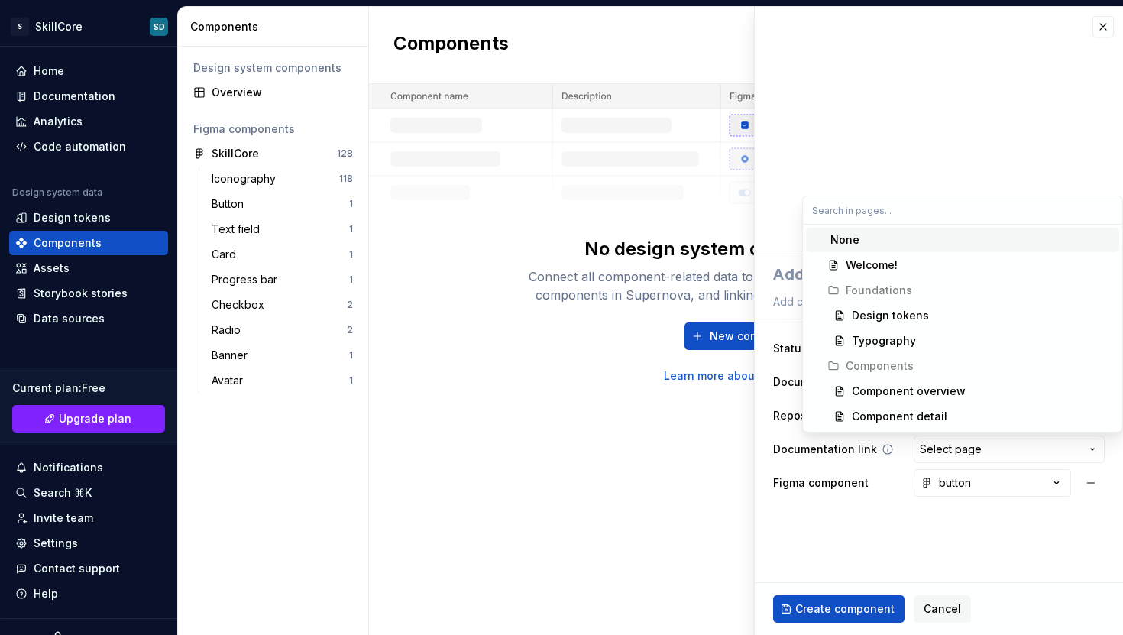
click at [1002, 441] on html "**********" at bounding box center [561, 317] width 1123 height 635
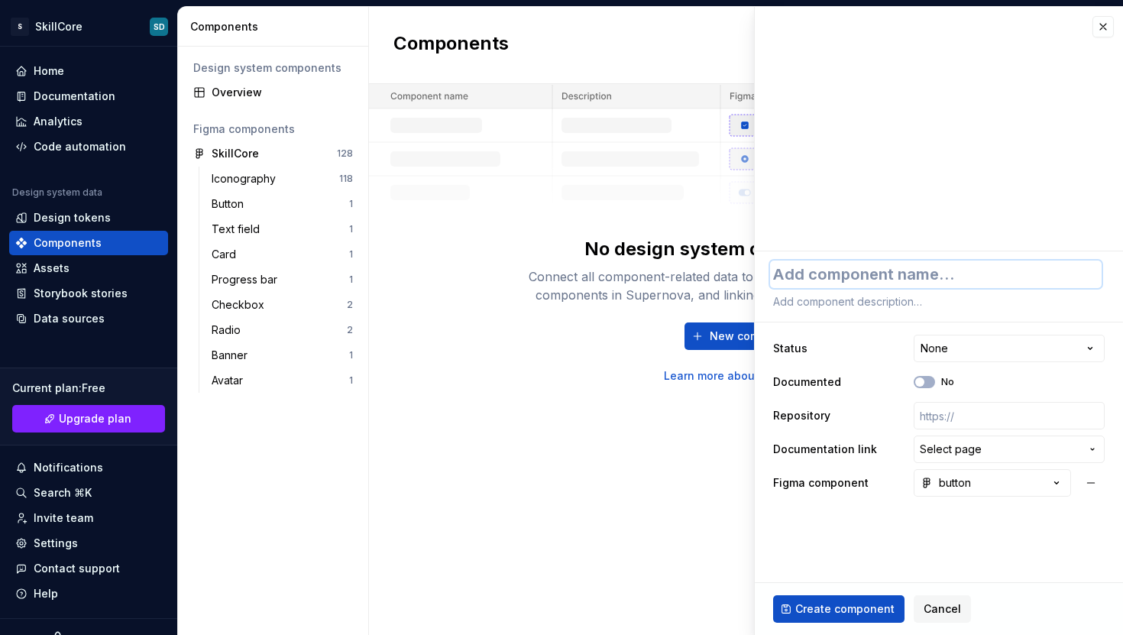
click at [874, 280] on textarea at bounding box center [935, 273] width 331 height 27
type textarea "*"
type textarea "B"
type textarea "*"
type textarea "Bu"
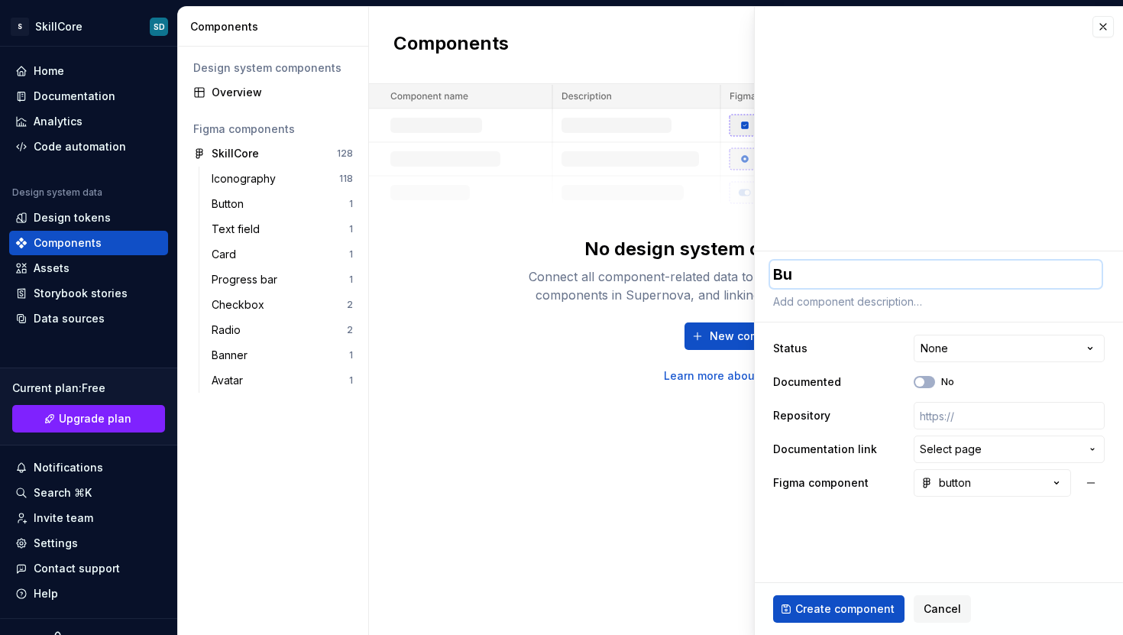
type textarea "*"
type textarea "But"
type textarea "*"
type textarea "Butt"
type textarea "*"
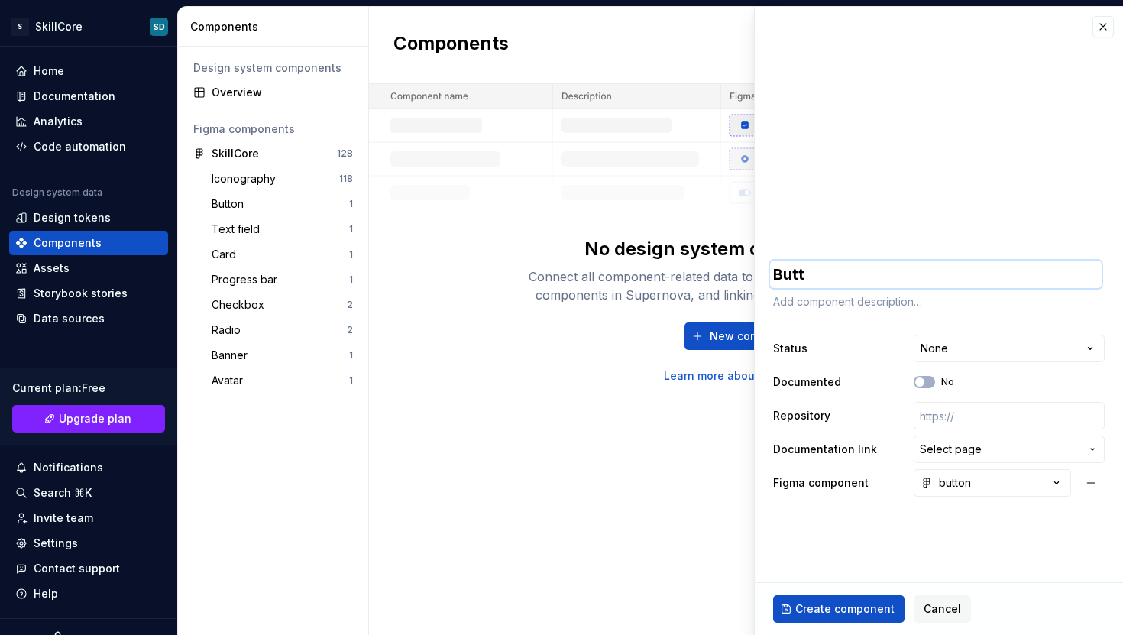
type textarea "Butto"
type textarea "*"
type textarea "Button"
click at [881, 299] on textarea at bounding box center [935, 301] width 331 height 21
paste textarea "Accent Button When to use: For actions that require the strongest visual emphas…"
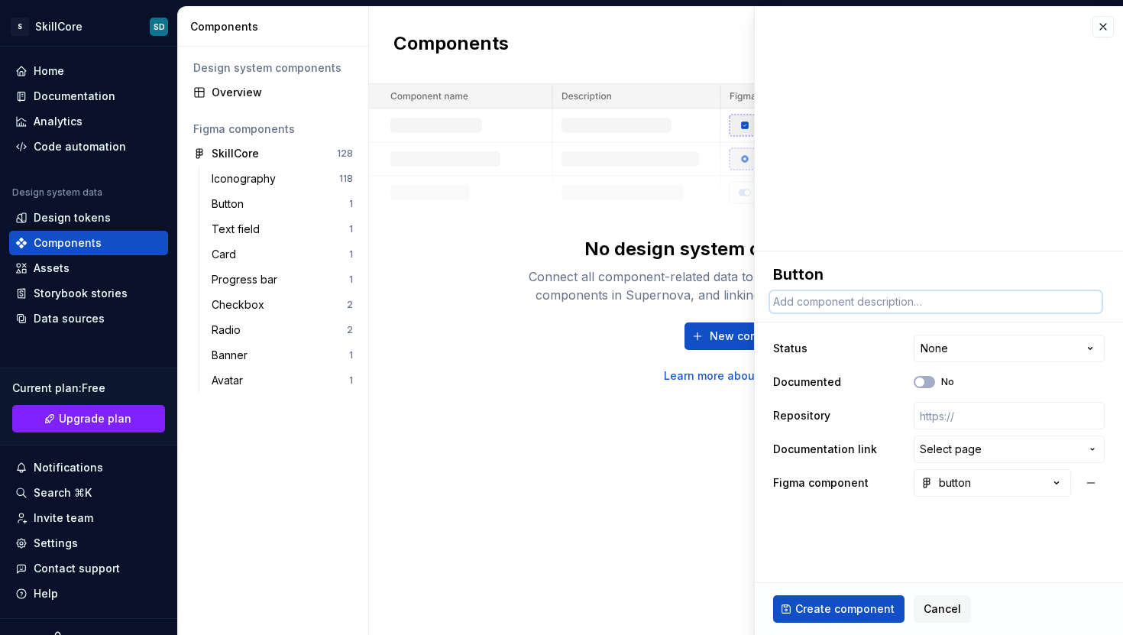
type textarea "*"
type textarea "Accent Button When to use: For actions that require the strongest visual emphas…"
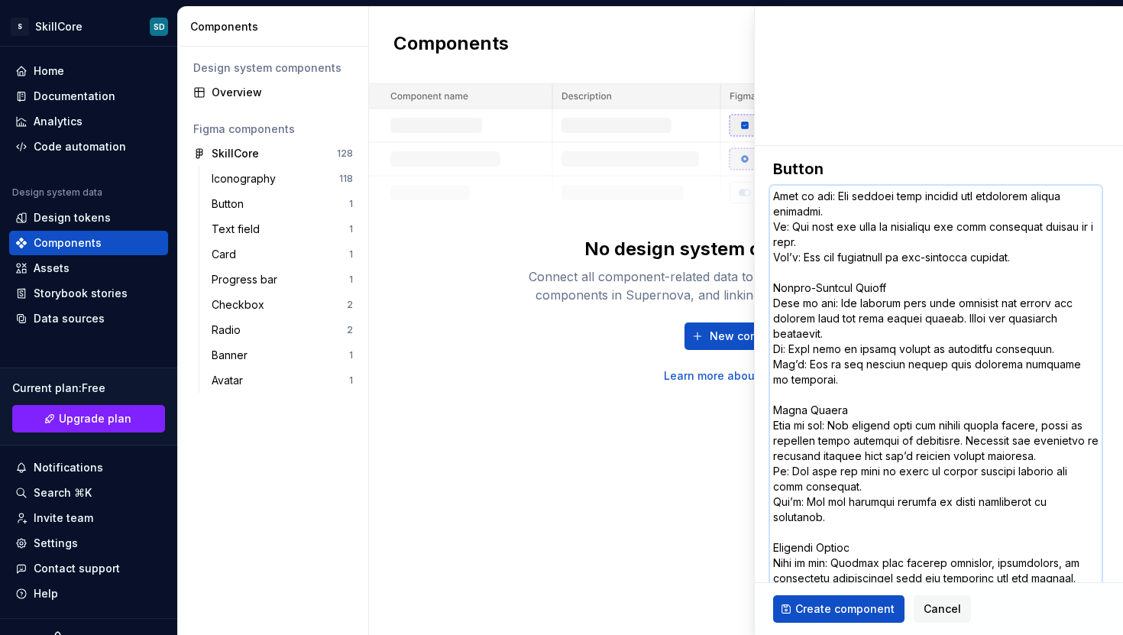
type textarea "*"
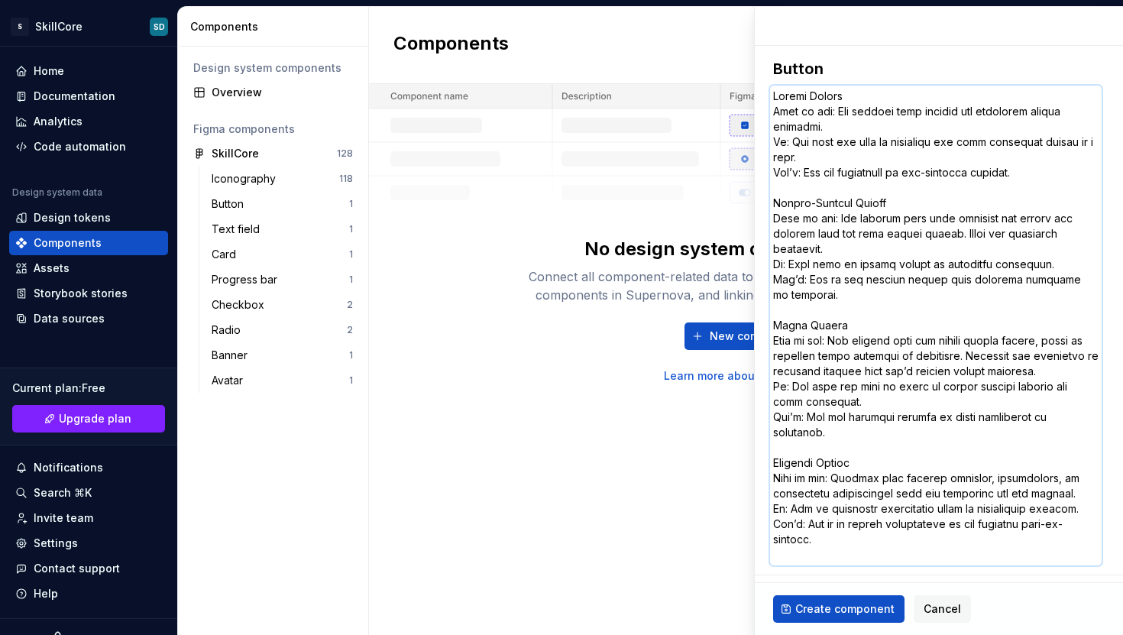
scroll to position [385, 0]
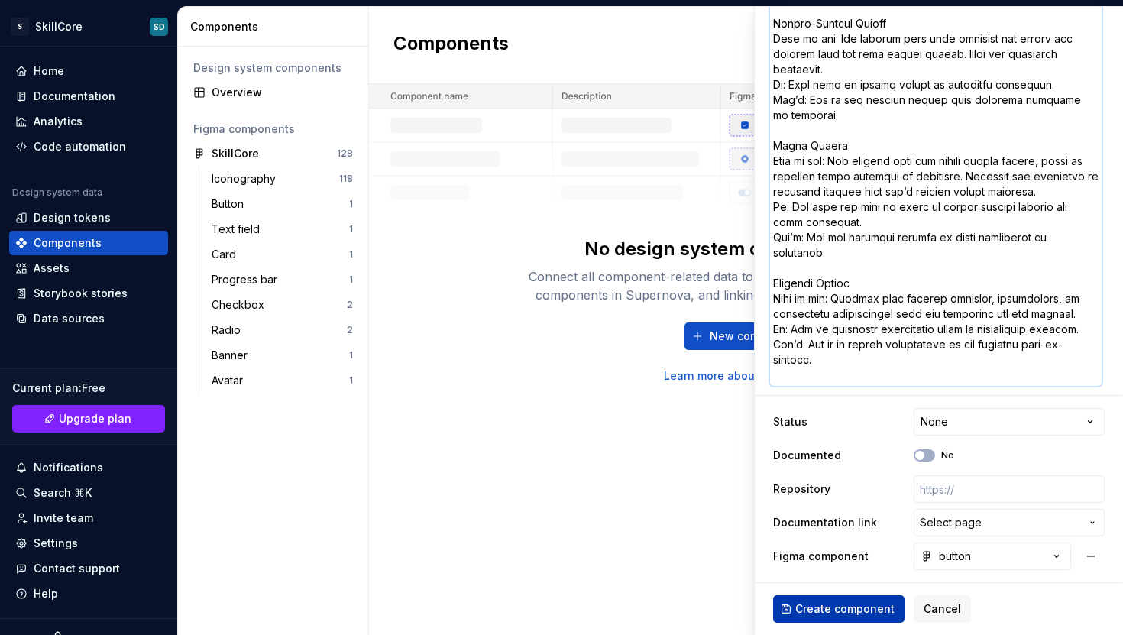
type textarea "Accent Button When to use: For actions that require the strongest visual emphas…"
click at [841, 609] on span "Create component" at bounding box center [844, 608] width 99 height 15
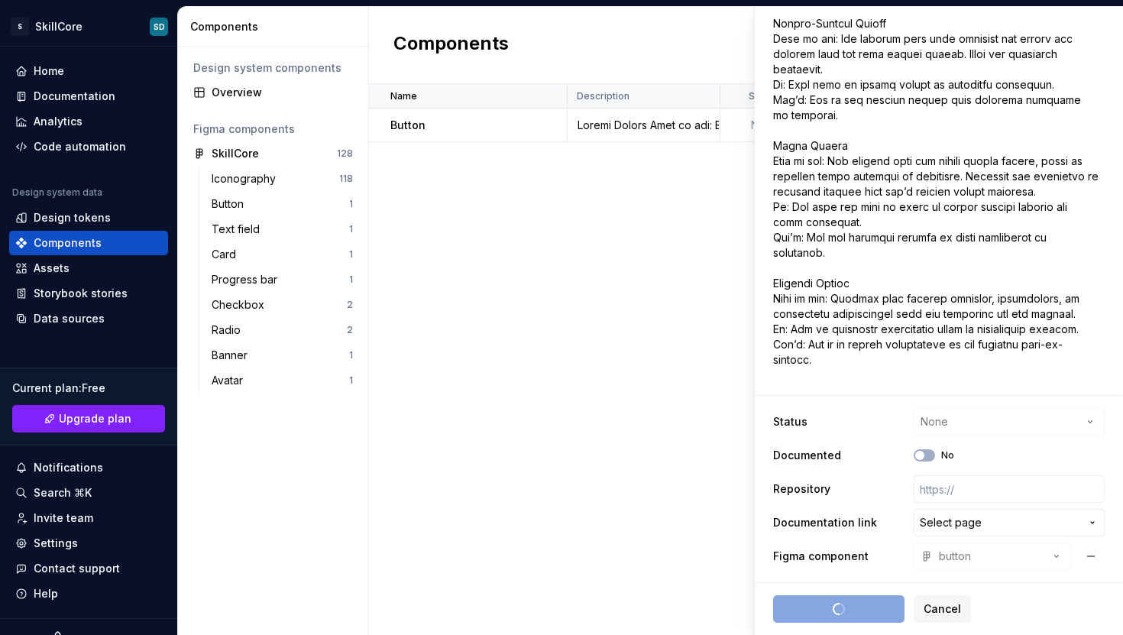
type textarea "*"
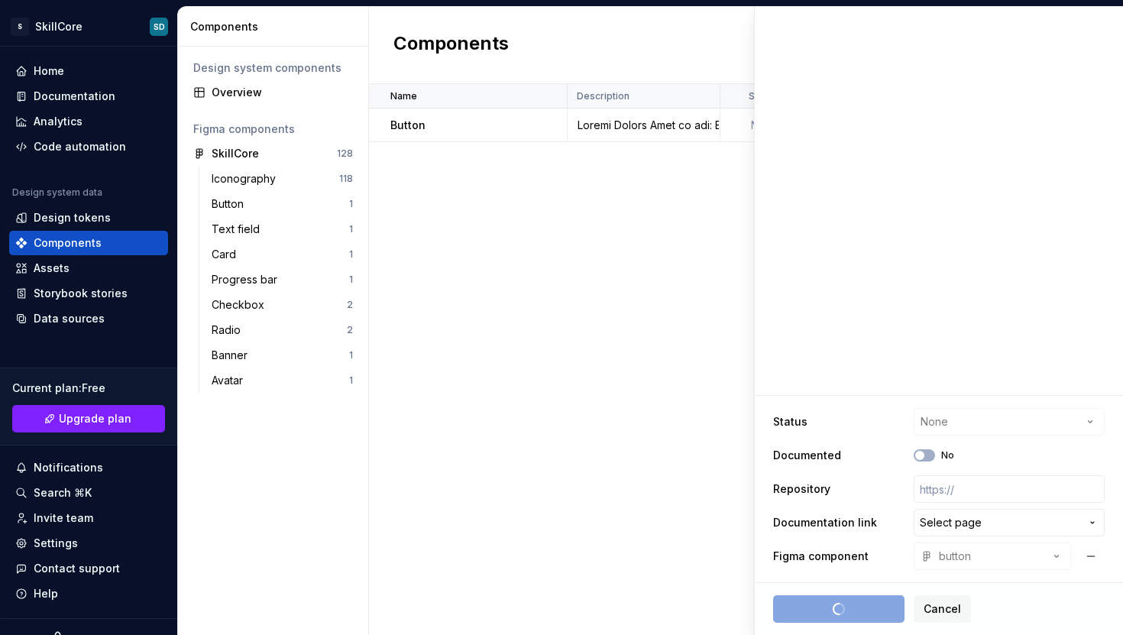
scroll to position [0, 0]
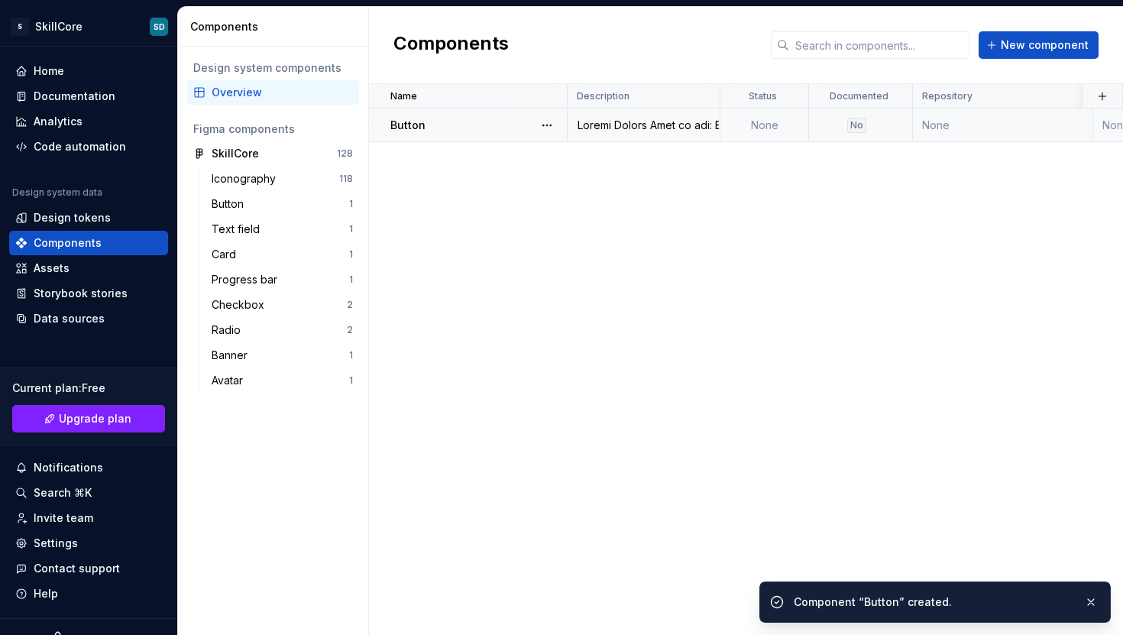
click at [447, 115] on td "Button" at bounding box center [468, 125] width 199 height 34
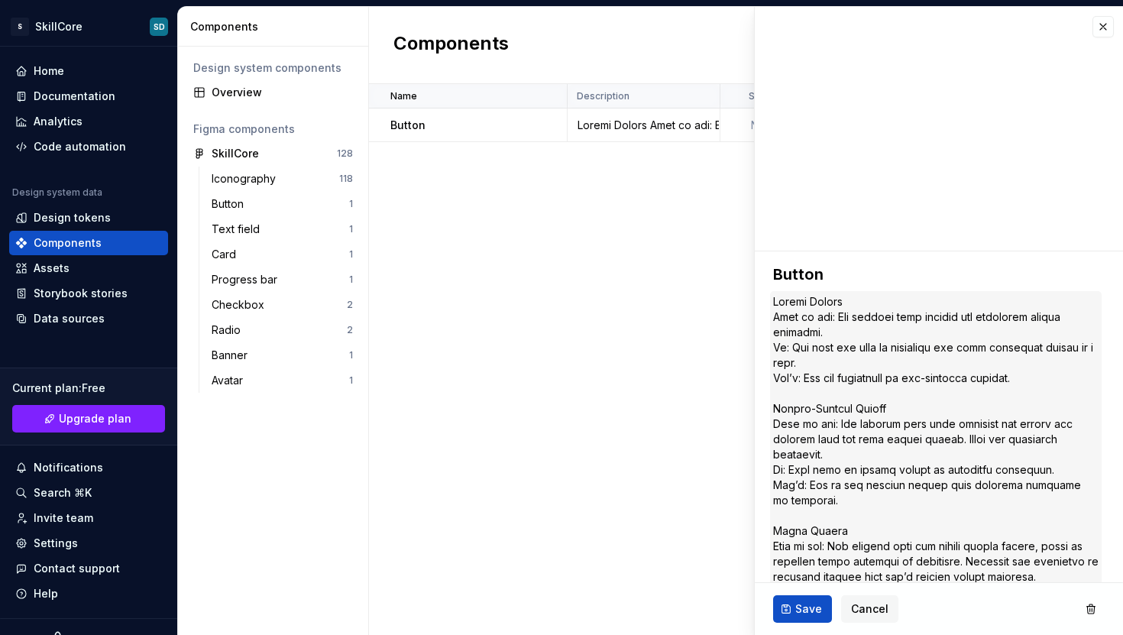
scroll to position [262, 0]
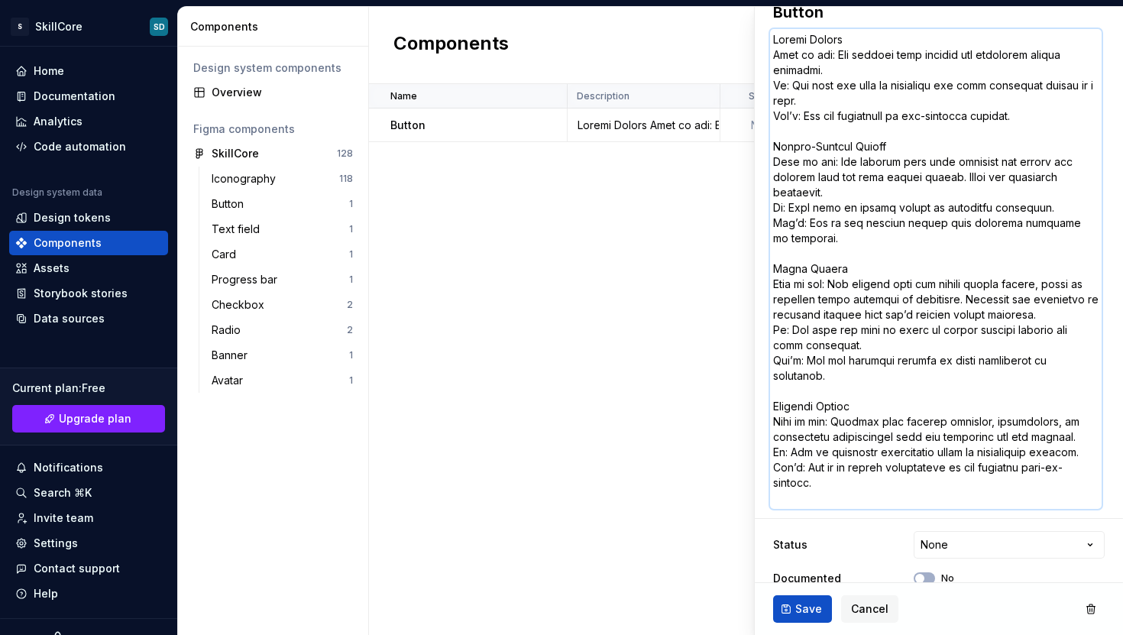
drag, startPoint x: 863, startPoint y: 407, endPoint x: 786, endPoint y: 406, distance: 77.2
click at [786, 406] on textarea at bounding box center [935, 269] width 331 height 480
click at [836, 404] on textarea at bounding box center [935, 269] width 331 height 480
drag, startPoint x: 858, startPoint y: 407, endPoint x: 761, endPoint y: 413, distance: 97.9
click at [761, 413] on div "**********" at bounding box center [939, 347] width 368 height 716
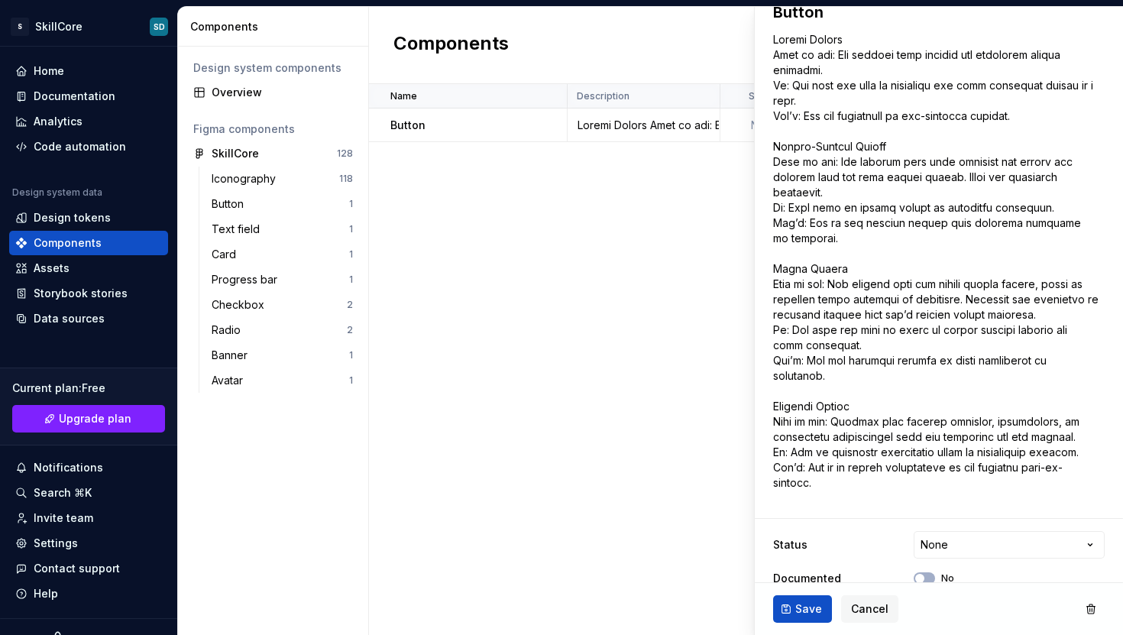
click at [732, 415] on div "Name Description Status Documented Repository Documentation link Figma componen…" at bounding box center [746, 359] width 754 height 551
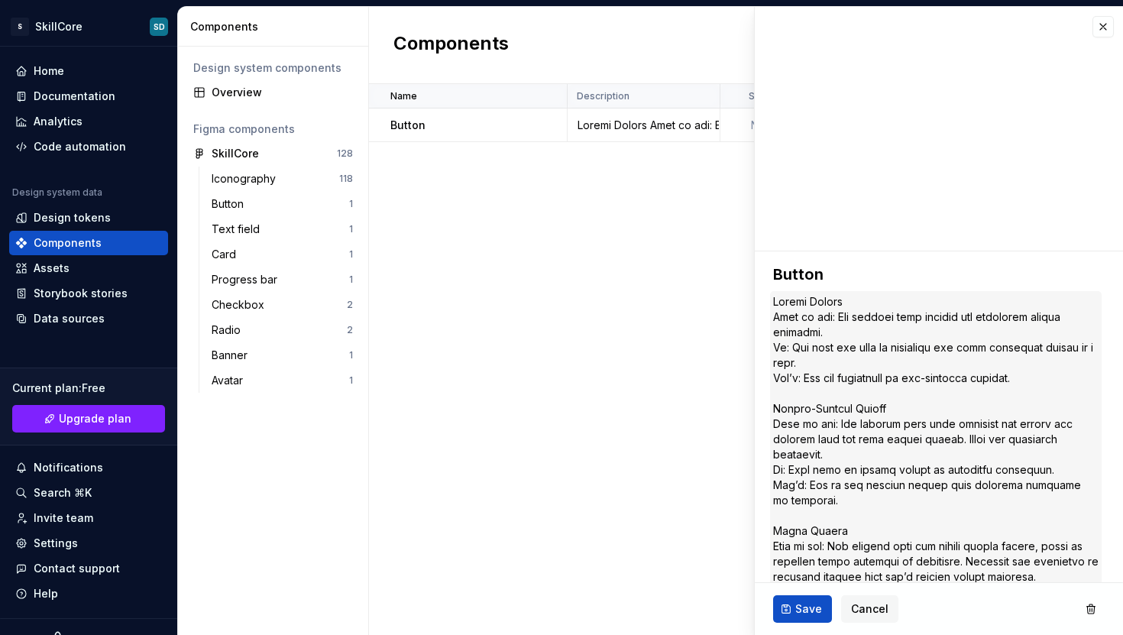
scroll to position [385, 0]
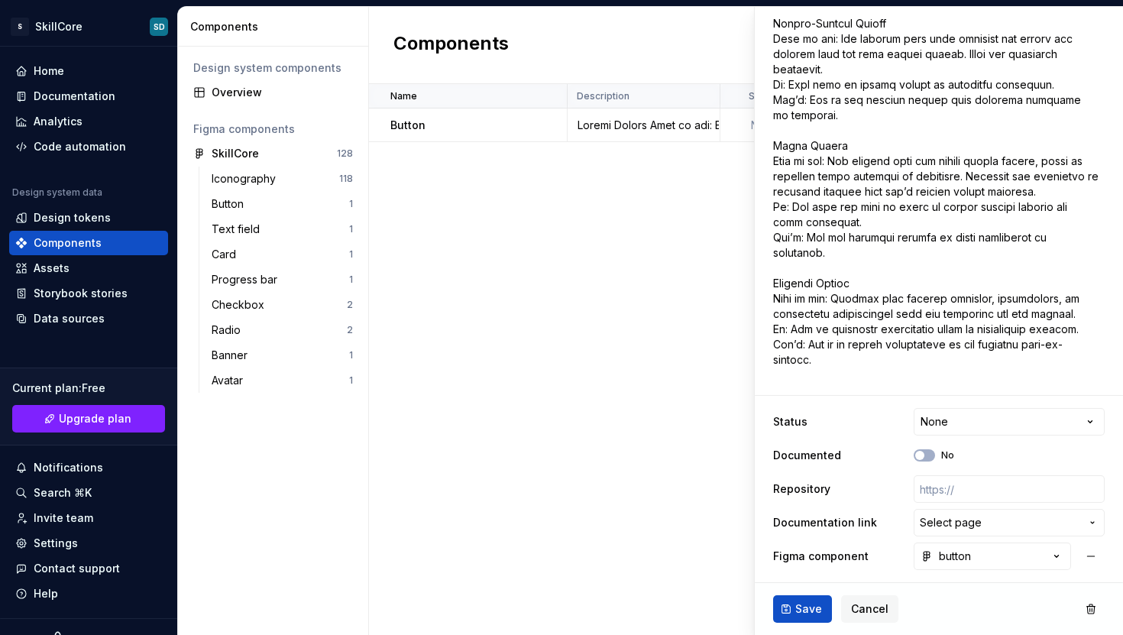
click at [709, 201] on div "Name Description Status Documented Repository Documentation link Figma componen…" at bounding box center [746, 359] width 754 height 551
click at [638, 432] on div "Name Description Status Documented Repository Documentation link Figma componen…" at bounding box center [746, 359] width 754 height 551
click at [696, 309] on div "Name Description Status Documented Repository Documentation link Figma componen…" at bounding box center [746, 359] width 754 height 551
click at [702, 121] on div at bounding box center [643, 125] width 150 height 15
click at [645, 69] on div "Components New component" at bounding box center [746, 45] width 754 height 77
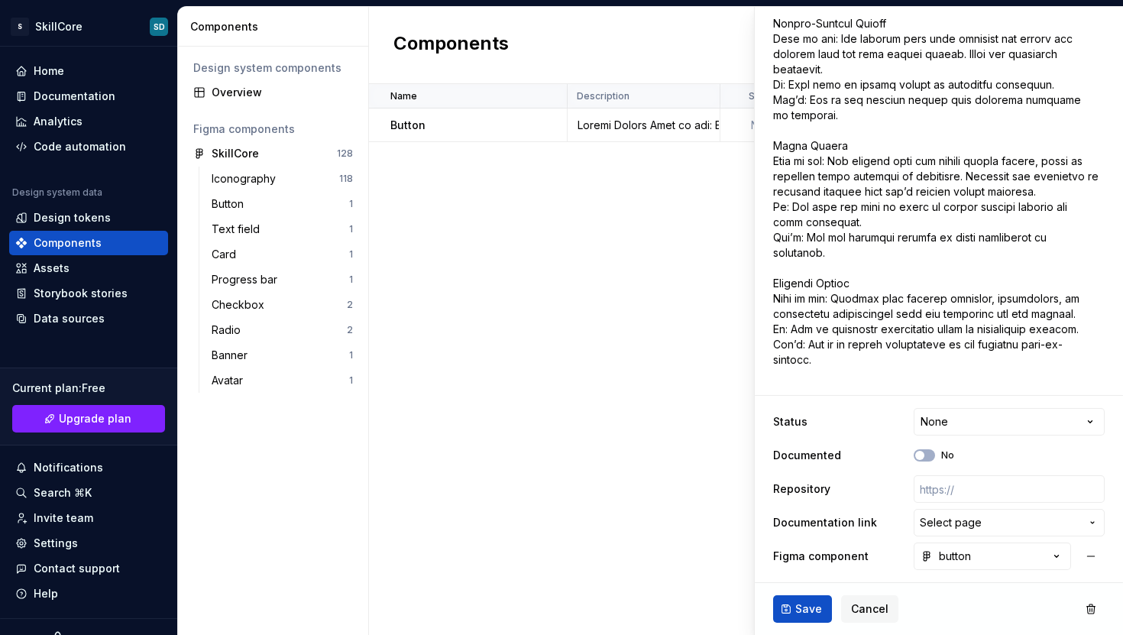
click at [643, 69] on div "Components New component" at bounding box center [746, 45] width 754 height 77
click at [810, 611] on span "Save" at bounding box center [808, 608] width 27 height 15
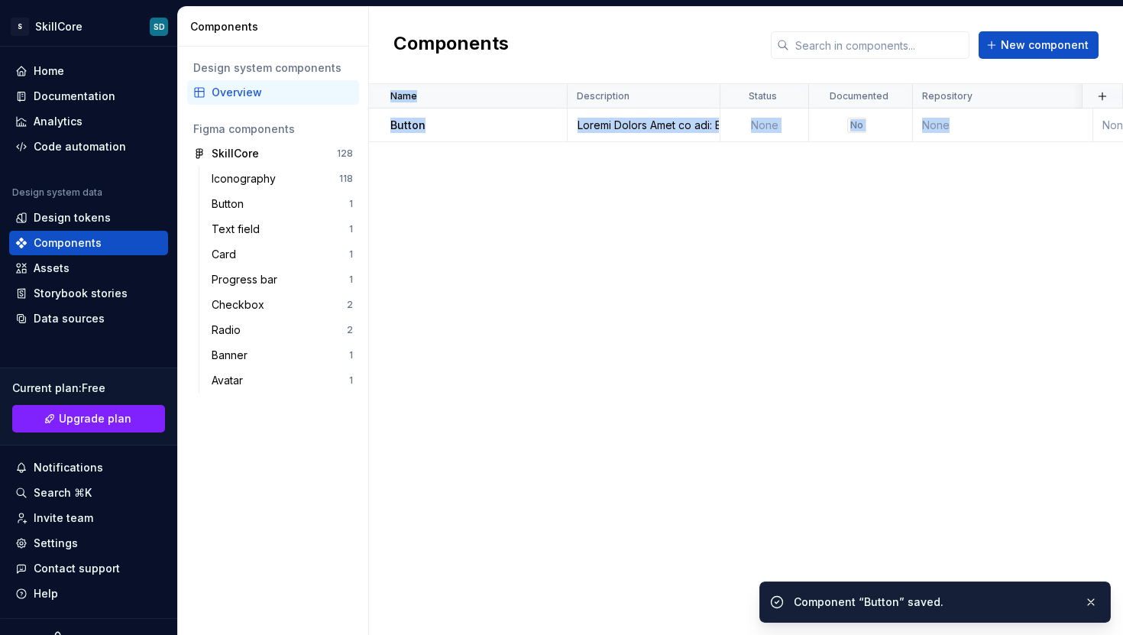
drag, startPoint x: 1075, startPoint y: 122, endPoint x: 786, endPoint y: 147, distance: 289.7
click at [787, 147] on div "Name Description Status Documented Repository Documentation link Figma componen…" at bounding box center [746, 359] width 754 height 551
click at [682, 521] on div "Name Description Status Documented Repository Documentation link Figma componen…" at bounding box center [746, 359] width 754 height 551
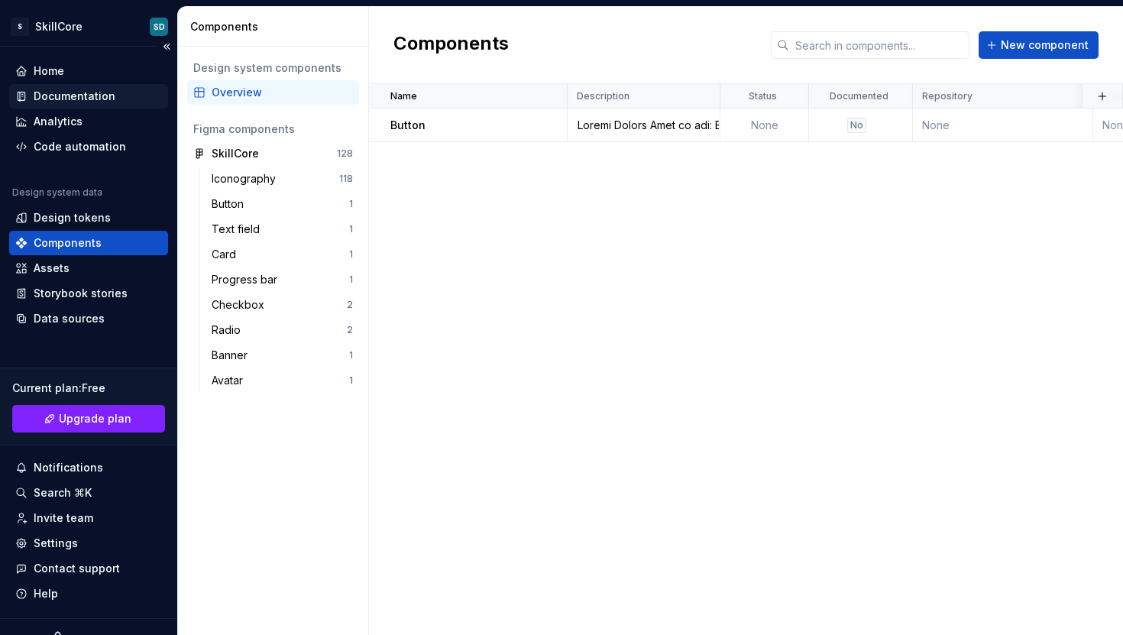
click at [54, 89] on div "Documentation" at bounding box center [75, 96] width 82 height 15
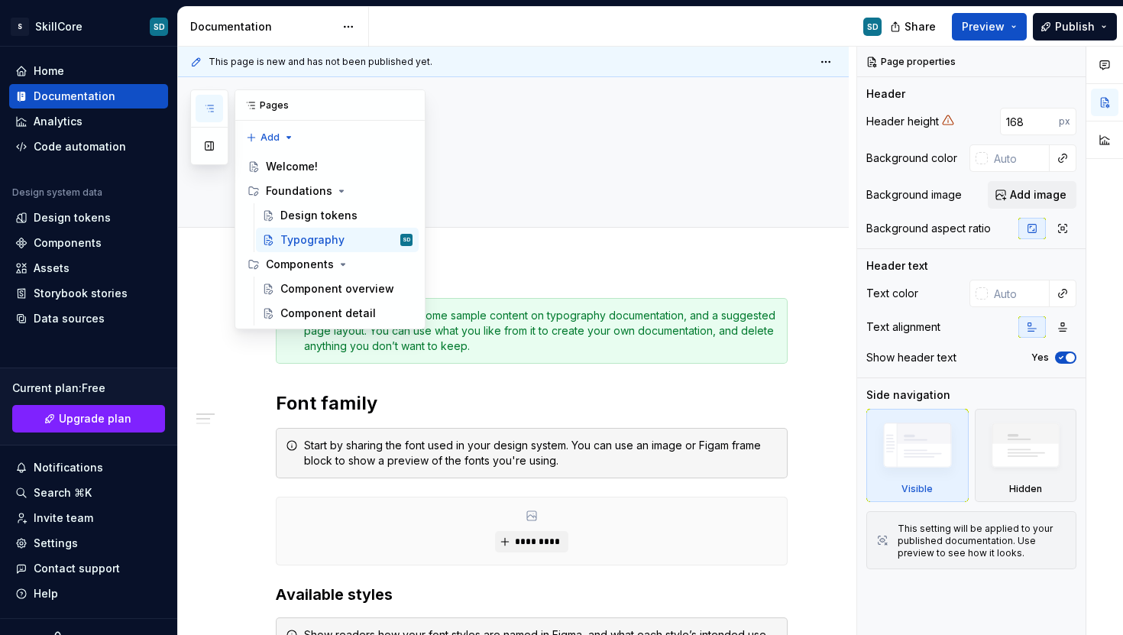
click at [213, 111] on icon "button" at bounding box center [209, 108] width 12 height 12
click at [328, 286] on div "Component overview" at bounding box center [323, 288] width 86 height 15
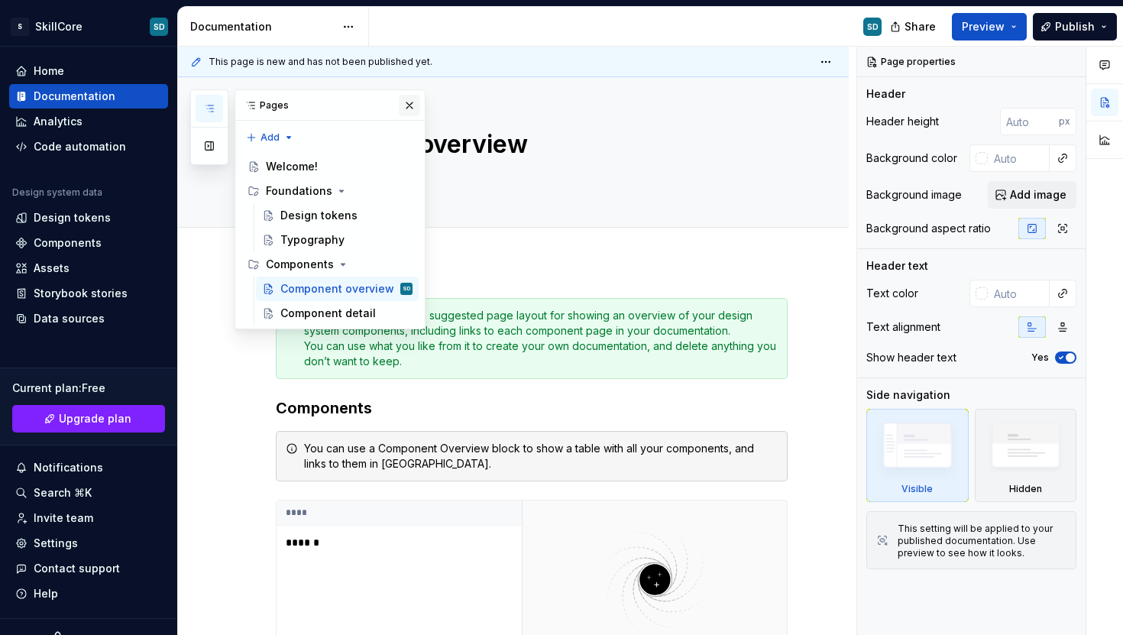
click at [412, 106] on button "button" at bounding box center [409, 105] width 21 height 21
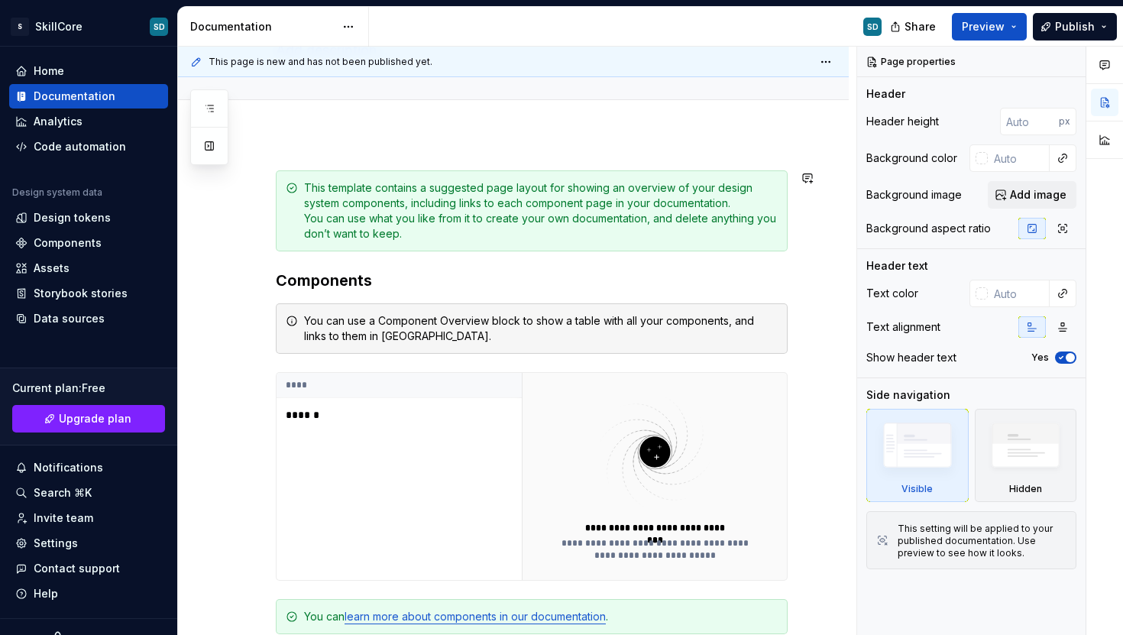
scroll to position [154, 0]
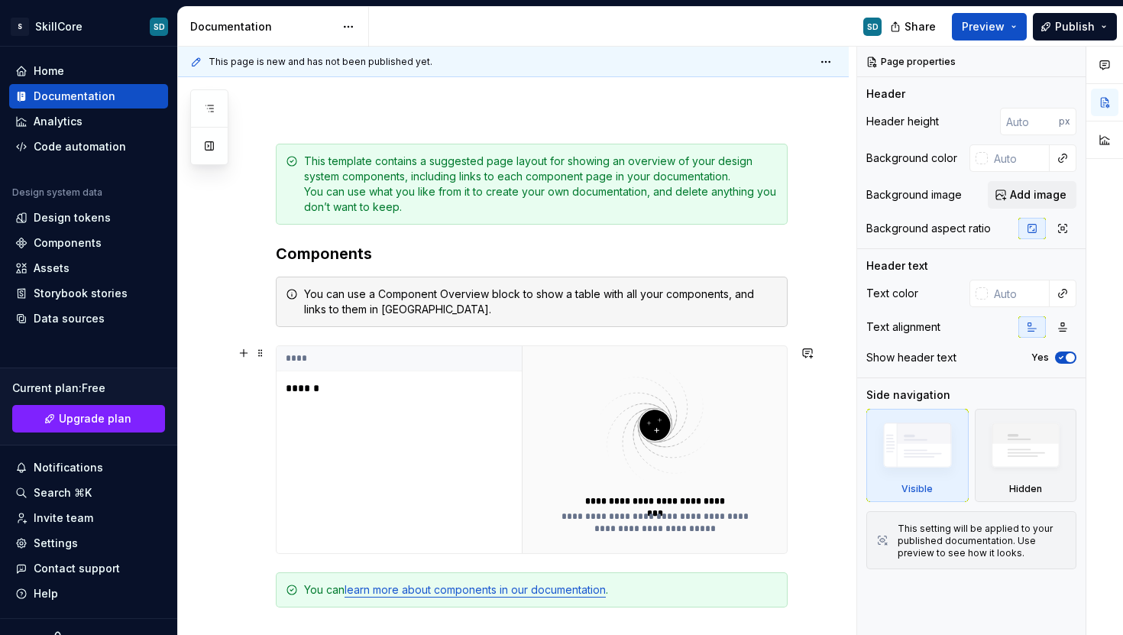
click at [311, 390] on p "******" at bounding box center [381, 387] width 191 height 15
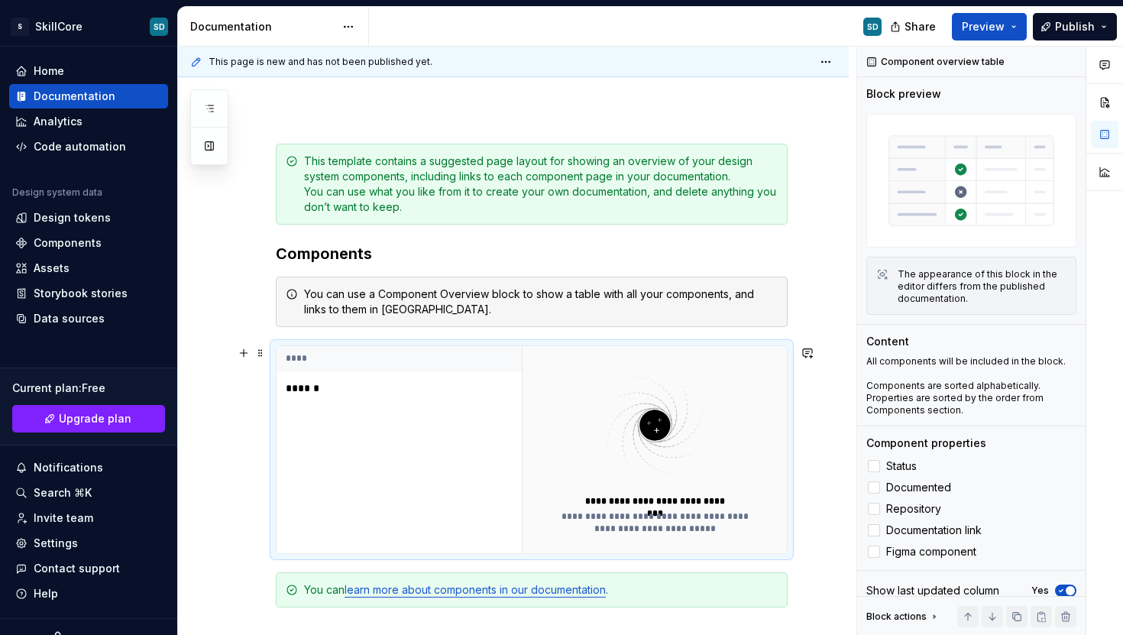
click at [238, 409] on div "**********" at bounding box center [513, 493] width 671 height 773
click at [226, 305] on div "**********" at bounding box center [513, 493] width 671 height 773
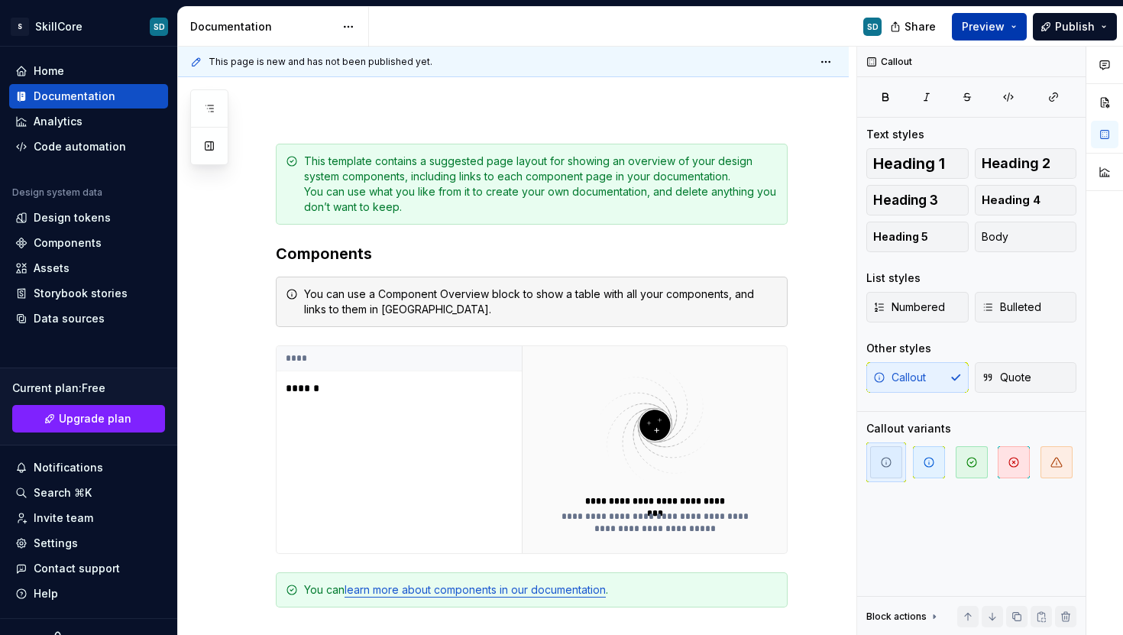
click at [994, 31] on span "Preview" at bounding box center [983, 26] width 43 height 15
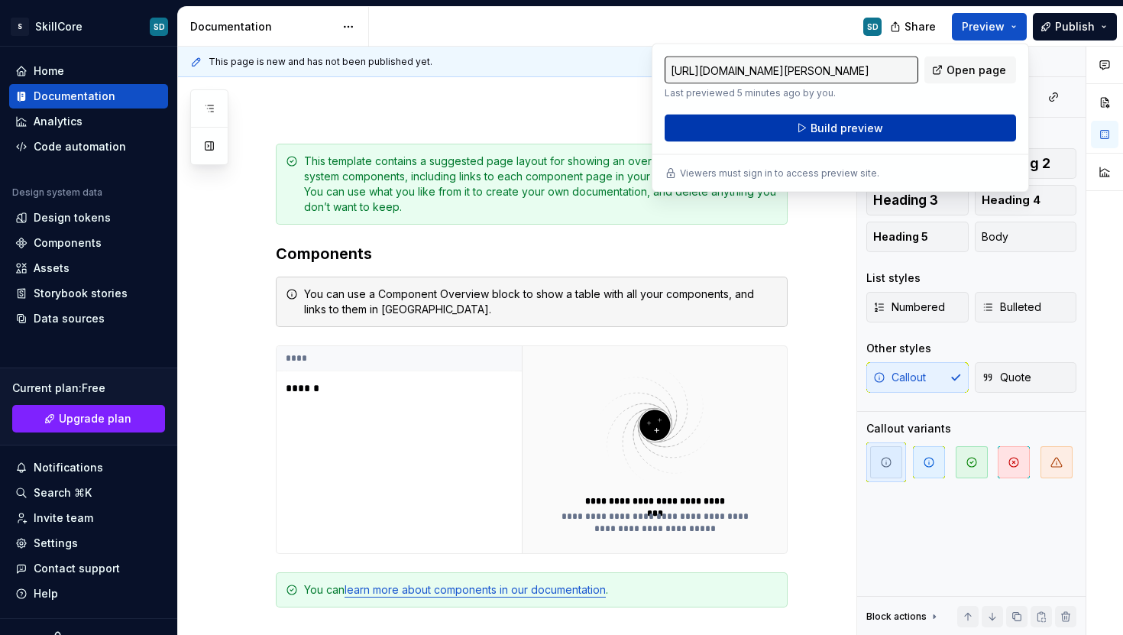
click at [868, 129] on span "Build preview" at bounding box center [846, 128] width 73 height 15
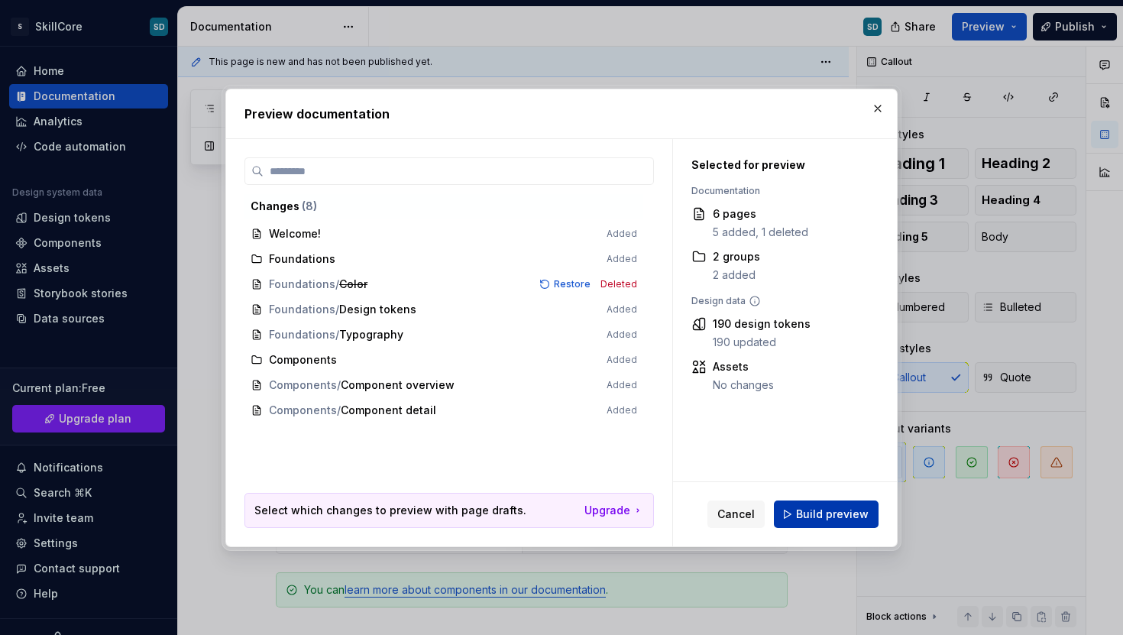
click at [826, 517] on span "Build preview" at bounding box center [832, 513] width 73 height 15
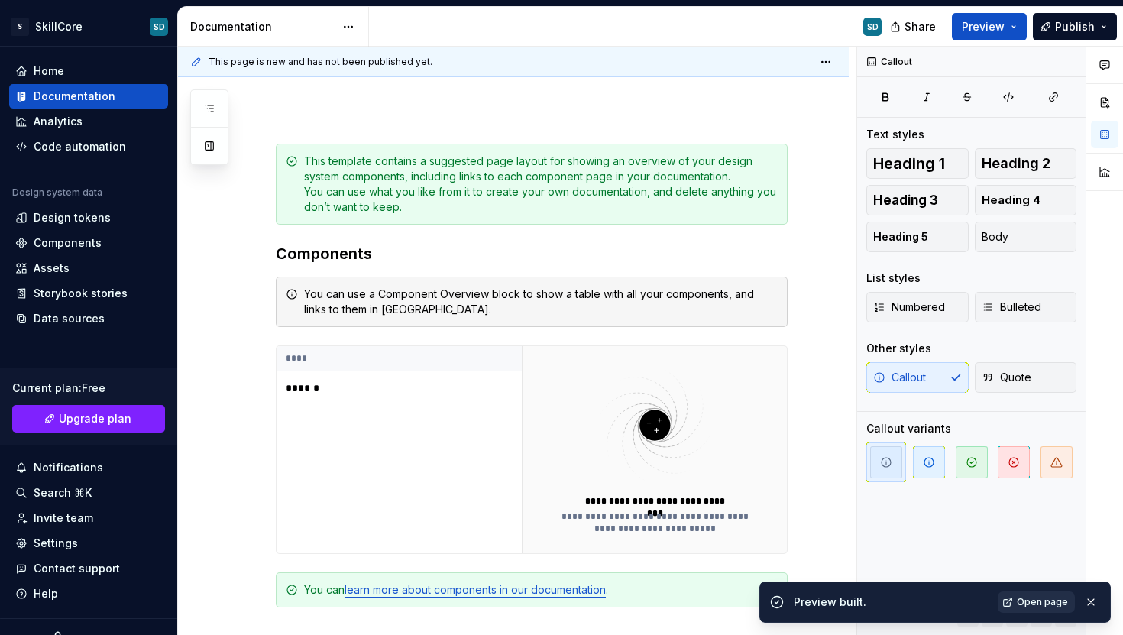
click at [1032, 601] on span "Open page" at bounding box center [1042, 602] width 51 height 12
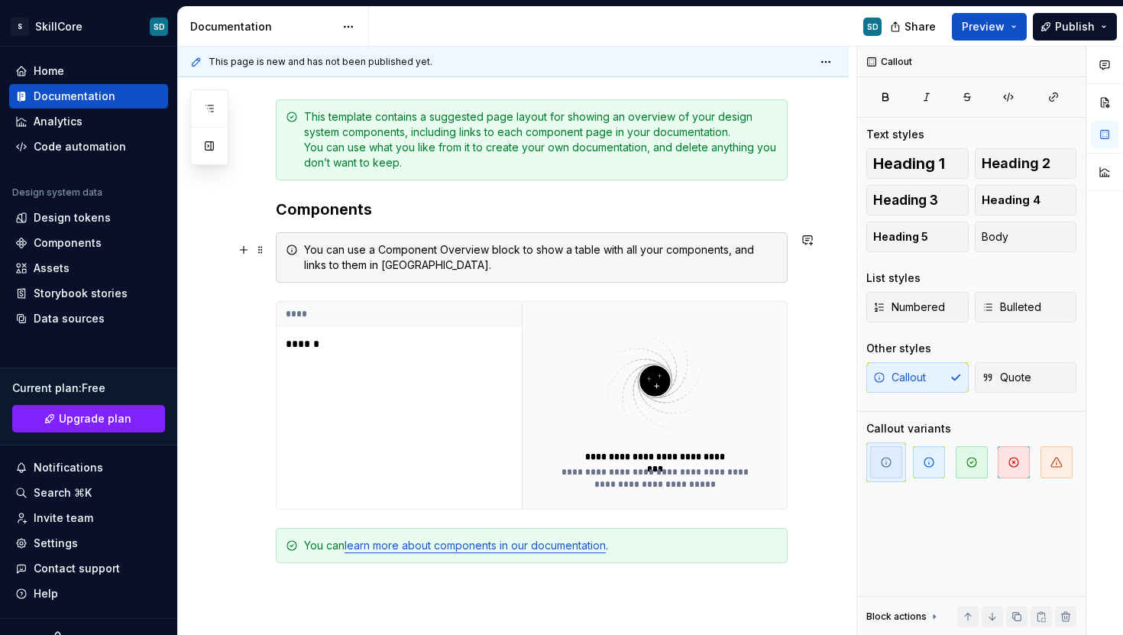
scroll to position [273, 0]
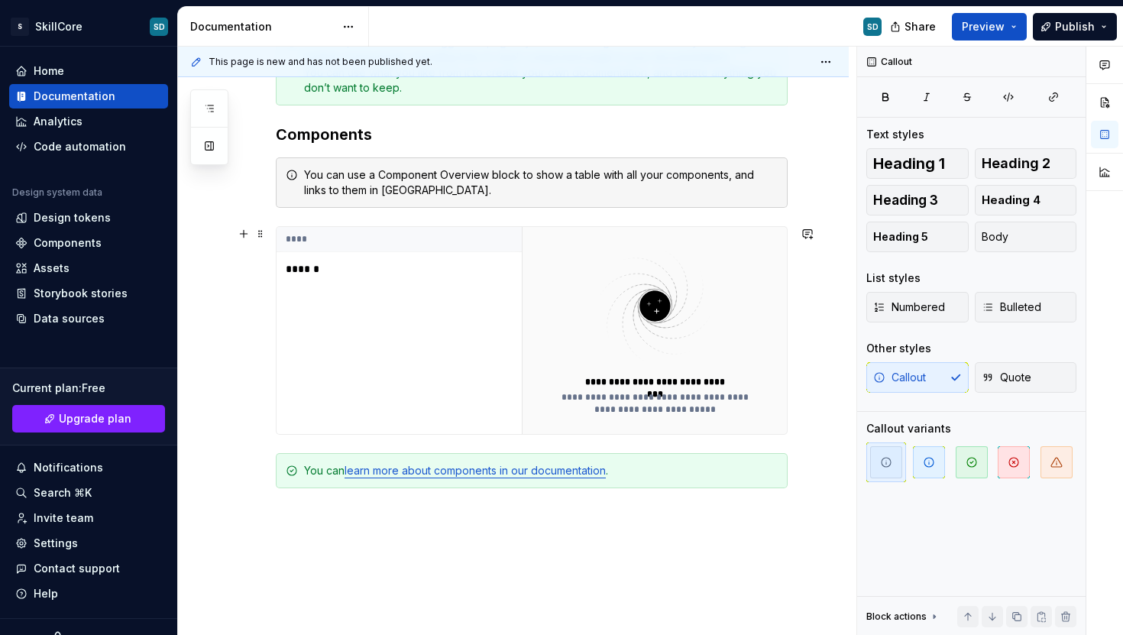
click at [293, 270] on p "******" at bounding box center [381, 268] width 191 height 15
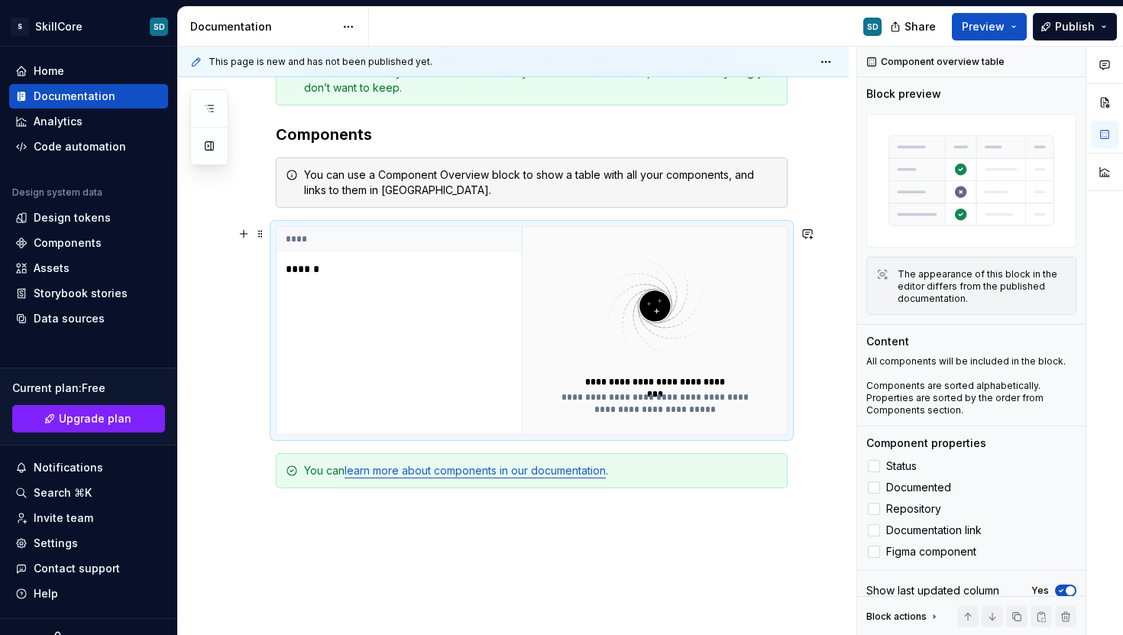
click at [306, 269] on p "******" at bounding box center [381, 268] width 191 height 15
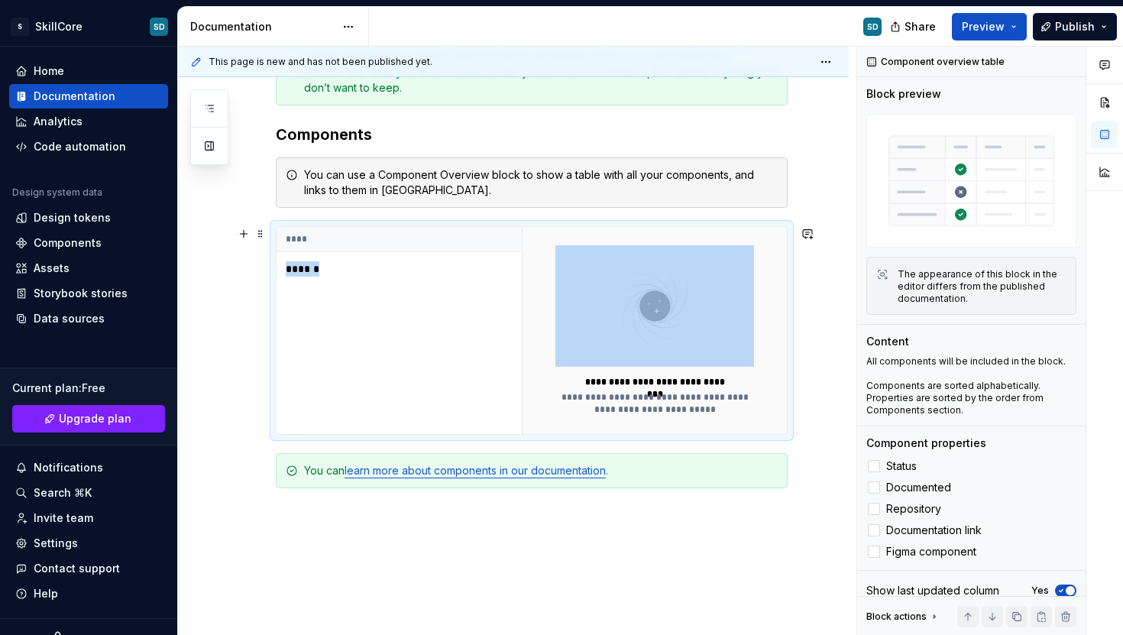
click at [306, 269] on p "******" at bounding box center [381, 268] width 191 height 15
click at [244, 468] on button "button" at bounding box center [243, 470] width 21 height 21
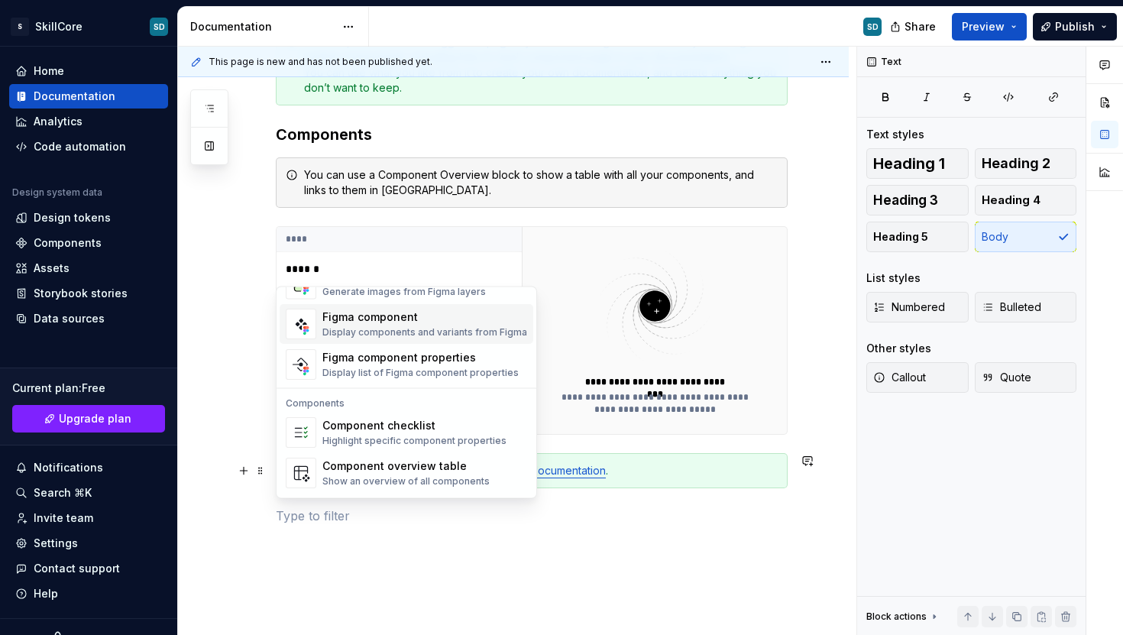
scroll to position [1521, 0]
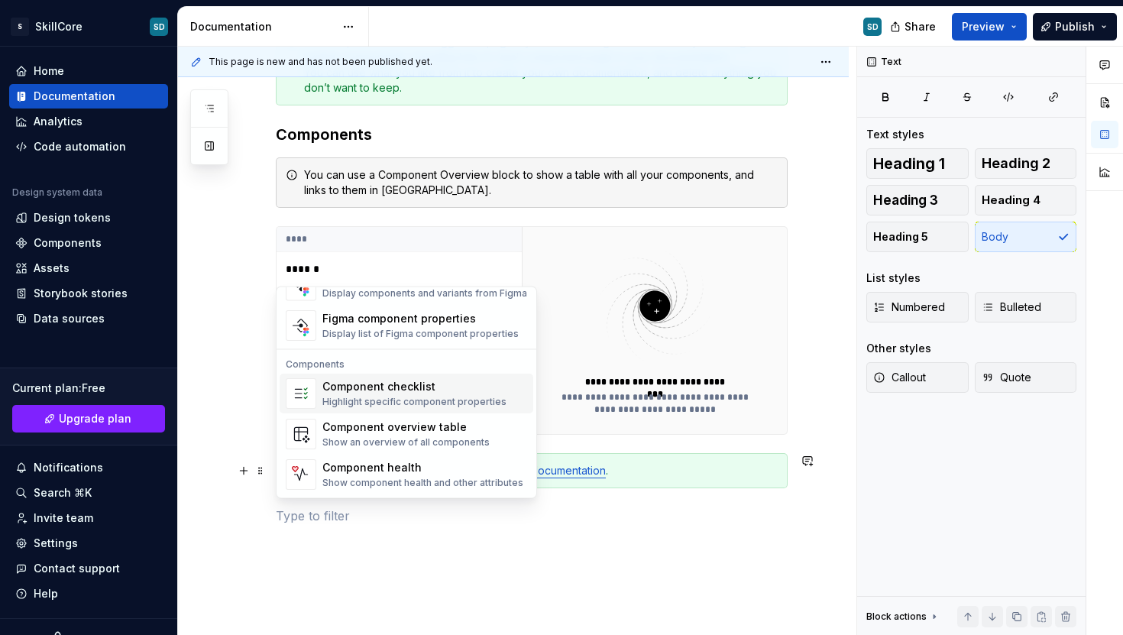
click at [381, 406] on div "Highlight specific component properties" at bounding box center [414, 402] width 184 height 12
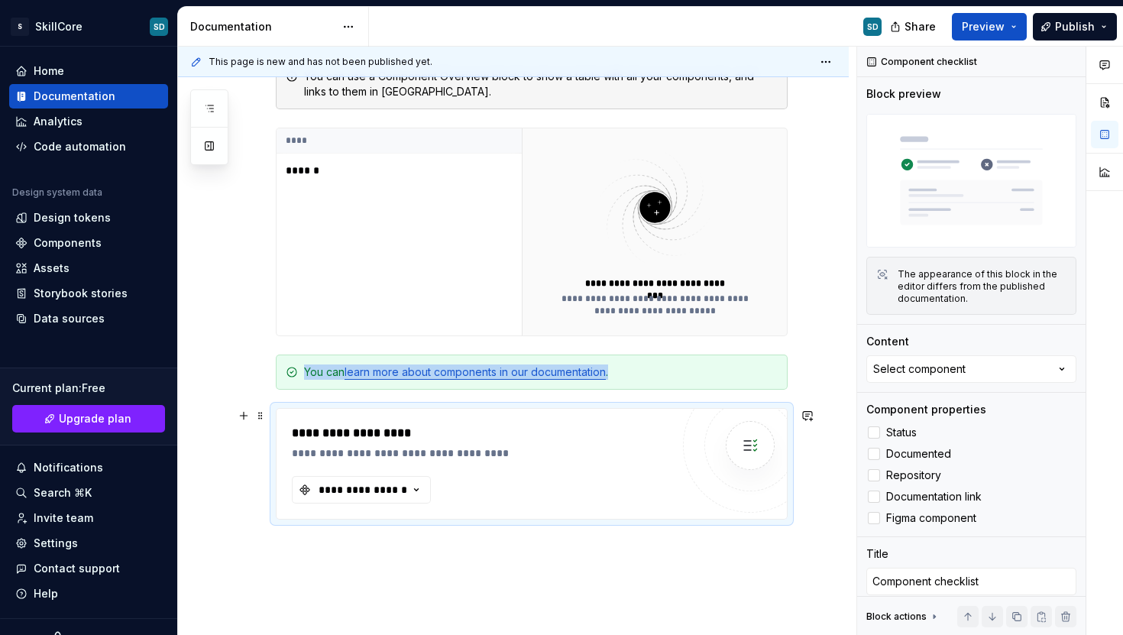
scroll to position [374, 0]
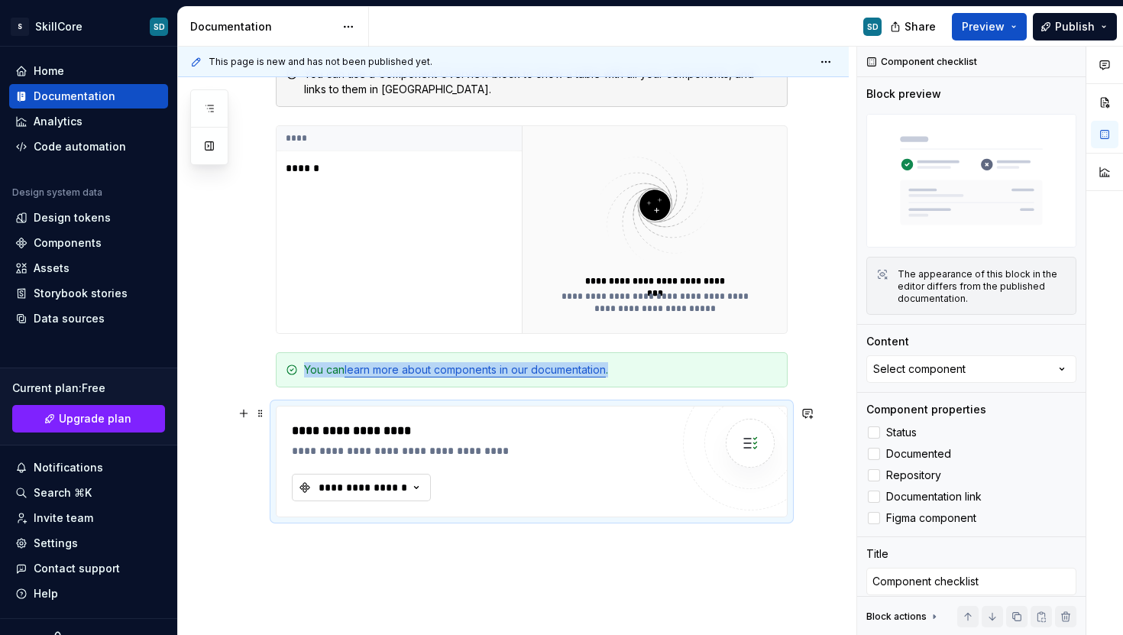
click at [403, 484] on div "**********" at bounding box center [363, 487] width 92 height 15
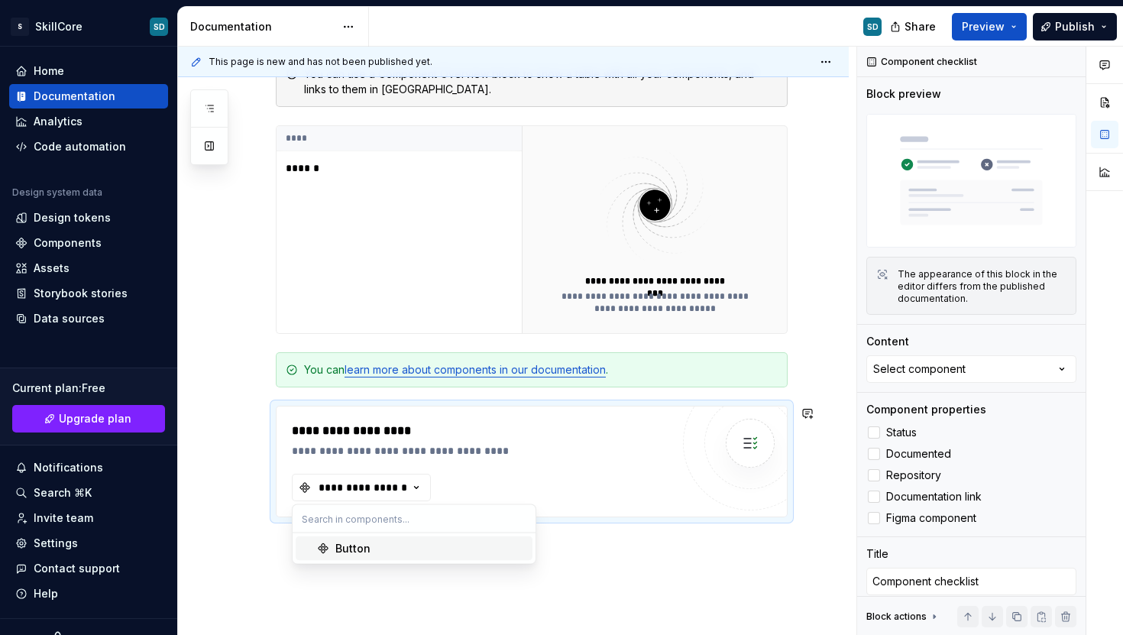
click at [389, 548] on div "Button" at bounding box center [430, 548] width 191 height 15
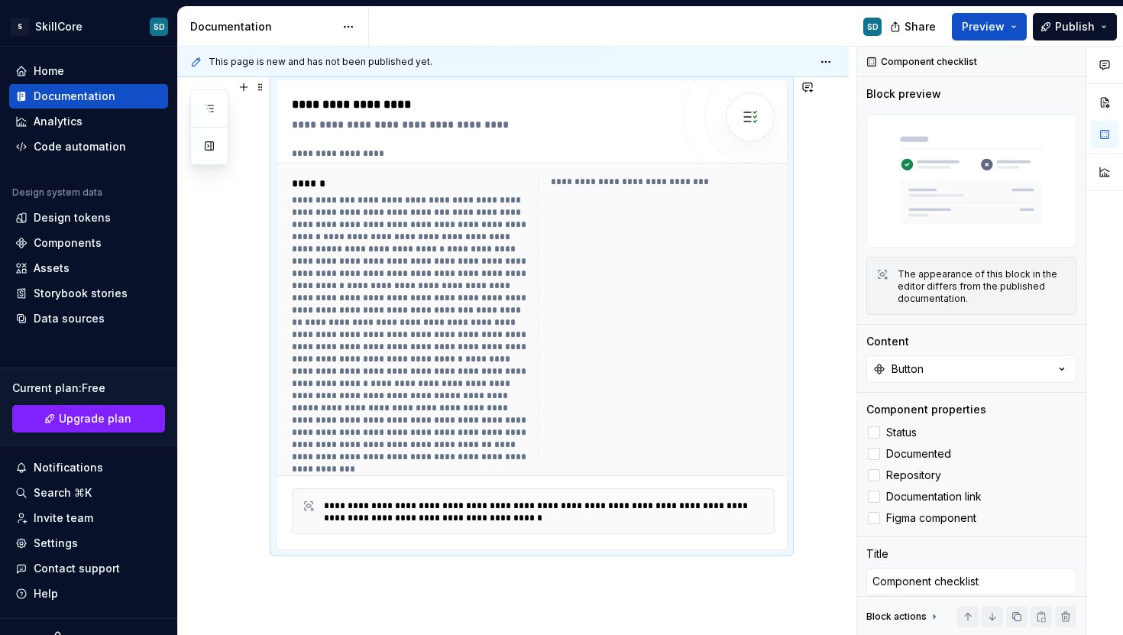
scroll to position [690, 0]
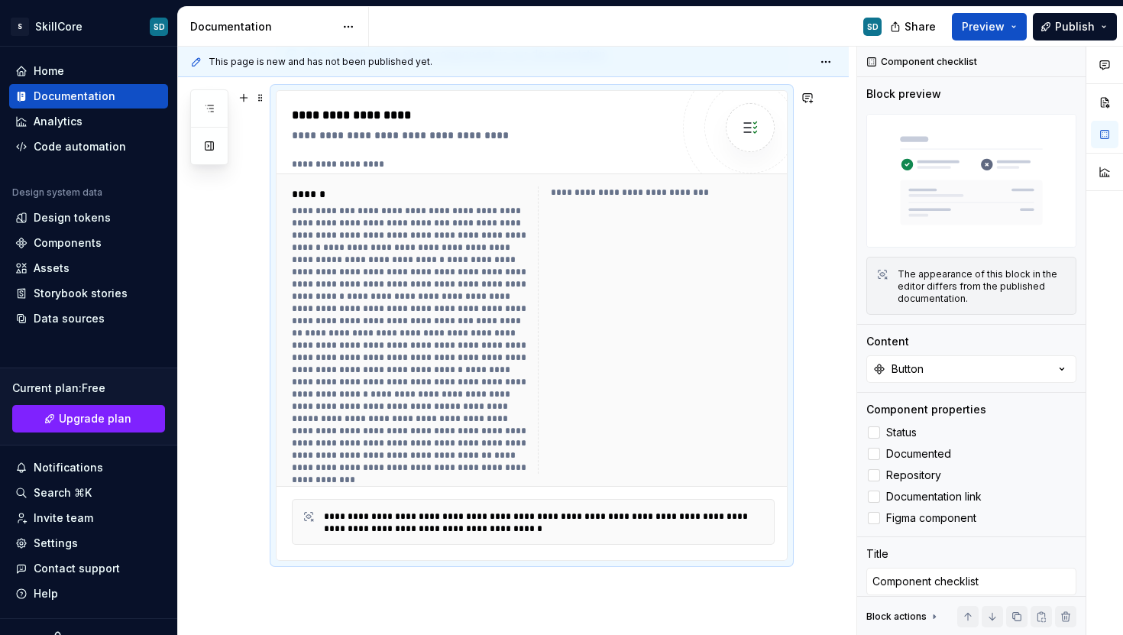
click at [363, 250] on div at bounding box center [410, 339] width 237 height 269
click at [485, 344] on div at bounding box center [410, 339] width 237 height 269
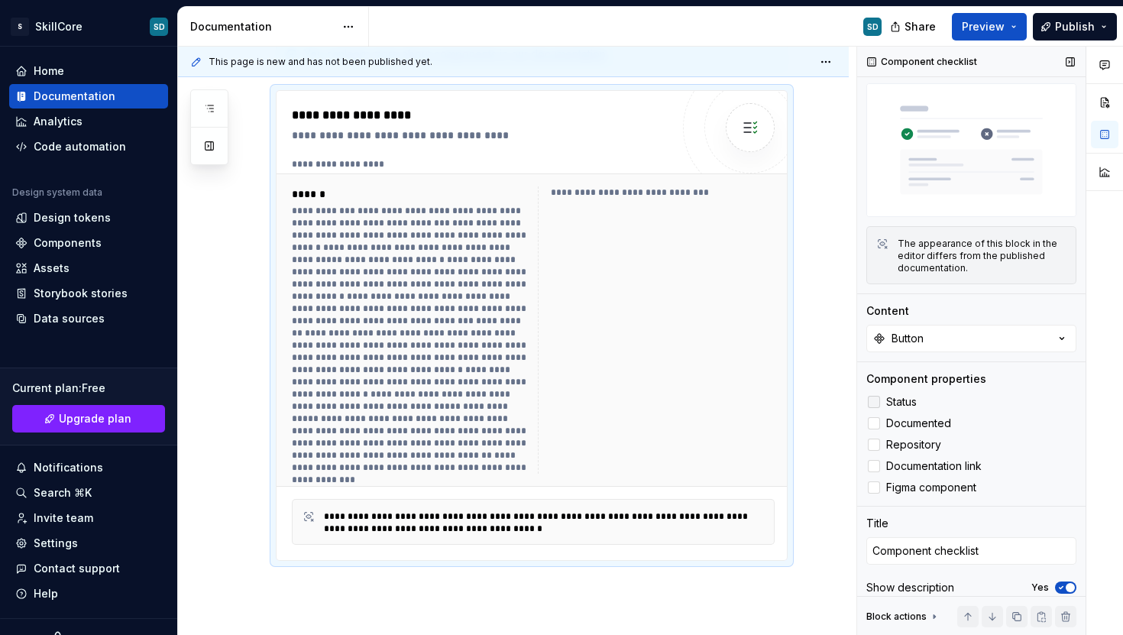
scroll to position [37, 0]
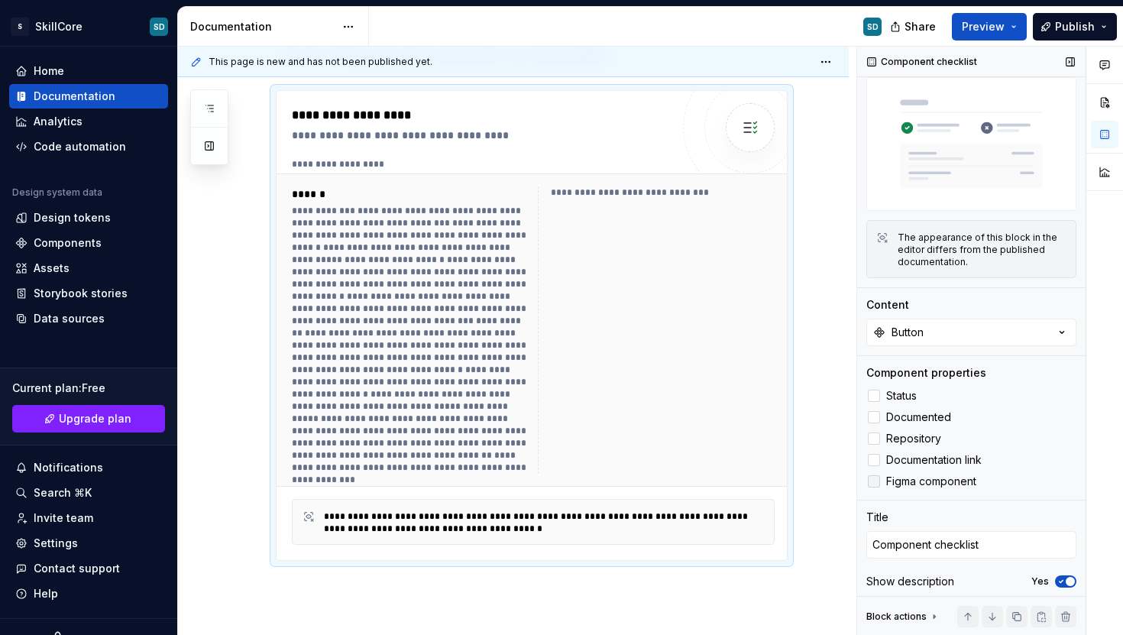
click at [874, 476] on div at bounding box center [874, 481] width 12 height 12
click at [874, 481] on polyline at bounding box center [874, 481] width 0 height 0
click at [874, 475] on div at bounding box center [874, 481] width 12 height 12
click at [875, 457] on div at bounding box center [874, 460] width 12 height 12
click at [874, 460] on icon at bounding box center [874, 460] width 0 height 0
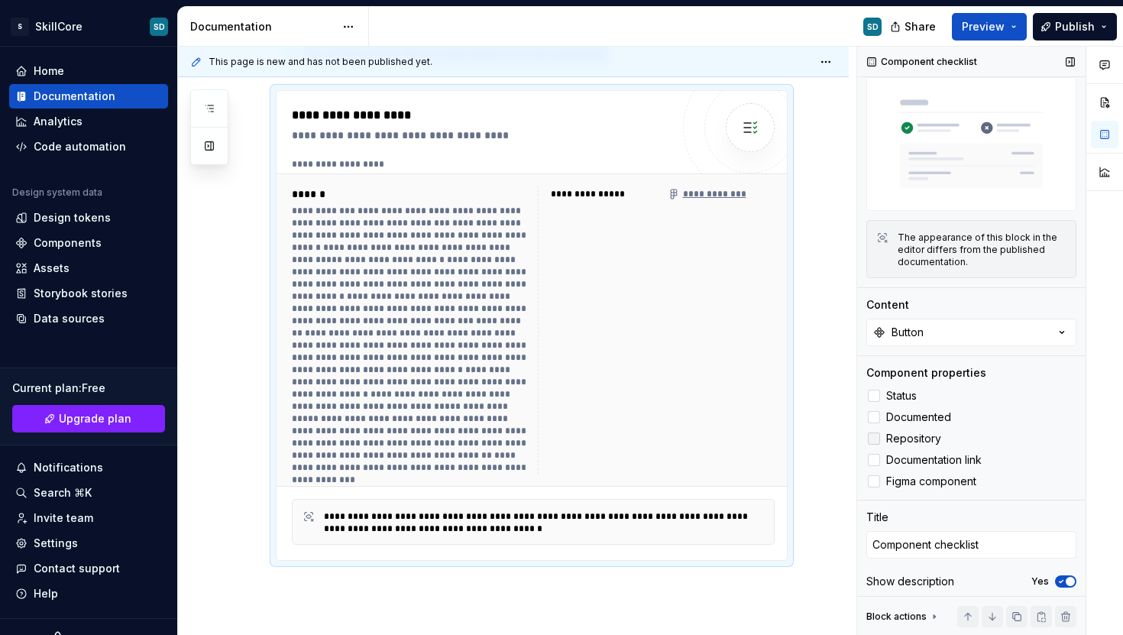
click at [876, 437] on div at bounding box center [874, 438] width 12 height 12
click at [874, 438] on icon at bounding box center [874, 438] width 0 height 0
click at [877, 415] on div at bounding box center [874, 417] width 12 height 12
click at [874, 417] on icon at bounding box center [874, 417] width 0 height 0
click at [872, 393] on div at bounding box center [874, 395] width 12 height 12
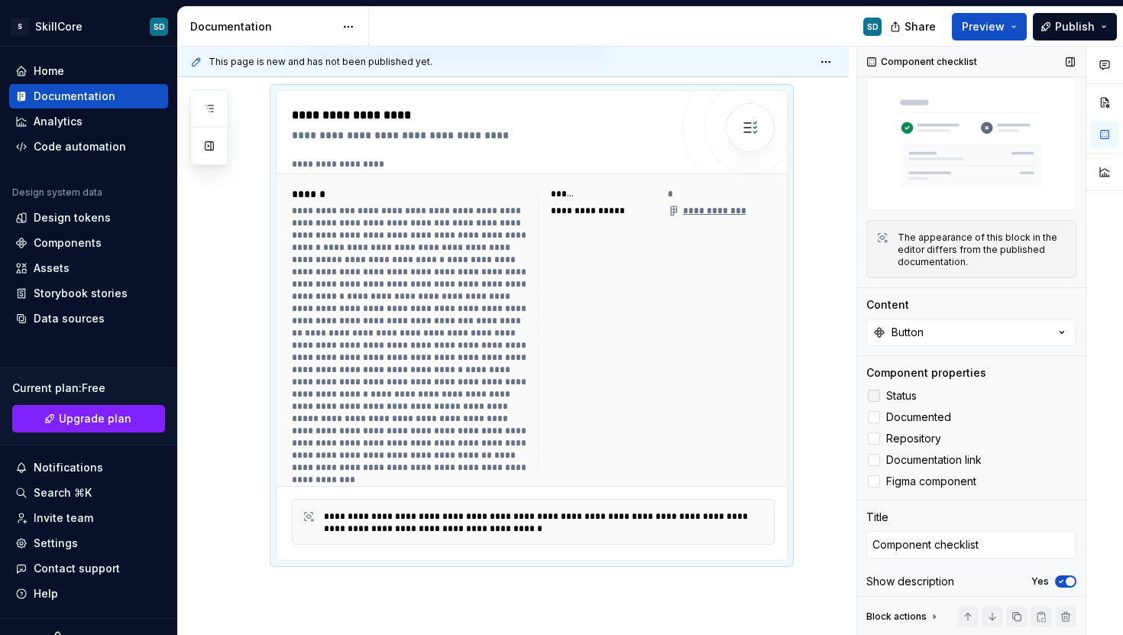
click at [874, 396] on icon at bounding box center [874, 396] width 0 height 0
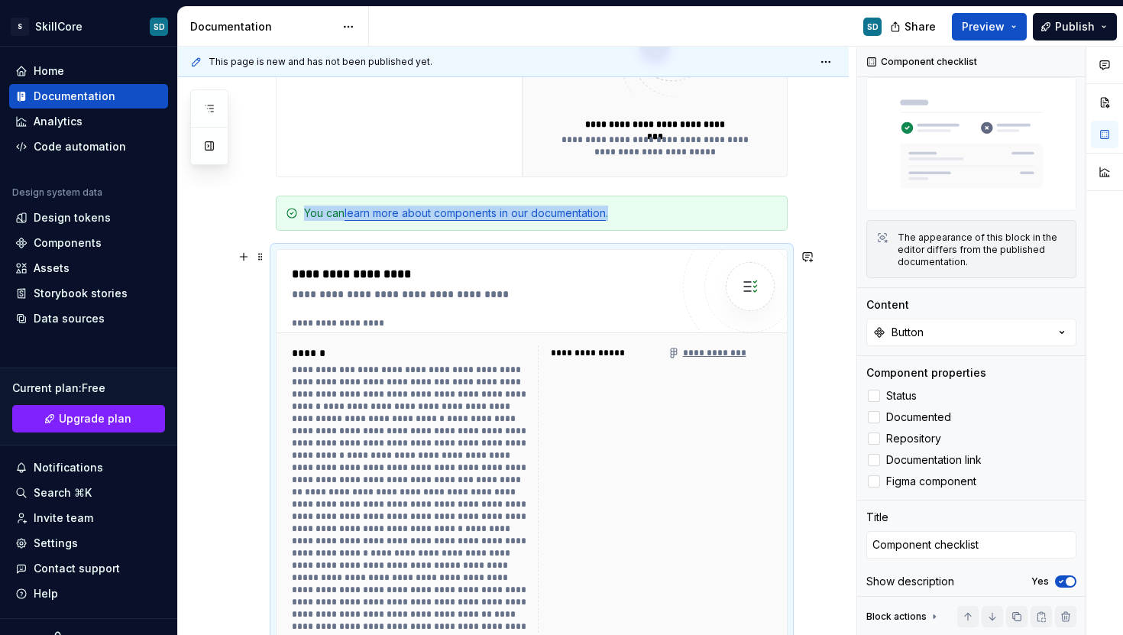
scroll to position [465, 0]
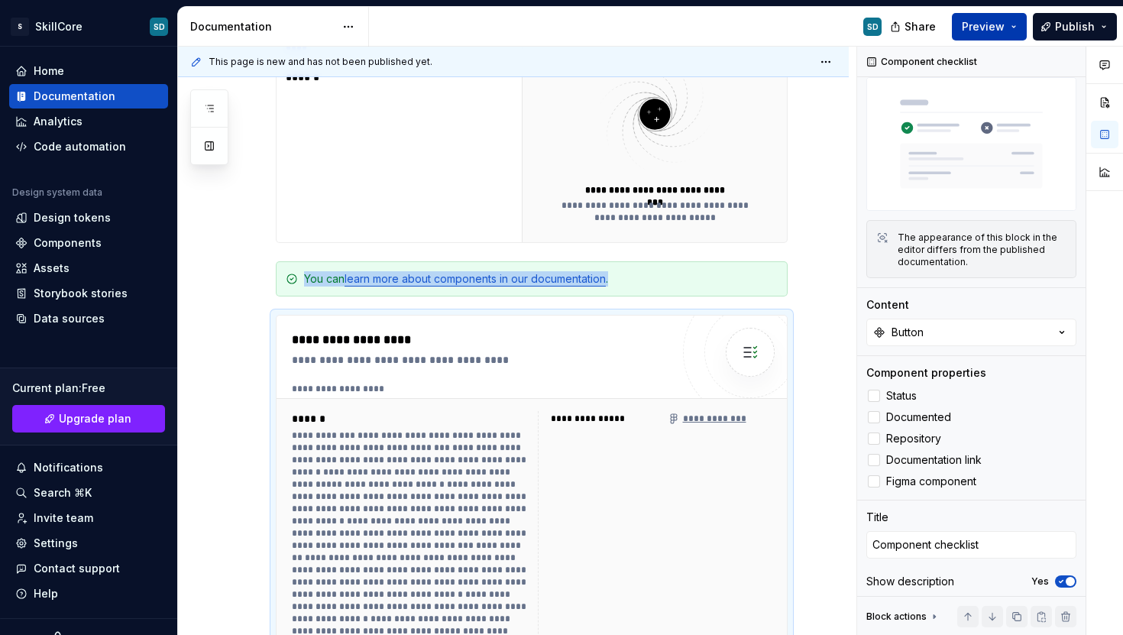
click at [976, 27] on span "Preview" at bounding box center [983, 26] width 43 height 15
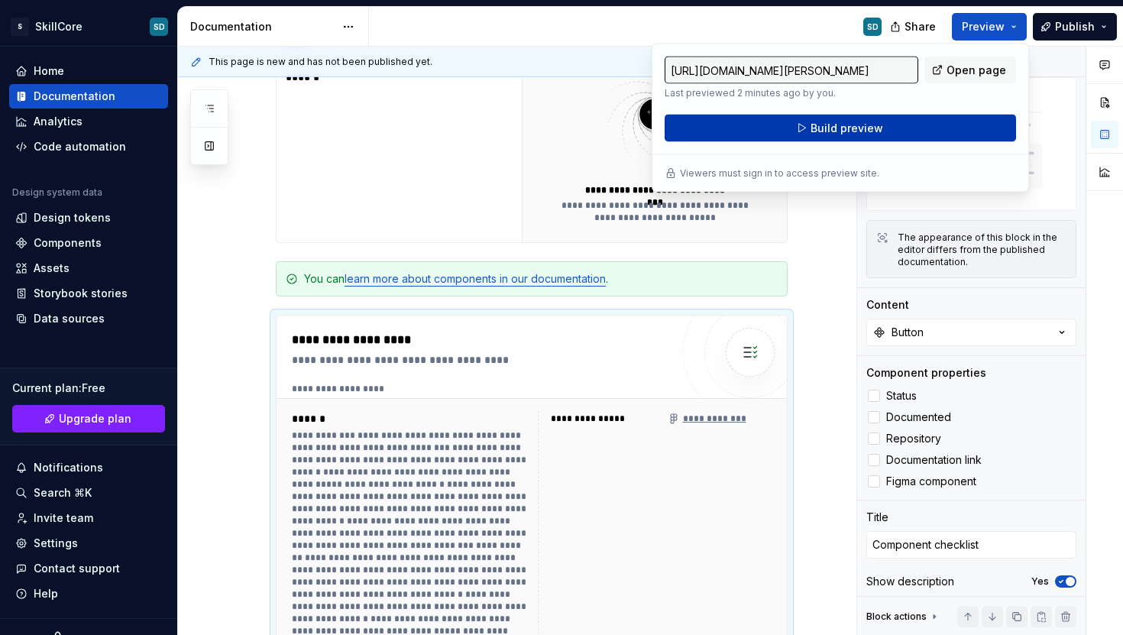
click at [943, 131] on button "Build preview" at bounding box center [839, 128] width 351 height 27
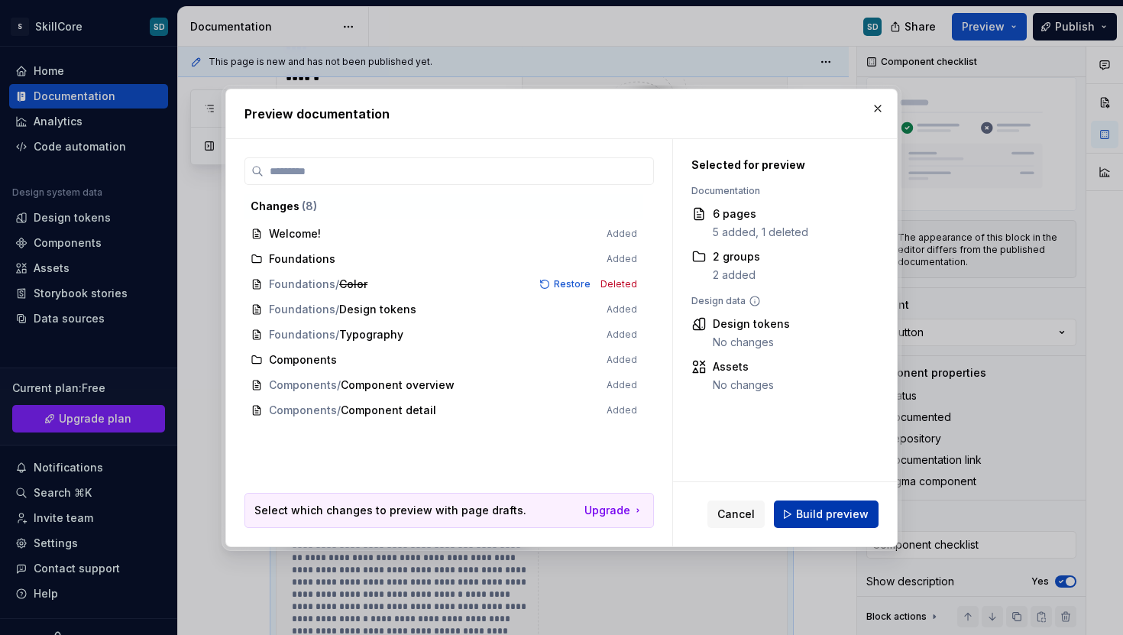
click at [823, 512] on span "Build preview" at bounding box center [832, 513] width 73 height 15
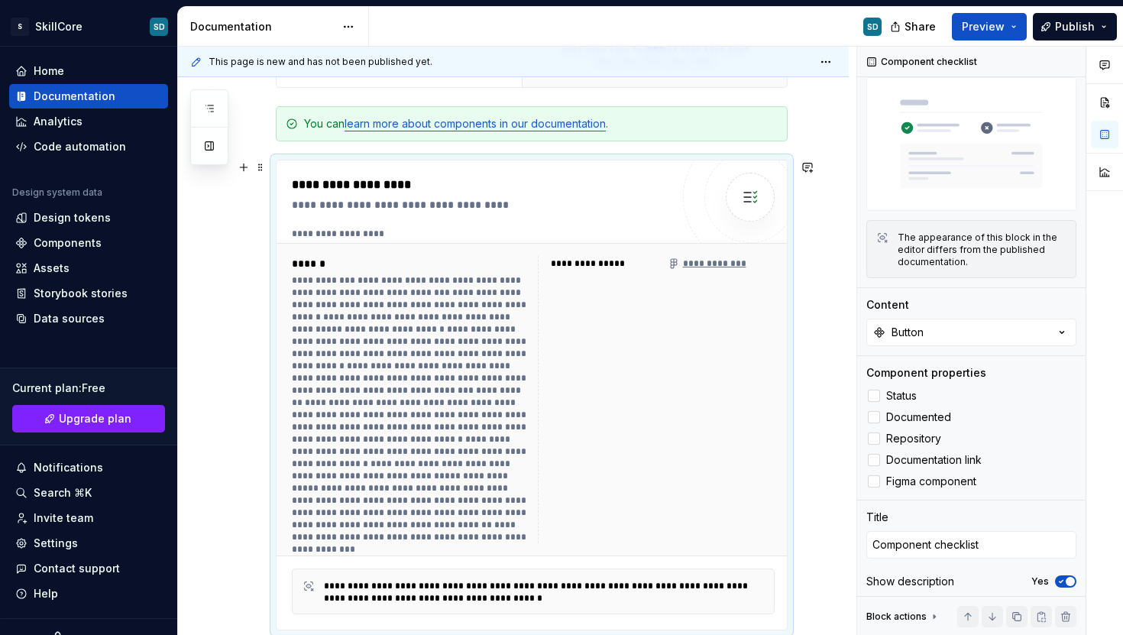
scroll to position [887, 0]
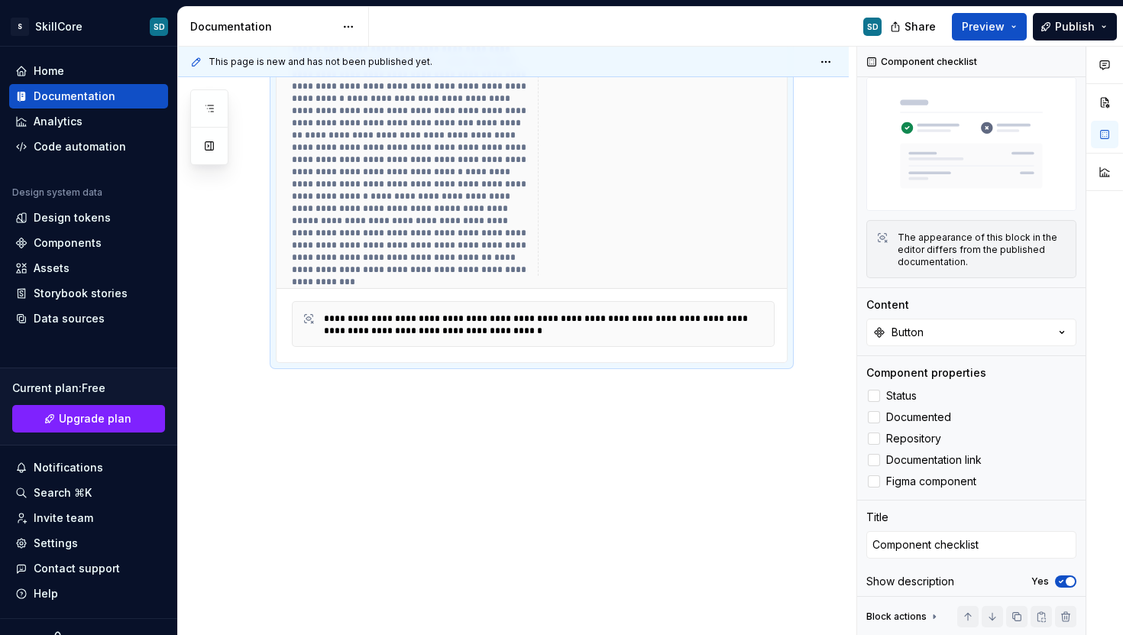
drag, startPoint x: 493, startPoint y: 283, endPoint x: 364, endPoint y: 218, distance: 143.4
click at [396, 233] on div "**********" at bounding box center [532, 132] width 513 height 313
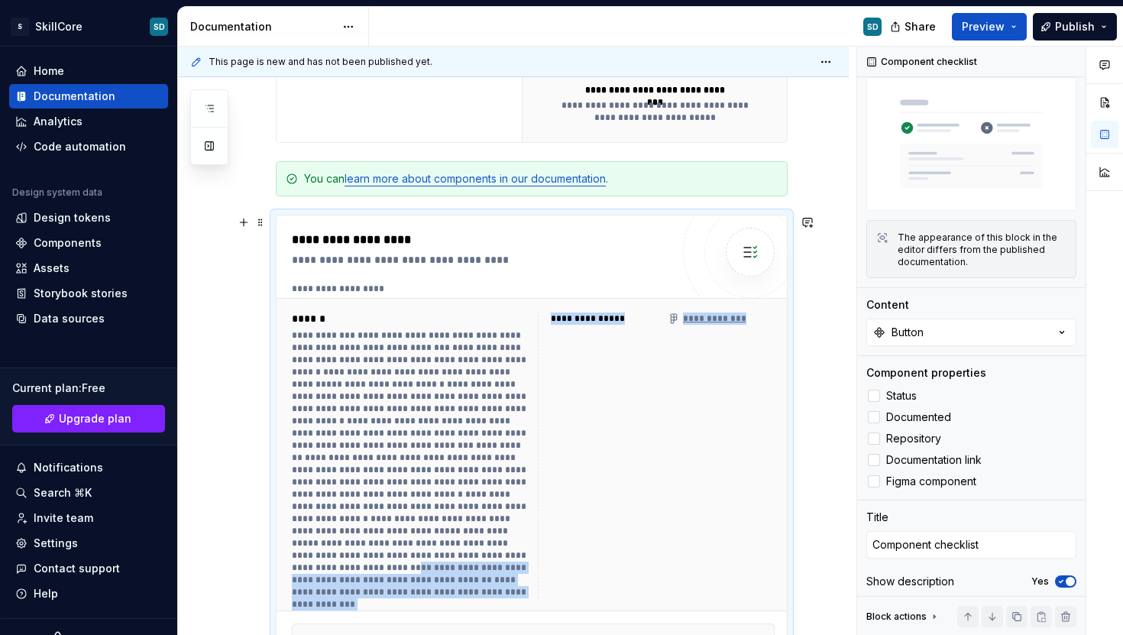
click at [259, 317] on div "**********" at bounding box center [513, 327] width 671 height 1262
click at [257, 218] on span at bounding box center [260, 222] width 12 height 21
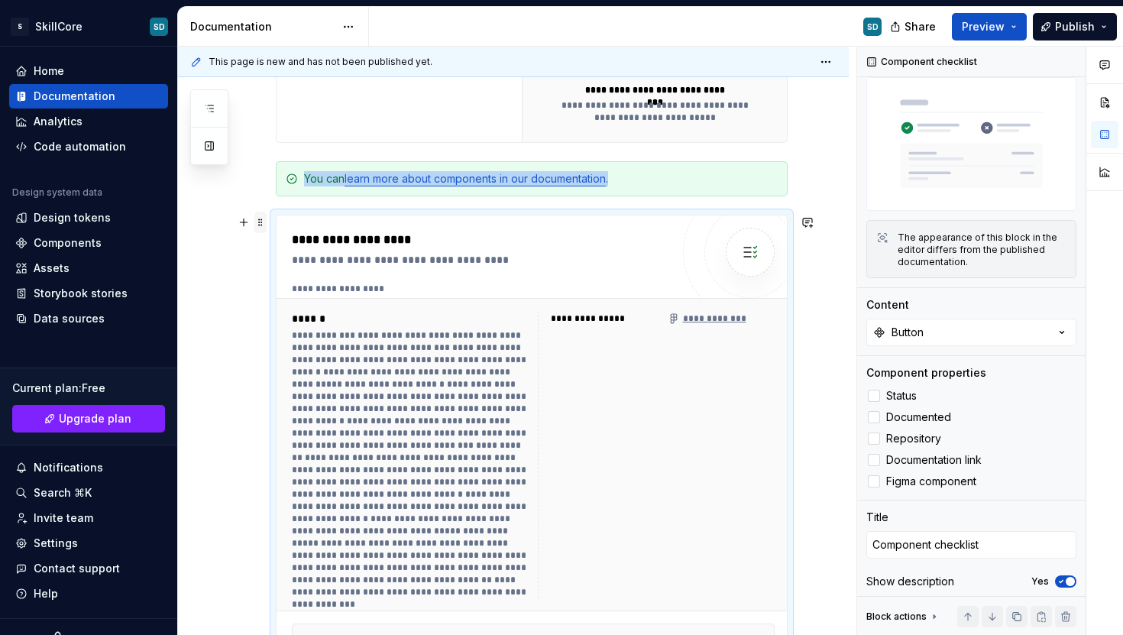
click at [257, 218] on div "**********" at bounding box center [513, 327] width 671 height 1262
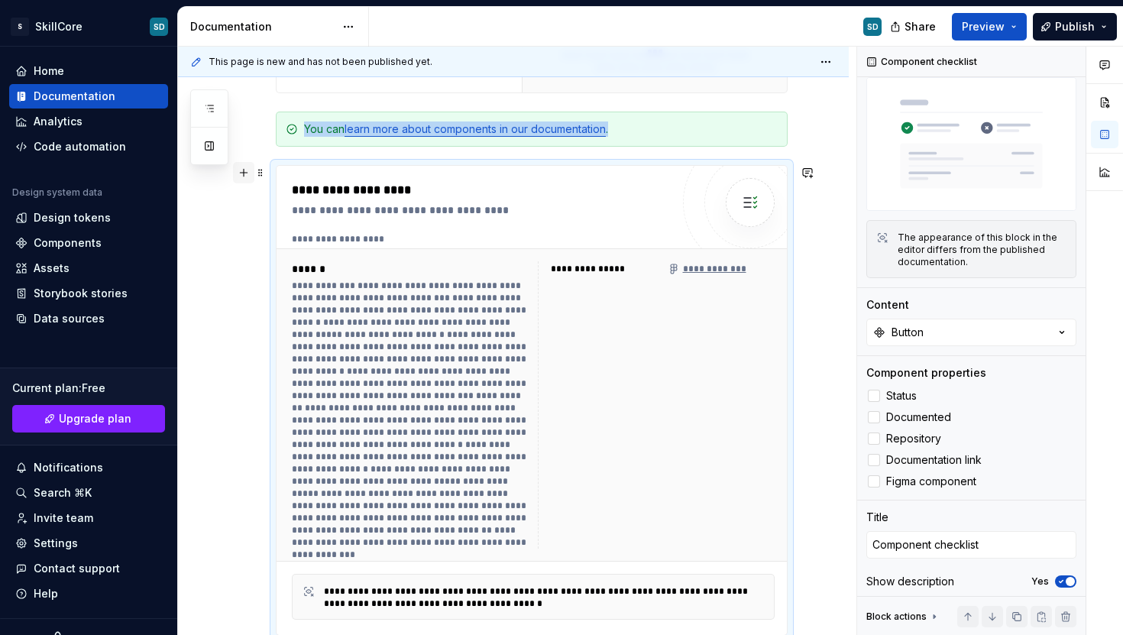
click at [244, 177] on button "button" at bounding box center [243, 172] width 21 height 21
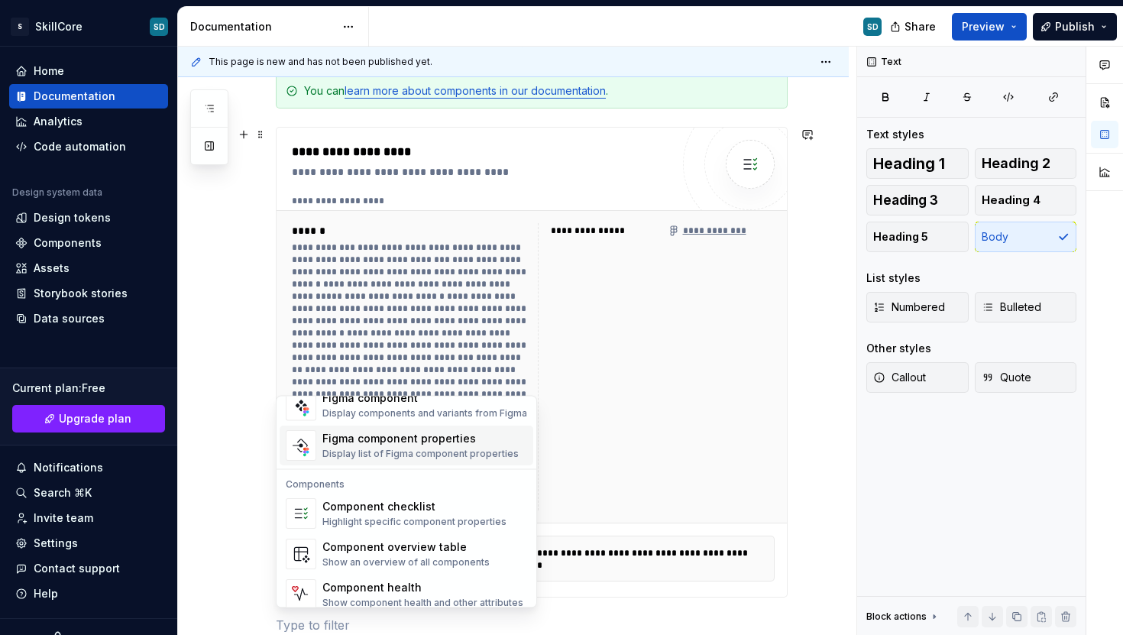
scroll to position [1521, 0]
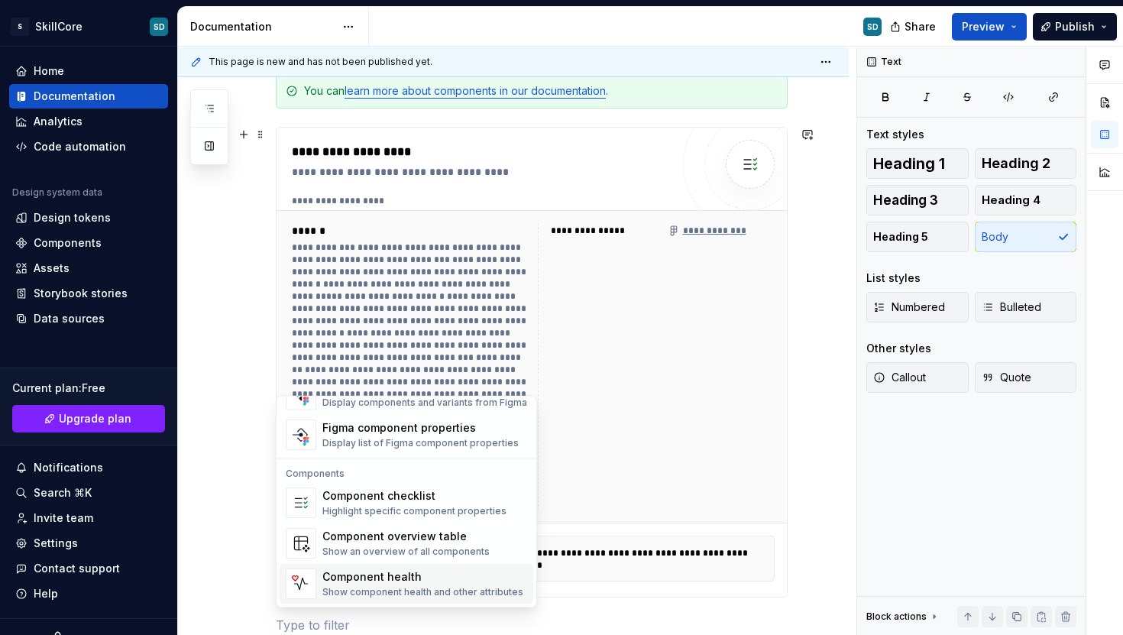
click at [352, 578] on div "Component health" at bounding box center [422, 577] width 201 height 15
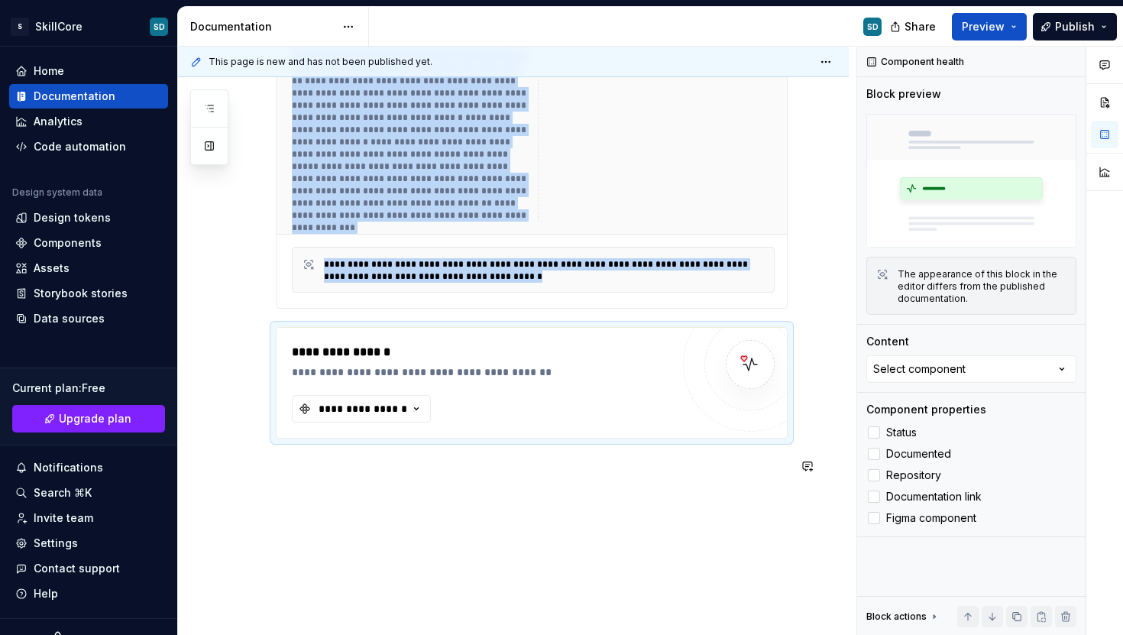
scroll to position [1017, 0]
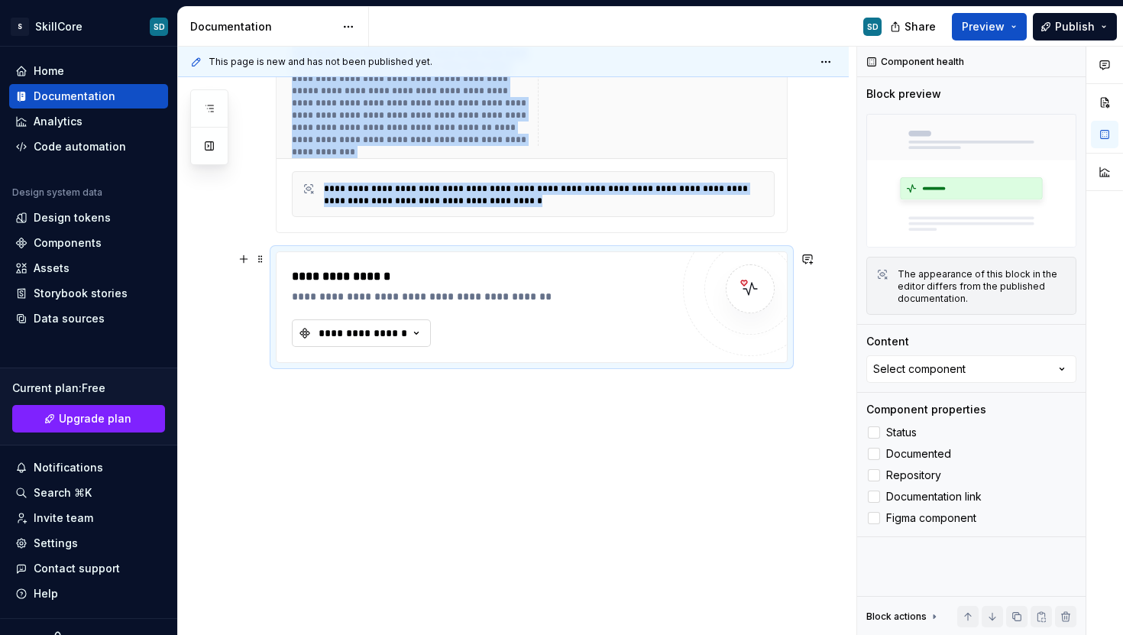
click at [399, 334] on div "**********" at bounding box center [363, 332] width 92 height 15
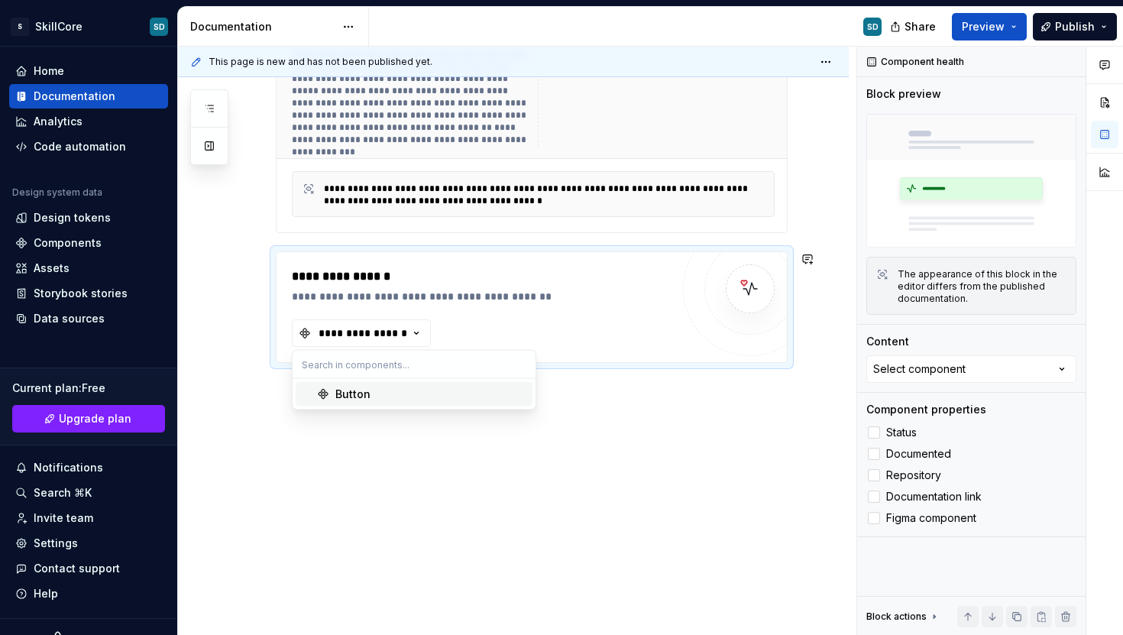
click at [377, 390] on div "Button" at bounding box center [430, 393] width 191 height 15
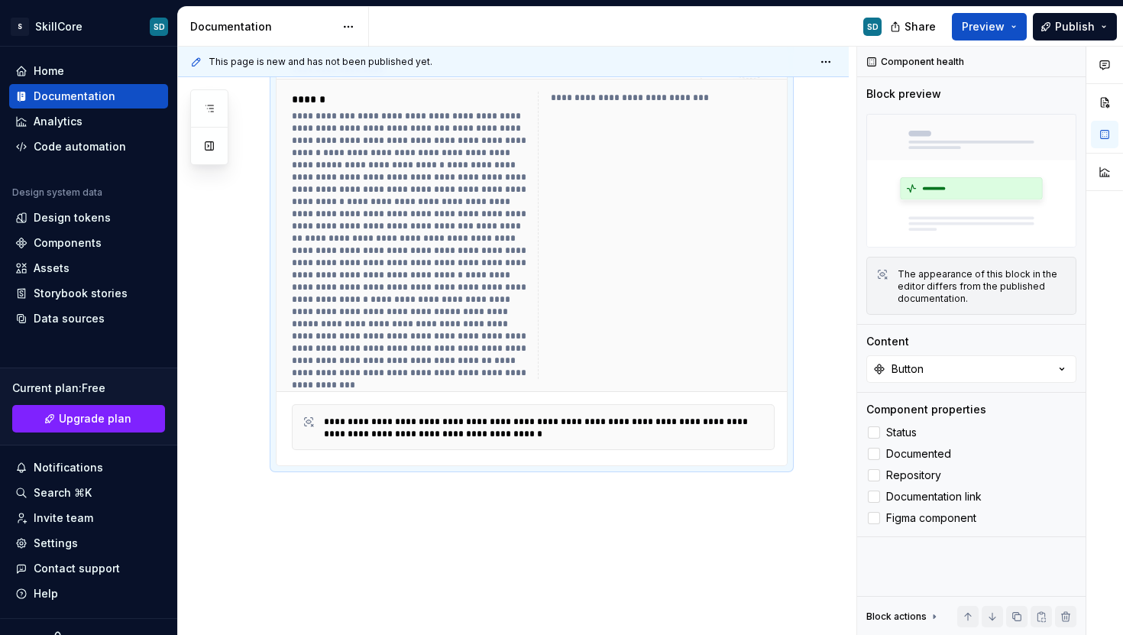
scroll to position [1376, 0]
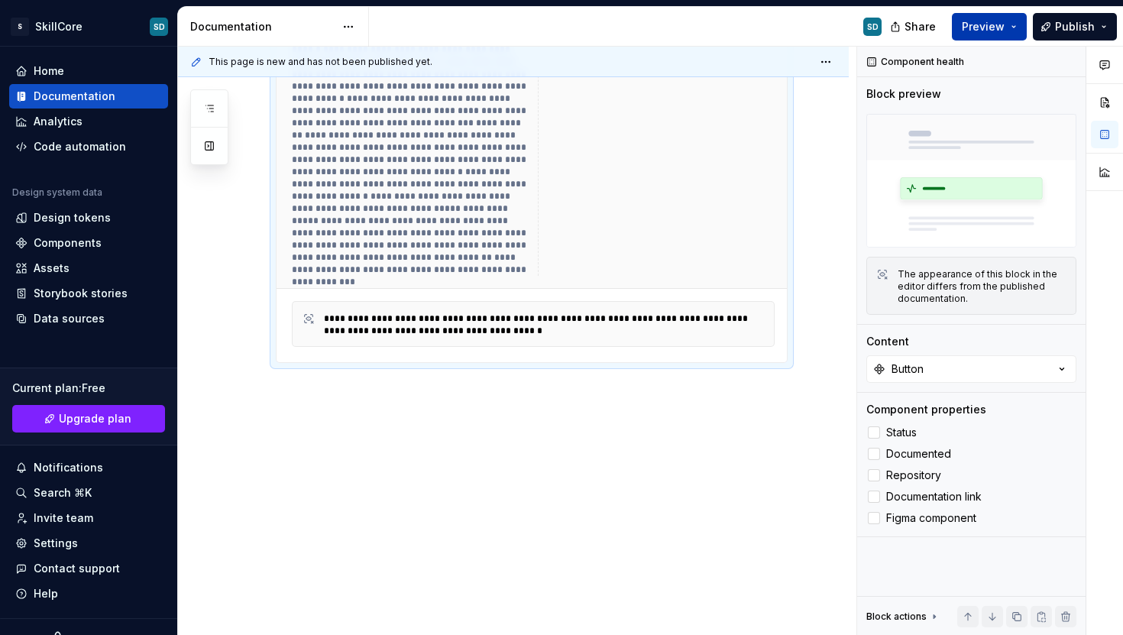
click at [995, 23] on span "Preview" at bounding box center [983, 26] width 43 height 15
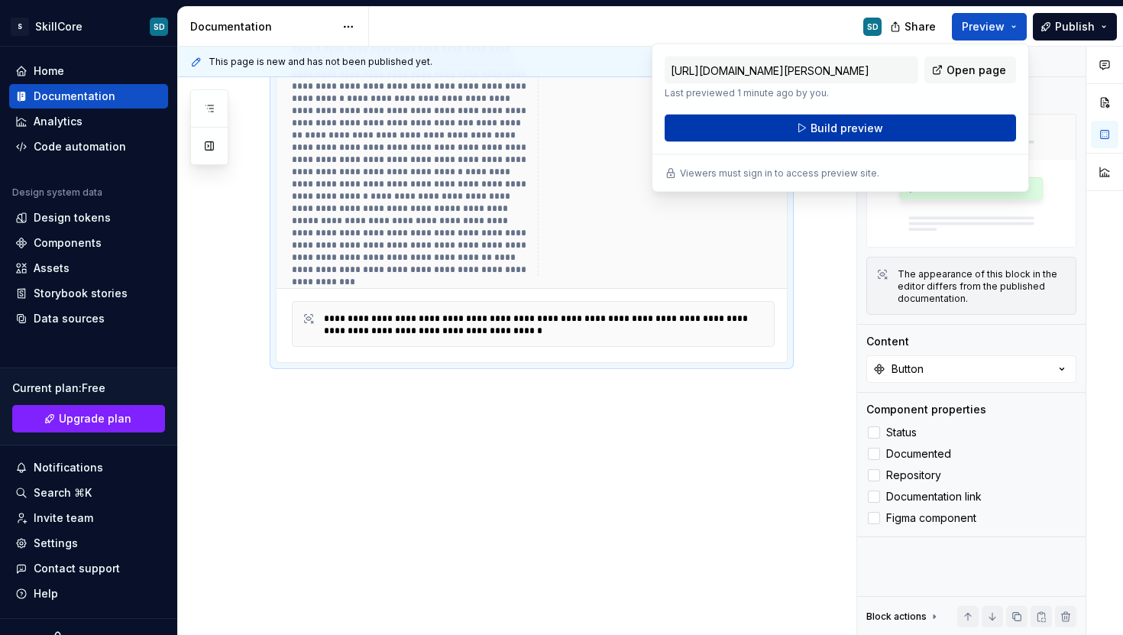
click at [923, 122] on button "Build preview" at bounding box center [839, 128] width 351 height 27
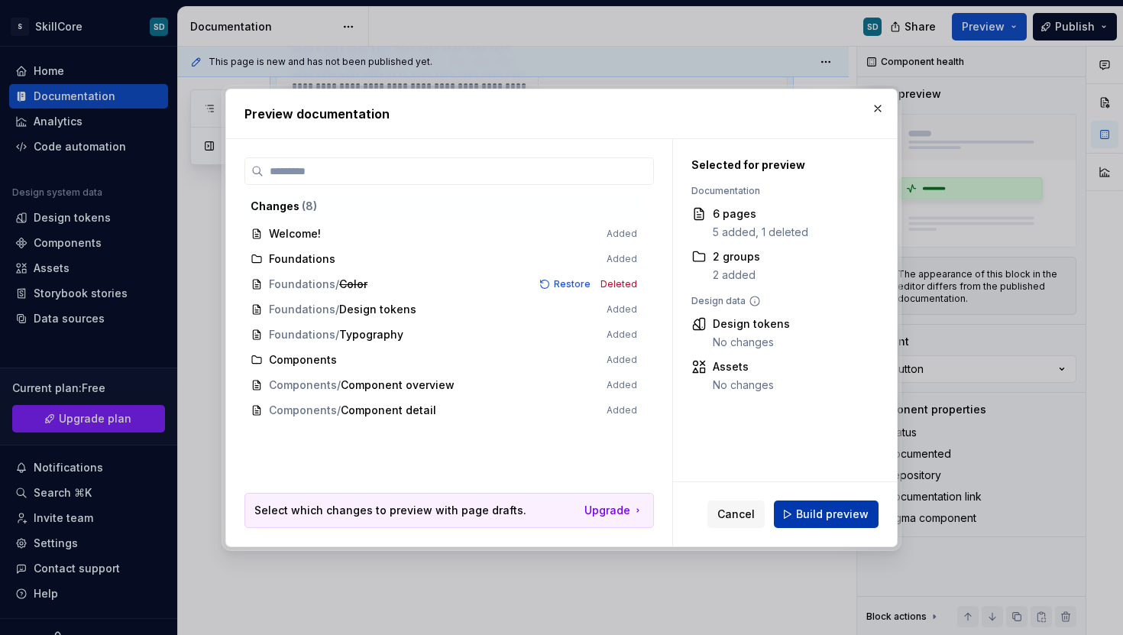
click at [829, 521] on button "Build preview" at bounding box center [826, 513] width 105 height 27
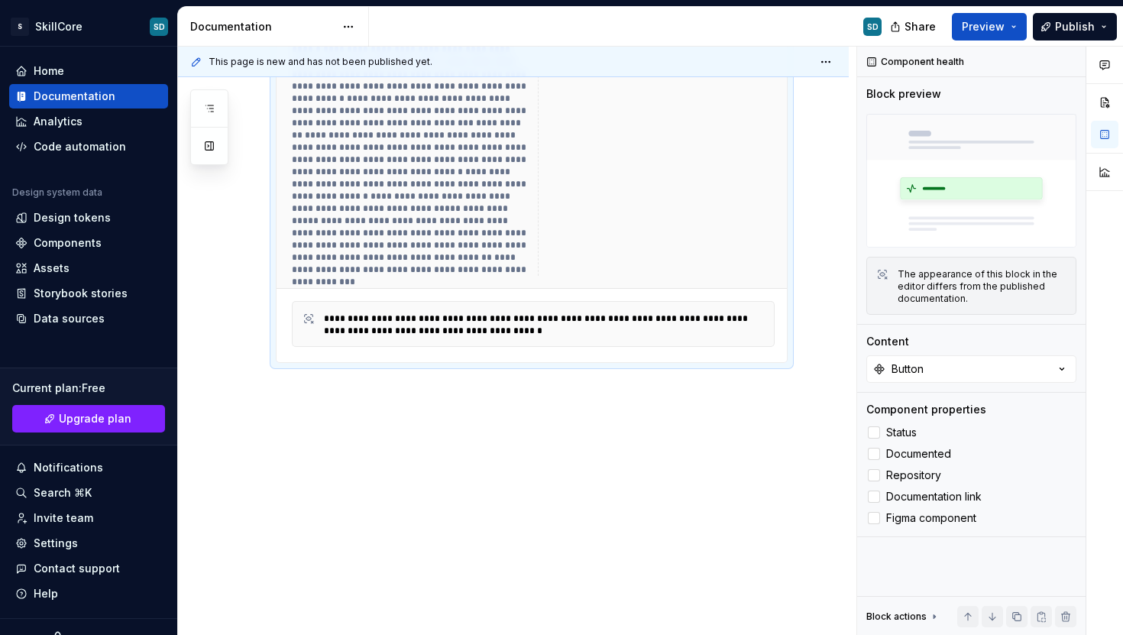
click at [493, 313] on div "**********" at bounding box center [544, 324] width 441 height 24
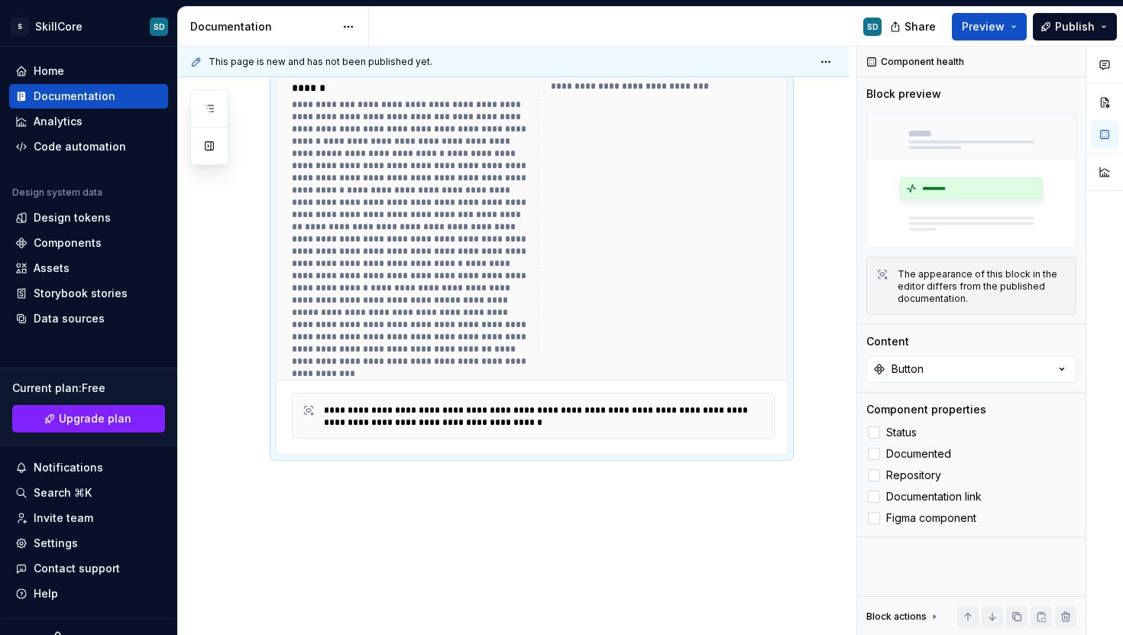
scroll to position [1249, 0]
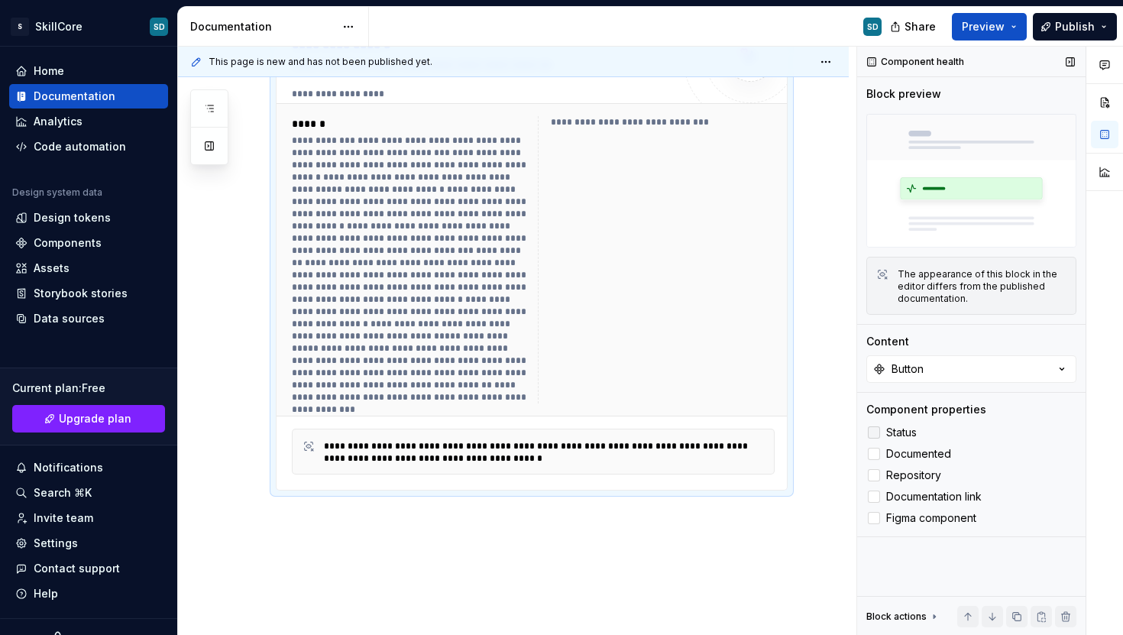
click at [881, 433] on label "Status" at bounding box center [971, 432] width 210 height 18
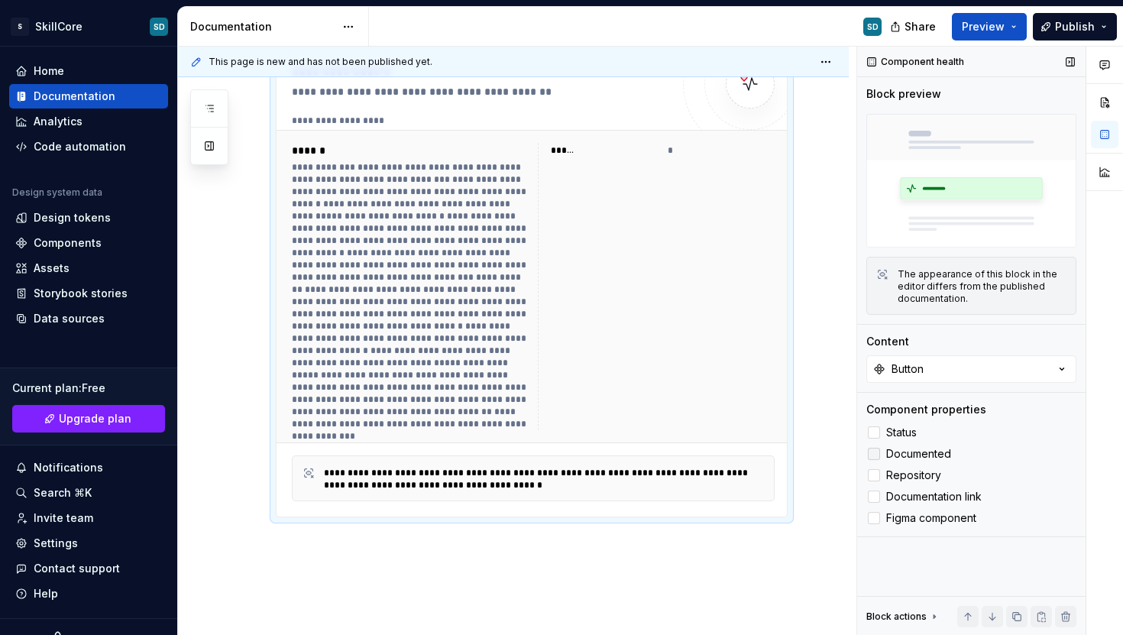
click at [878, 457] on div at bounding box center [874, 454] width 12 height 12
click at [875, 476] on div at bounding box center [874, 475] width 12 height 12
click at [871, 504] on label "Documentation link" at bounding box center [971, 496] width 210 height 18
click at [873, 521] on div at bounding box center [874, 518] width 12 height 12
click at [911, 361] on div "Button" at bounding box center [907, 368] width 32 height 15
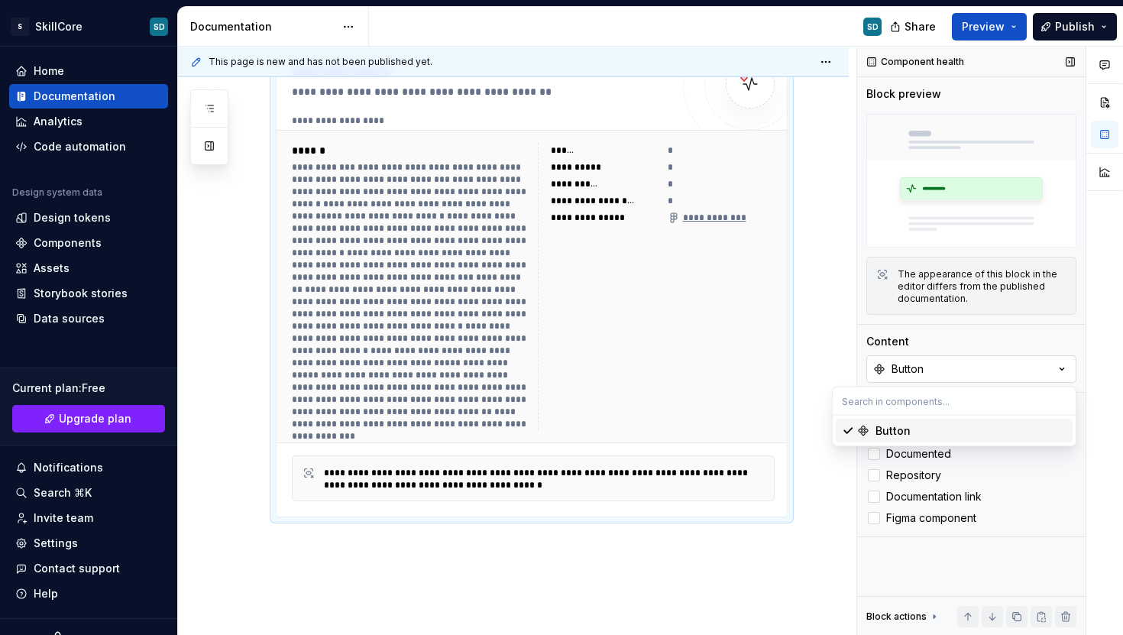
click at [911, 361] on div "Button" at bounding box center [907, 368] width 32 height 15
click at [916, 224] on img at bounding box center [971, 181] width 210 height 134
click at [913, 257] on div "The appearance of this block in the editor differs from the published documenta…" at bounding box center [971, 286] width 210 height 58
click at [910, 280] on div "The appearance of this block in the editor differs from the published documenta…" at bounding box center [981, 286] width 169 height 37
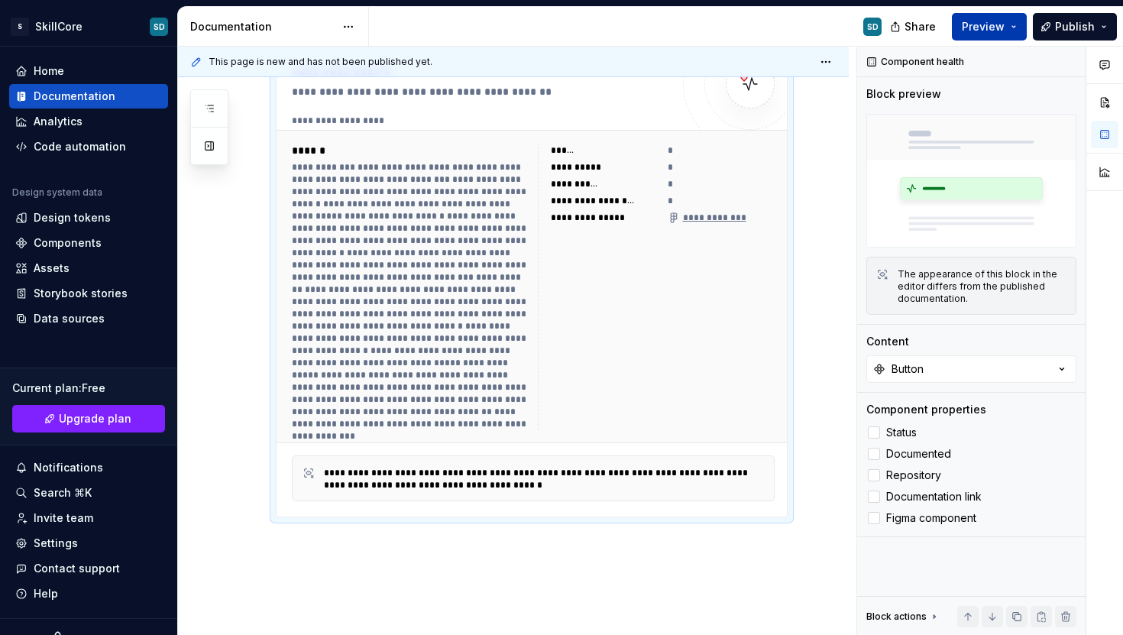
click at [972, 32] on span "Preview" at bounding box center [983, 26] width 43 height 15
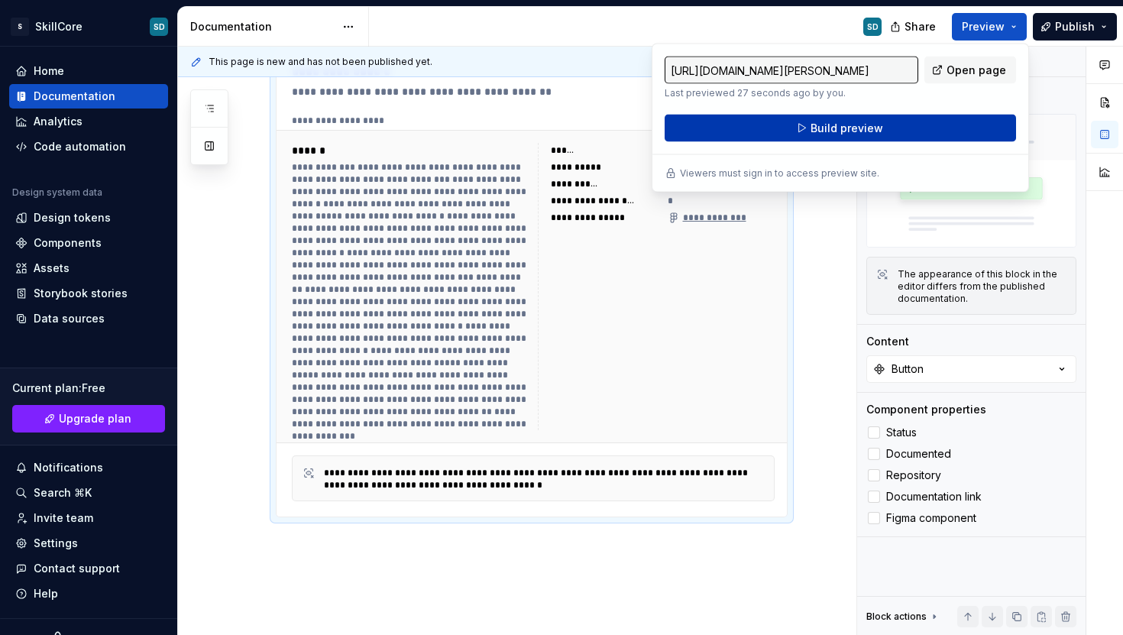
click at [935, 128] on button "Build preview" at bounding box center [839, 128] width 351 height 27
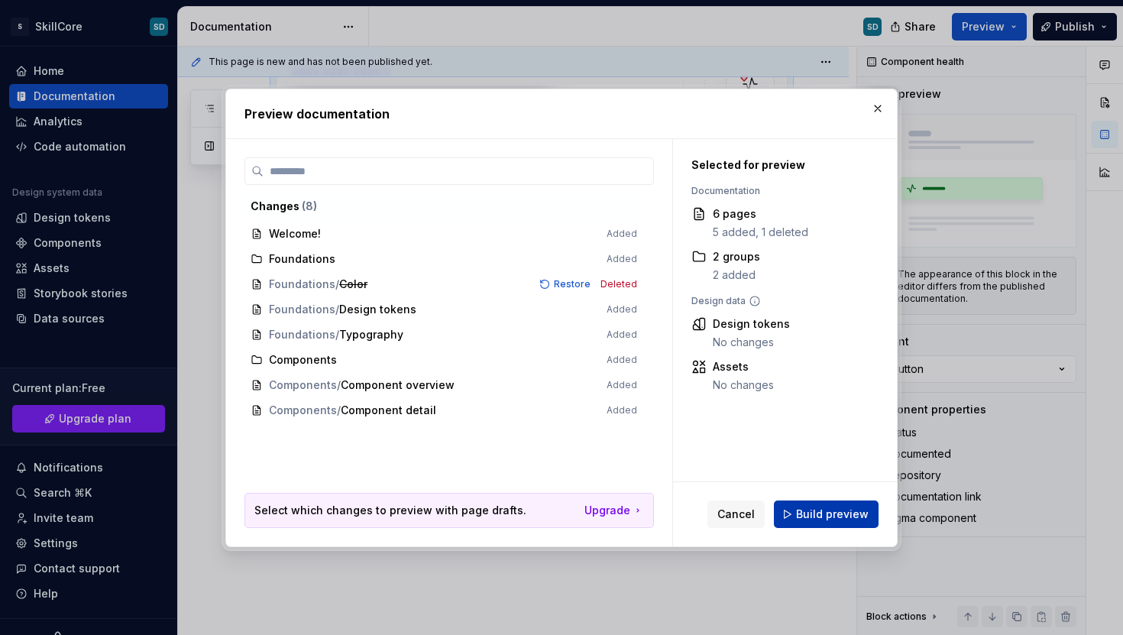
click at [819, 517] on span "Build preview" at bounding box center [832, 513] width 73 height 15
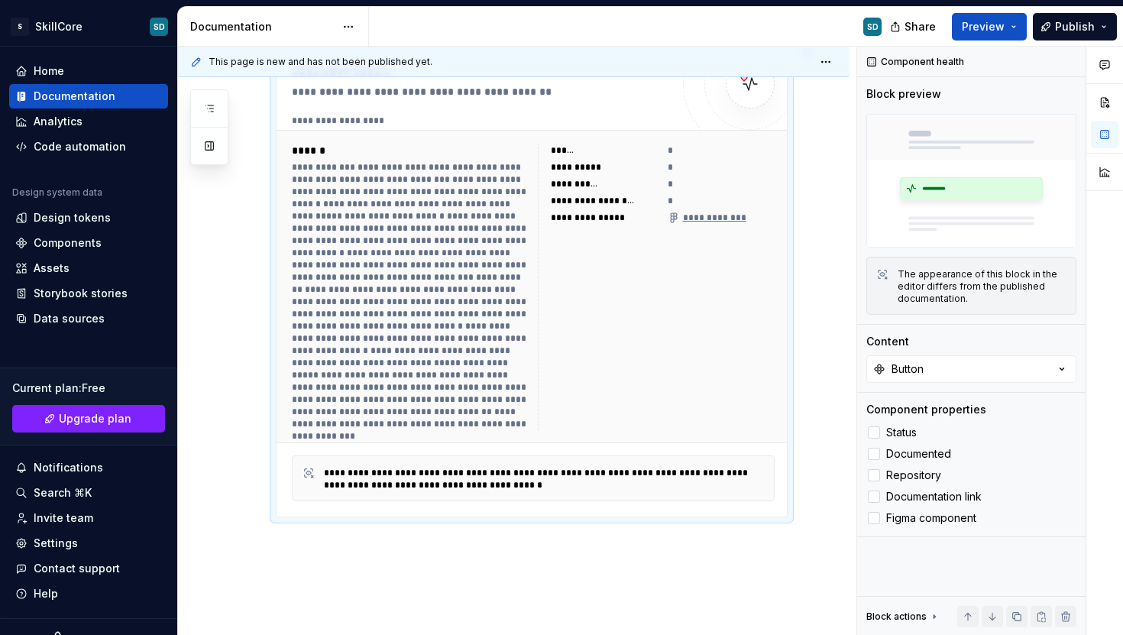
type textarea "*"
click at [816, 310] on div "**********" at bounding box center [517, 341] width 678 height 589
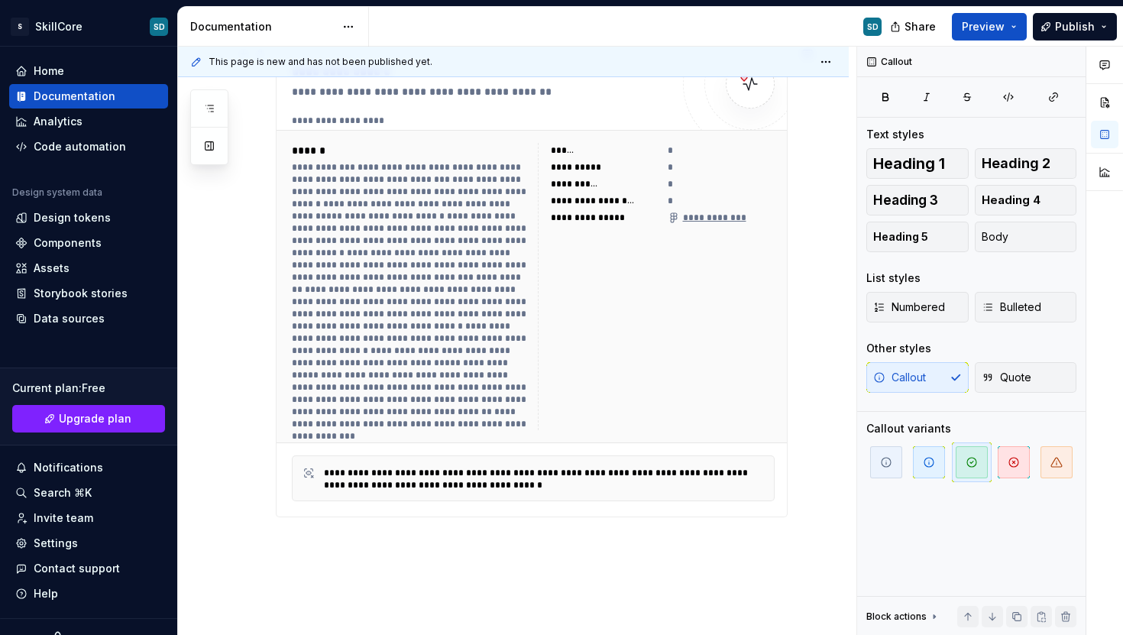
click at [822, 310] on div "**********" at bounding box center [517, 341] width 678 height 589
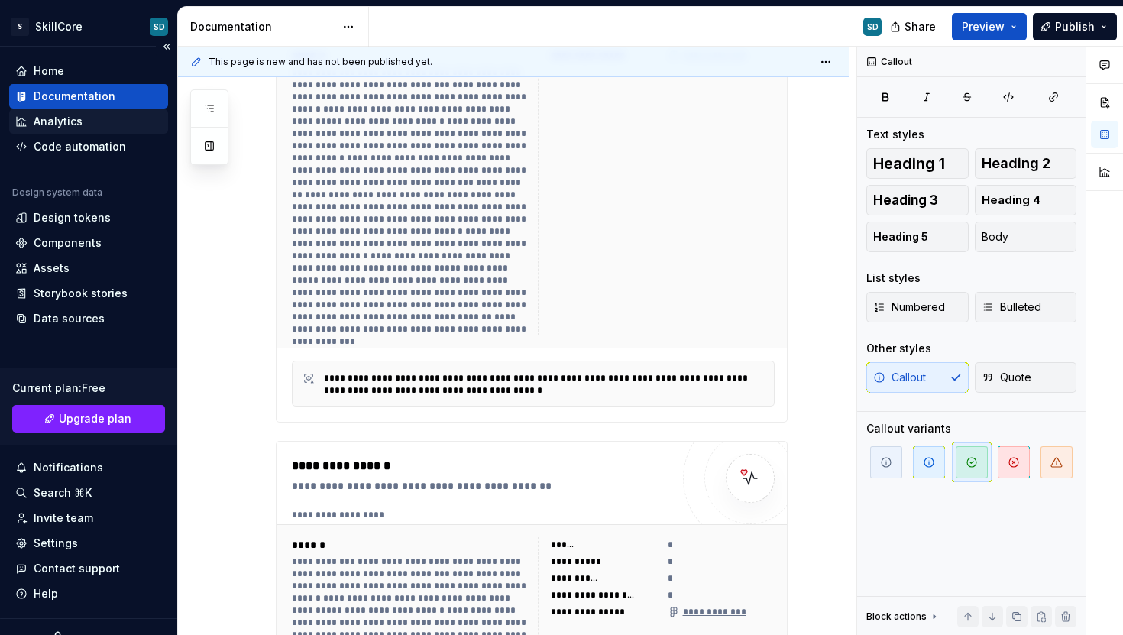
scroll to position [828, 0]
click at [49, 117] on div "Analytics" at bounding box center [58, 121] width 49 height 15
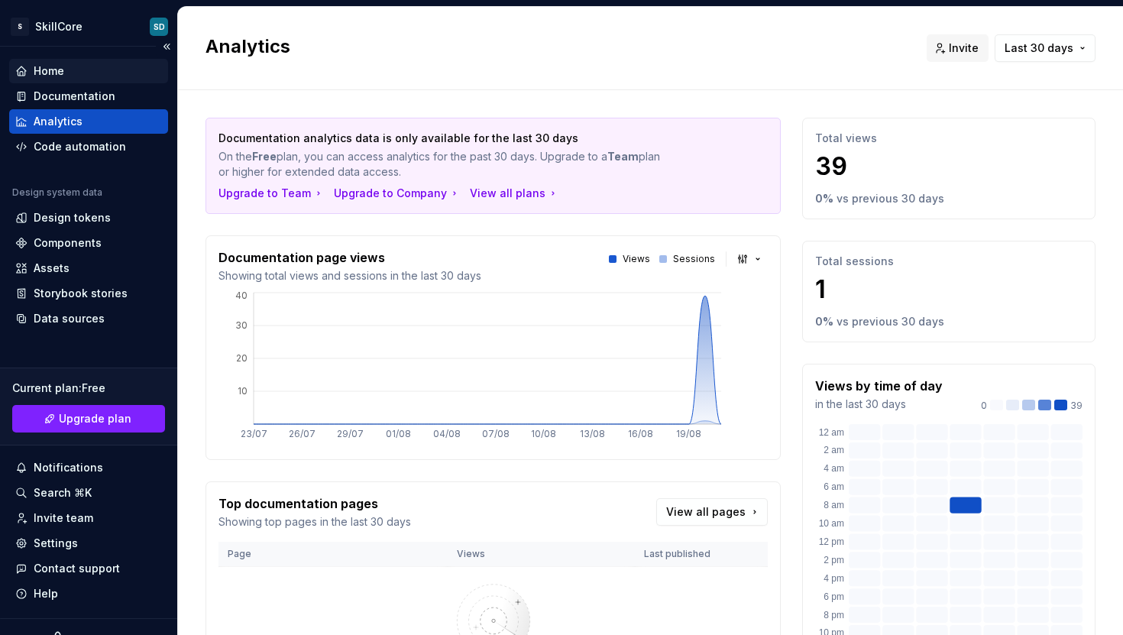
click at [53, 70] on div "Home" at bounding box center [49, 70] width 31 height 15
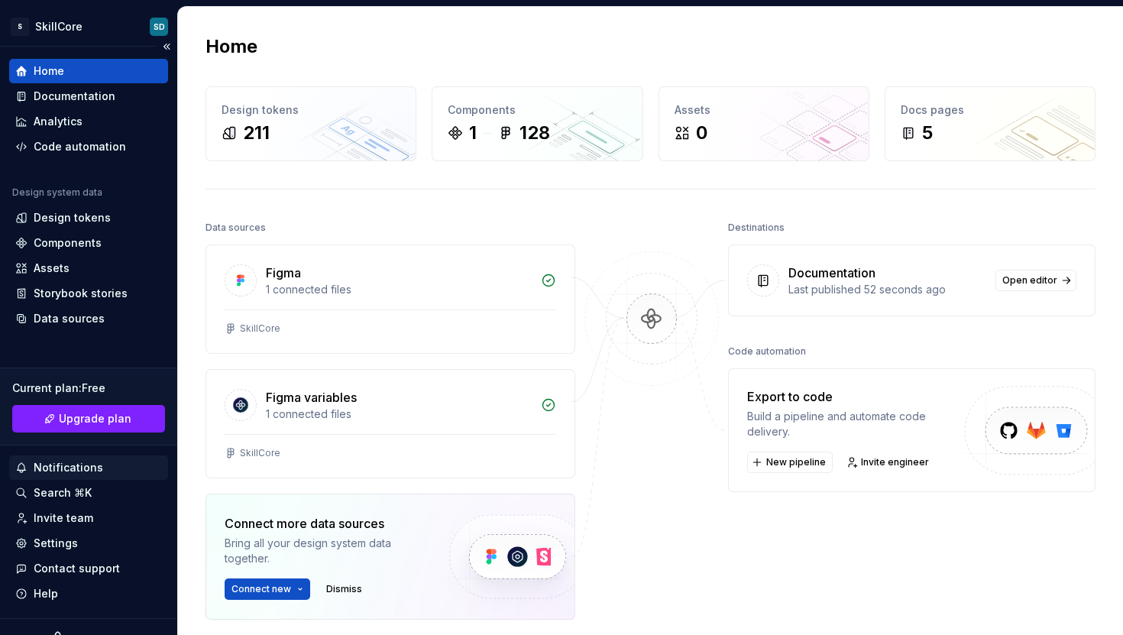
click at [60, 469] on div "Notifications" at bounding box center [68, 467] width 69 height 15
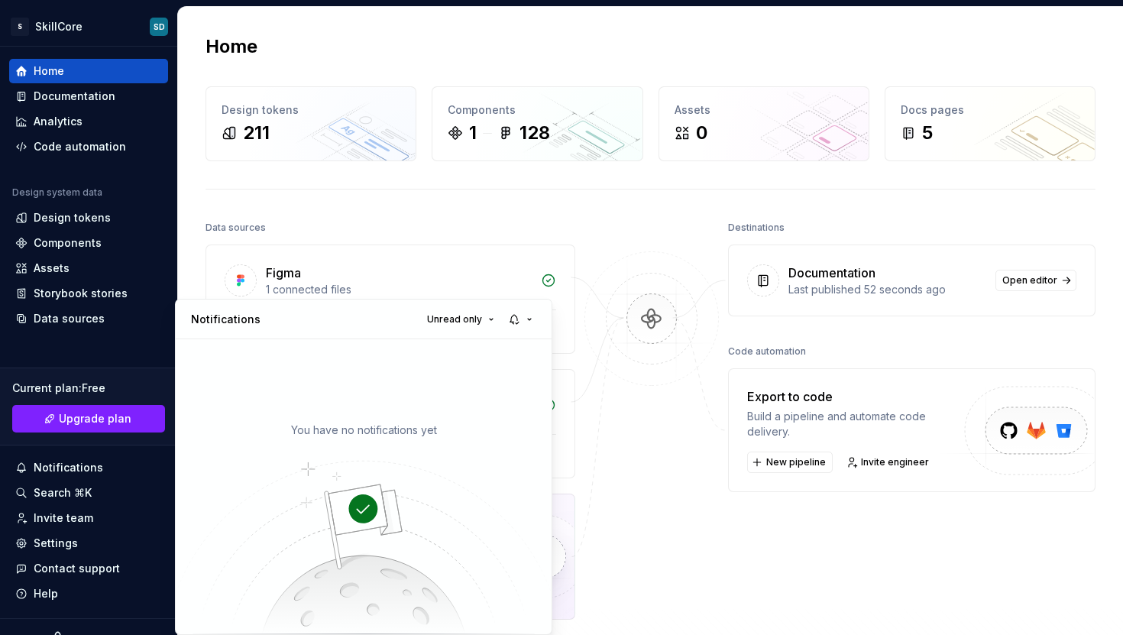
click at [61, 490] on html "S SkillCore SD Home Documentation Analytics Code automation Design system data …" at bounding box center [561, 317] width 1123 height 635
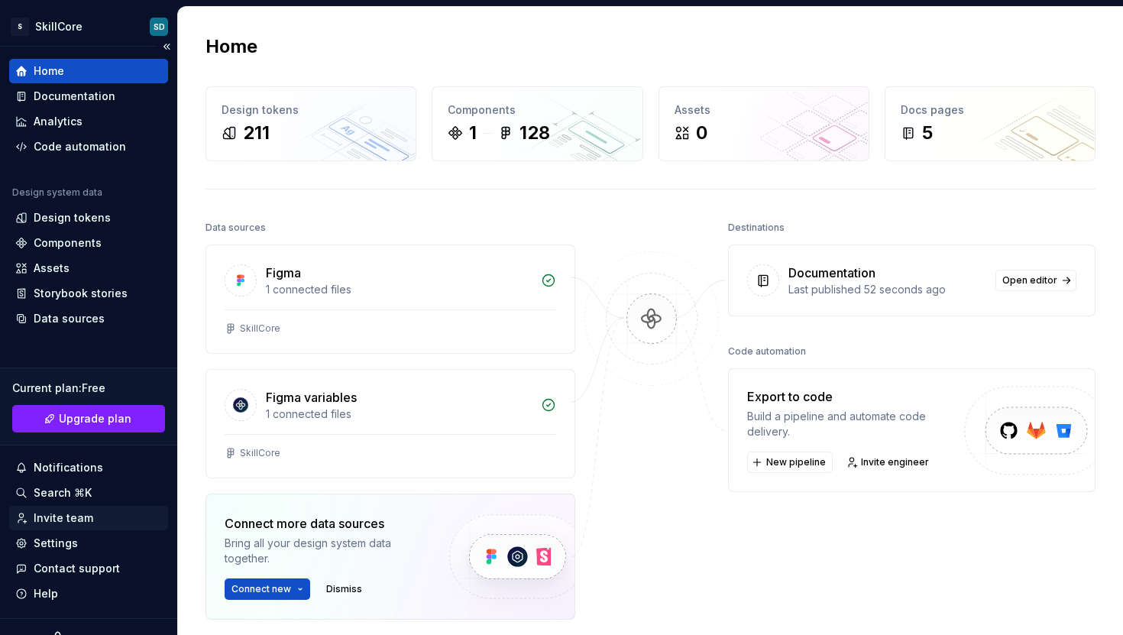
click at [65, 516] on div "Invite team" at bounding box center [64, 517] width 60 height 15
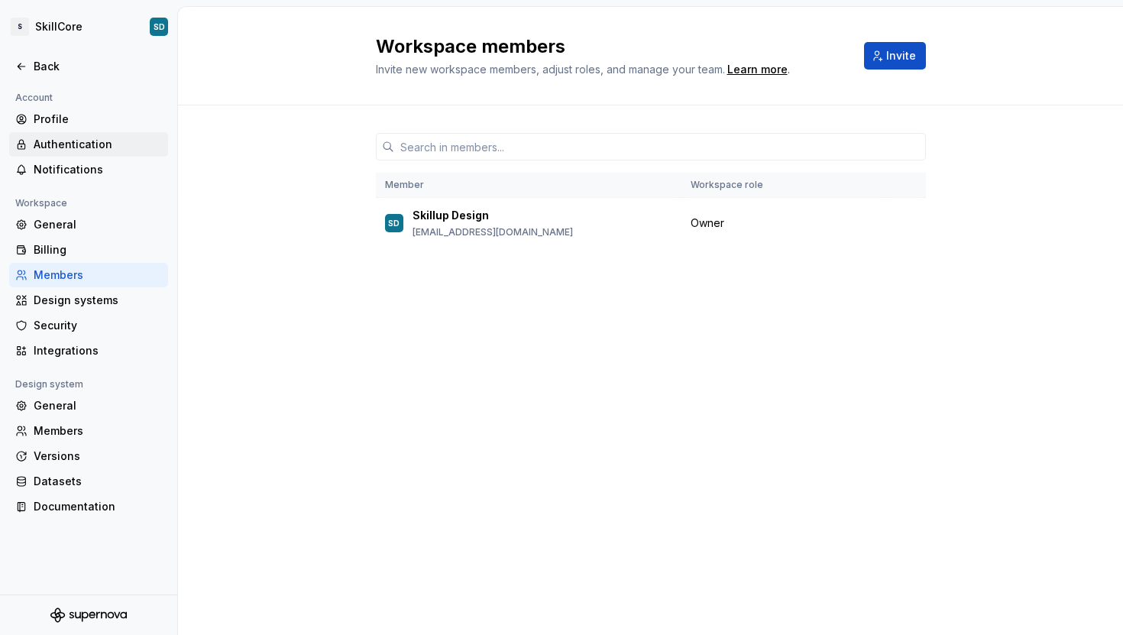
click at [118, 143] on div "Authentication" at bounding box center [98, 144] width 128 height 15
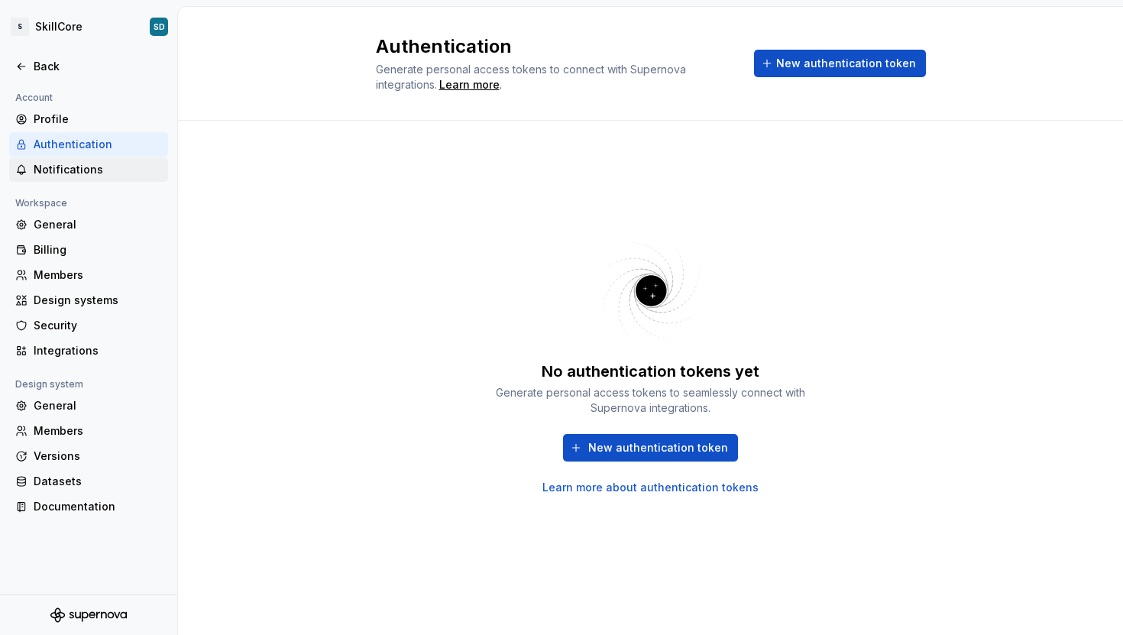
click at [117, 168] on div "Notifications" at bounding box center [98, 169] width 128 height 15
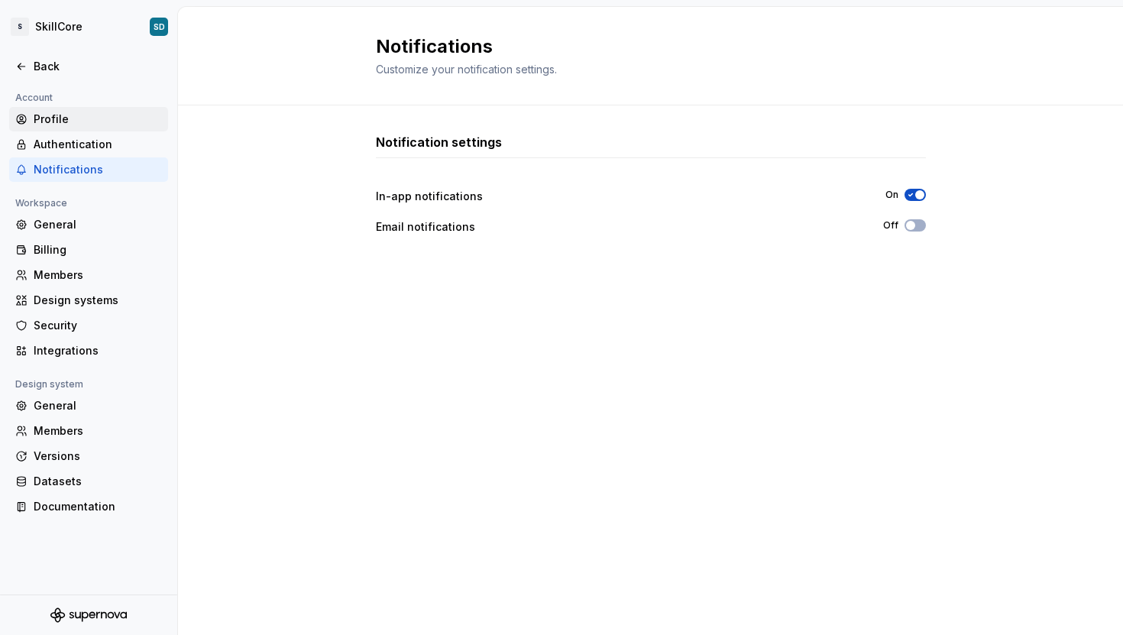
click at [117, 121] on div "Profile" at bounding box center [98, 119] width 128 height 15
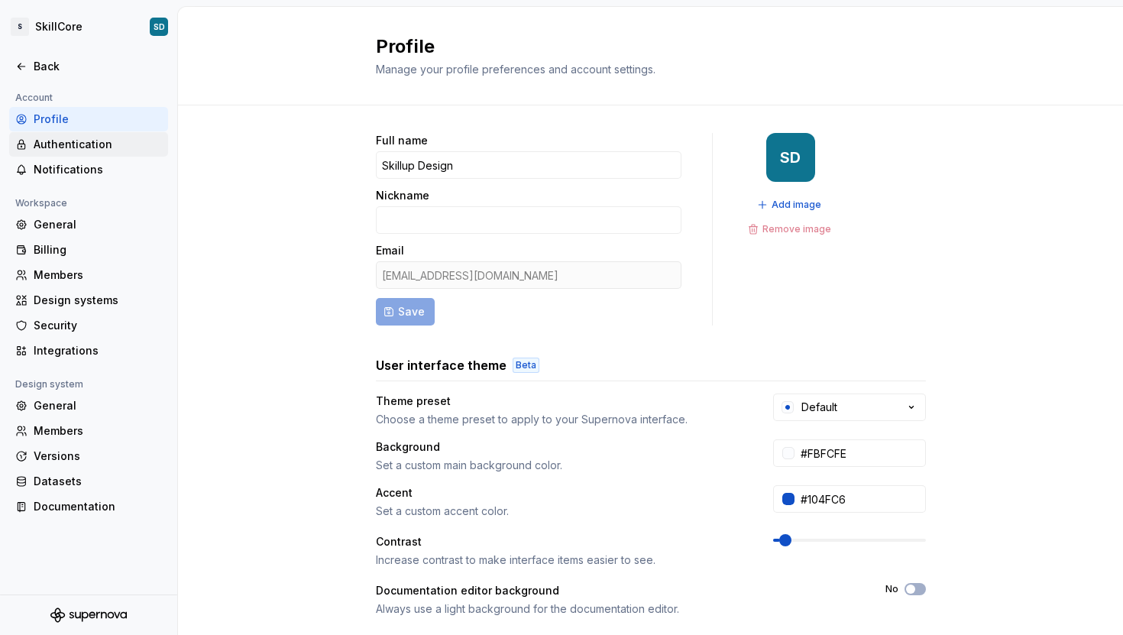
click at [114, 144] on div "Authentication" at bounding box center [98, 144] width 128 height 15
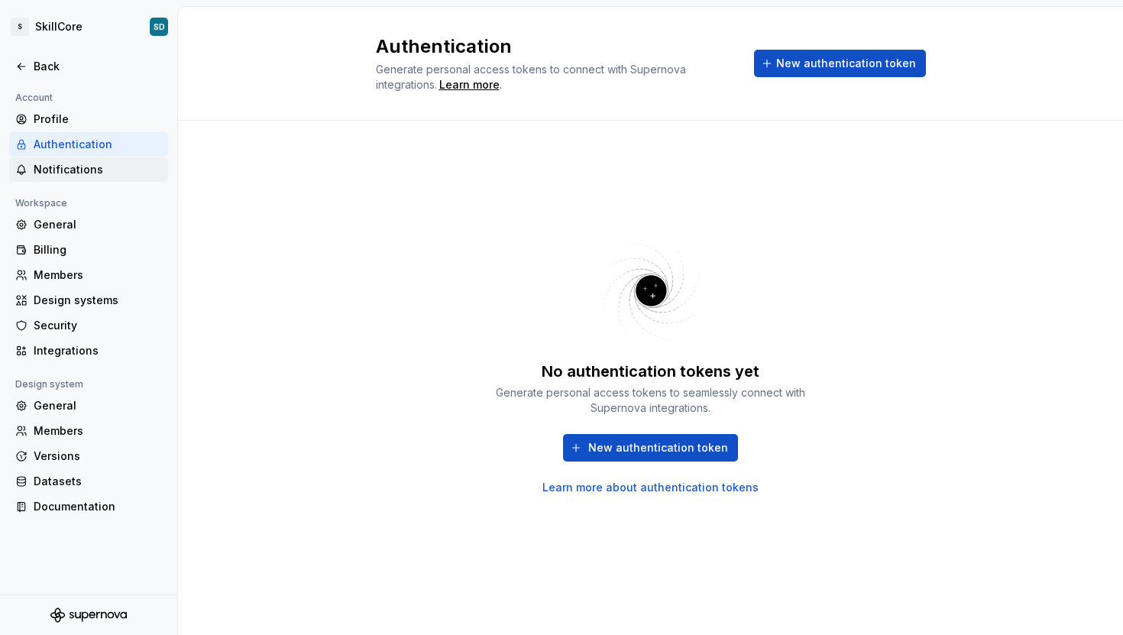
click at [114, 169] on div "Notifications" at bounding box center [98, 169] width 128 height 15
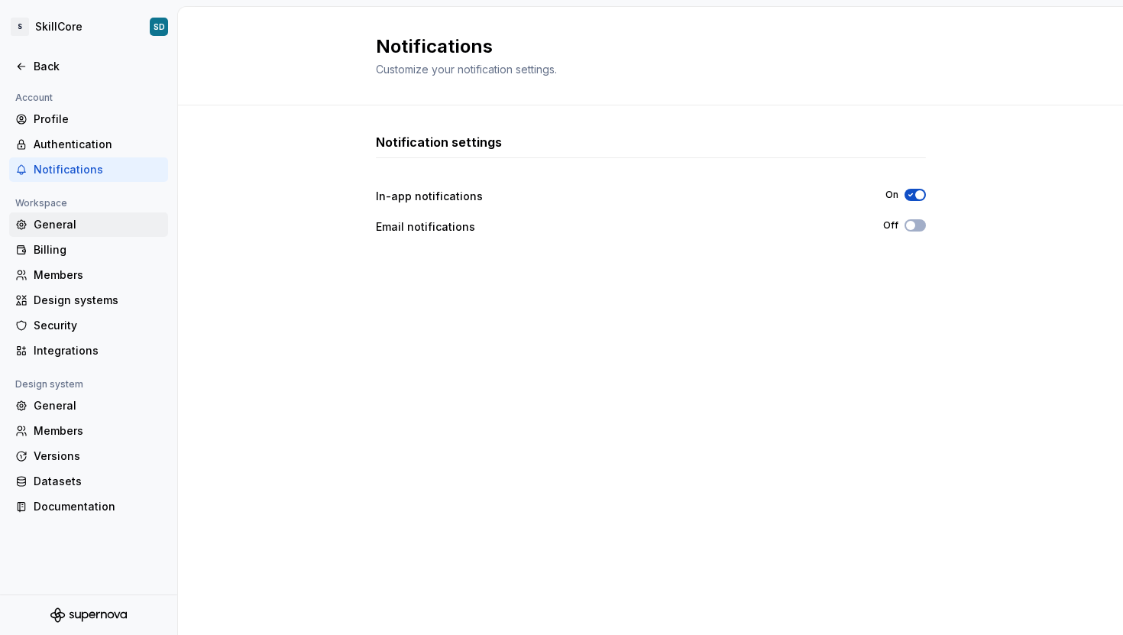
click at [70, 221] on div "General" at bounding box center [98, 224] width 128 height 15
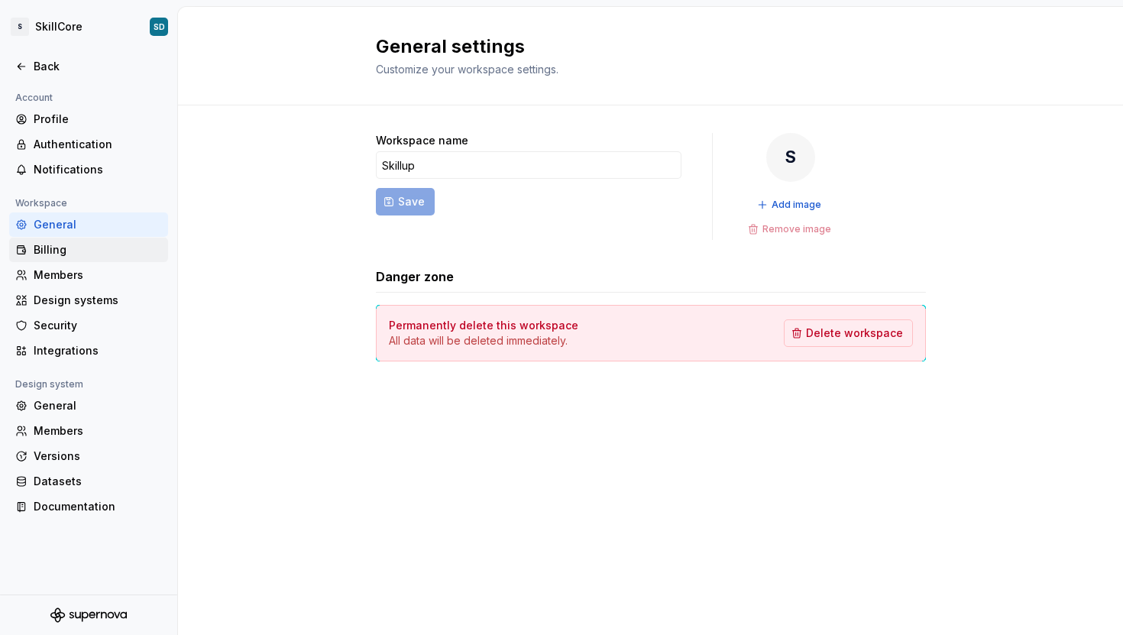
click at [70, 244] on div "Billing" at bounding box center [98, 249] width 128 height 15
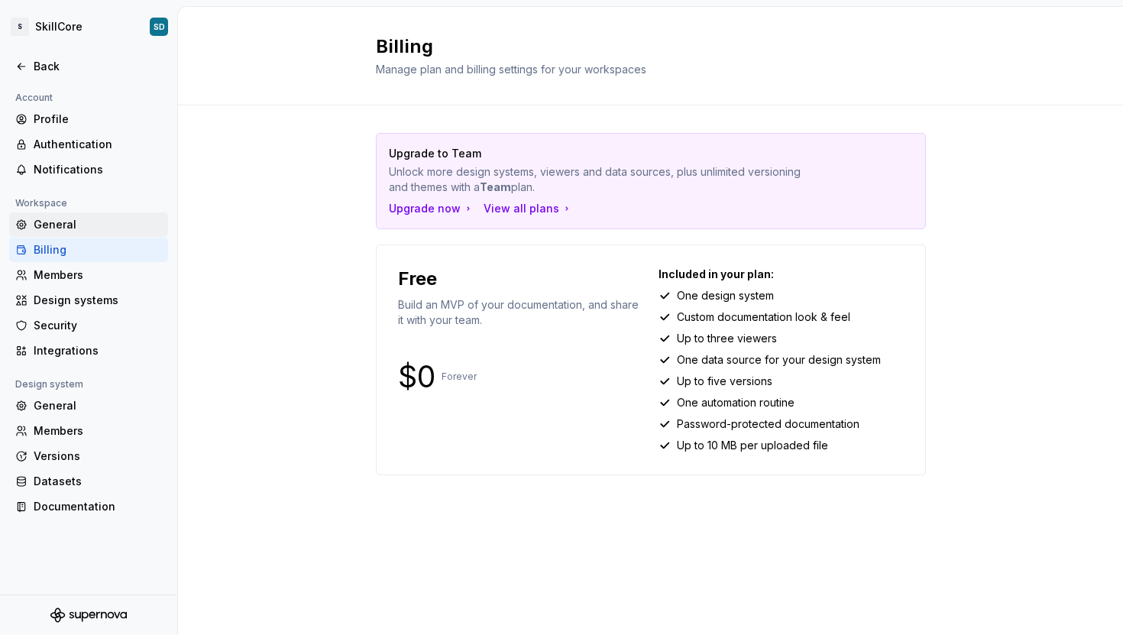
click at [71, 225] on div "General" at bounding box center [98, 224] width 128 height 15
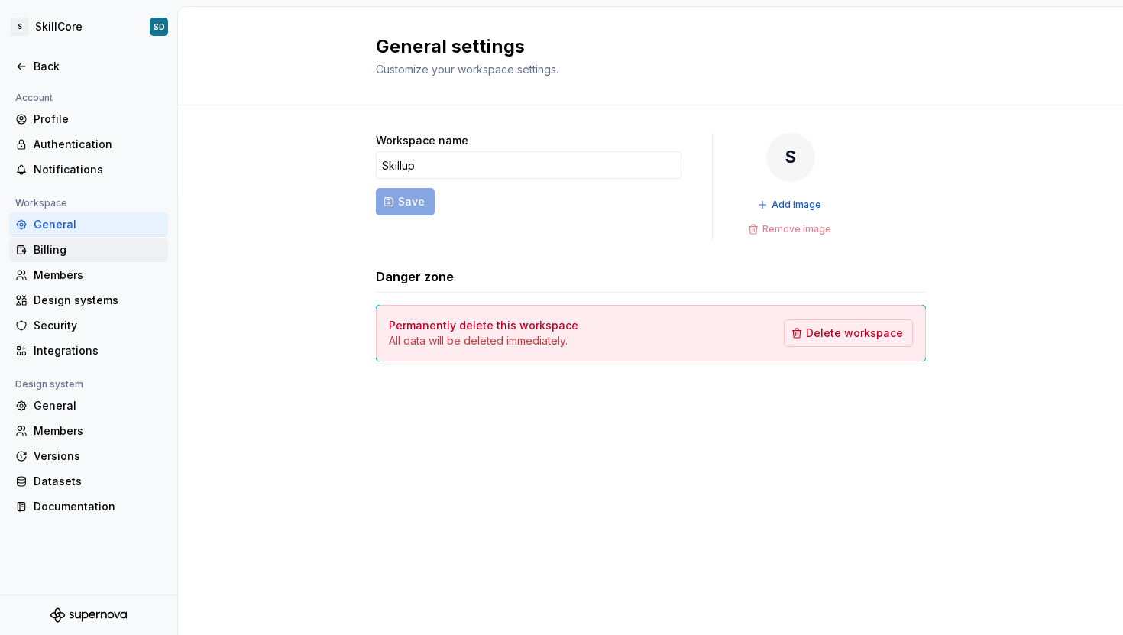
click at [74, 244] on div "Billing" at bounding box center [98, 249] width 128 height 15
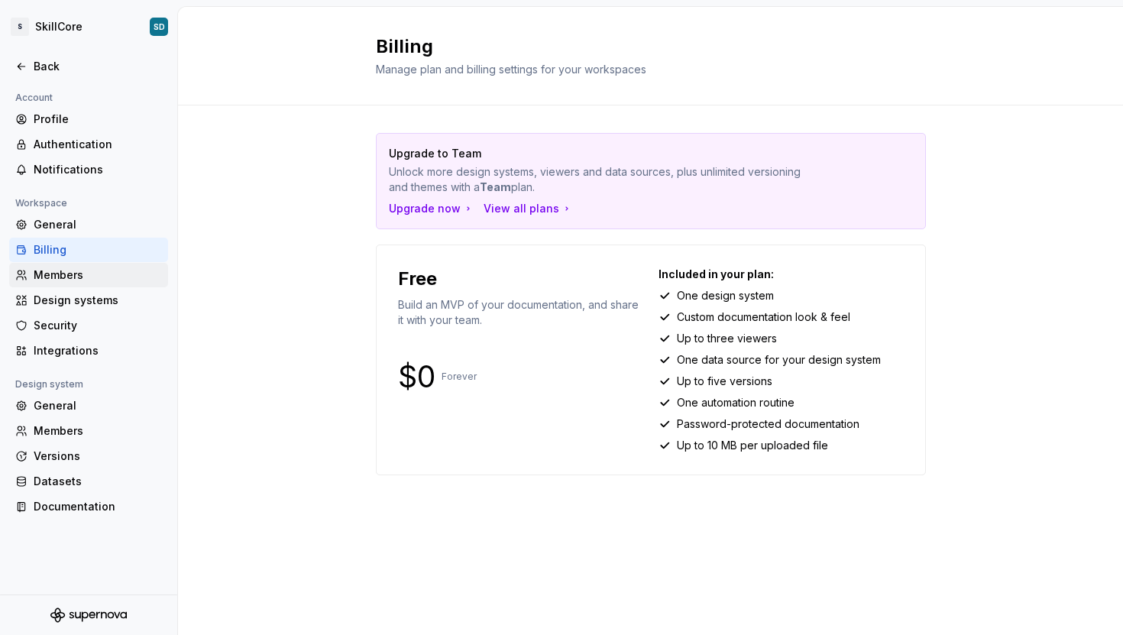
click at [59, 273] on div "Members" at bounding box center [98, 274] width 128 height 15
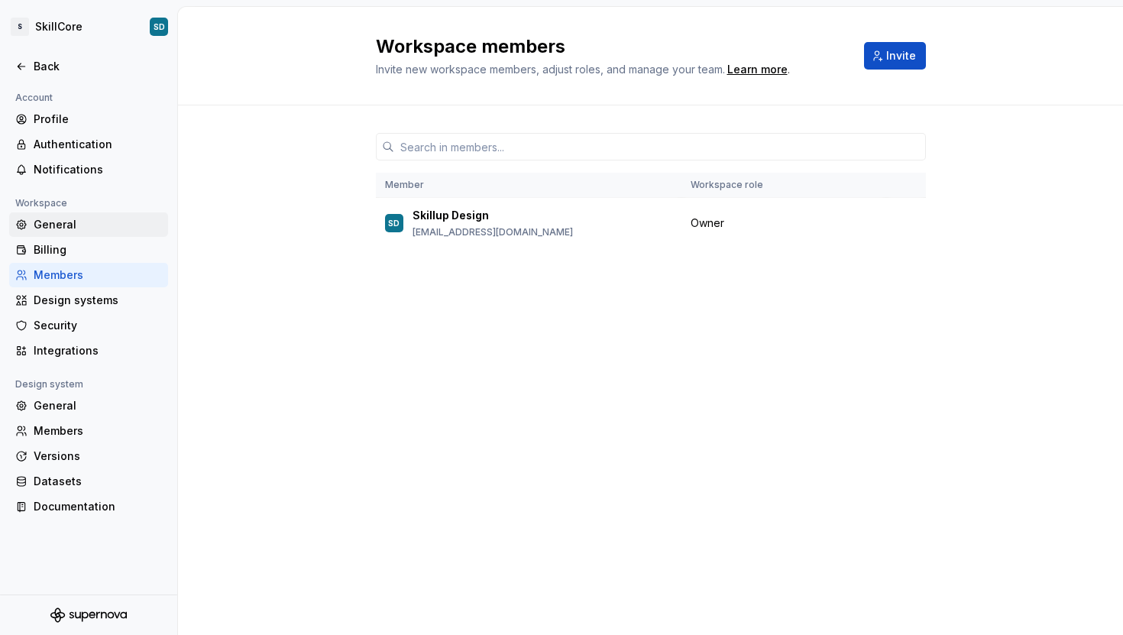
click at [75, 234] on div "General" at bounding box center [88, 224] width 159 height 24
